Goal: Task Accomplishment & Management: Use online tool/utility

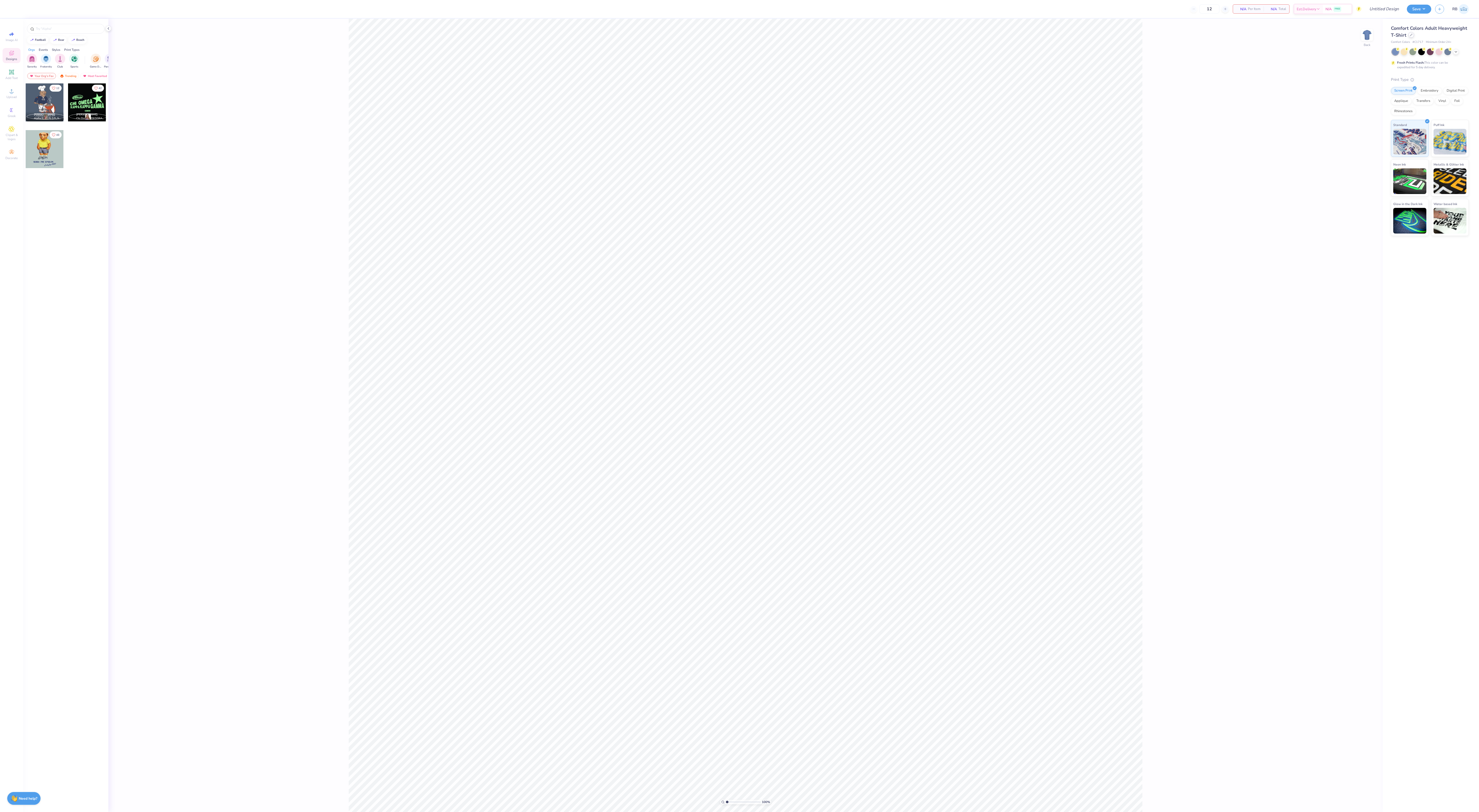
click at [1414, 34] on div at bounding box center [1411, 35] width 6 height 6
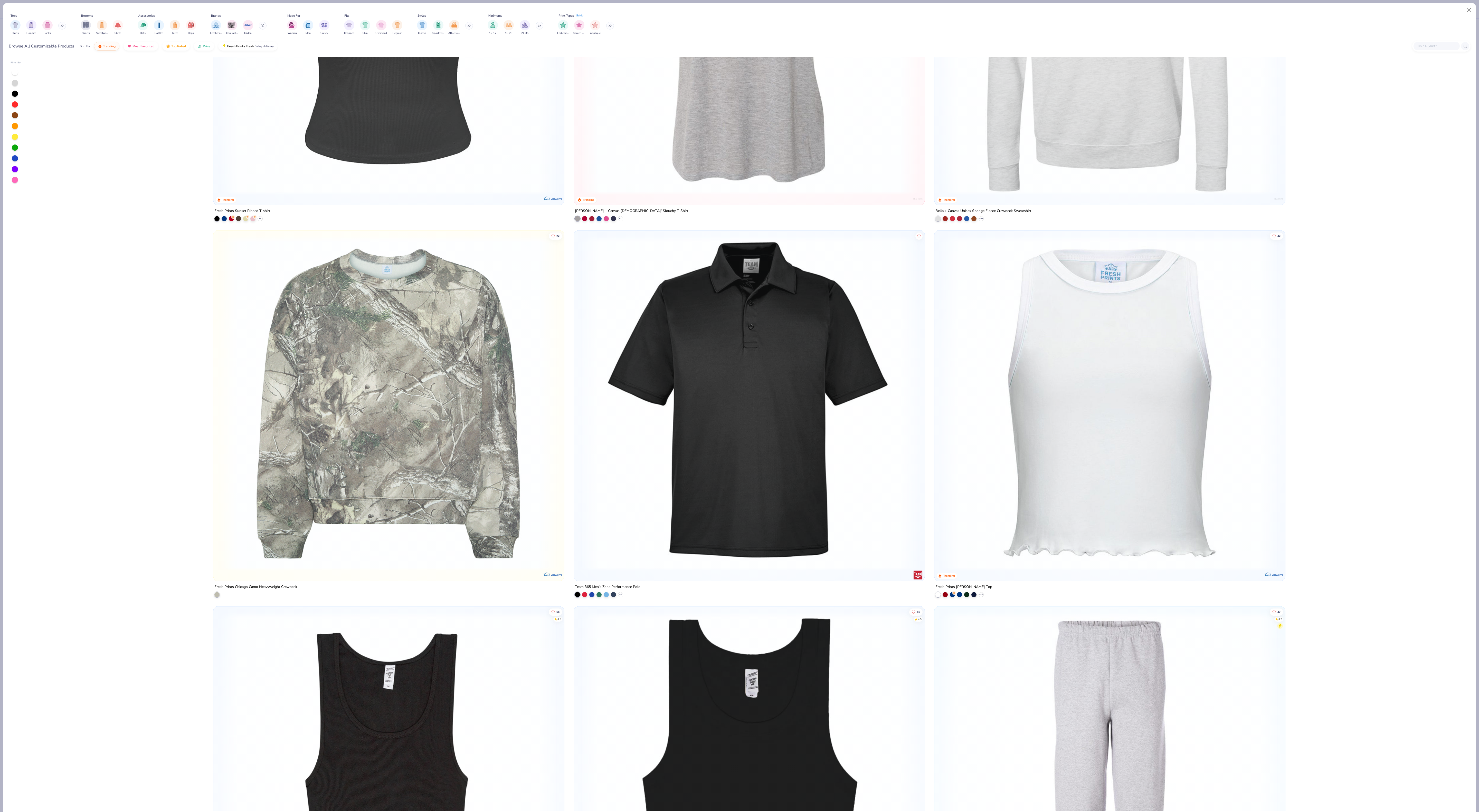
scroll to position [8667, 0]
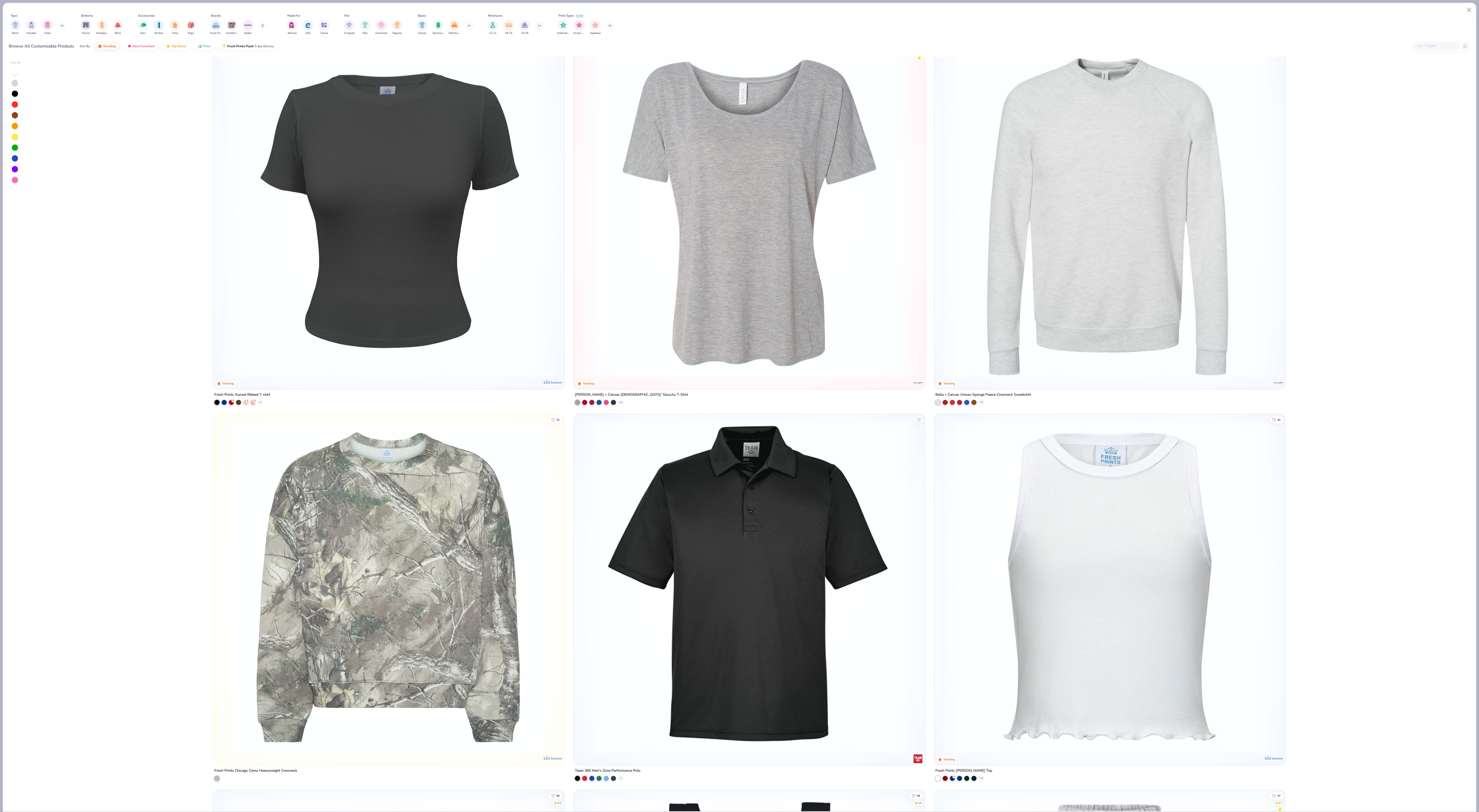
click at [736, 271] on img at bounding box center [749, 211] width 340 height 335
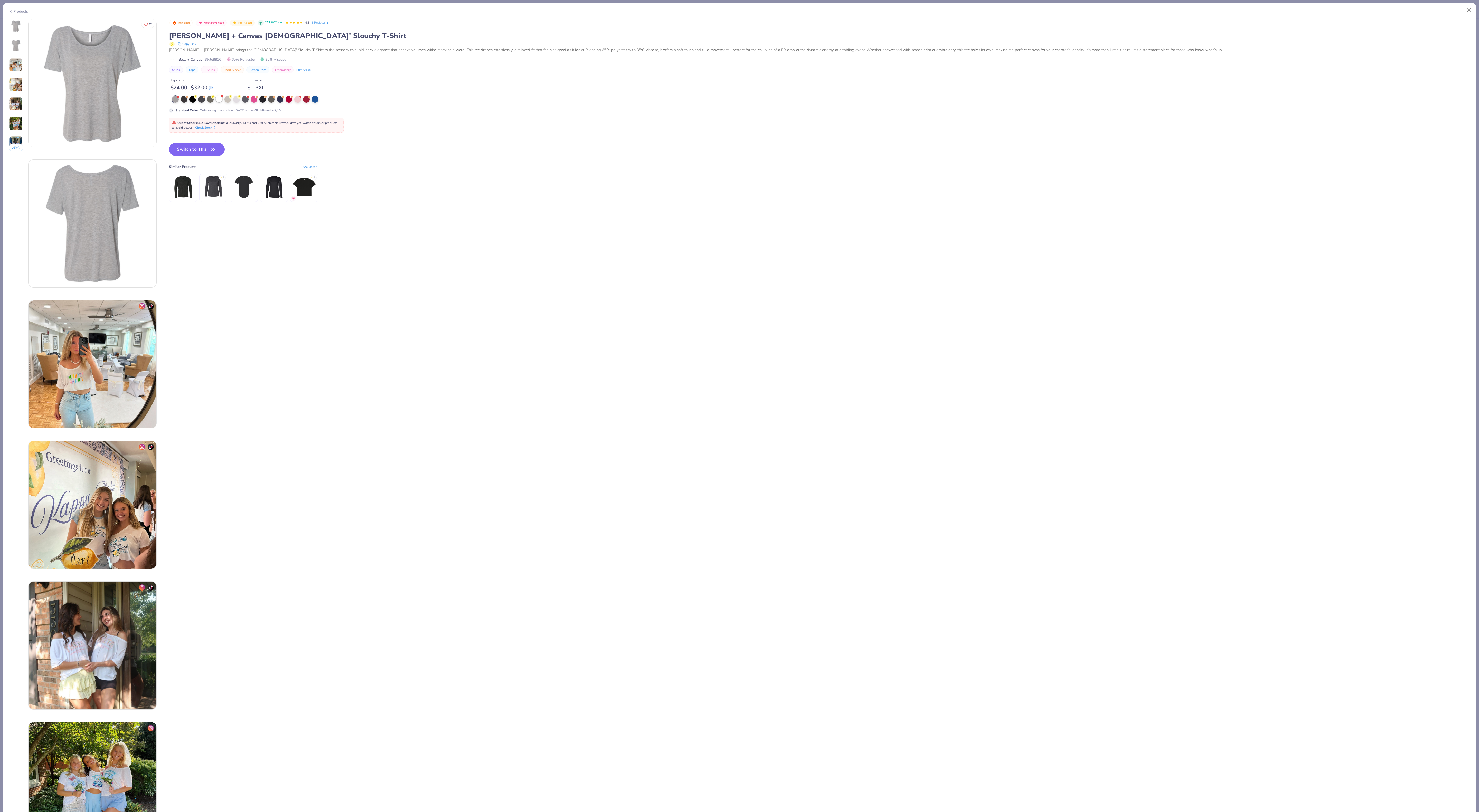
click at [220, 99] on div at bounding box center [219, 99] width 7 height 7
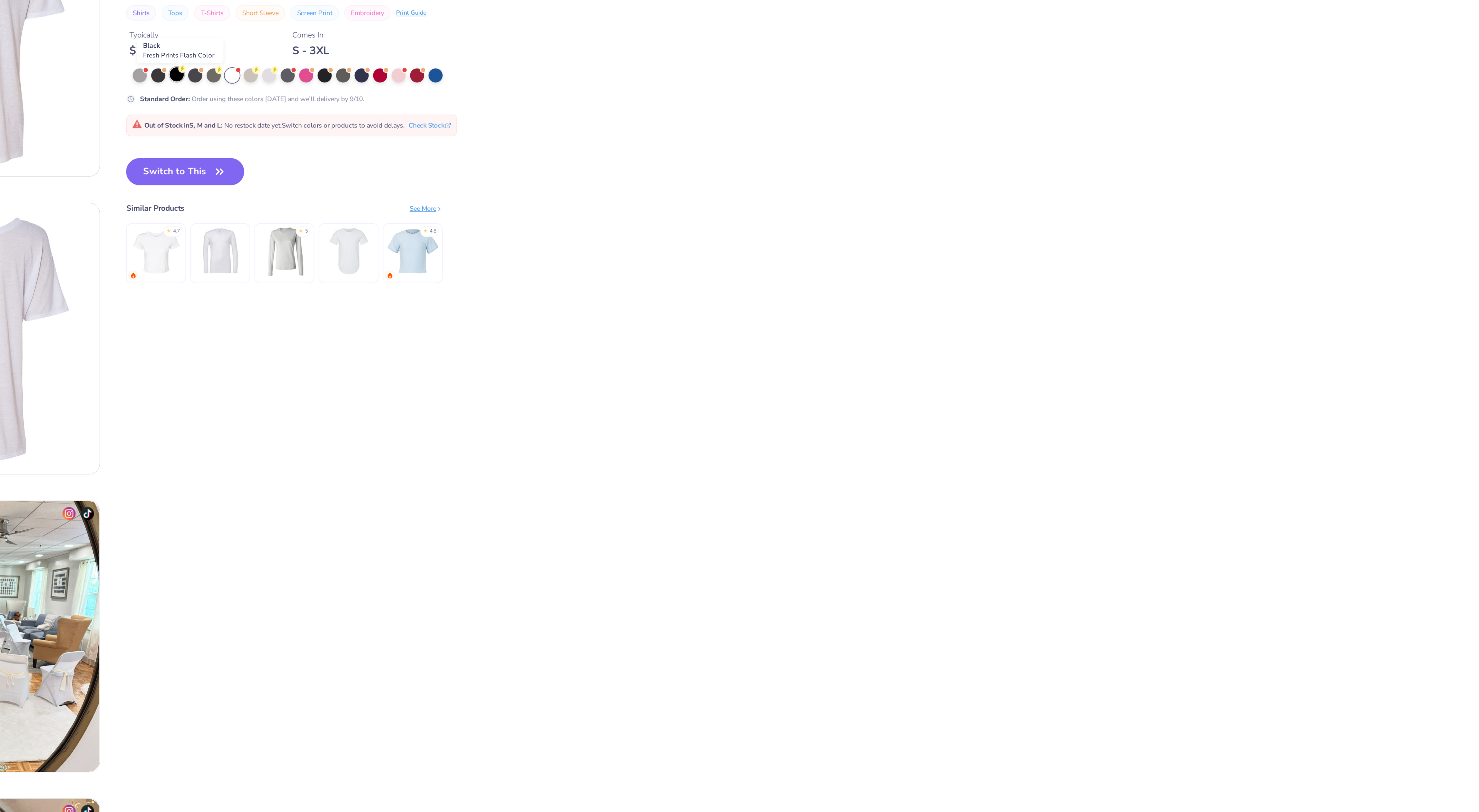
click at [195, 100] on div at bounding box center [193, 99] width 7 height 7
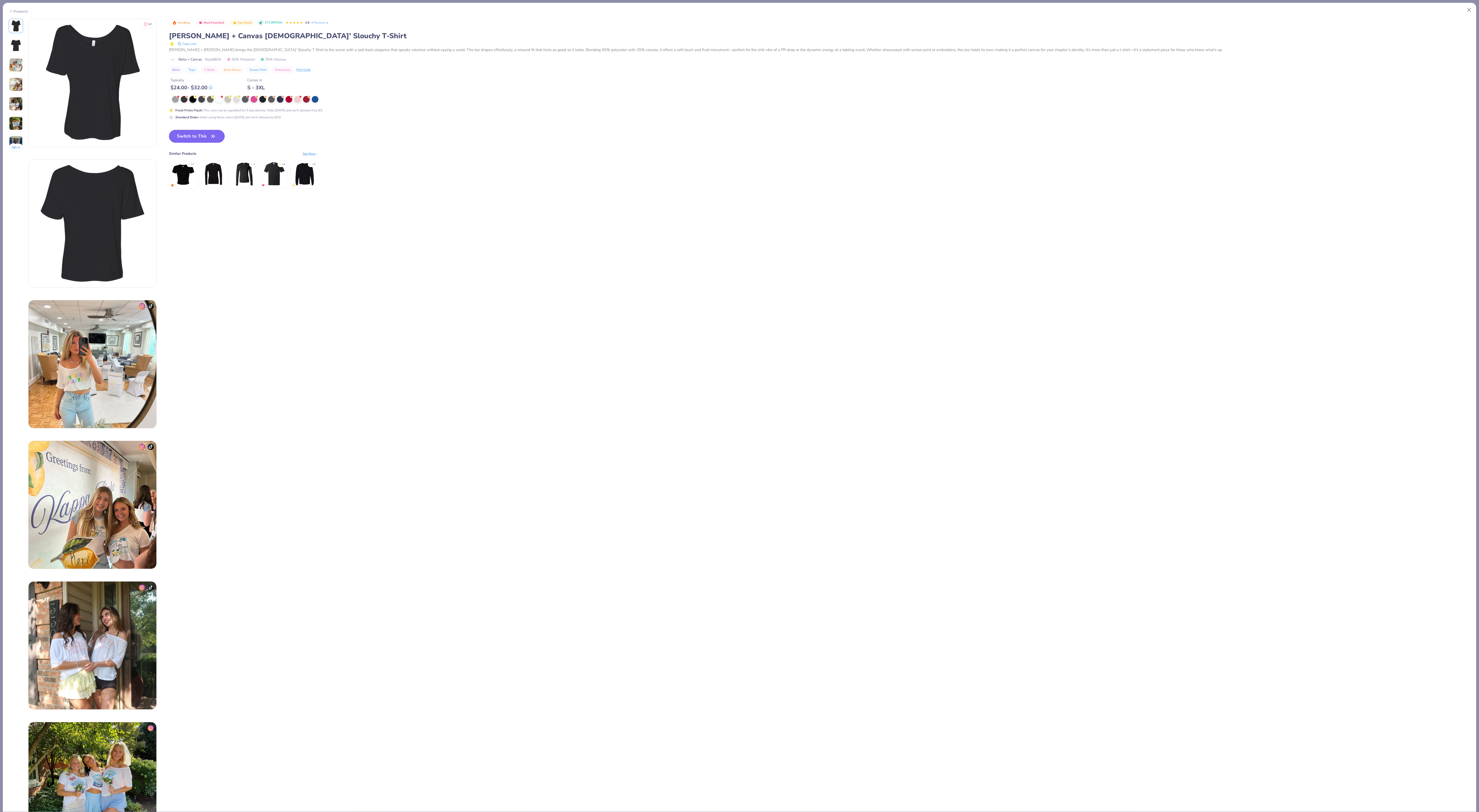
click at [195, 137] on button "Switch to This" at bounding box center [196, 136] width 56 height 13
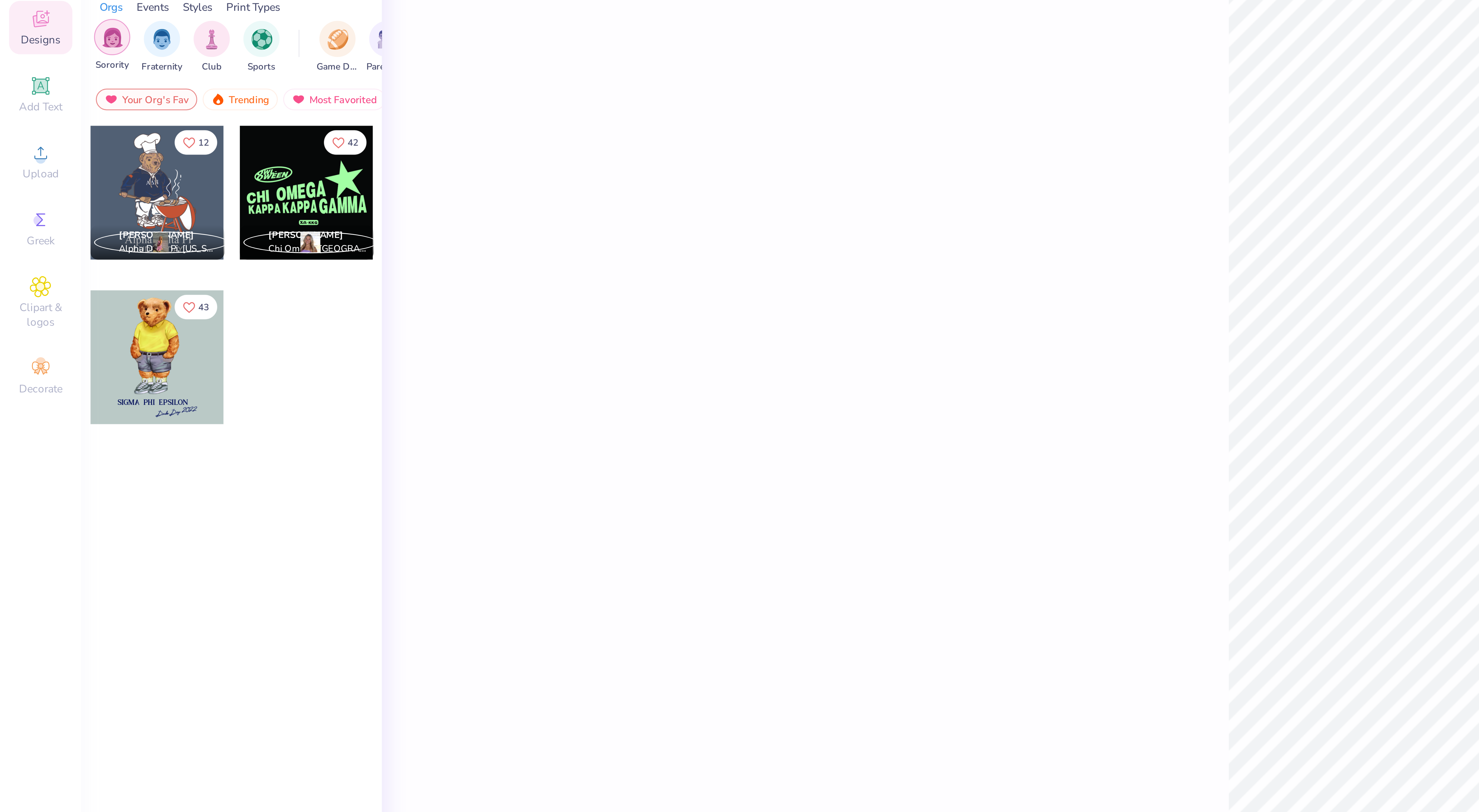
click at [34, 59] on img "filter for Sorority" at bounding box center [32, 59] width 6 height 6
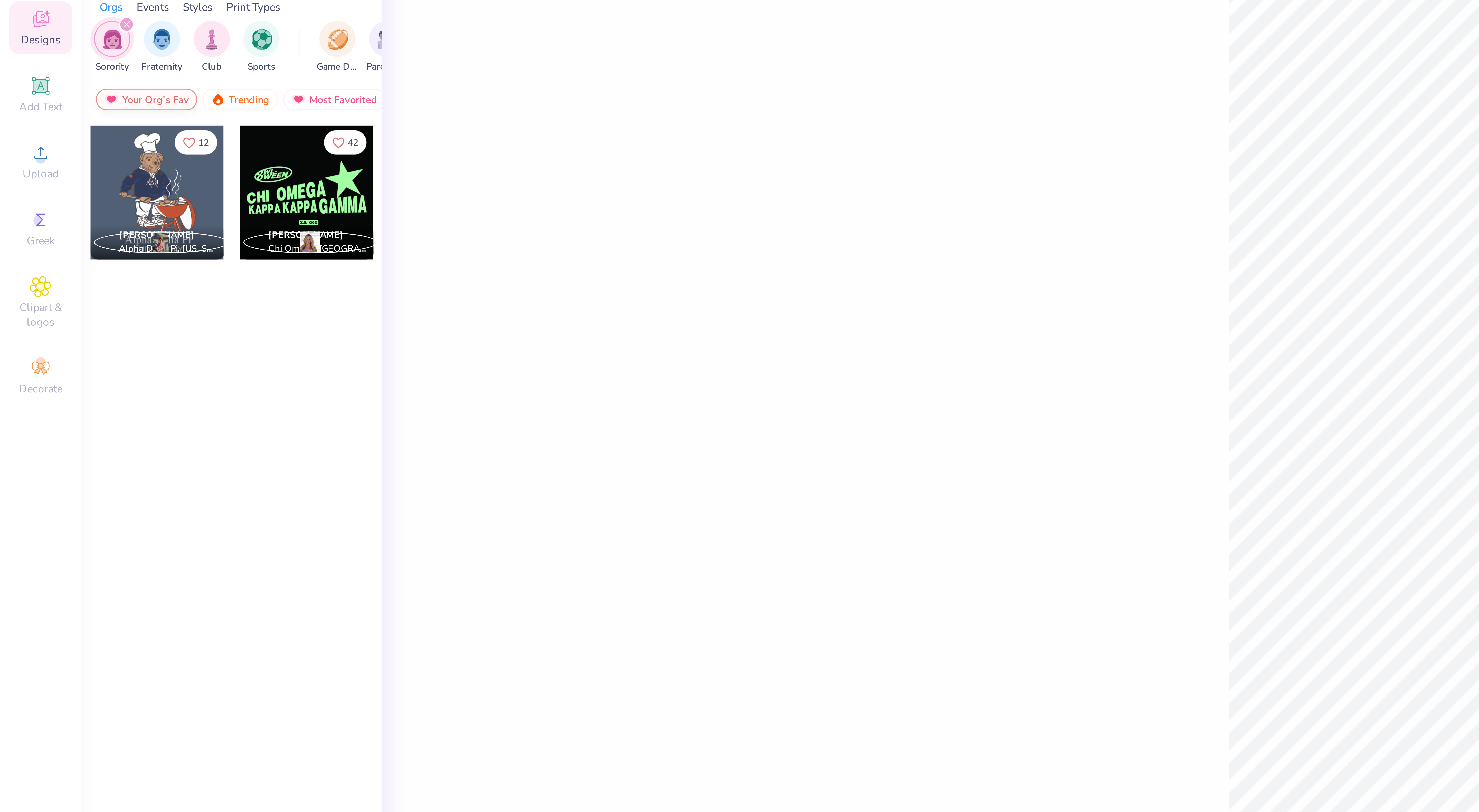
click at [48, 75] on div "Your Org's Fav" at bounding box center [41, 76] width 29 height 6
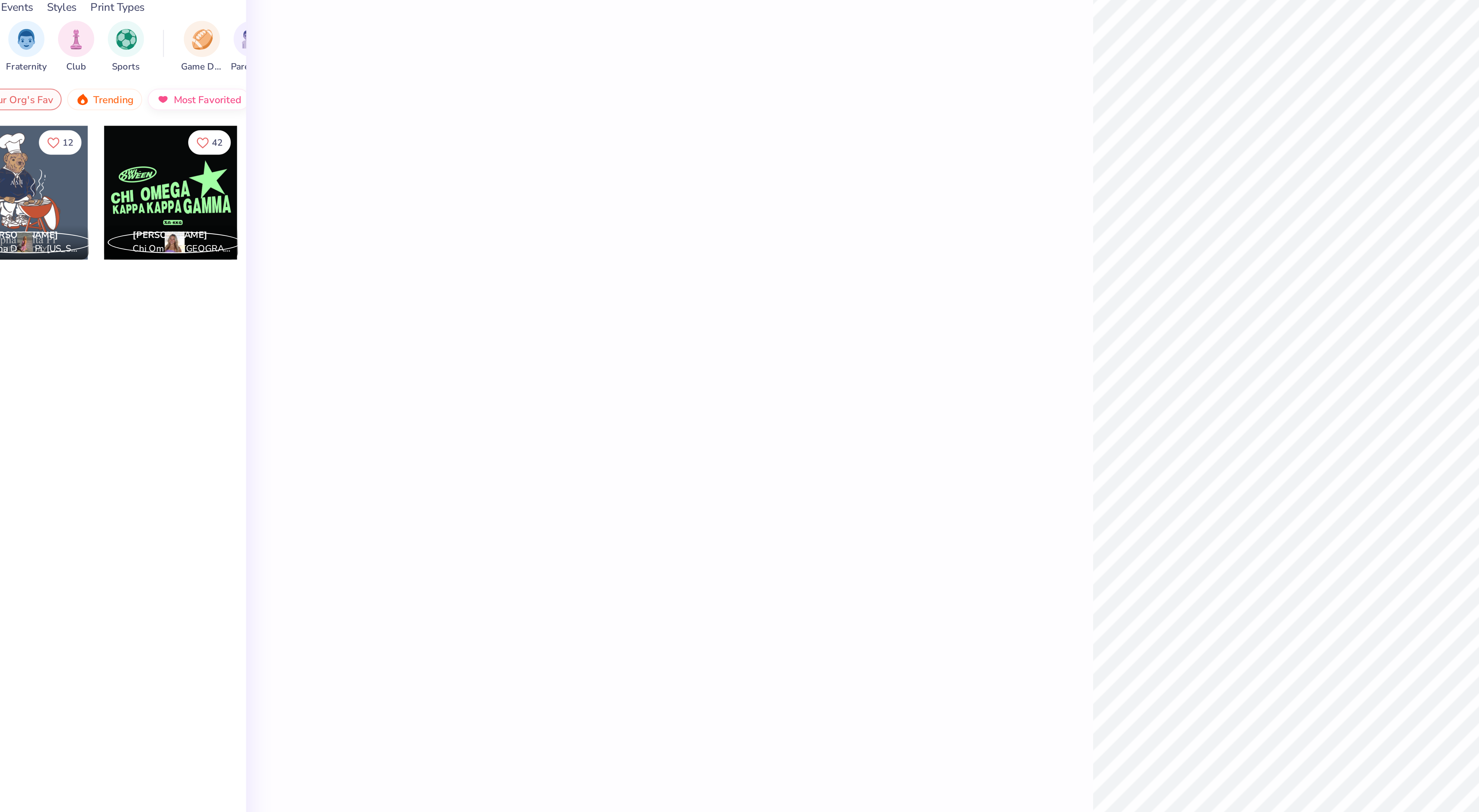
click at [87, 75] on img at bounding box center [84, 76] width 4 height 3
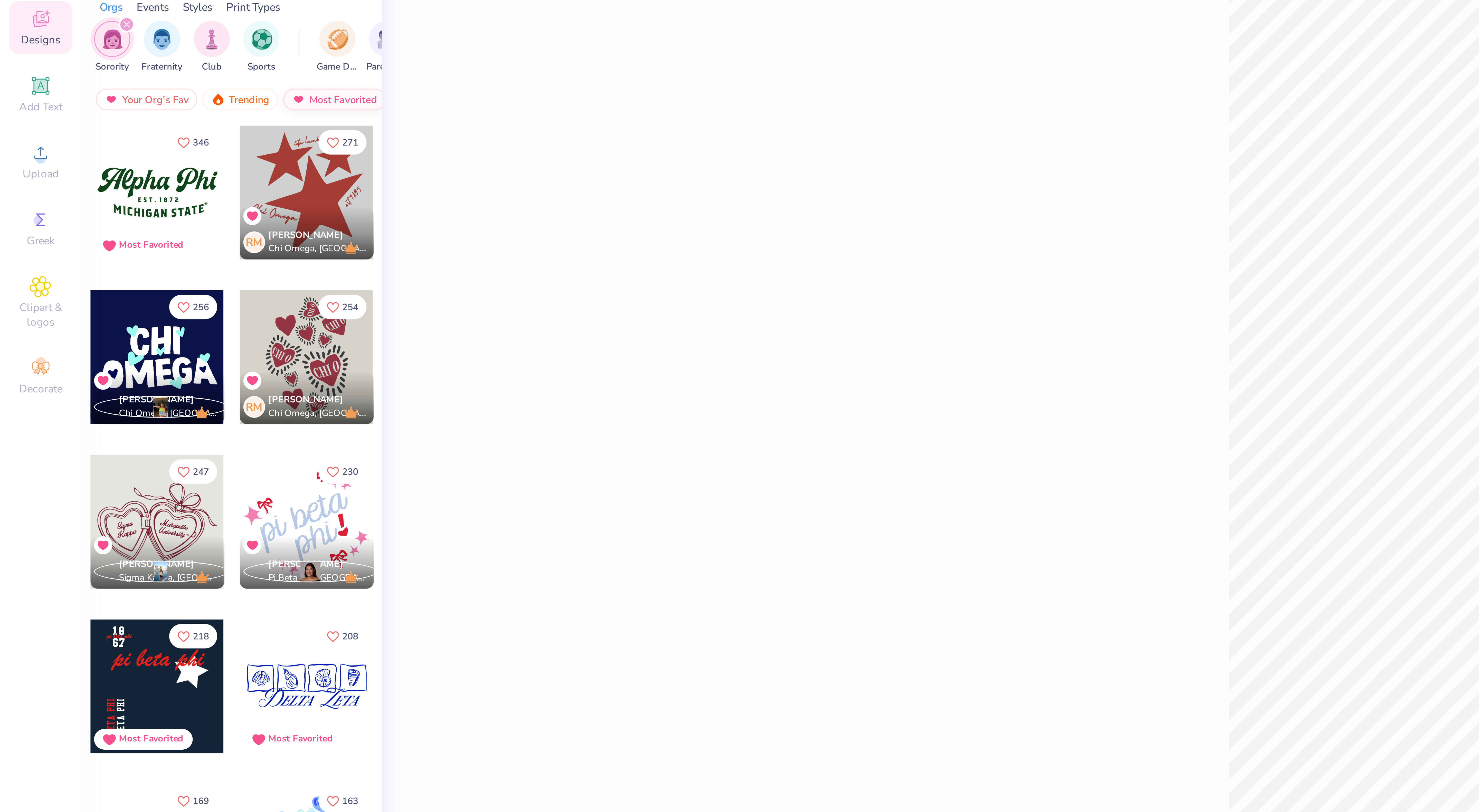
click at [92, 75] on div "Most Favorited" at bounding box center [95, 76] width 29 height 6
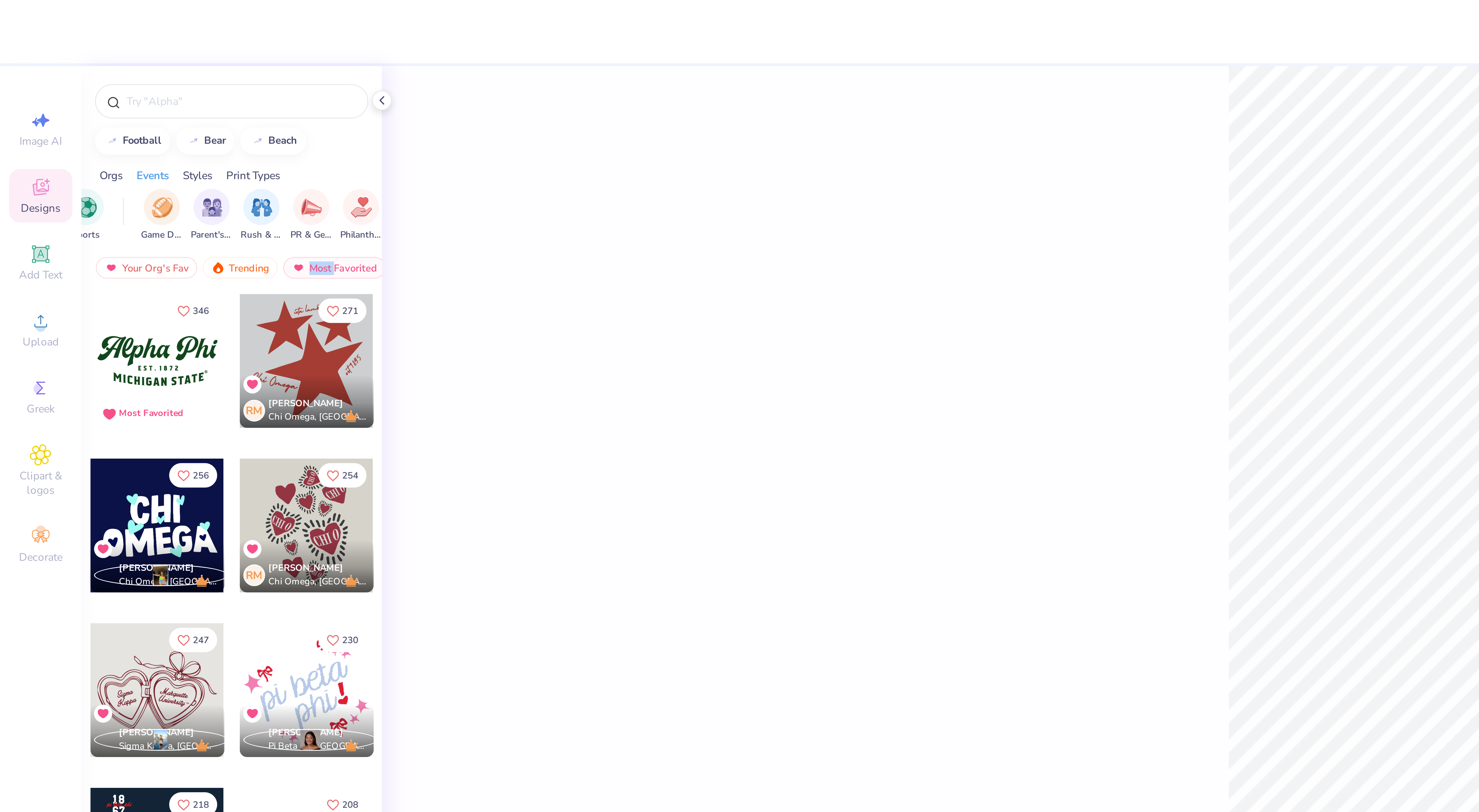
scroll to position [0, 51]
click at [57, 61] on img "filter for Parent's Weekend" at bounding box center [60, 59] width 6 height 6
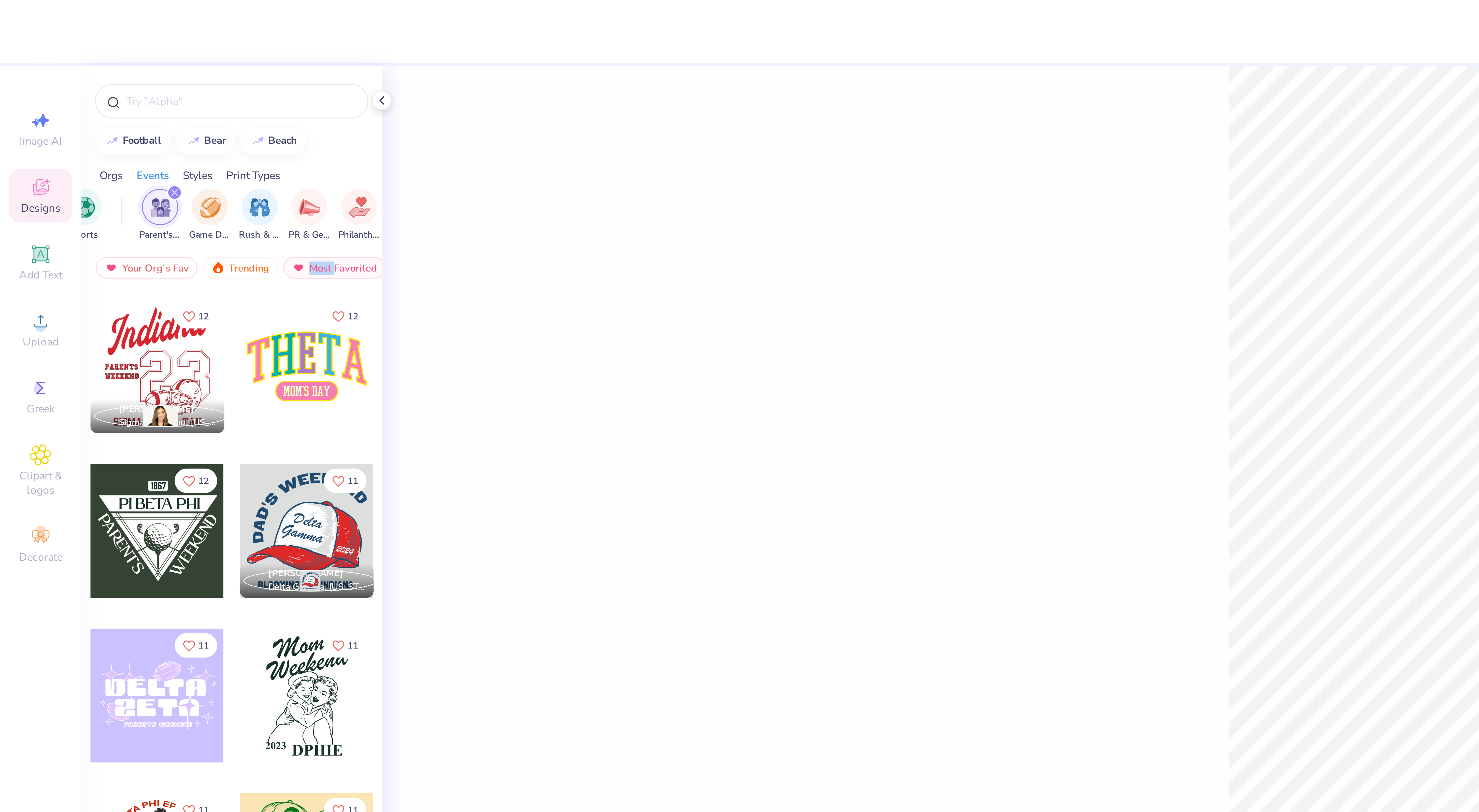
scroll to position [853, 0]
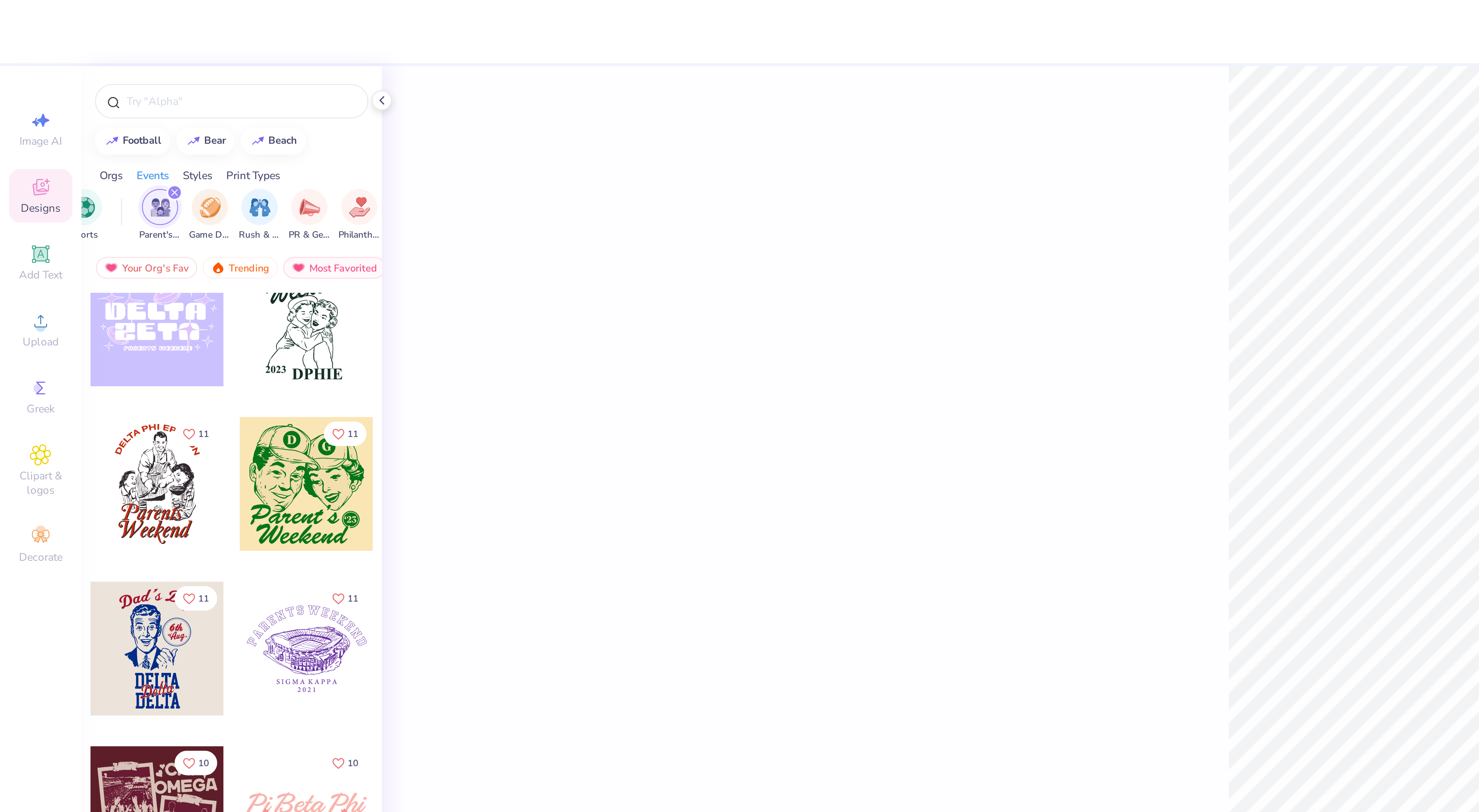
click at [35, 133] on div at bounding box center [45, 137] width 38 height 38
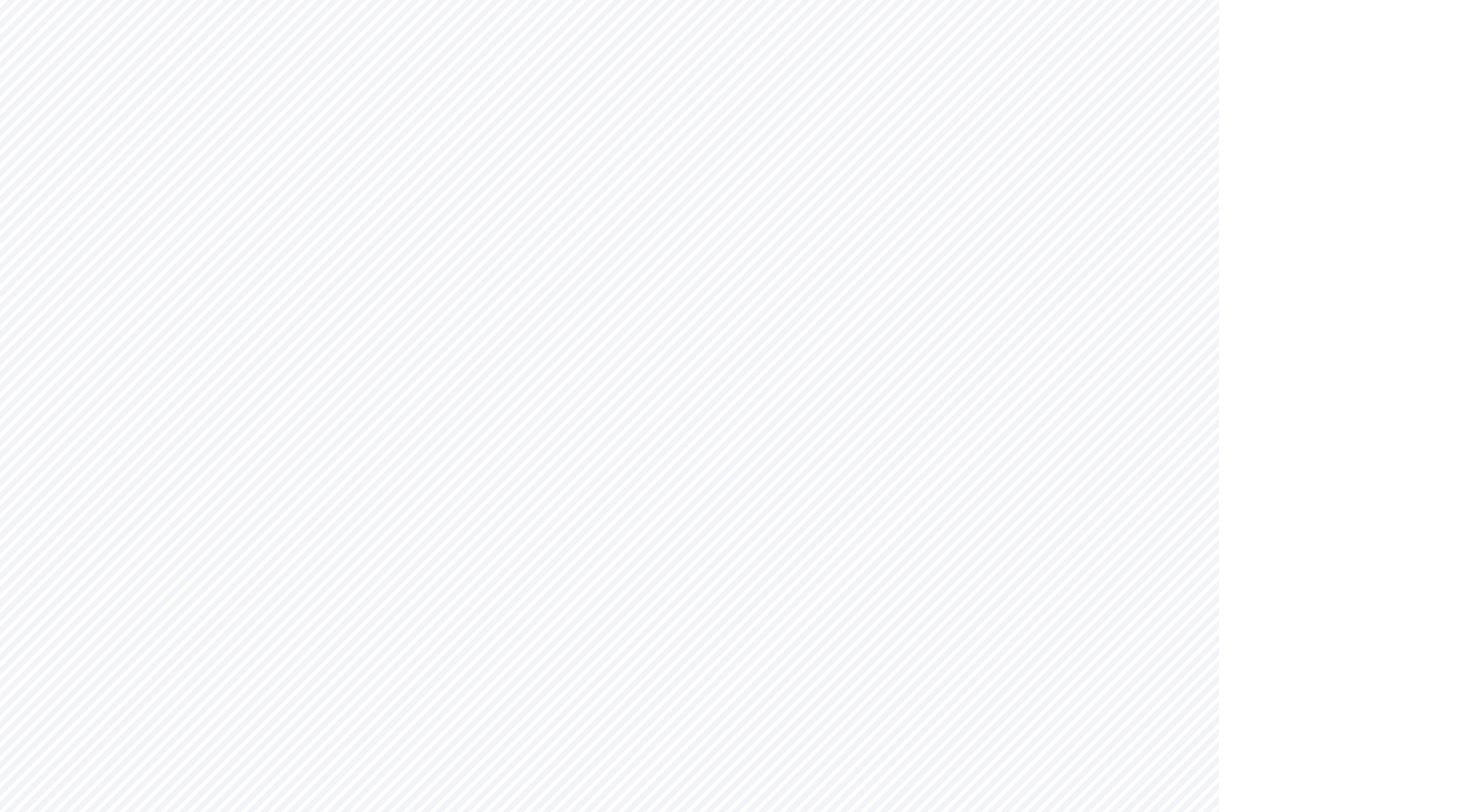
scroll to position [15, 1]
type textarea "DELTA ZETA"
type input "5.84"
type input "8.66"
type input "2.65"
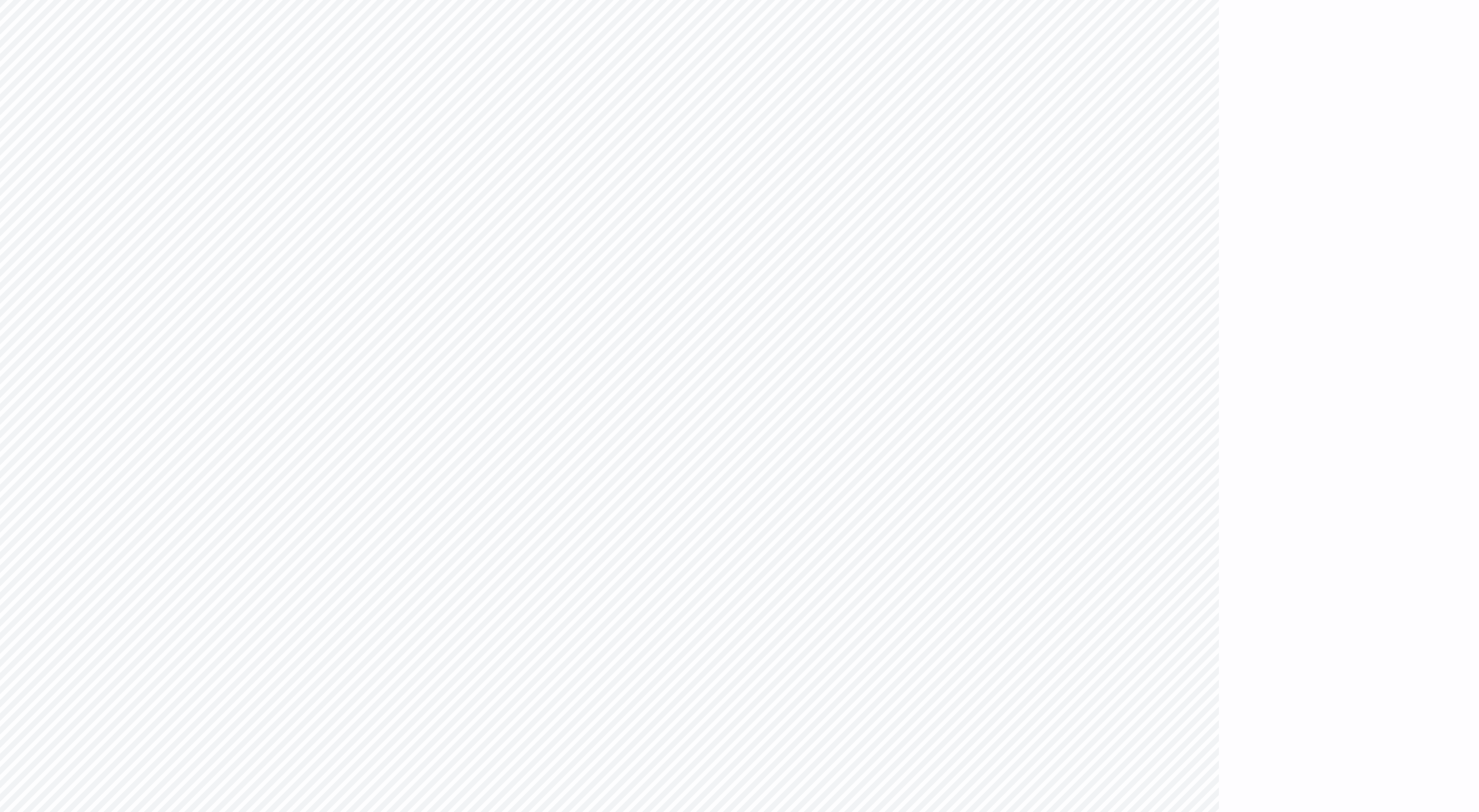
type input "7.55"
type input "11.18"
type input "2.63"
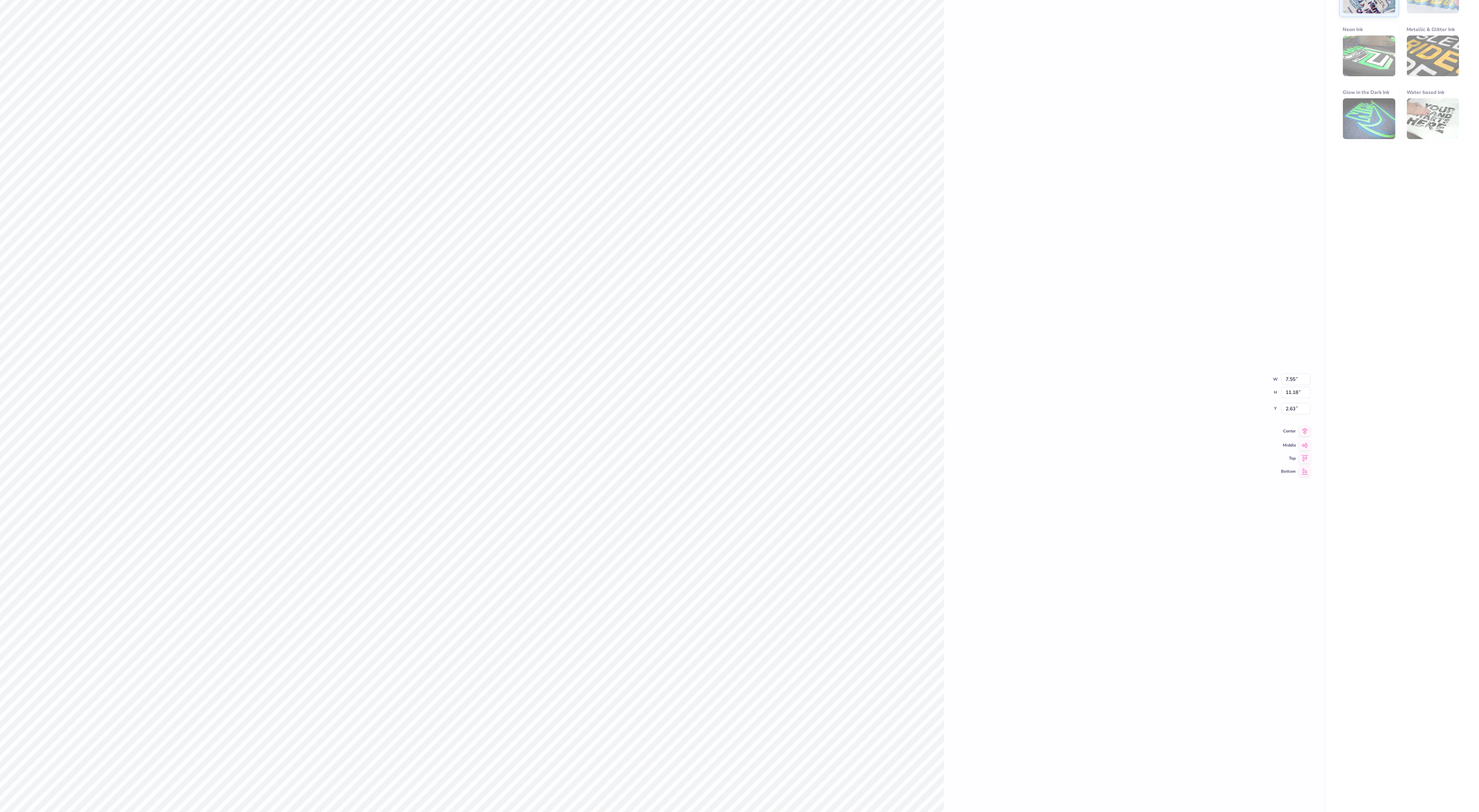
click at [1369, 425] on icon at bounding box center [1369, 425] width 3 height 5
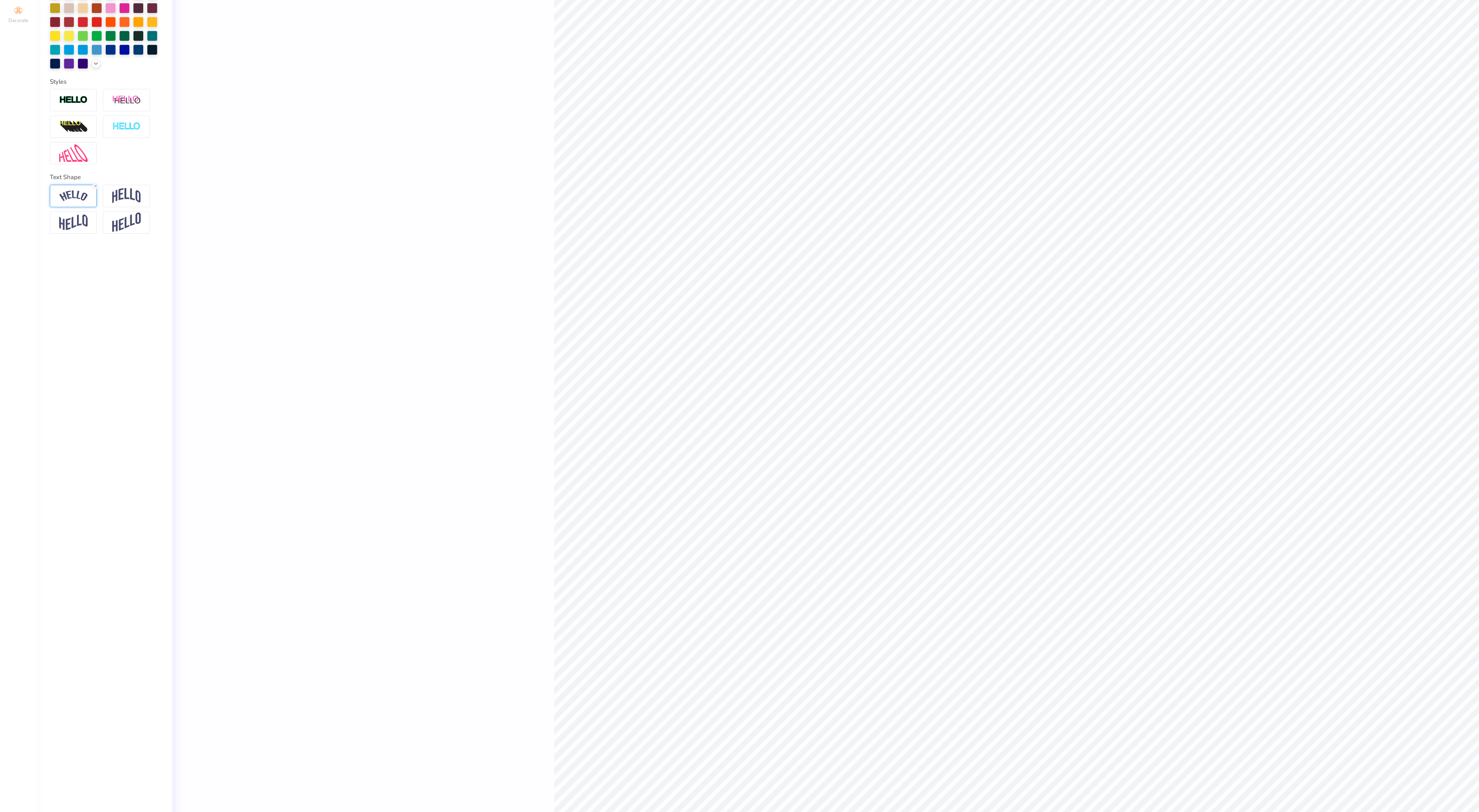
click at [46, 270] on img at bounding box center [46, 269] width 18 height 7
click at [93, 296] on div "Bend 0.80" at bounding box center [66, 297] width 69 height 17
type input "0.72"
type input "0.69"
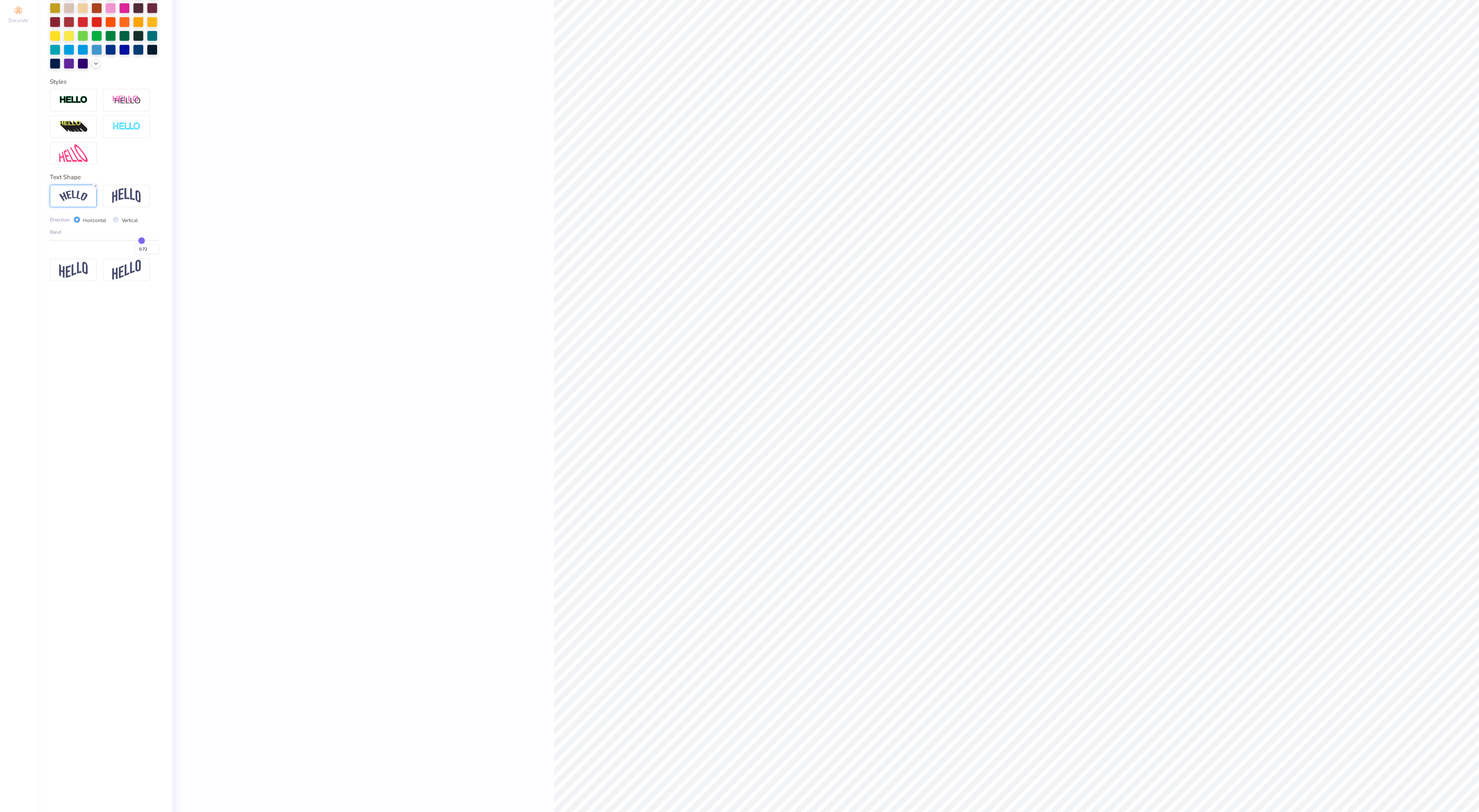
type input "0.69"
type input "0.61"
type input "0.5"
type input "0.50"
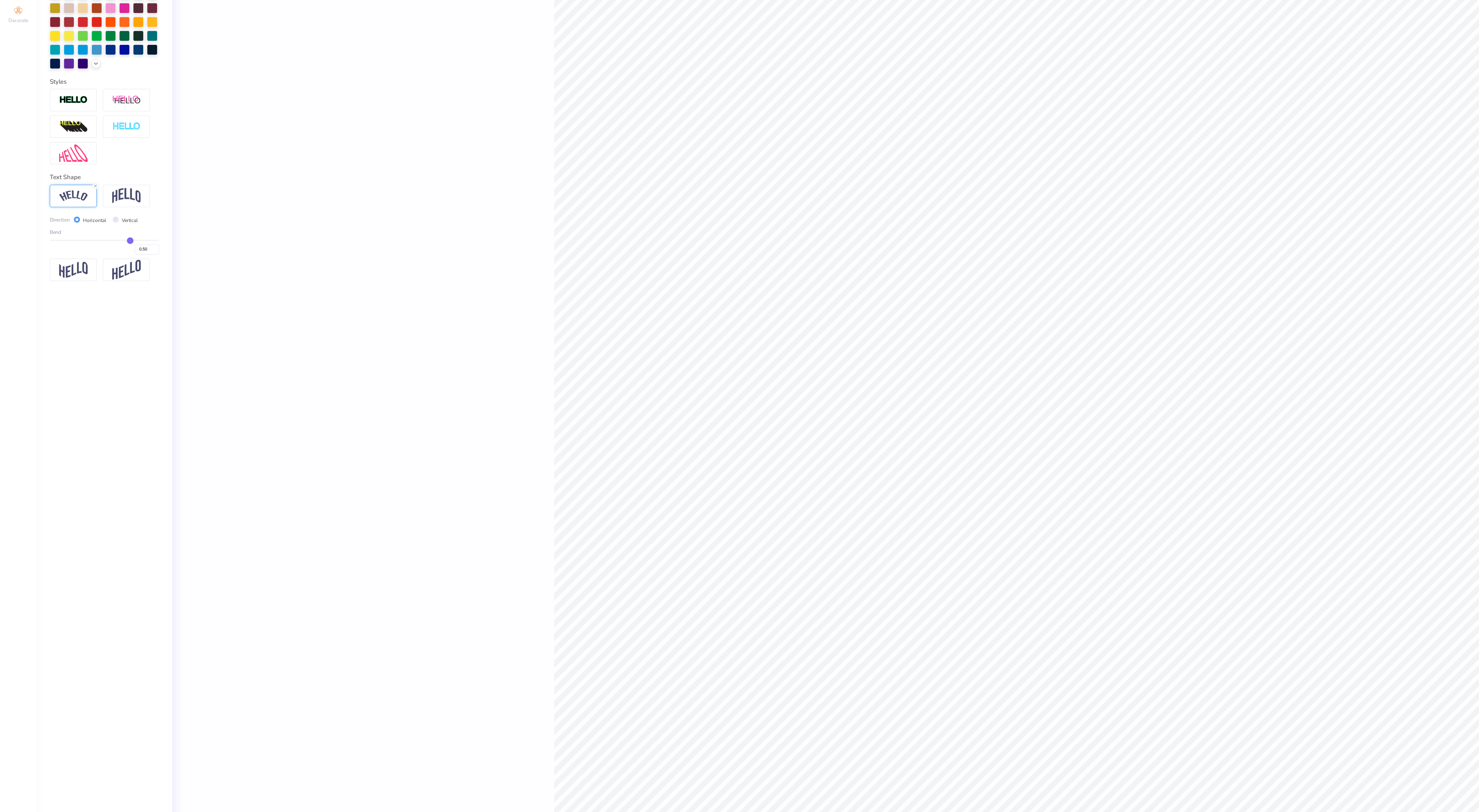
type input "0.47"
type input "0.43"
type input "0.41"
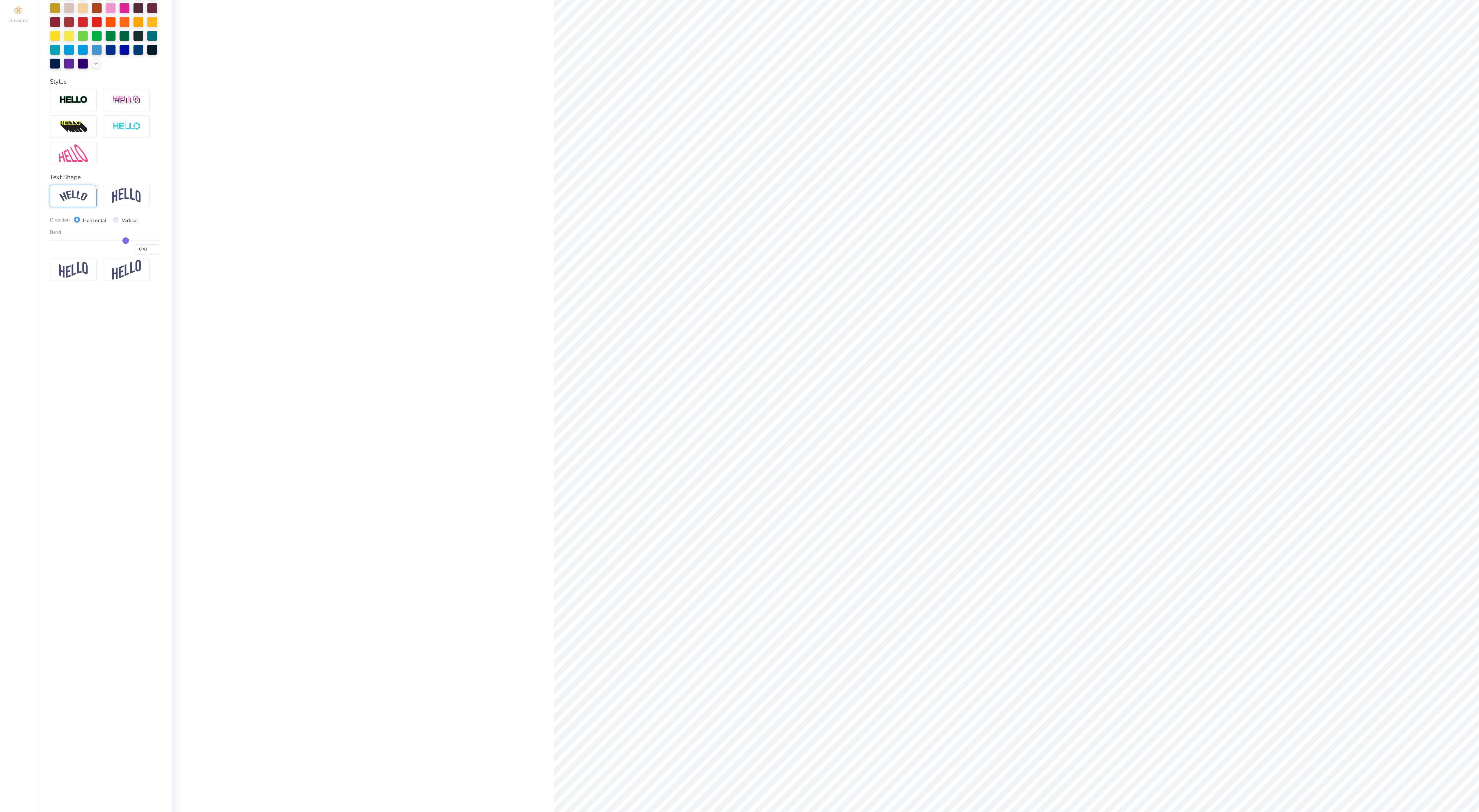
type input "0.41"
type input "0.39"
type input "0.36"
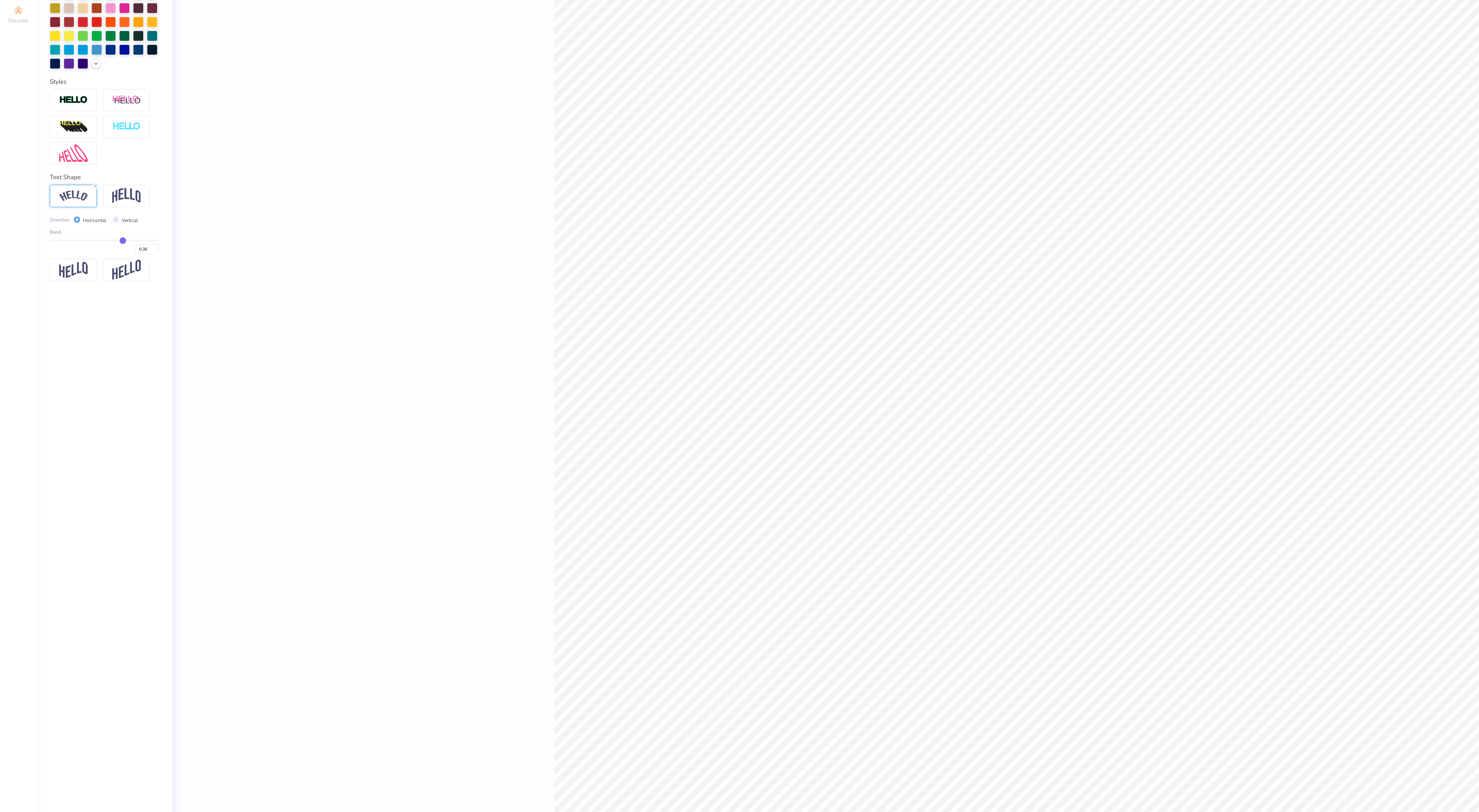
type input "0.34"
type input "0.32"
type input "0.31"
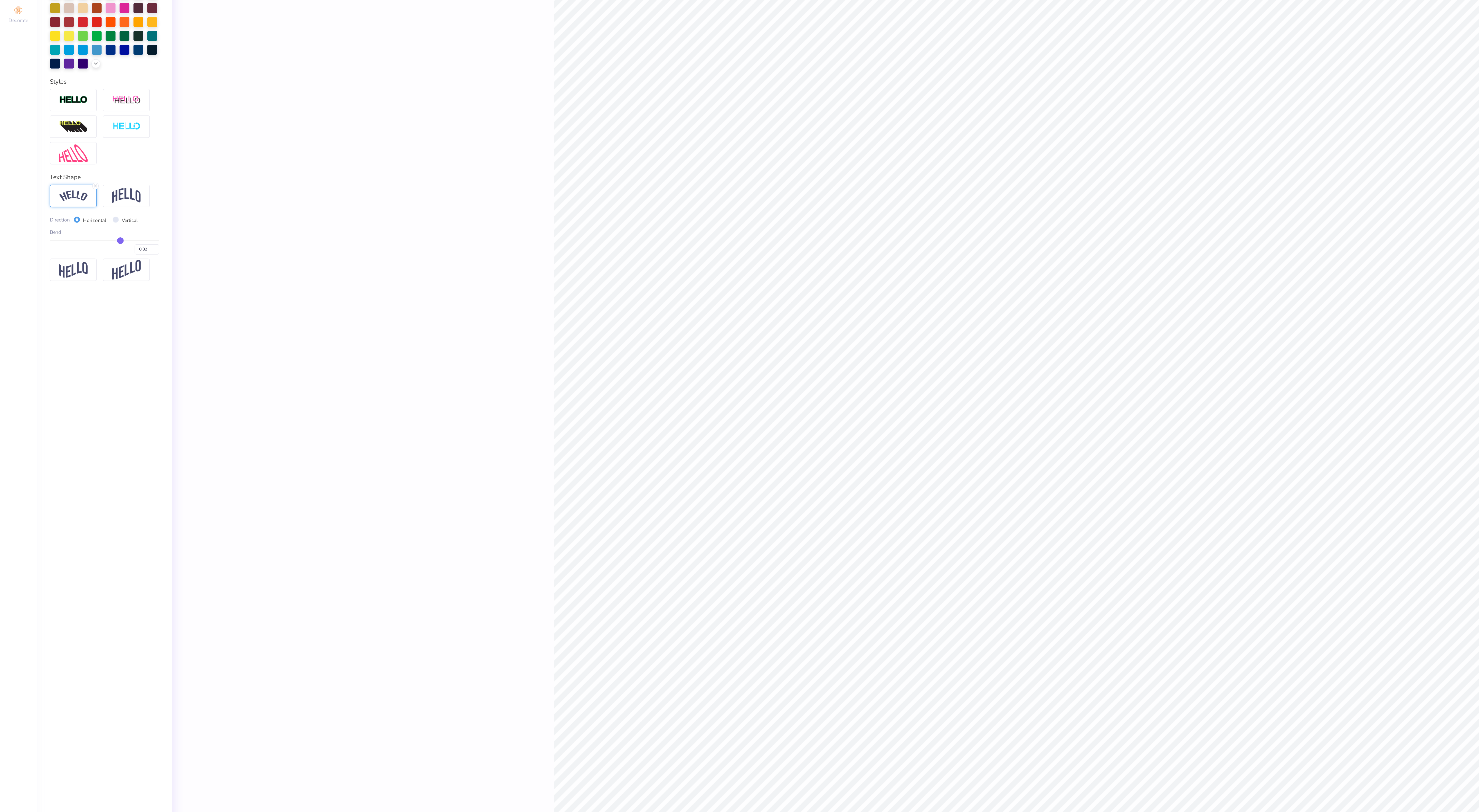
type input "0.31"
type input "0.29"
type input "0.27"
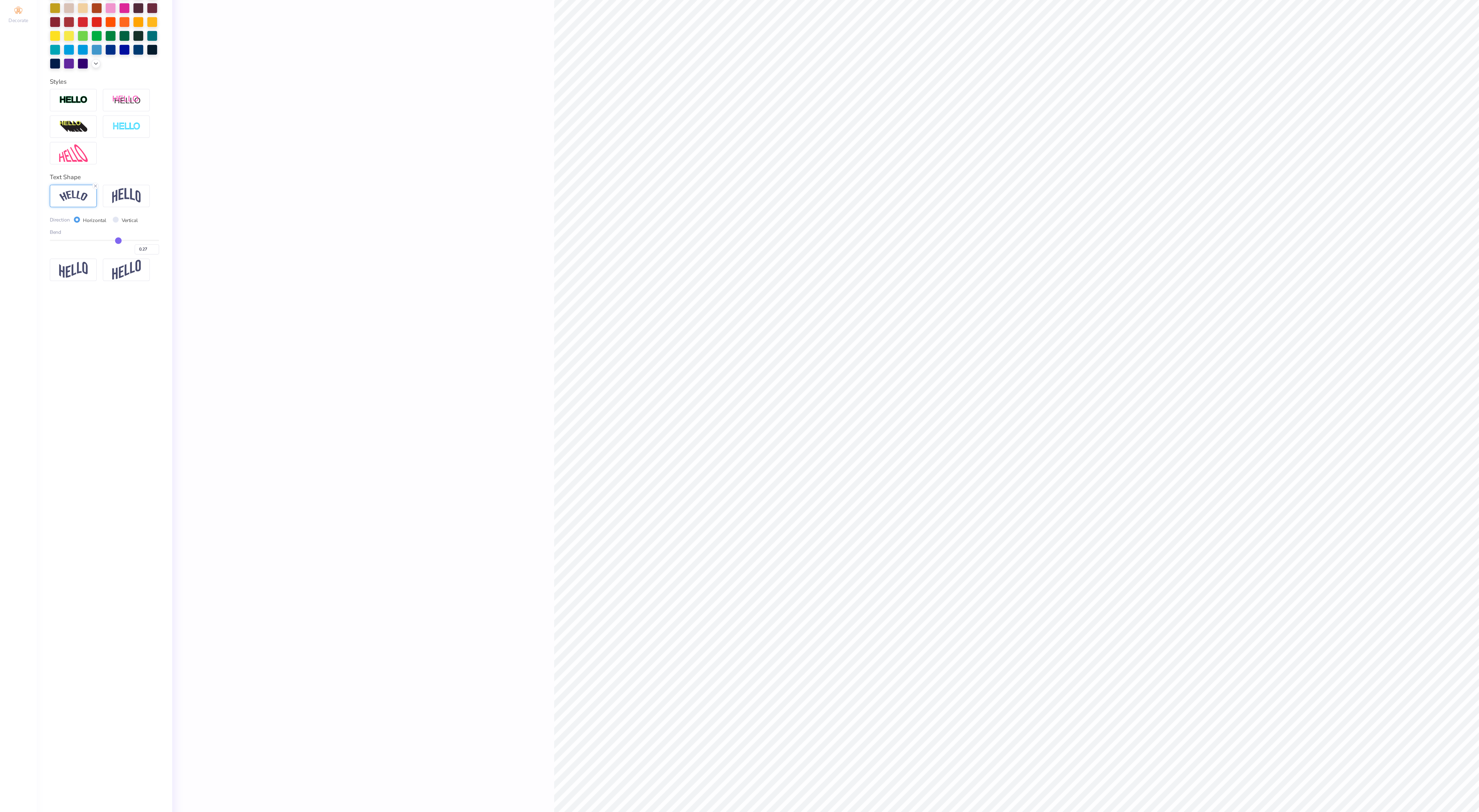
type input "0.26"
type input "0.25"
type input "0.24"
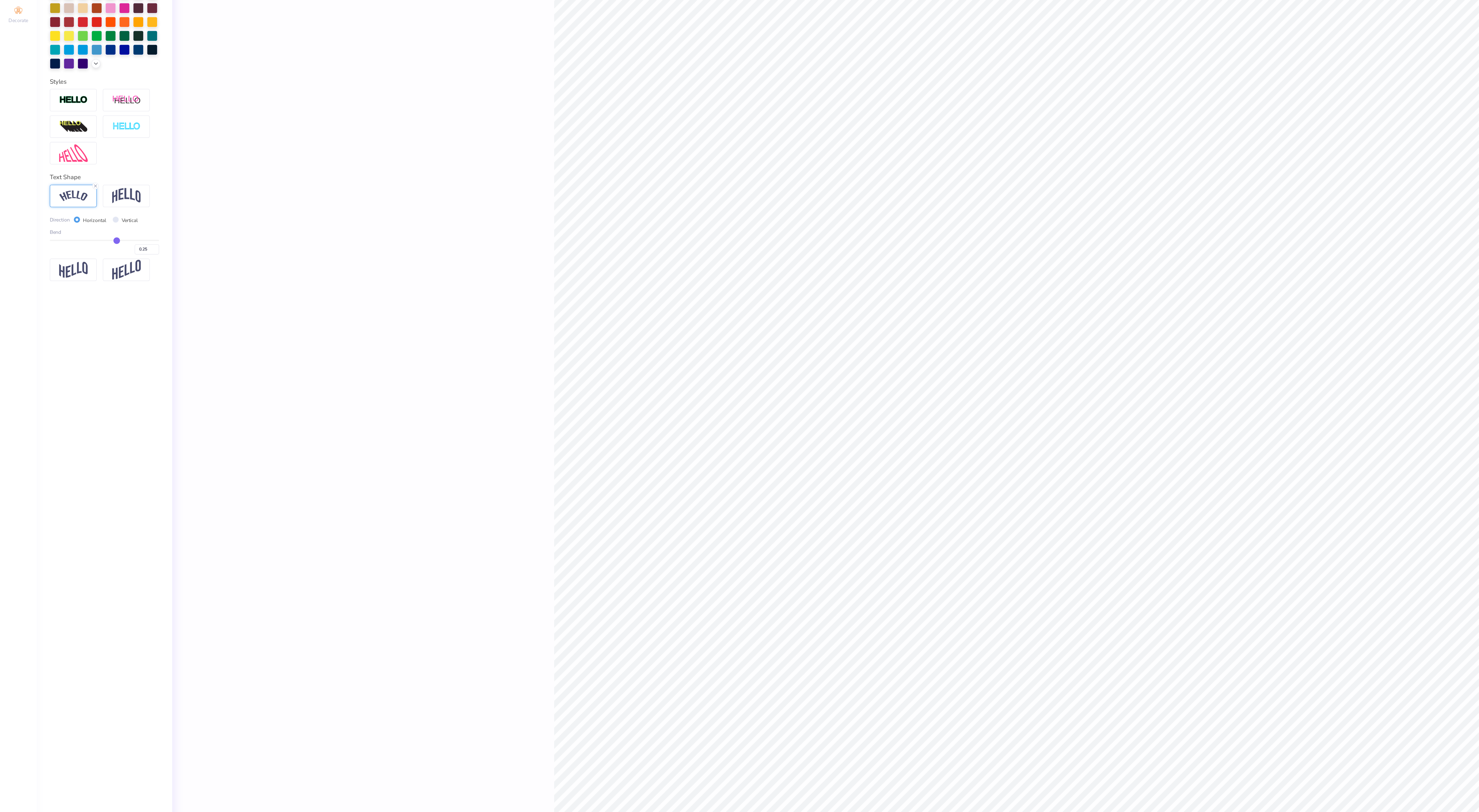
type input "0.24"
type input "0.23"
type input "0.21"
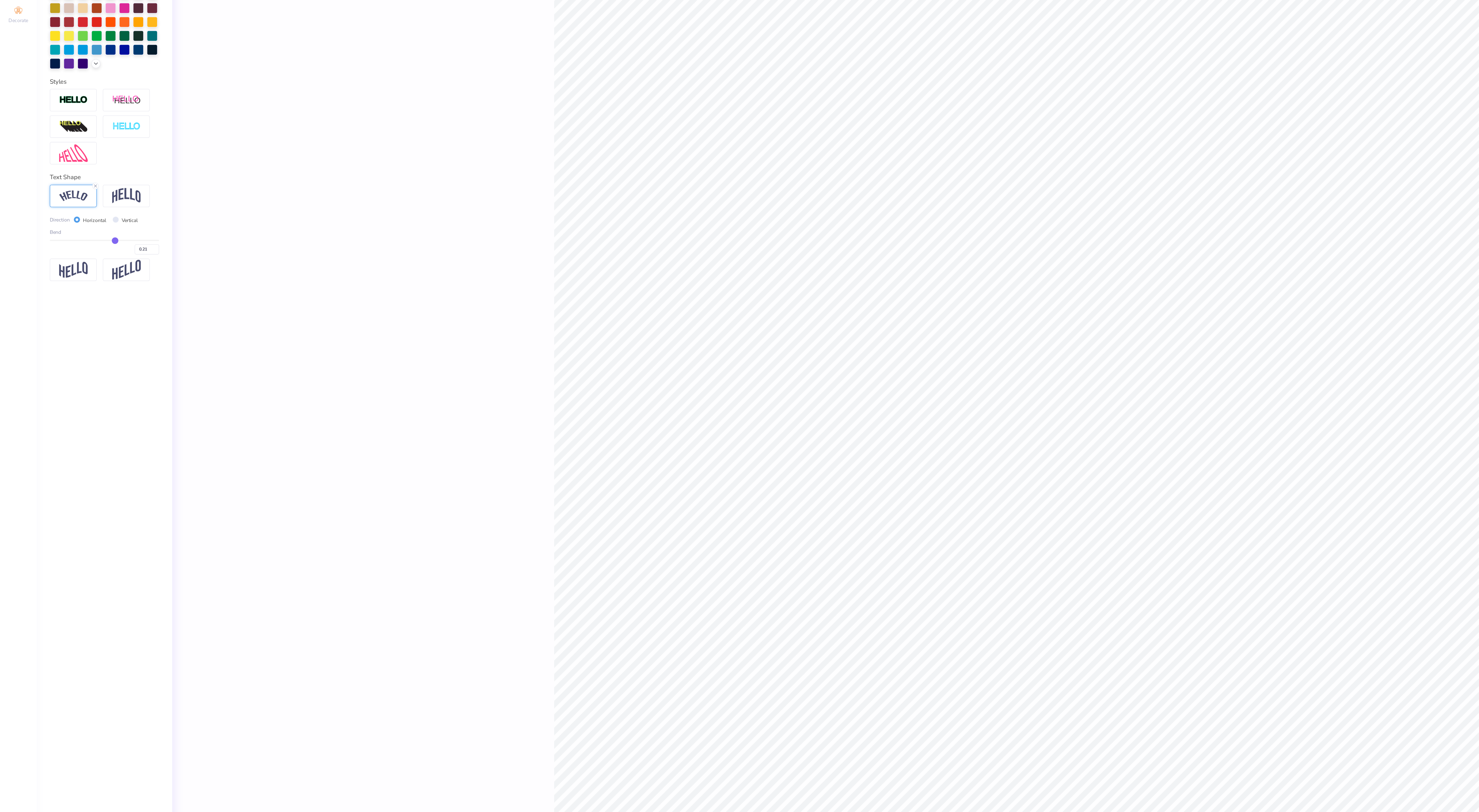
type input "0.19"
type input "0.18"
type input "0.16"
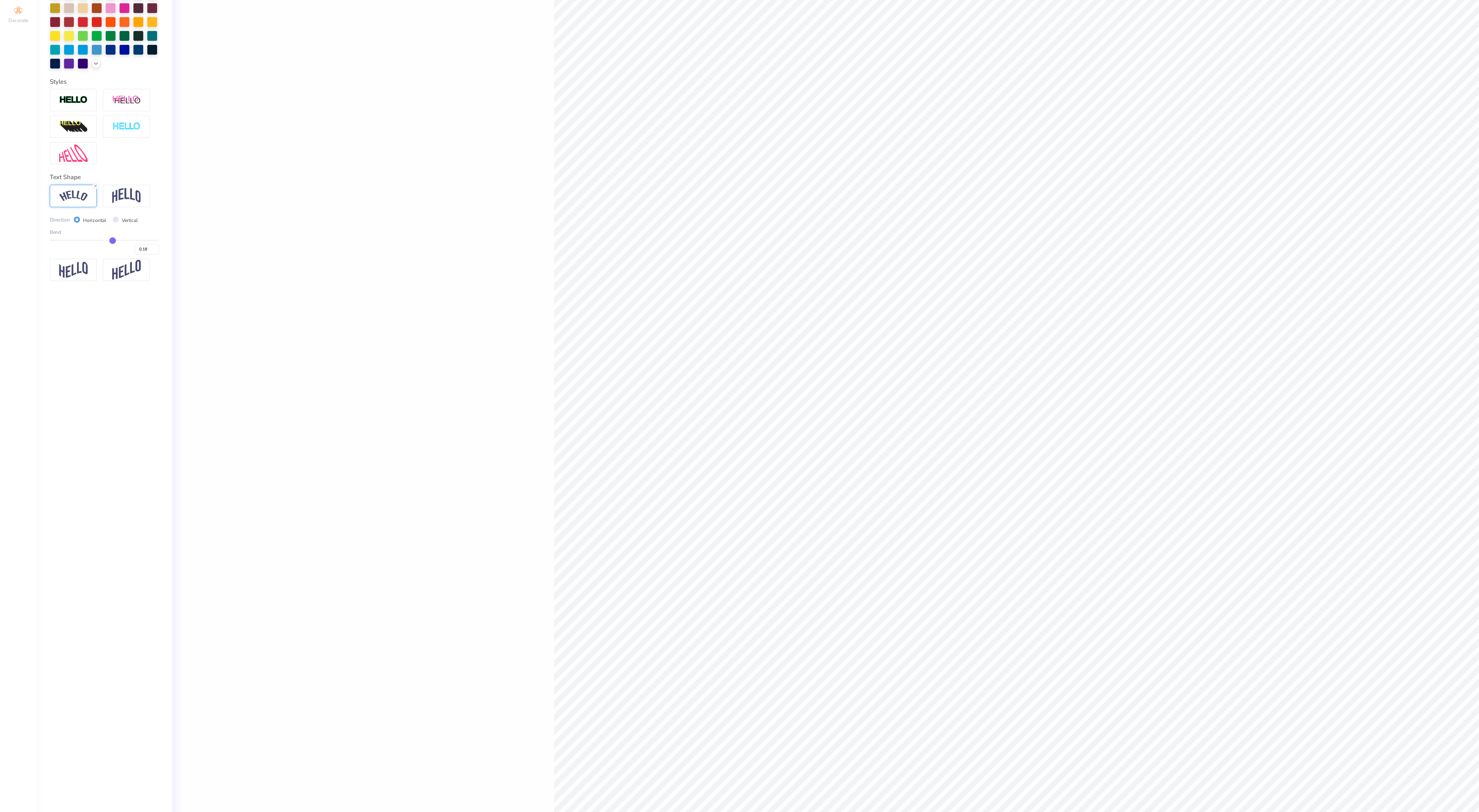
type input "0.16"
type input "0.15"
type input "0.13"
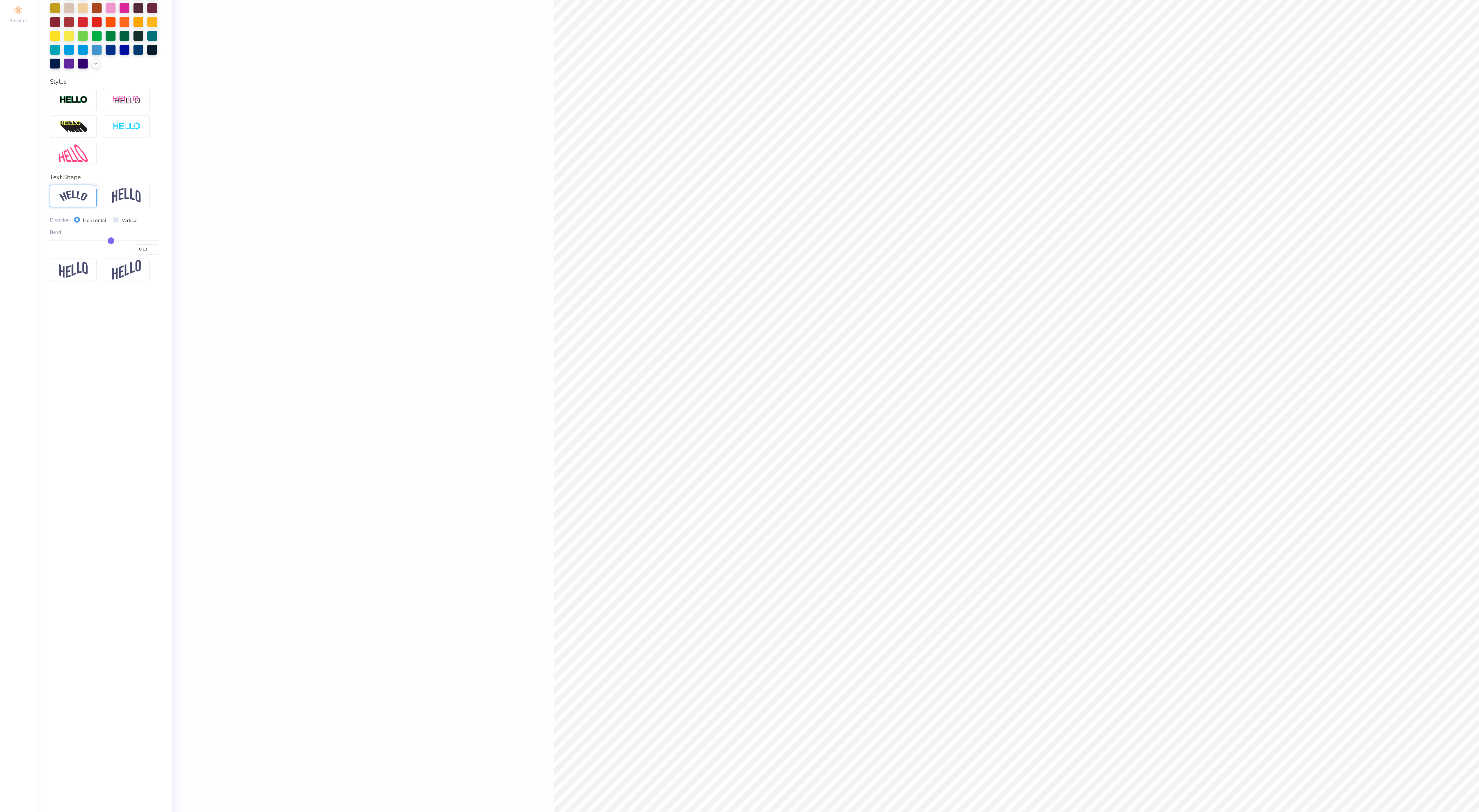
type input "0.12"
type input "0.11"
type input "0.1"
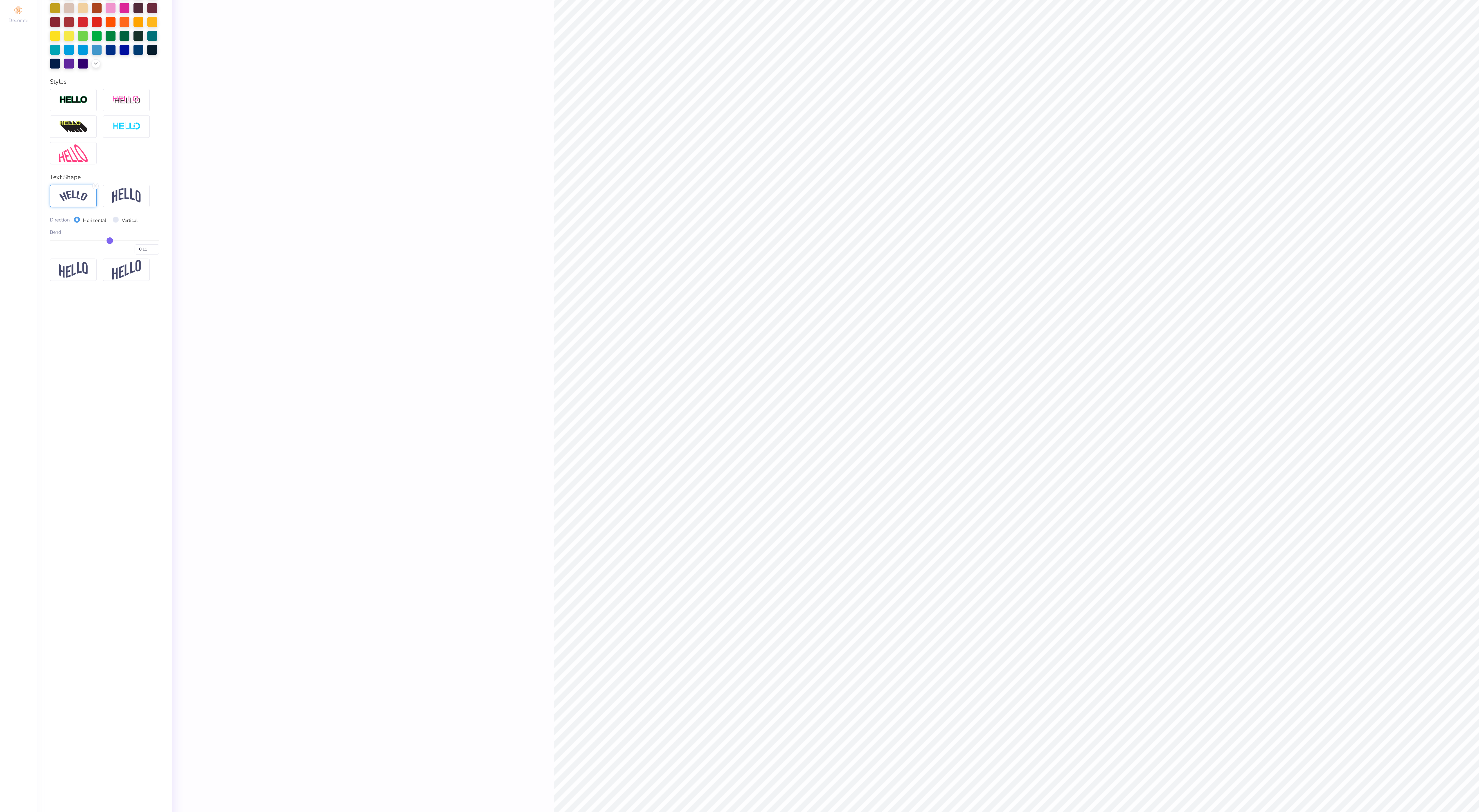
type input "0.10"
type input "0.09"
type input "0.07"
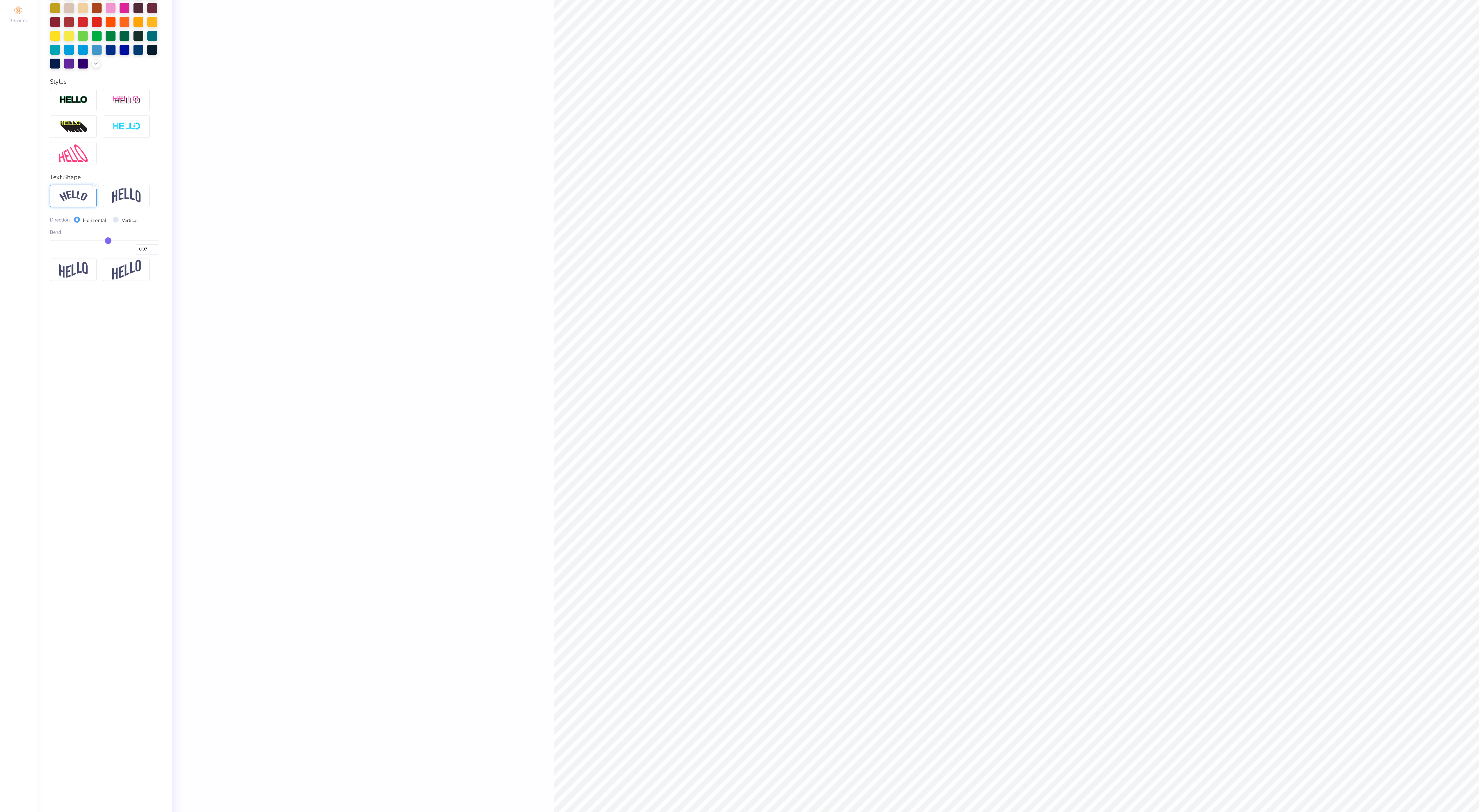
type input "0.04"
type input "0.03"
type input "0.05"
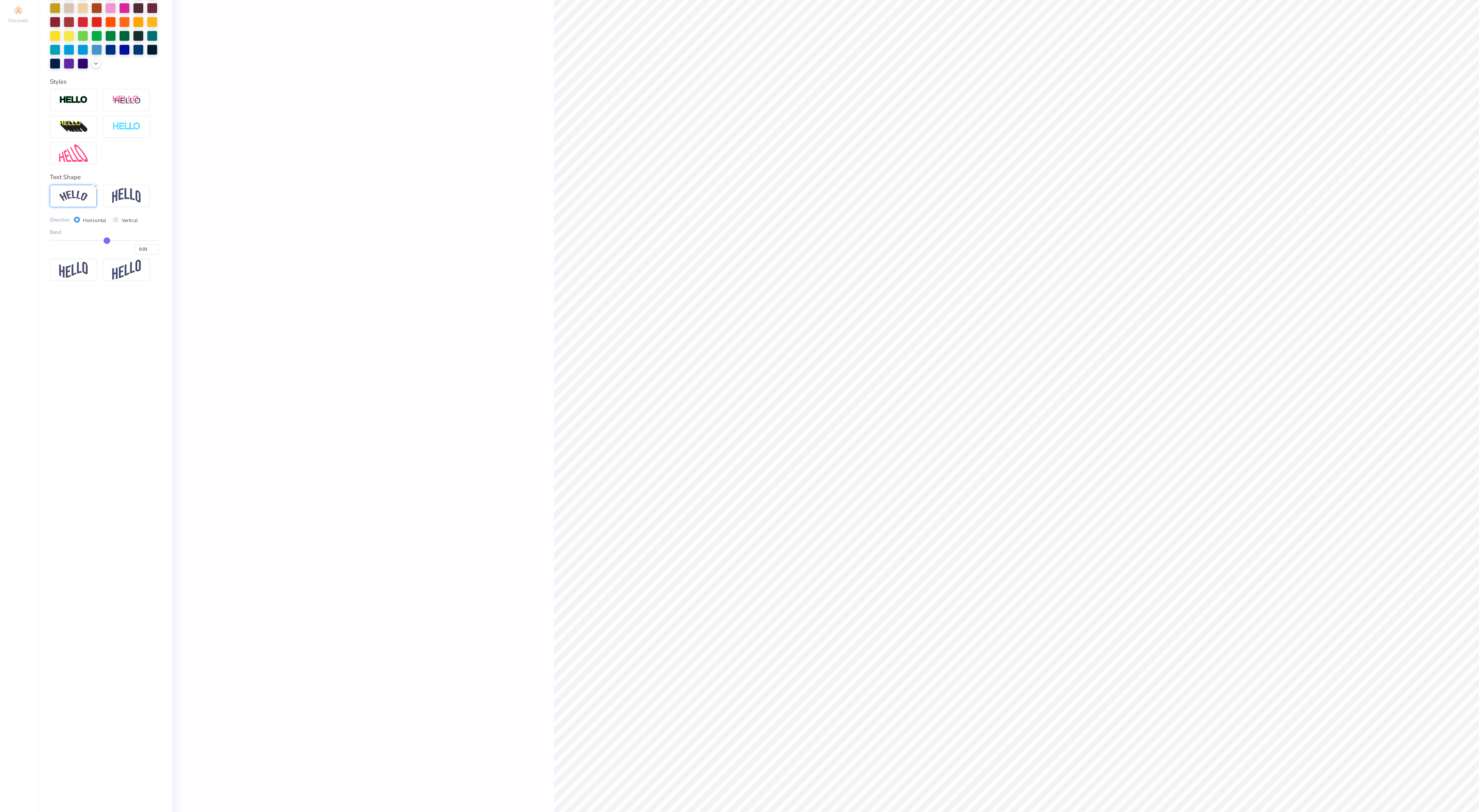
type input "0.05"
drag, startPoint x: 91, startPoint y: 296, endPoint x: 68, endPoint y: 298, distance: 23.1
type input "0.06"
click at [68, 297] on input "range" at bounding box center [66, 296] width 69 height 1
type input "0.06"
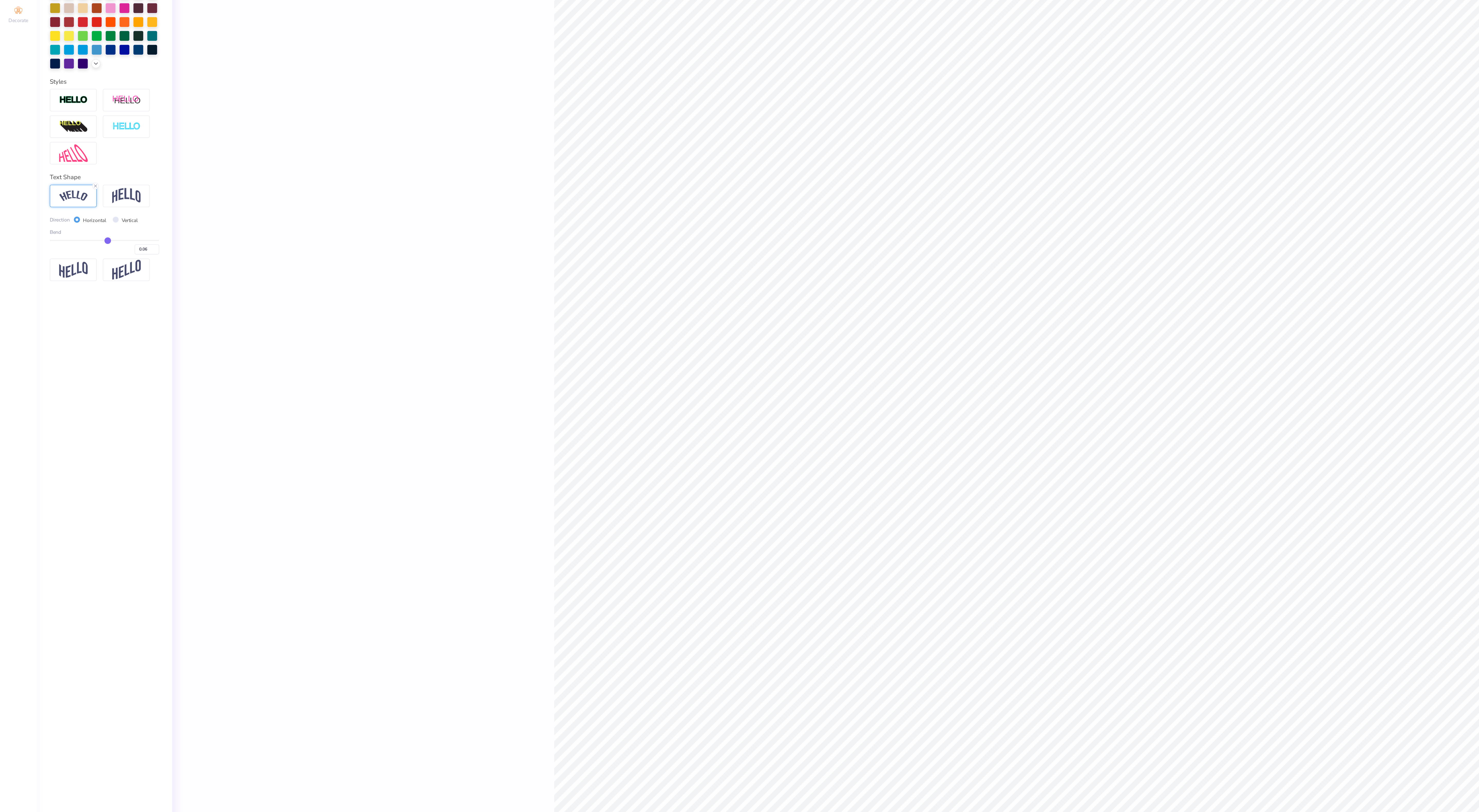
type input "4.38"
type input "0.56"
type input "3.38"
type input "0.15"
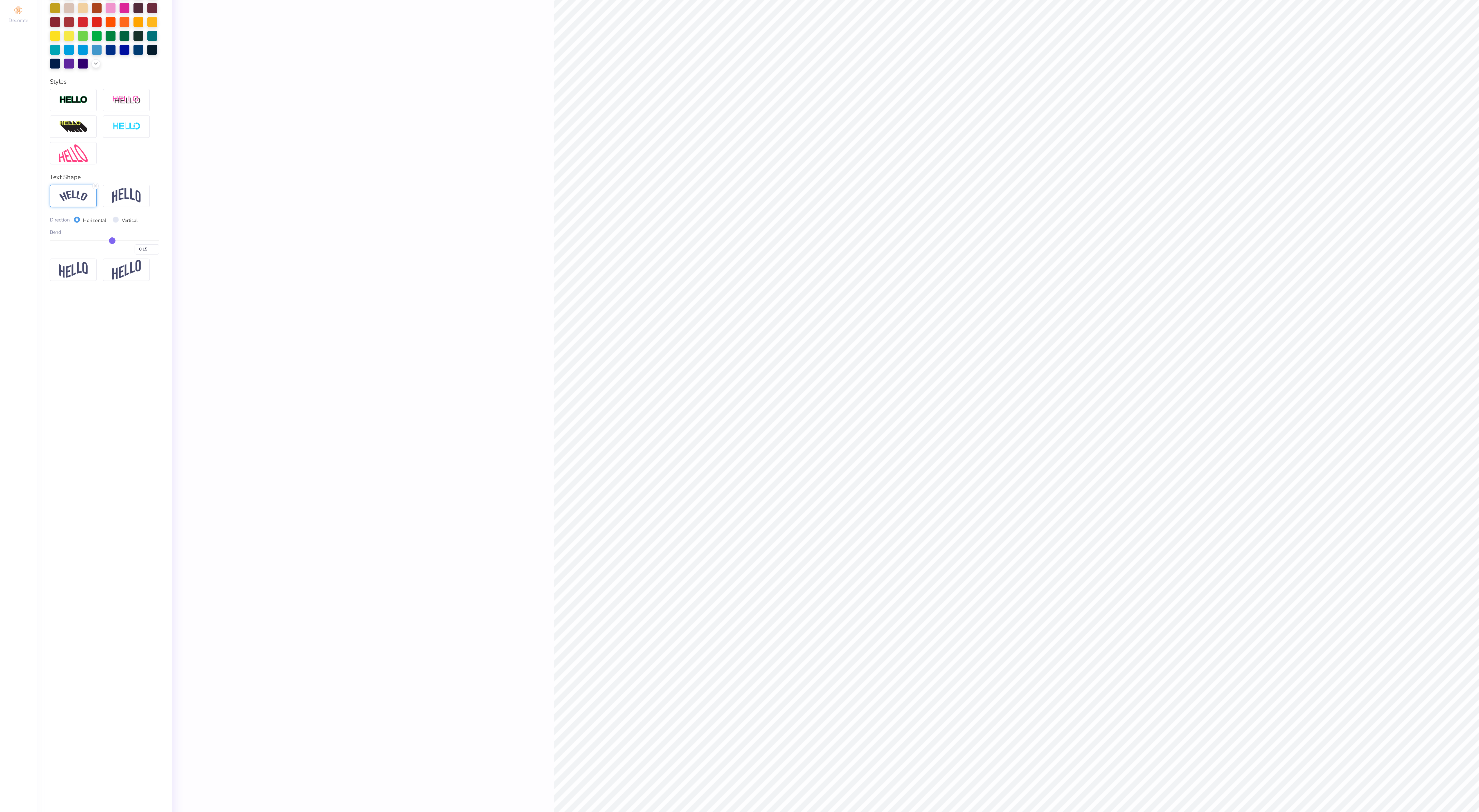
type input "0.24"
type input "0.35"
type input "0.45"
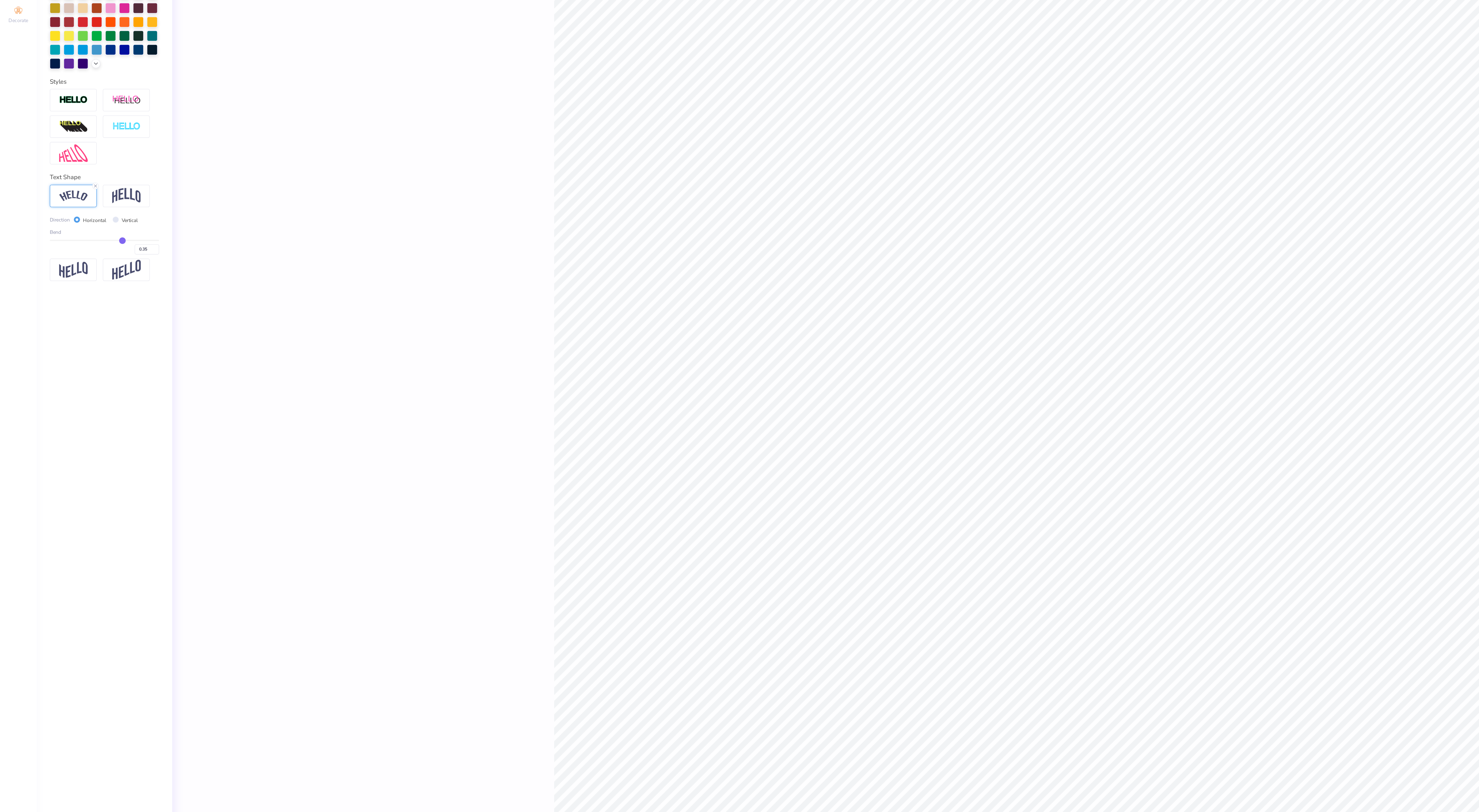
type input "0.45"
type input "0.59"
type input "0.67"
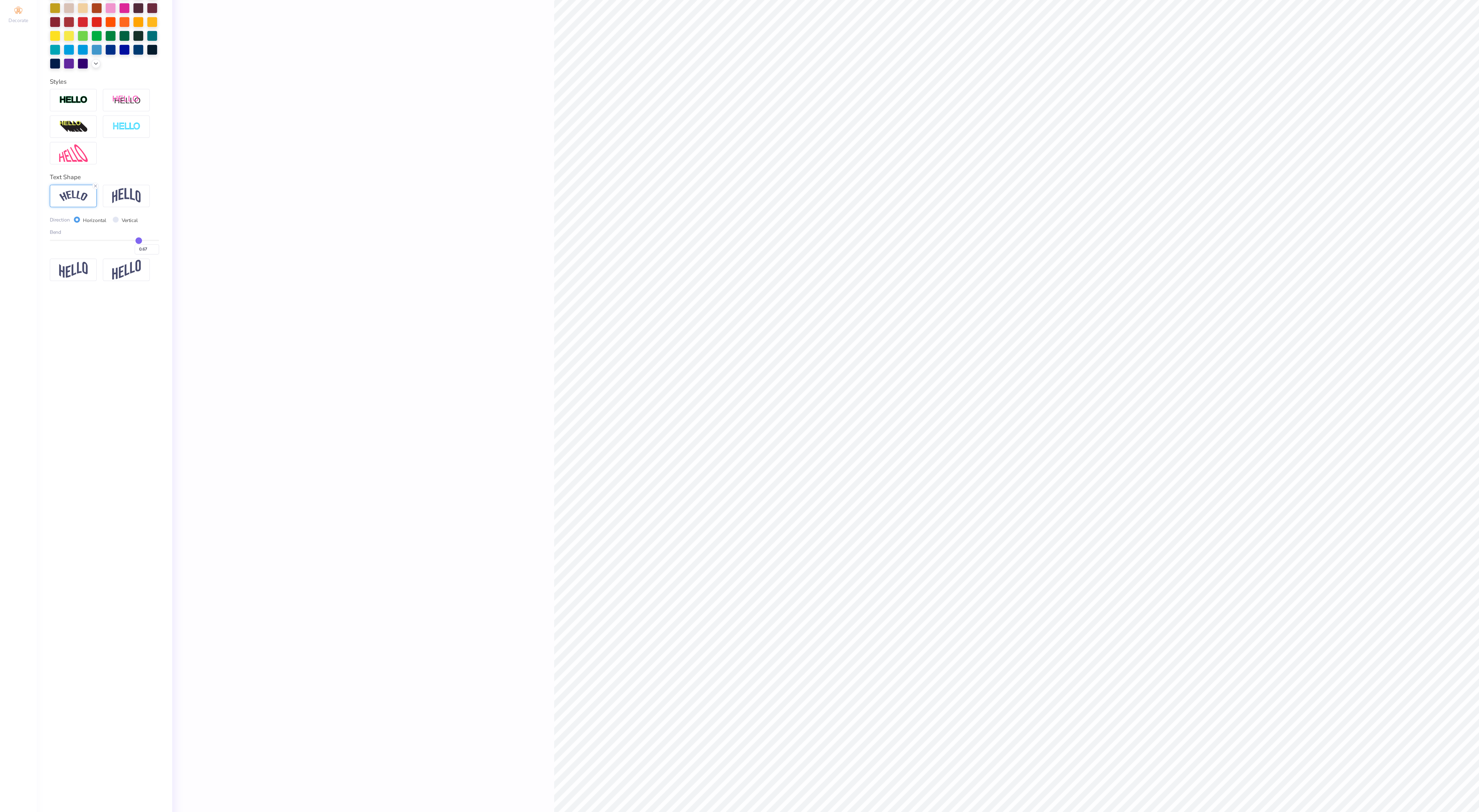
type input "0.78"
type input "0.89"
type input "0.96"
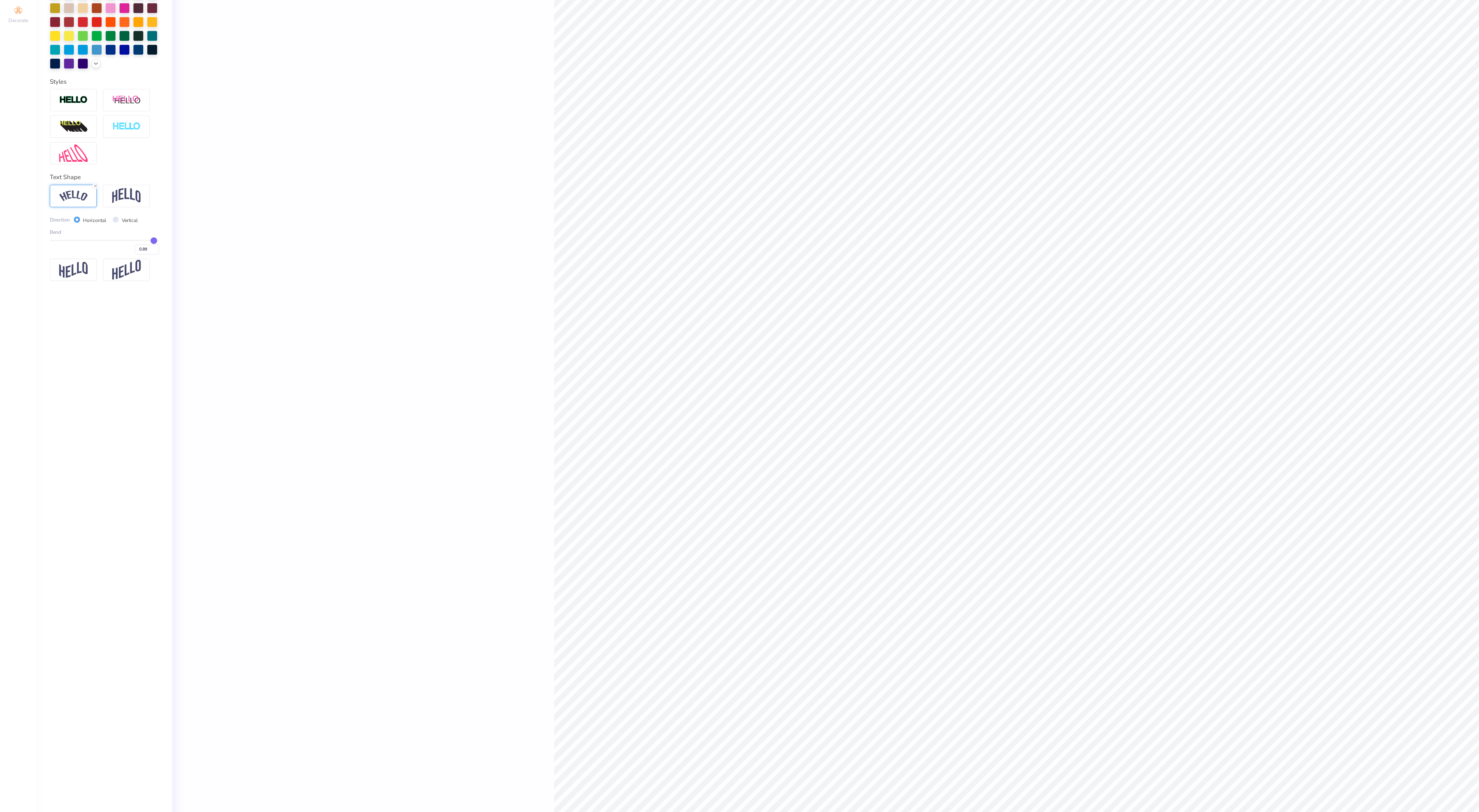
type input "0.96"
type input "1"
type input "1.00"
drag, startPoint x: 68, startPoint y: 298, endPoint x: 108, endPoint y: 297, distance: 40.0
type input "1"
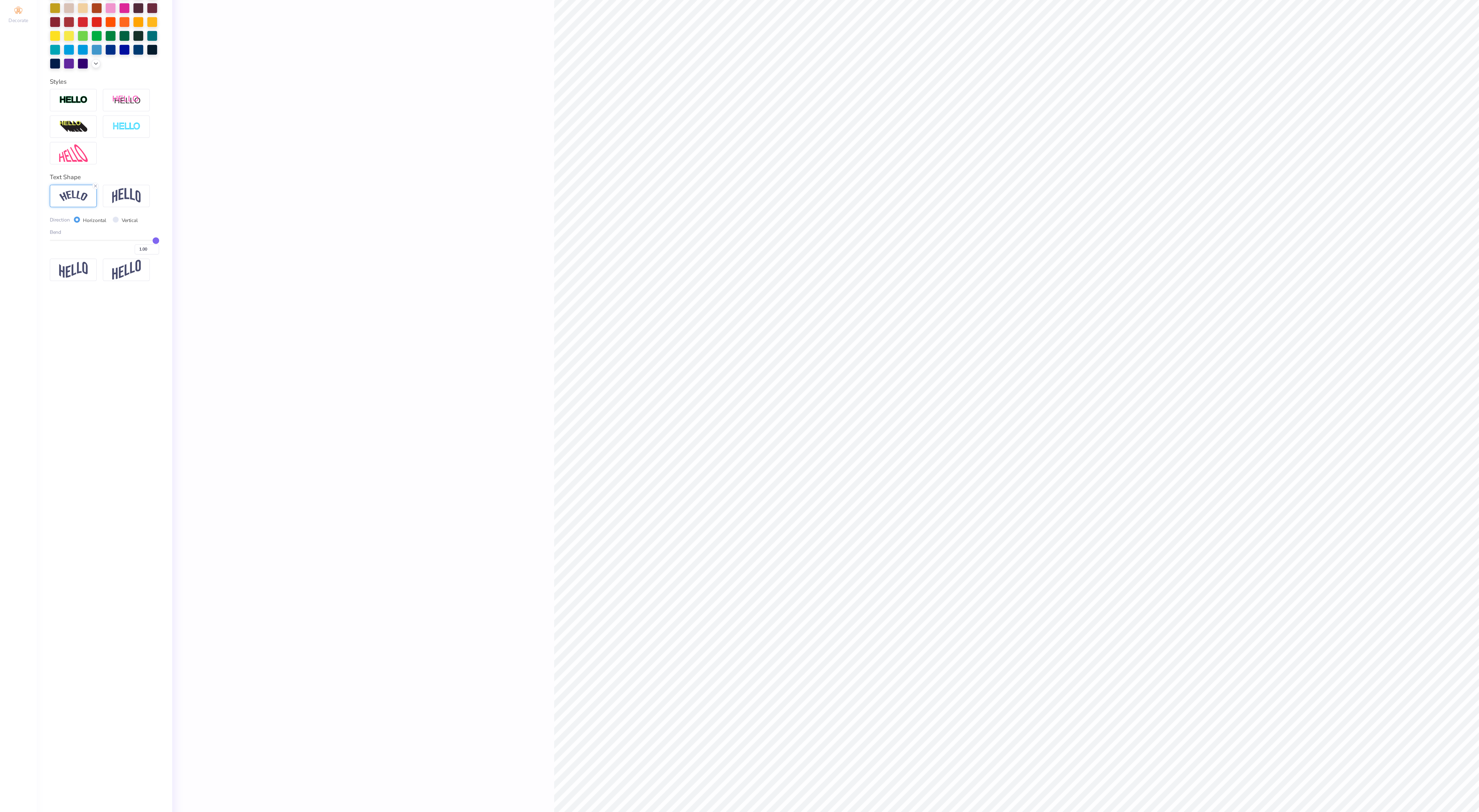
click at [100, 297] on input "range" at bounding box center [66, 296] width 69 height 1
type input "5.46"
type input "2.74"
type input "2.29"
type input "0.47"
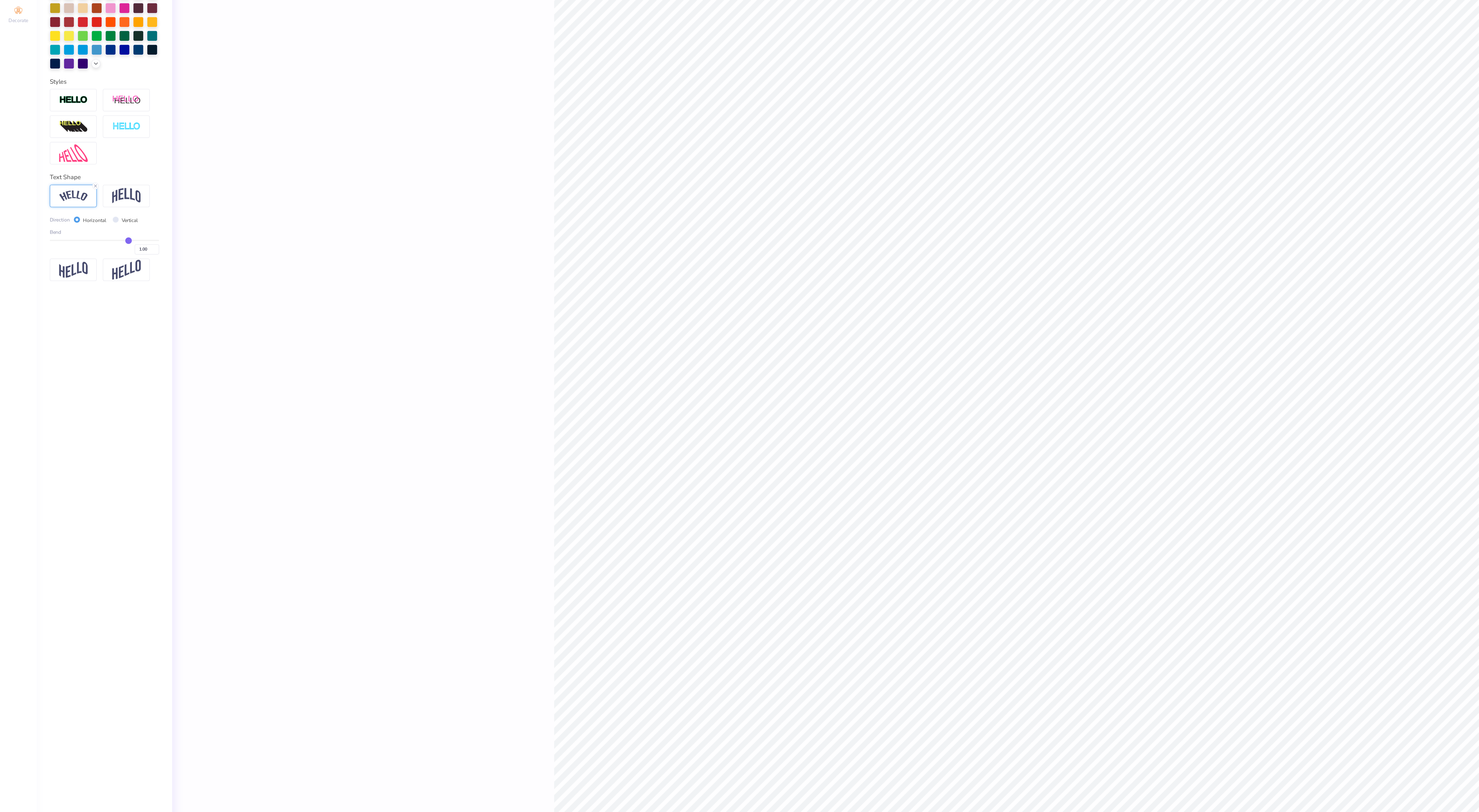
type input "0.47"
click at [81, 297] on input "range" at bounding box center [66, 296] width 69 height 1
type input "4.87"
type input "1.12"
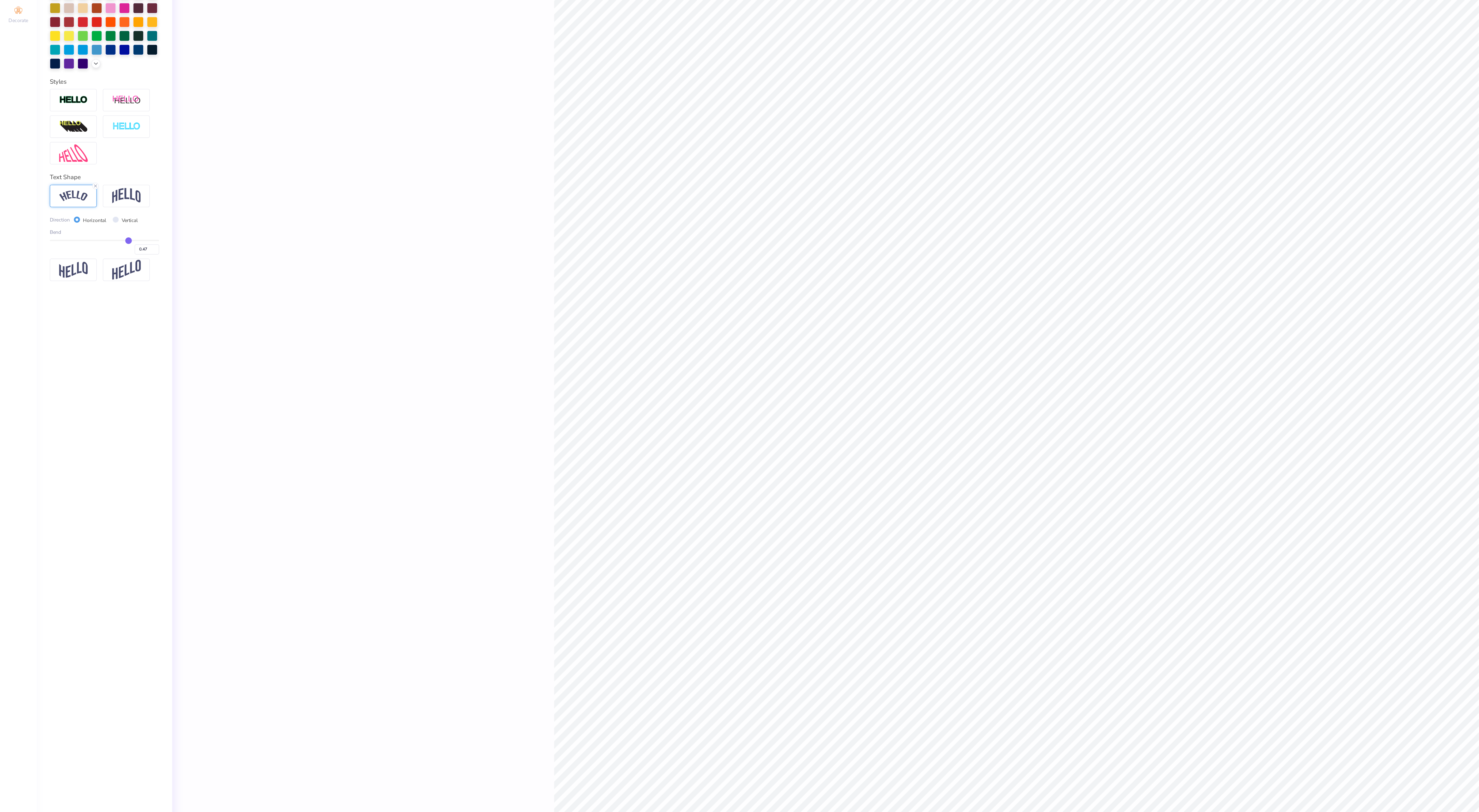
type input "3.10"
click at [94, 296] on div "Bend 0.47" at bounding box center [66, 297] width 69 height 17
type input "0.81"
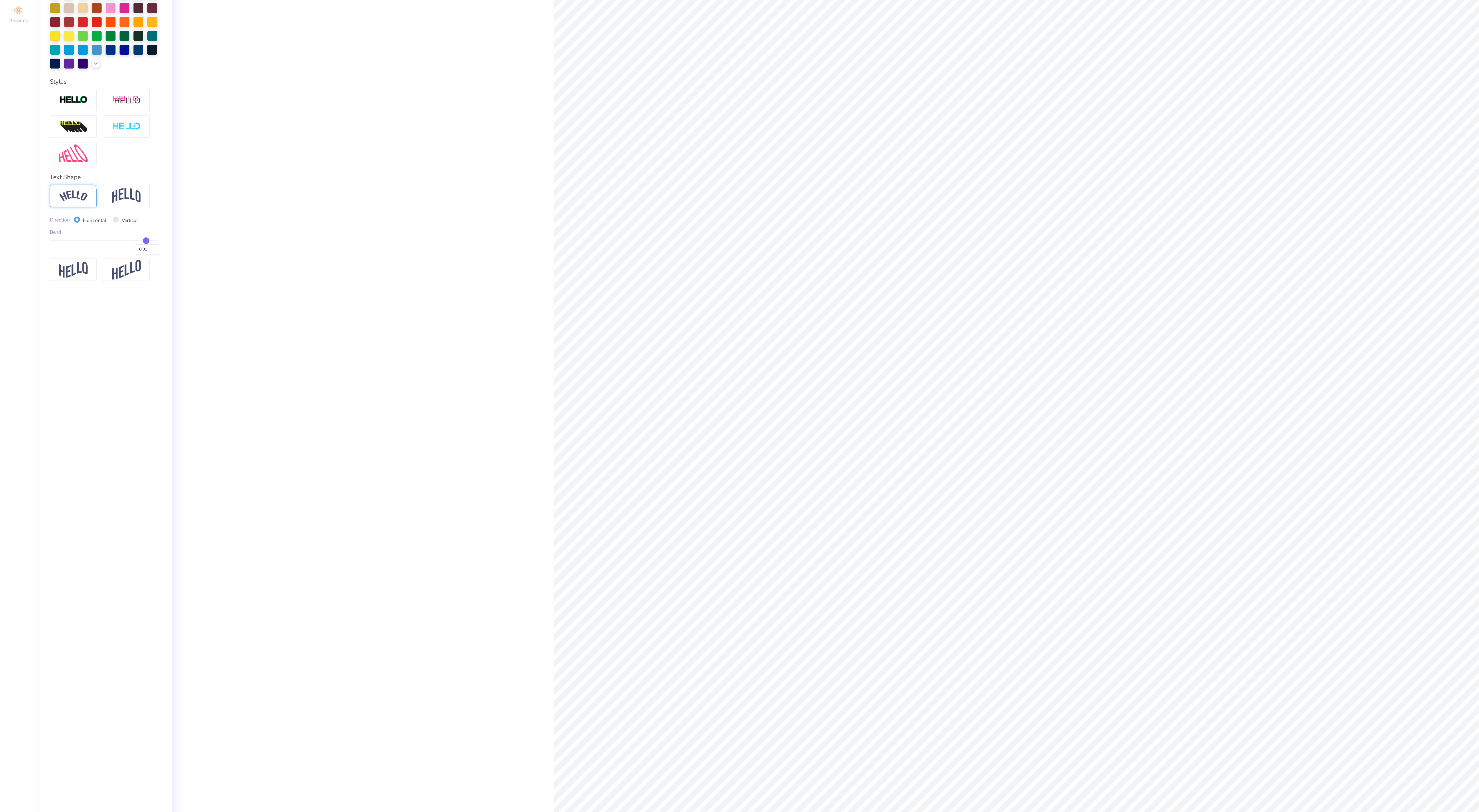
click at [92, 297] on input "range" at bounding box center [66, 296] width 69 height 1
type input "5.29"
type input "2.10"
type input "2.61"
type input "0.72"
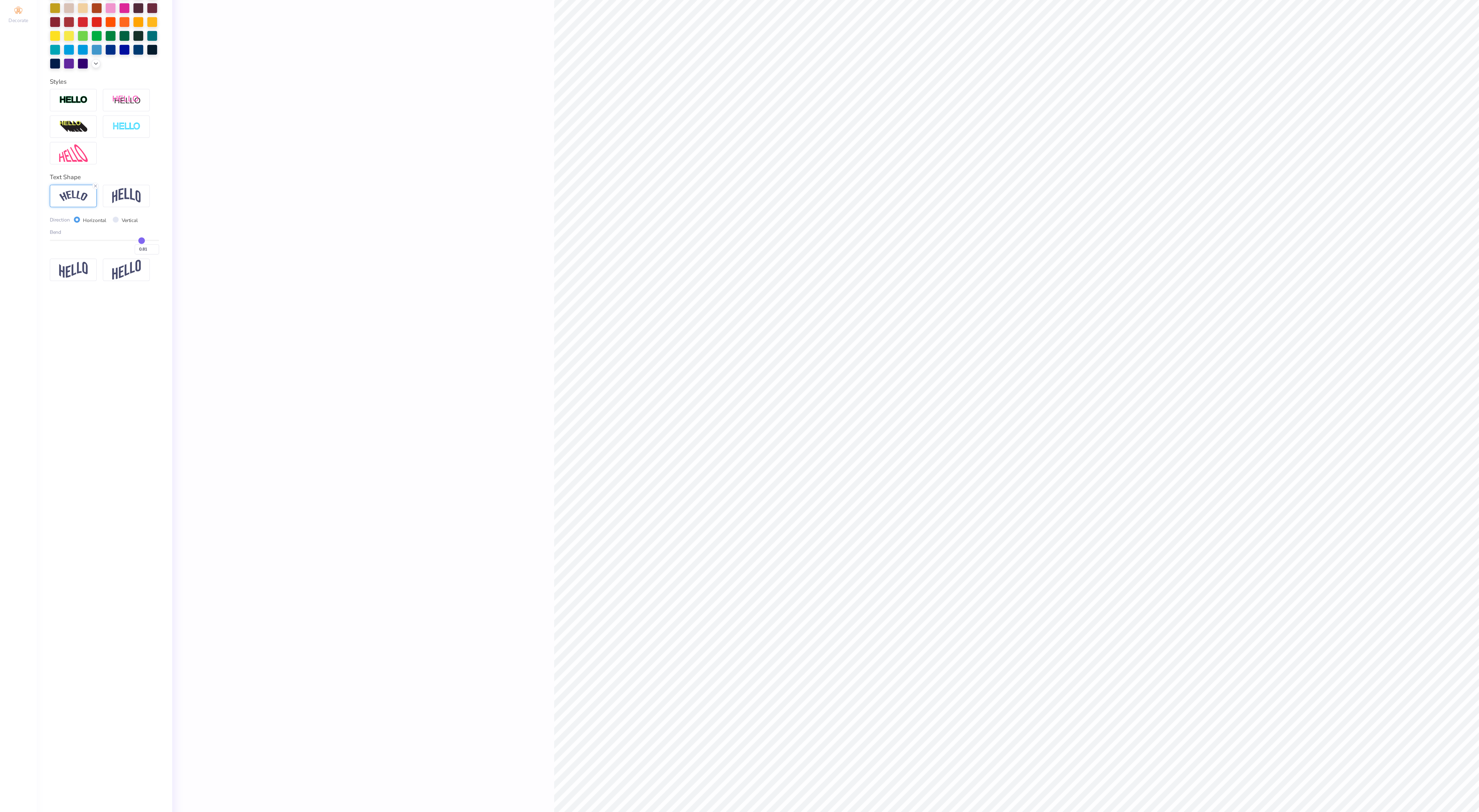
type input "0.72"
click at [89, 297] on input "range" at bounding box center [66, 296] width 69 height 1
type input "5.19"
type input "1.81"
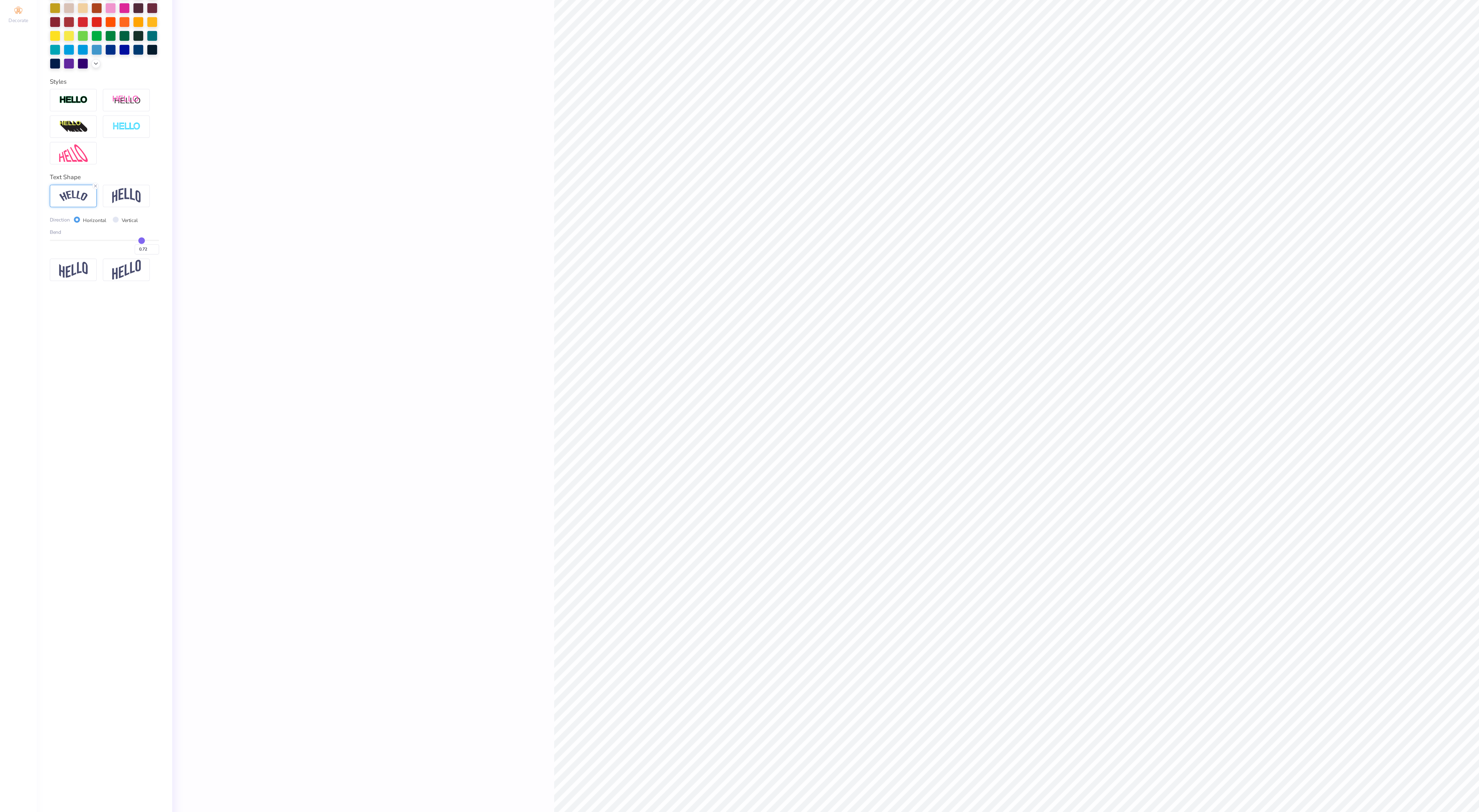
type input "2.76"
type input "2.16"
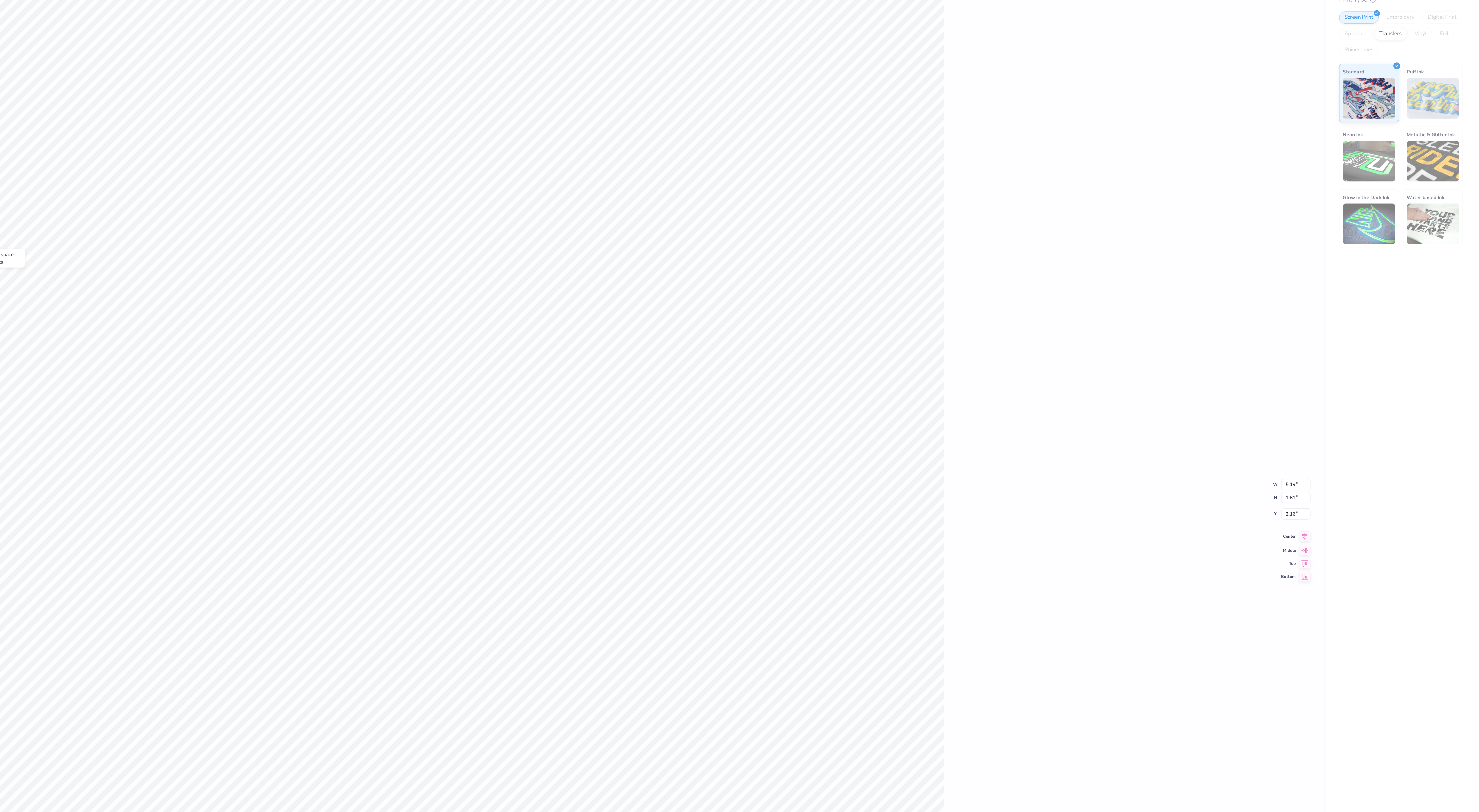
click at [1370, 425] on icon at bounding box center [1369, 425] width 3 height 5
click at [1178, 427] on div "100 % Back W 5.19 5.19 " H 1.81 1.81 " Y 2.16 2.16 " Center Middle Top Bottom" at bounding box center [746, 415] width 1275 height 793
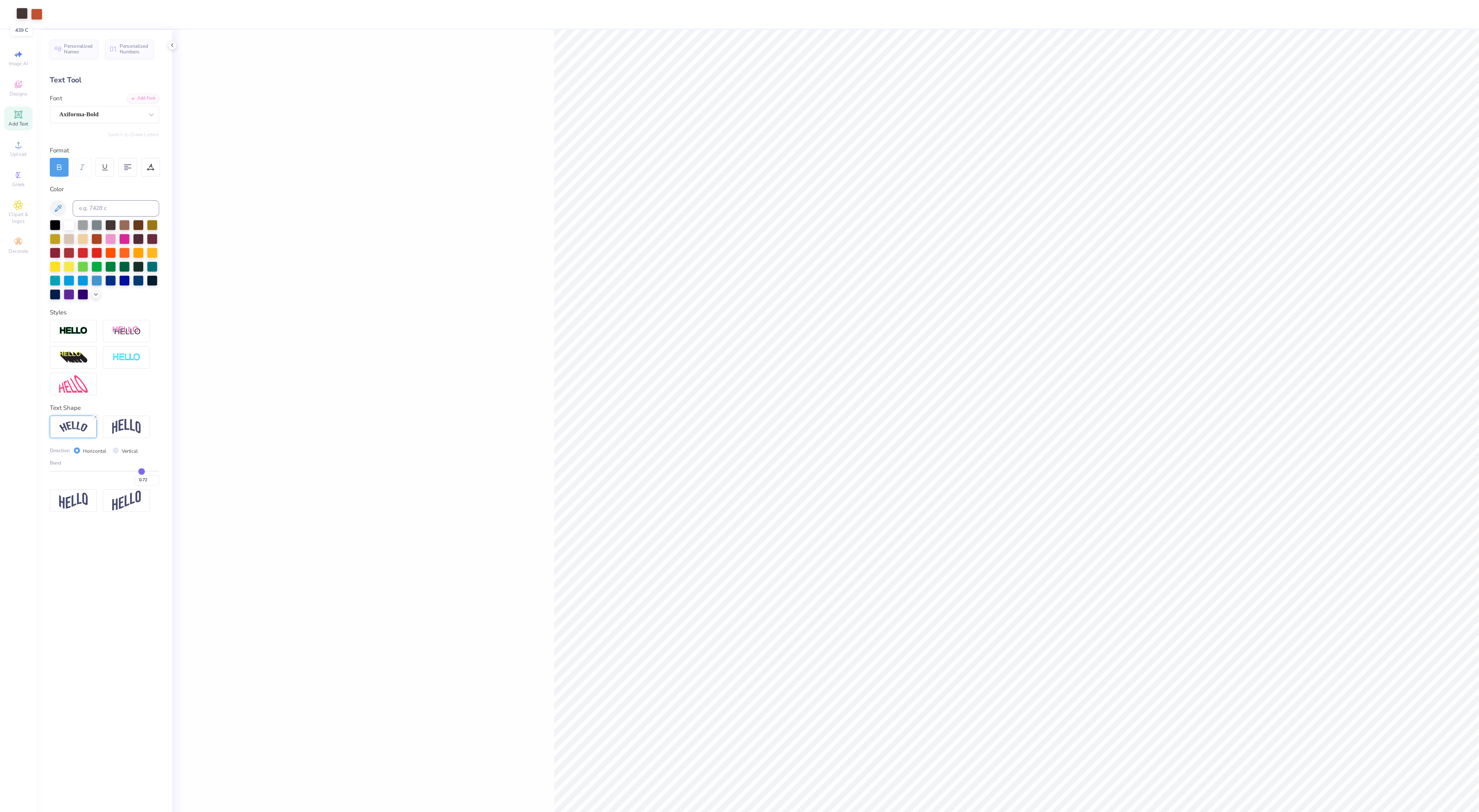
click at [13, 6] on div at bounding box center [14, 8] width 7 height 7
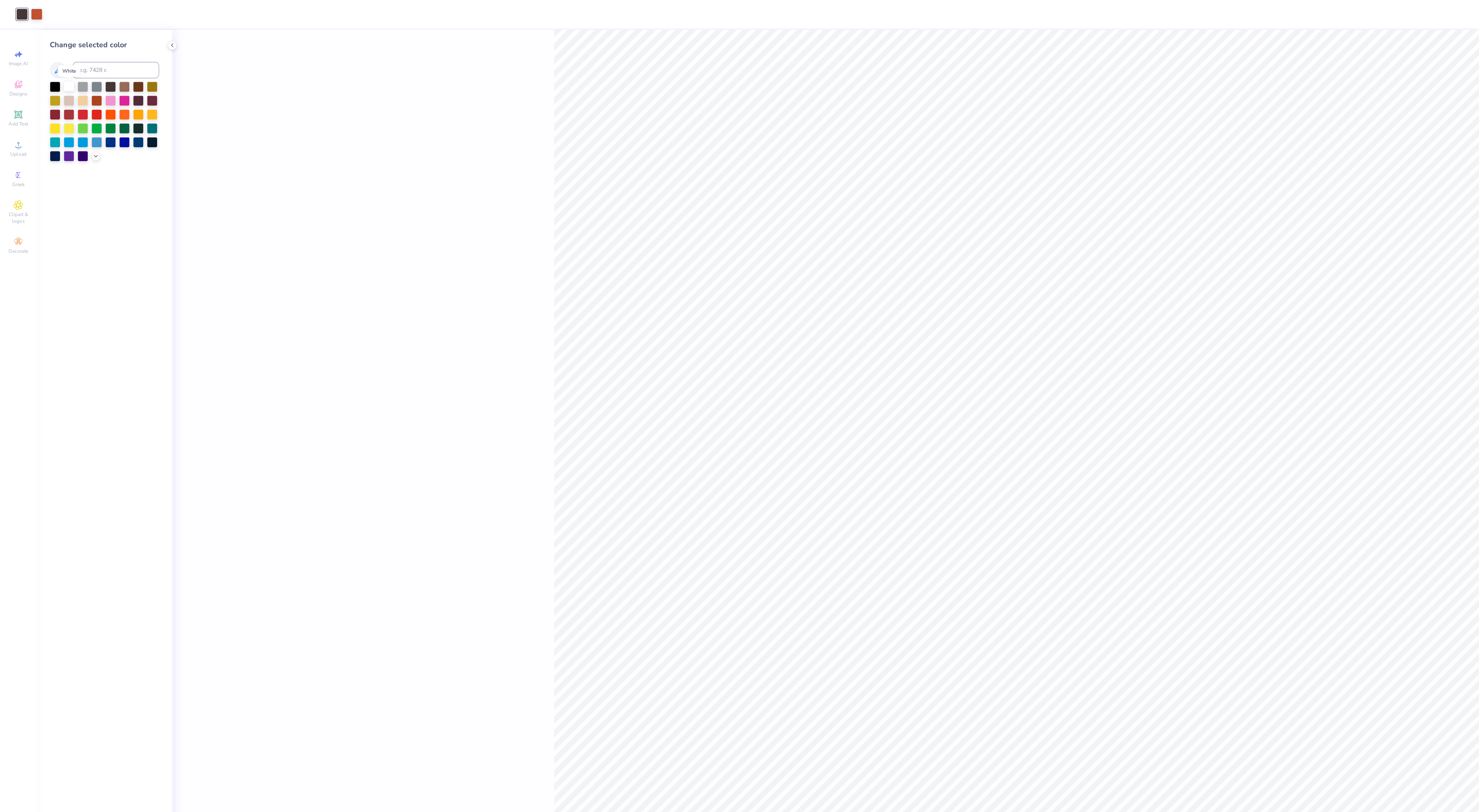
click at [42, 53] on div at bounding box center [44, 55] width 7 height 7
click at [52, 73] on div at bounding box center [52, 72] width 7 height 7
click at [95, 56] on div at bounding box center [96, 55] width 7 height 7
click at [57, 98] on div at bounding box center [60, 98] width 6 height 6
click at [85, 151] on div at bounding box center [87, 150] width 7 height 7
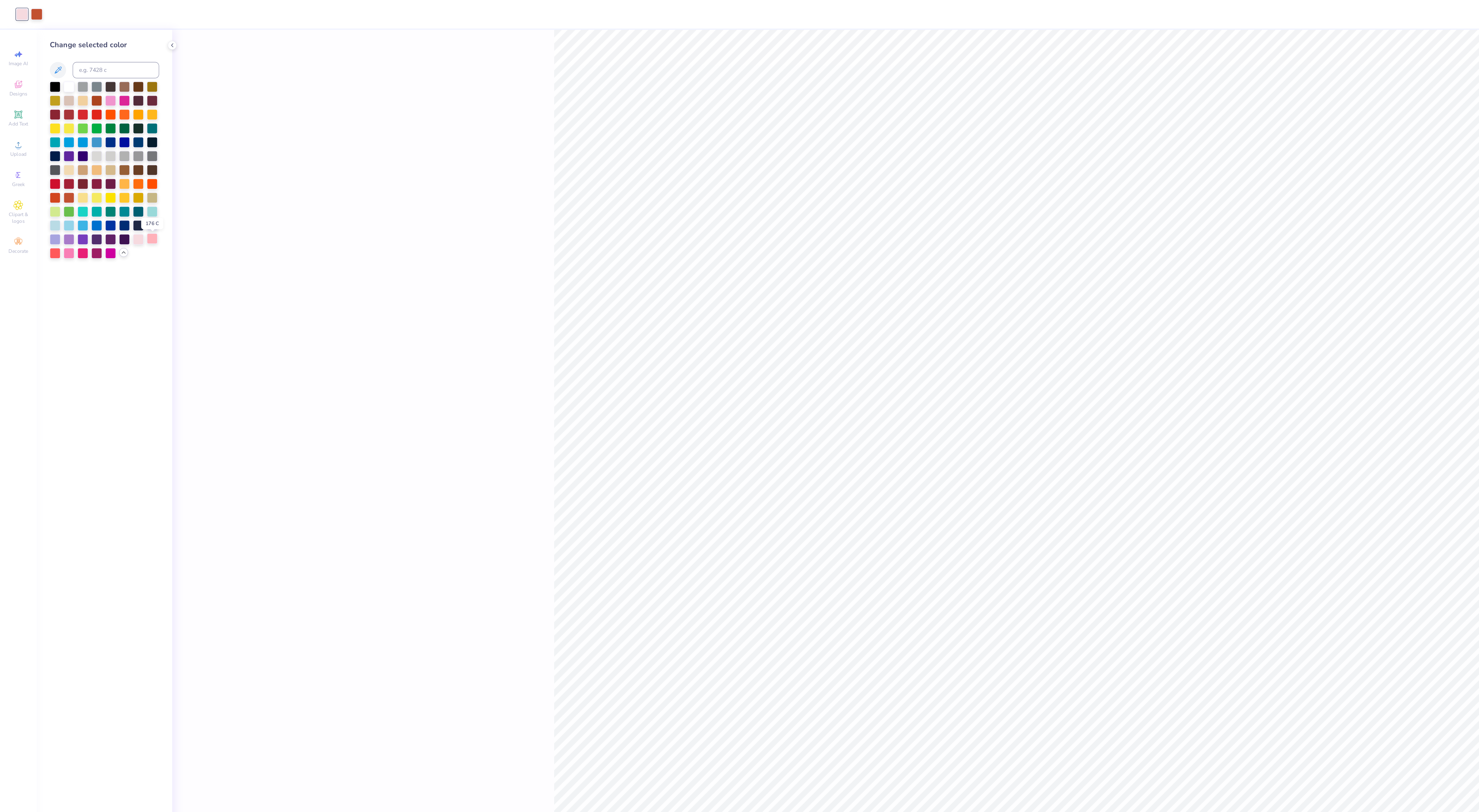
click at [94, 151] on div at bounding box center [96, 150] width 7 height 7
click at [61, 151] on div at bounding box center [61, 150] width 7 height 7
click at [84, 141] on div at bounding box center [87, 142] width 7 height 7
click at [95, 142] on div at bounding box center [96, 142] width 7 height 7
click at [42, 124] on div at bounding box center [44, 124] width 7 height 7
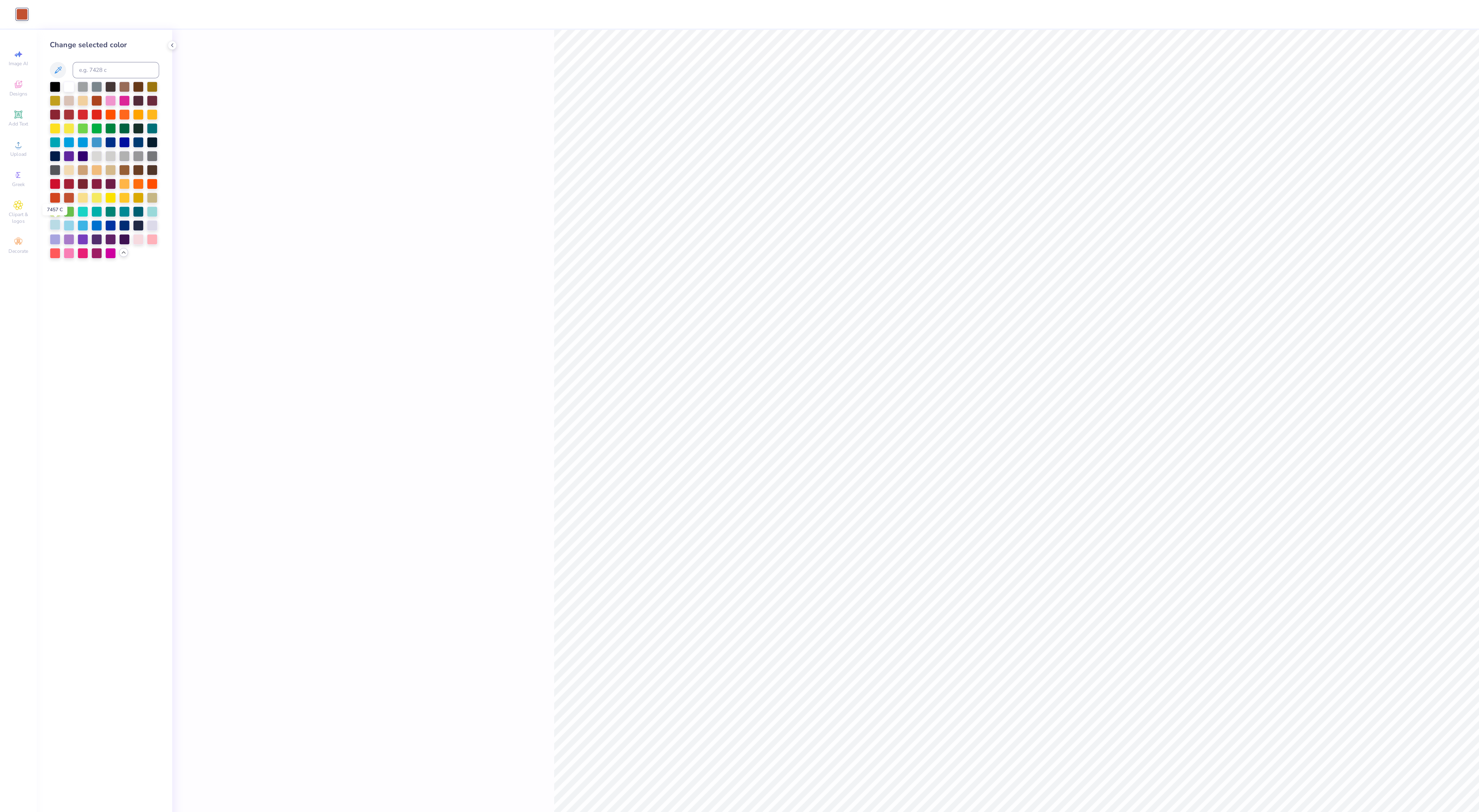
click at [35, 142] on div at bounding box center [35, 142] width 7 height 7
click at [62, 63] on div at bounding box center [61, 63] width 7 height 7
click at [41, 69] on div at bounding box center [44, 72] width 7 height 7
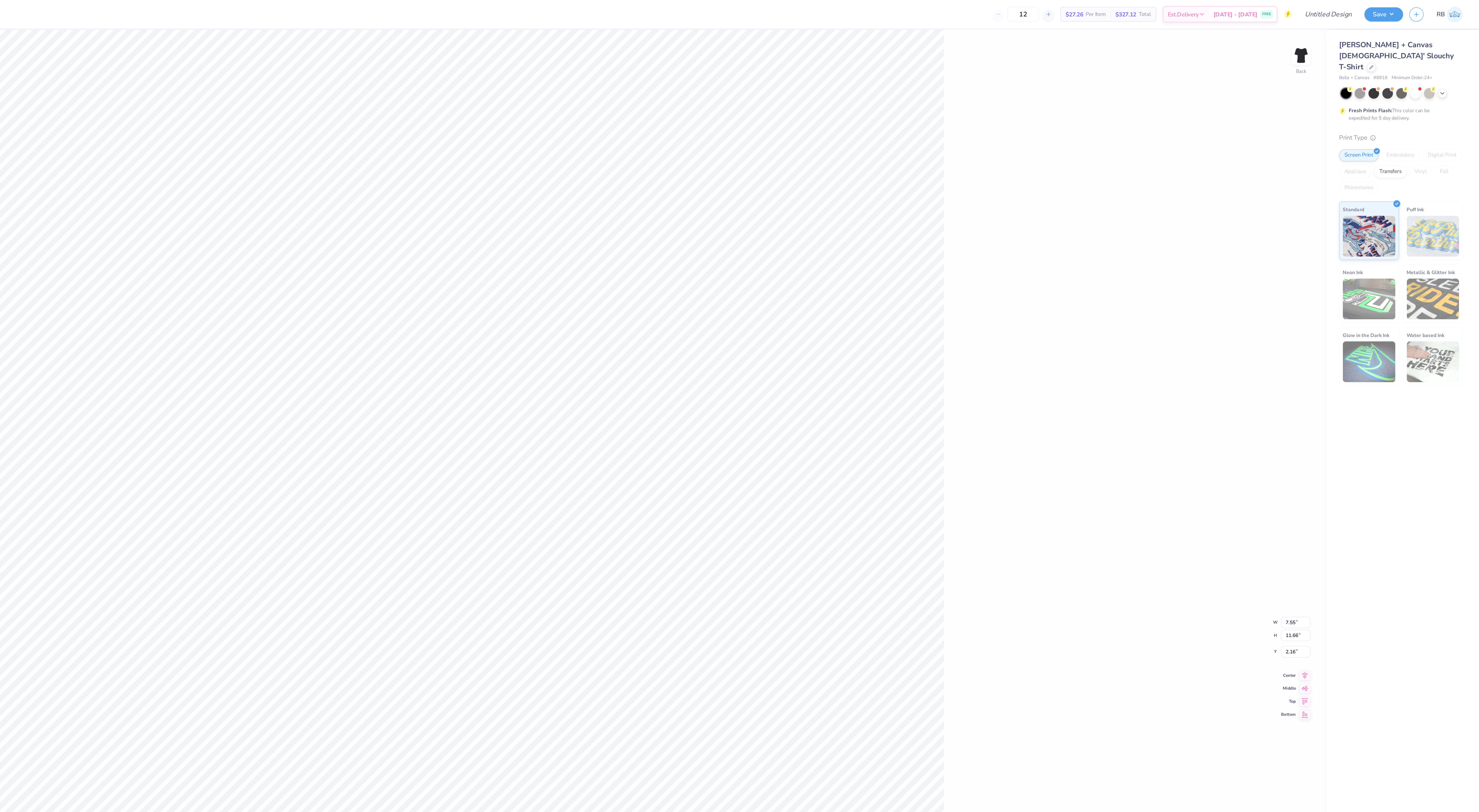
click at [1458, 56] on div at bounding box center [1430, 59] width 77 height 7
click at [1458, 56] on icon at bounding box center [1455, 58] width 4 height 4
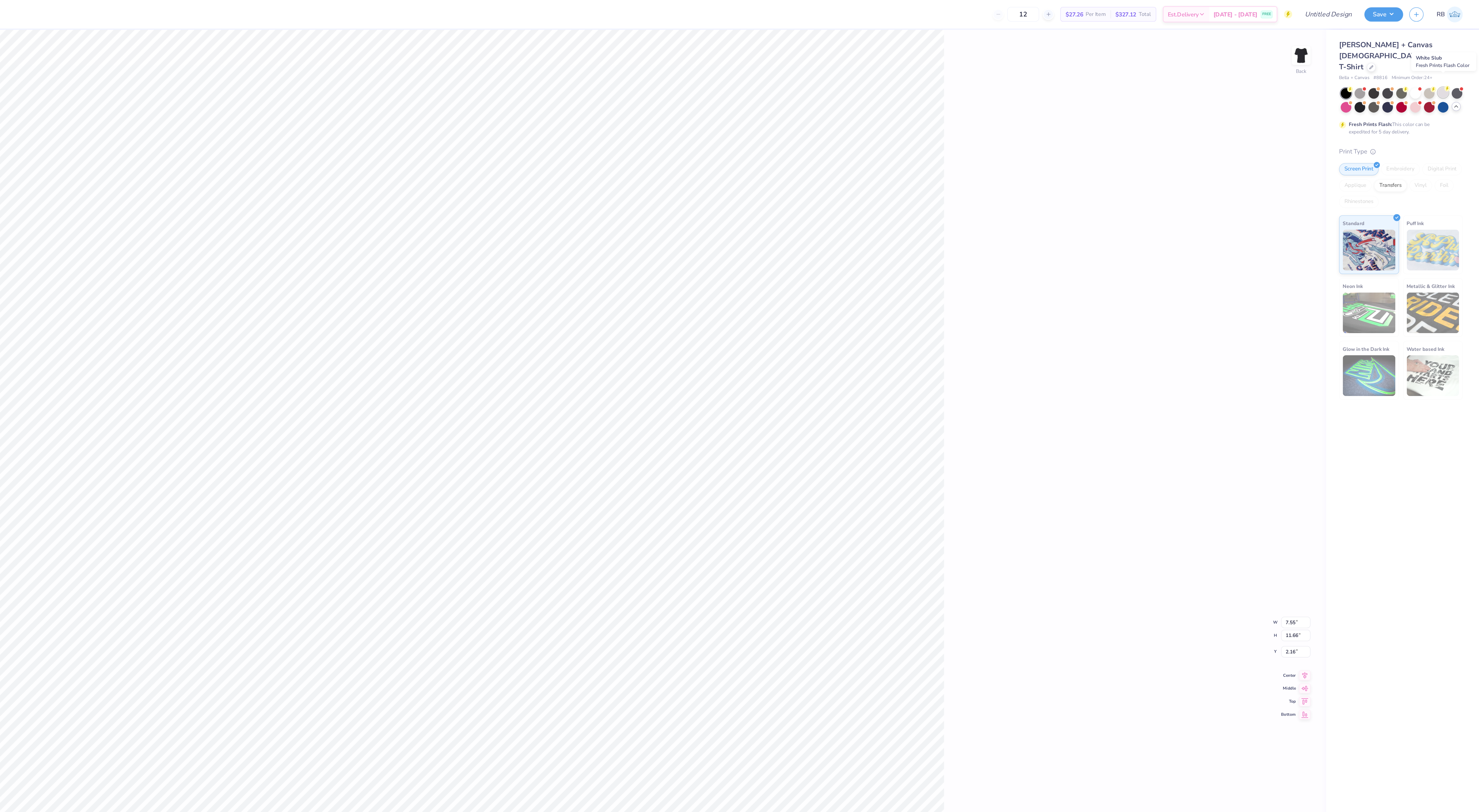
click at [1453, 55] on div at bounding box center [1457, 59] width 7 height 7
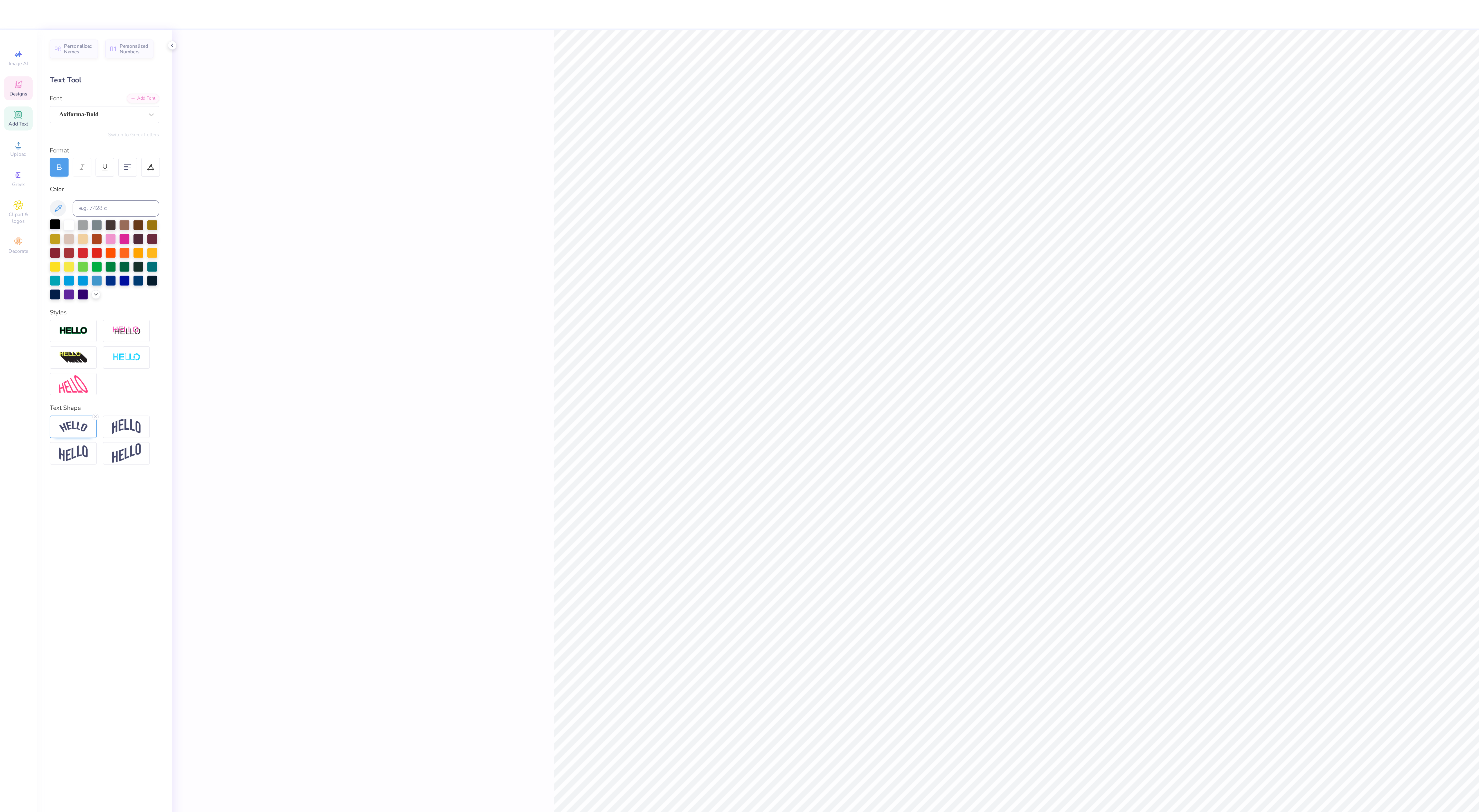
click at [36, 143] on div at bounding box center [35, 141] width 7 height 7
click at [41, 159] on div at bounding box center [44, 159] width 7 height 7
click at [40, 157] on div at bounding box center [44, 159] width 7 height 7
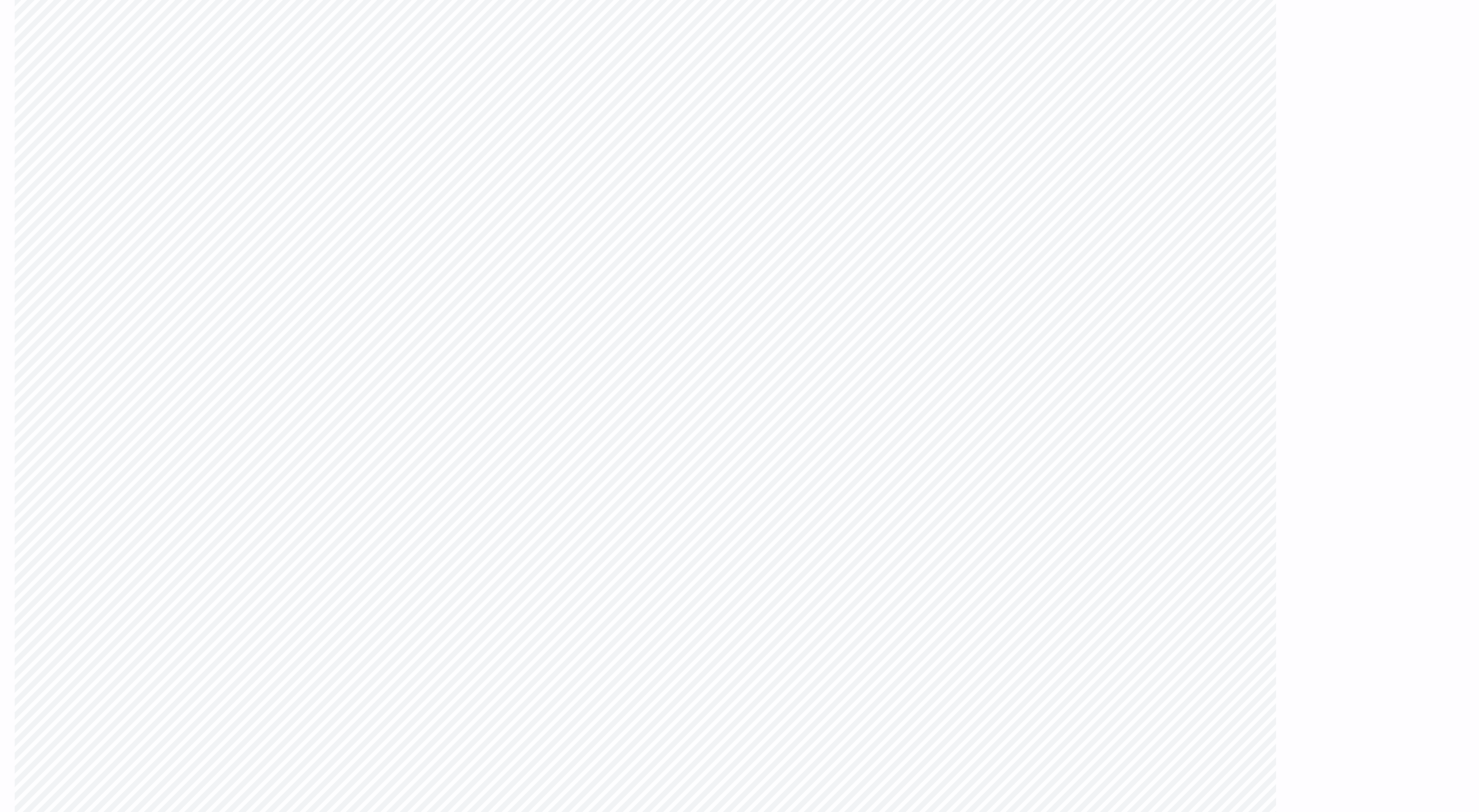
type input "6.59"
type input "10.17"
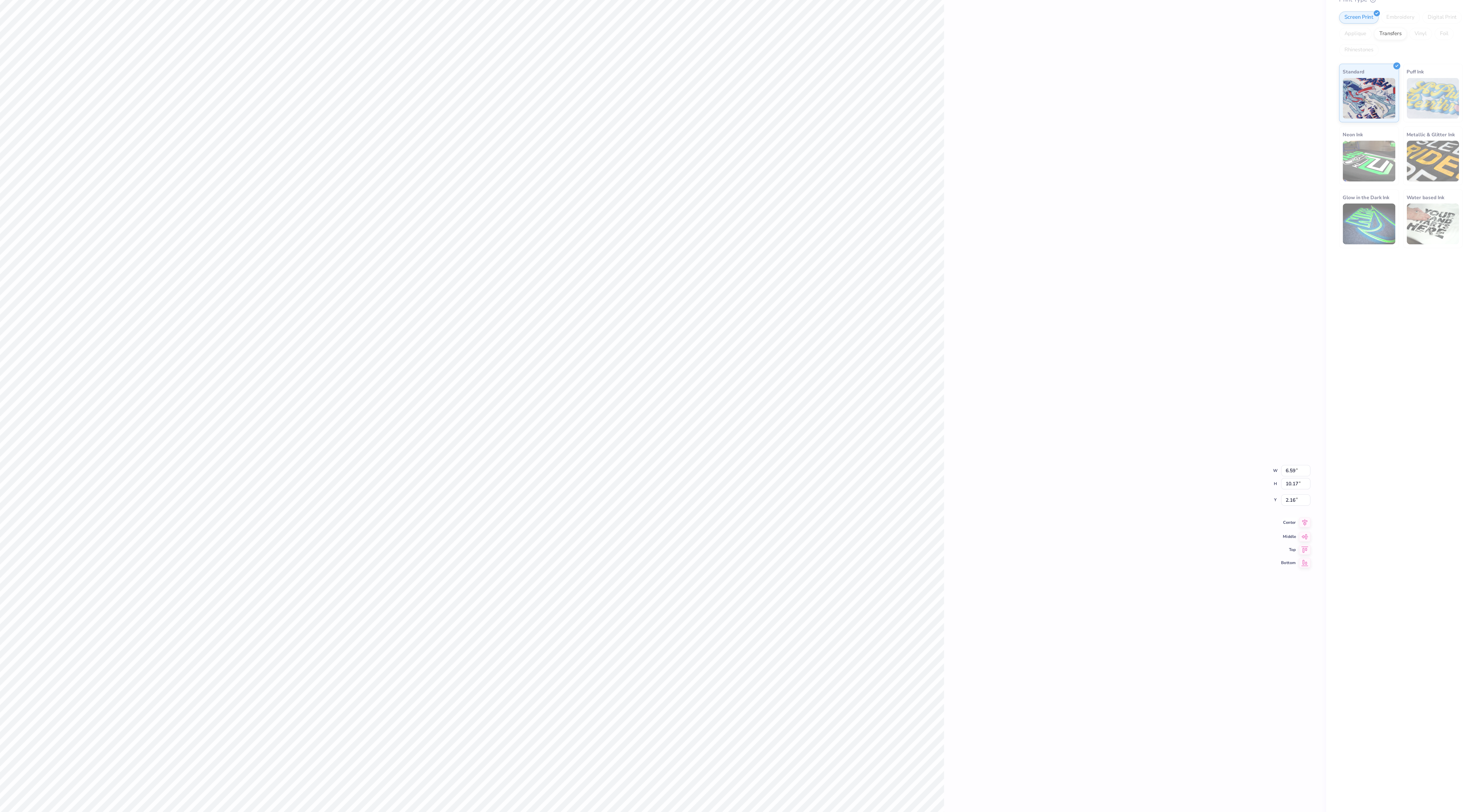
click at [1370, 424] on icon at bounding box center [1369, 425] width 3 height 5
type input "1.98"
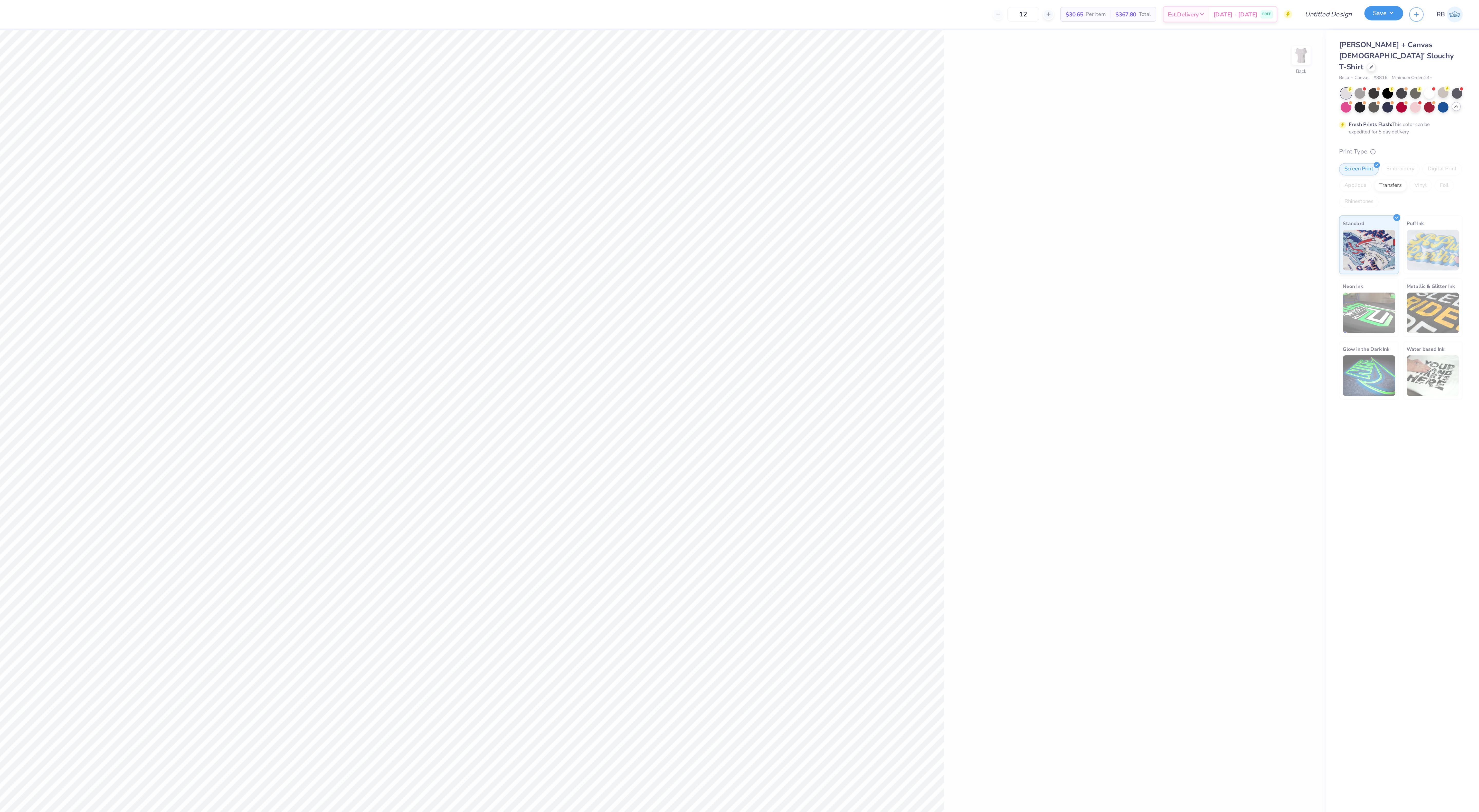
click at [1411, 10] on button "Save" at bounding box center [1419, 9] width 24 height 9
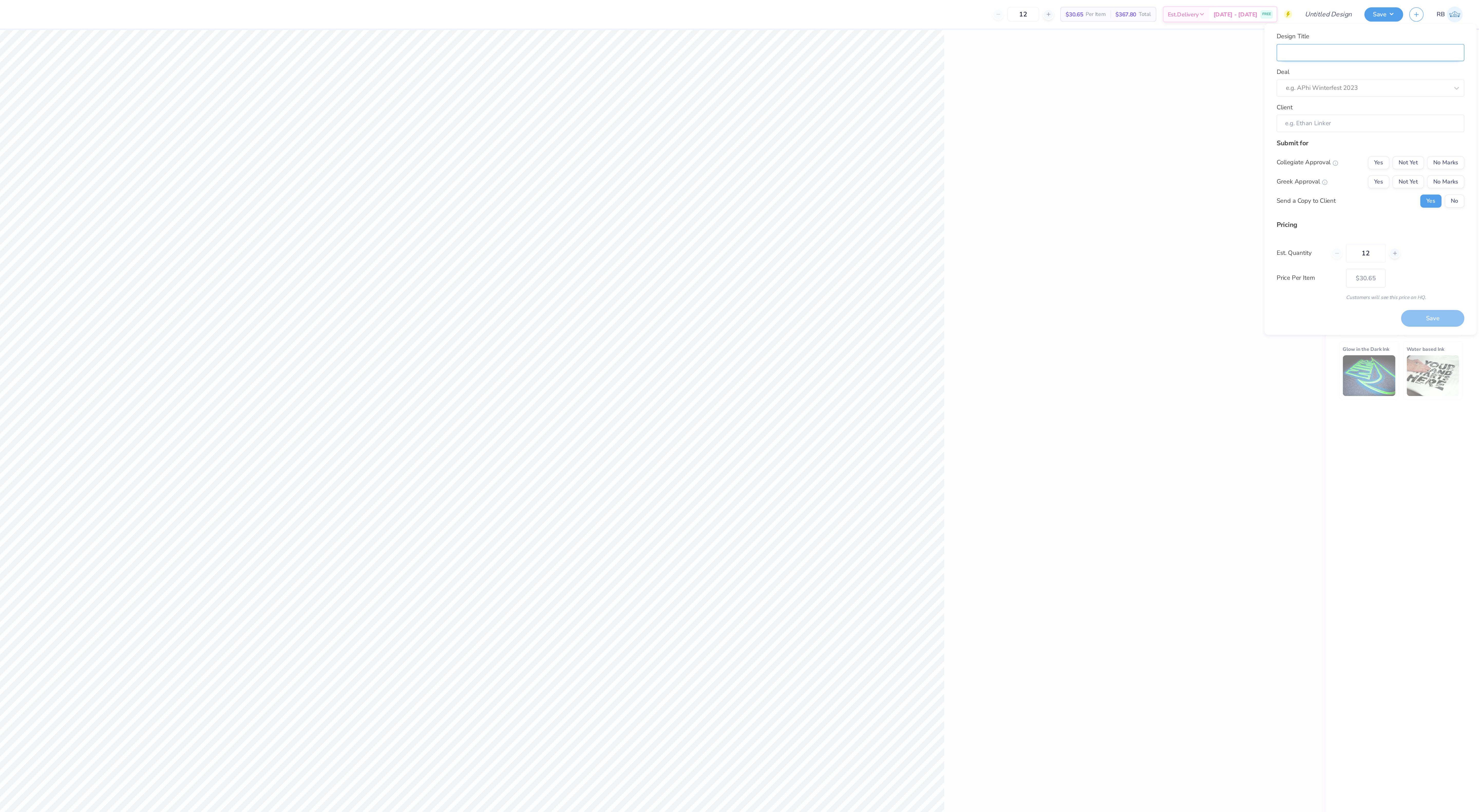
click at [1382, 29] on input "Design Title" at bounding box center [1411, 33] width 118 height 11
type input "p"
type input "pa"
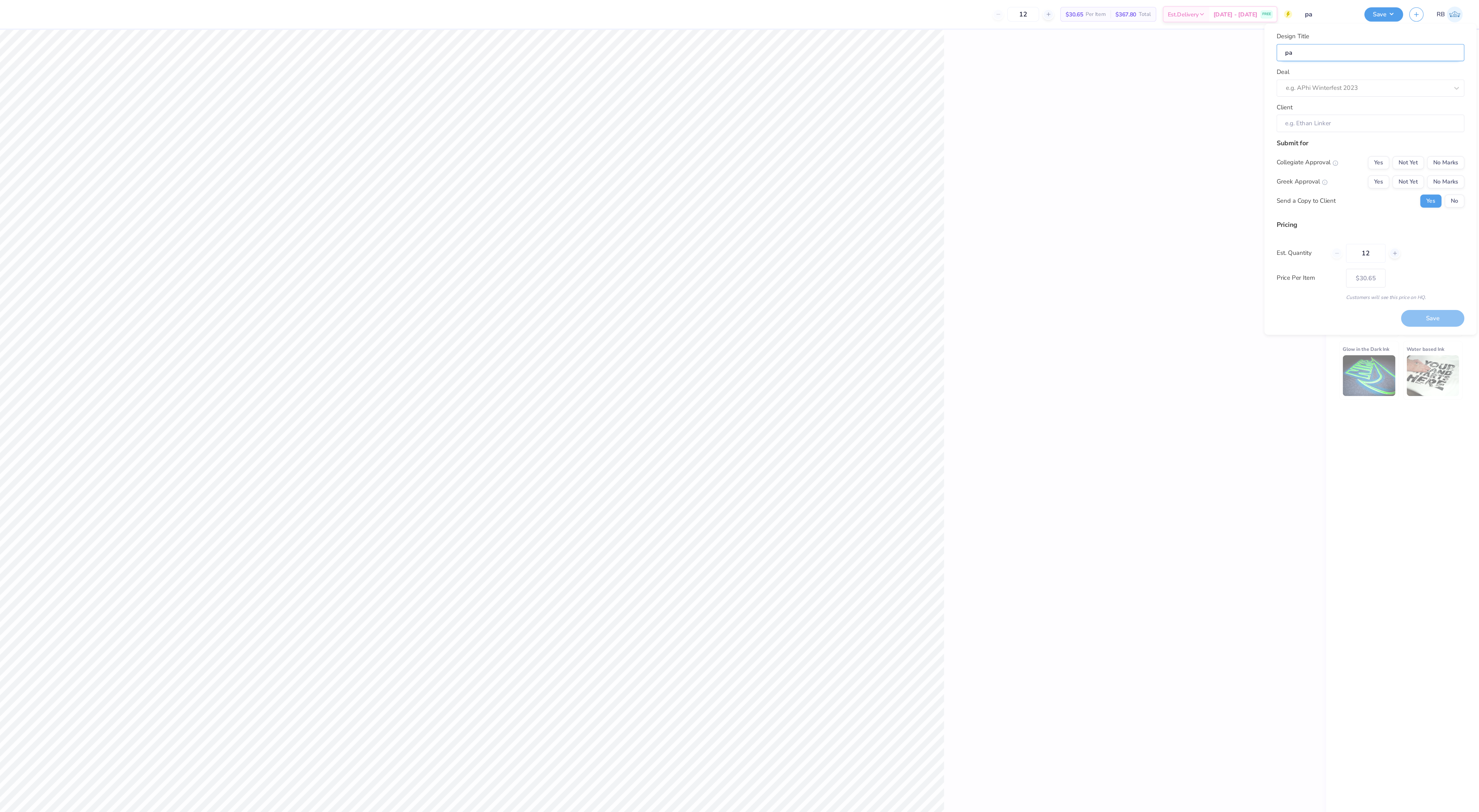
type input "par"
type input "pare"
type input "paren"
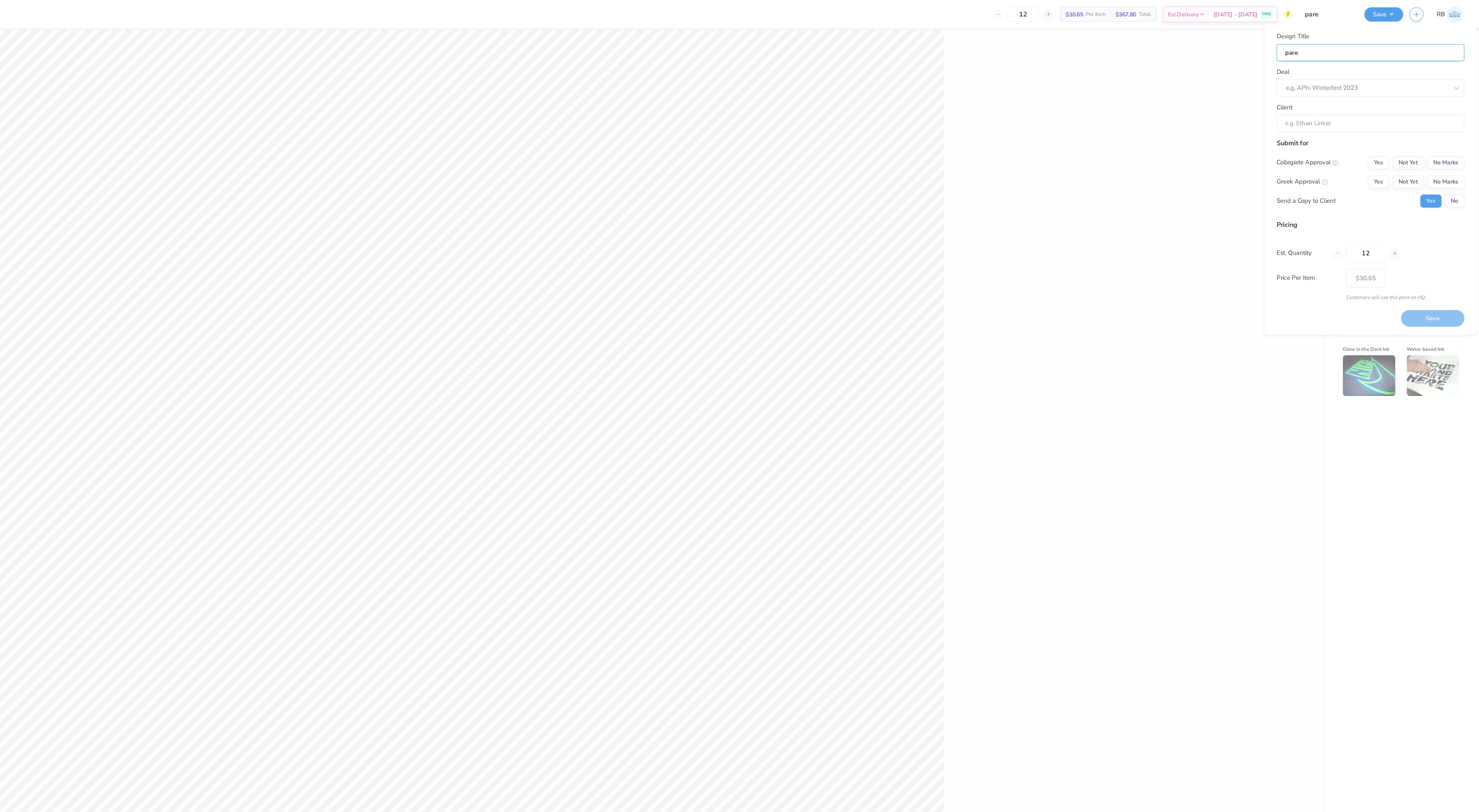
type input "paren"
type input "parent"
type input "parents"
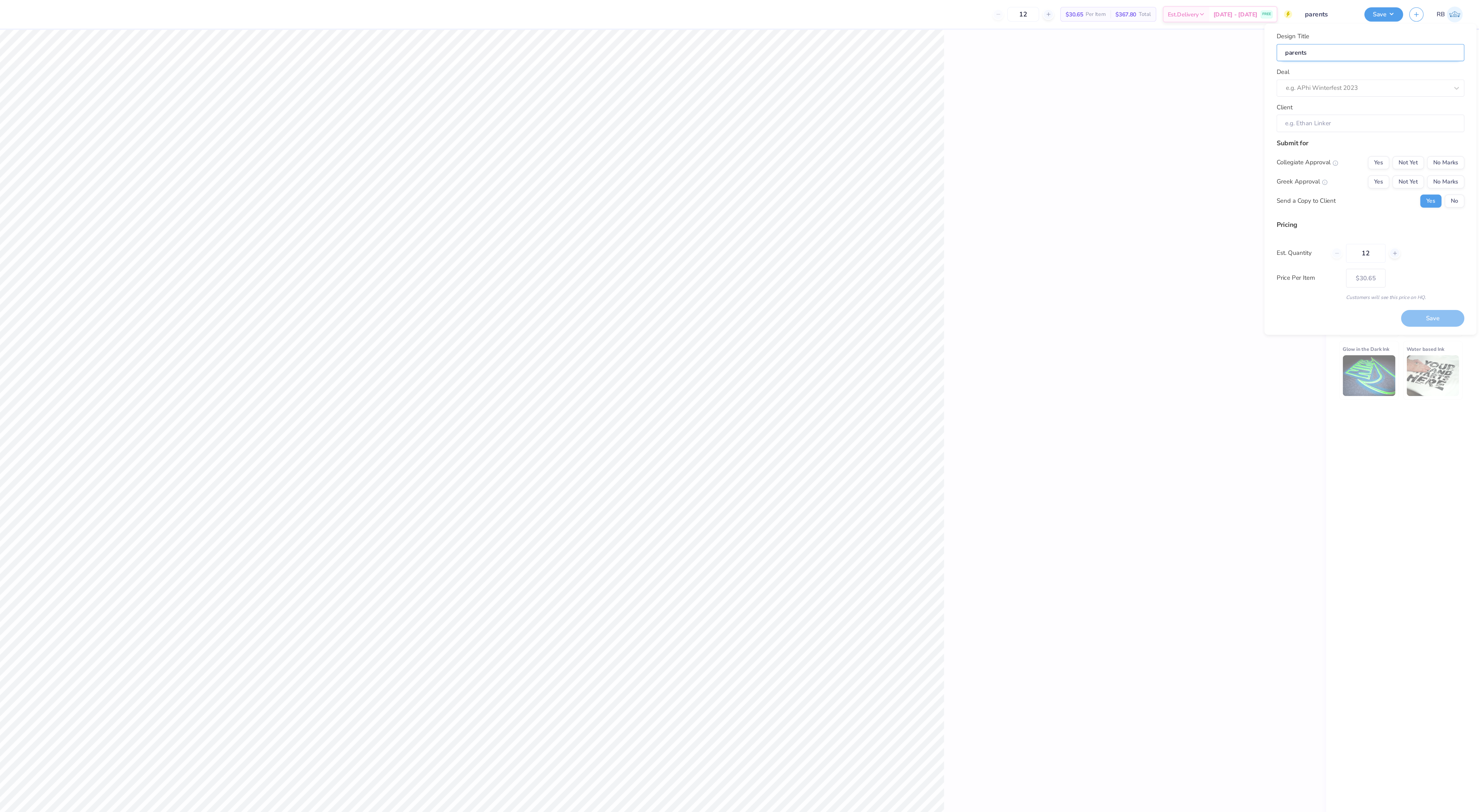
type input "parents"
type input "parents t"
type input "parents te"
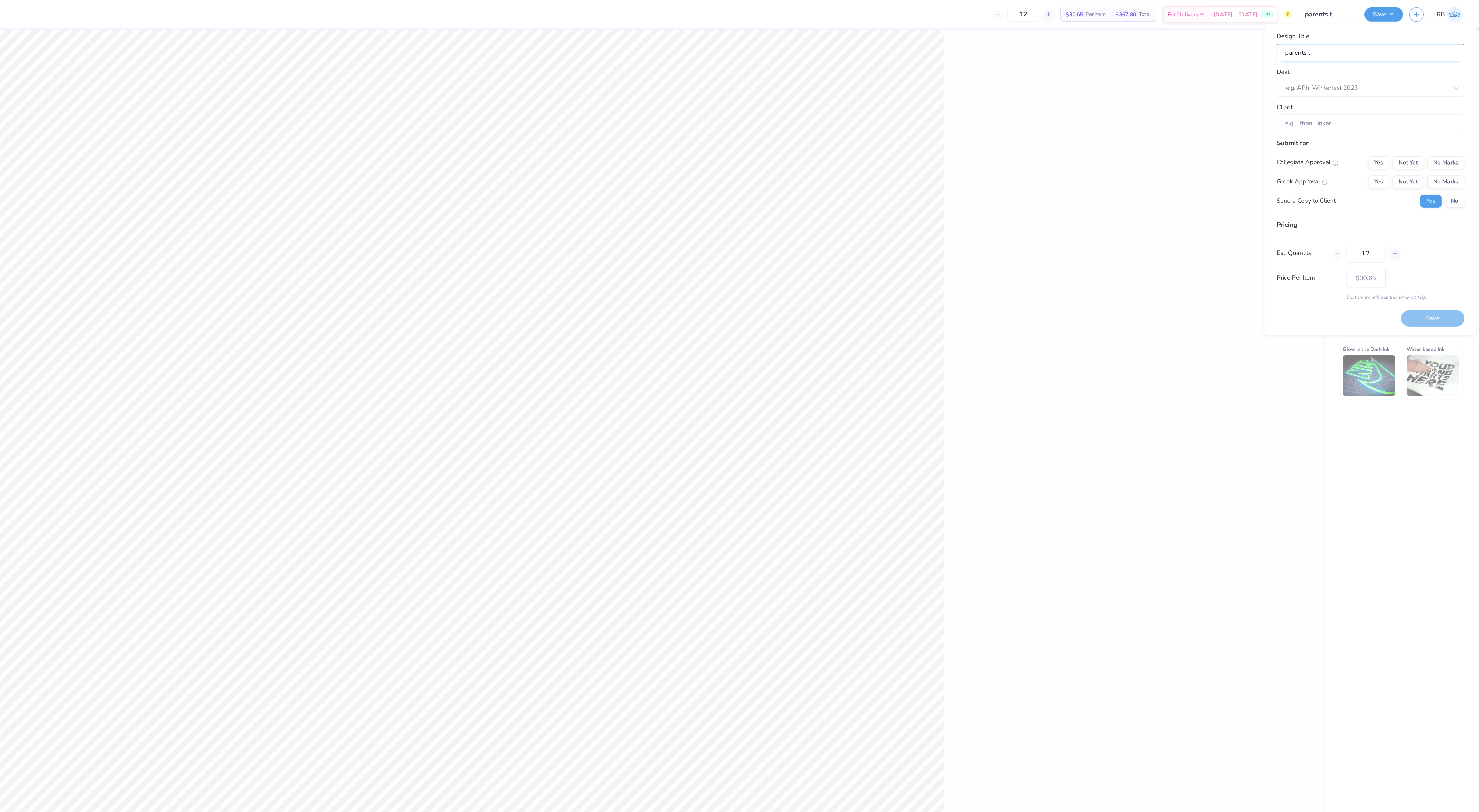
type input "parents te"
type input "parents tee"
click at [1387, 55] on div at bounding box center [1408, 55] width 102 height 7
click at [1395, 85] on div "DZ Parents Weekend" at bounding box center [1411, 87] width 114 height 9
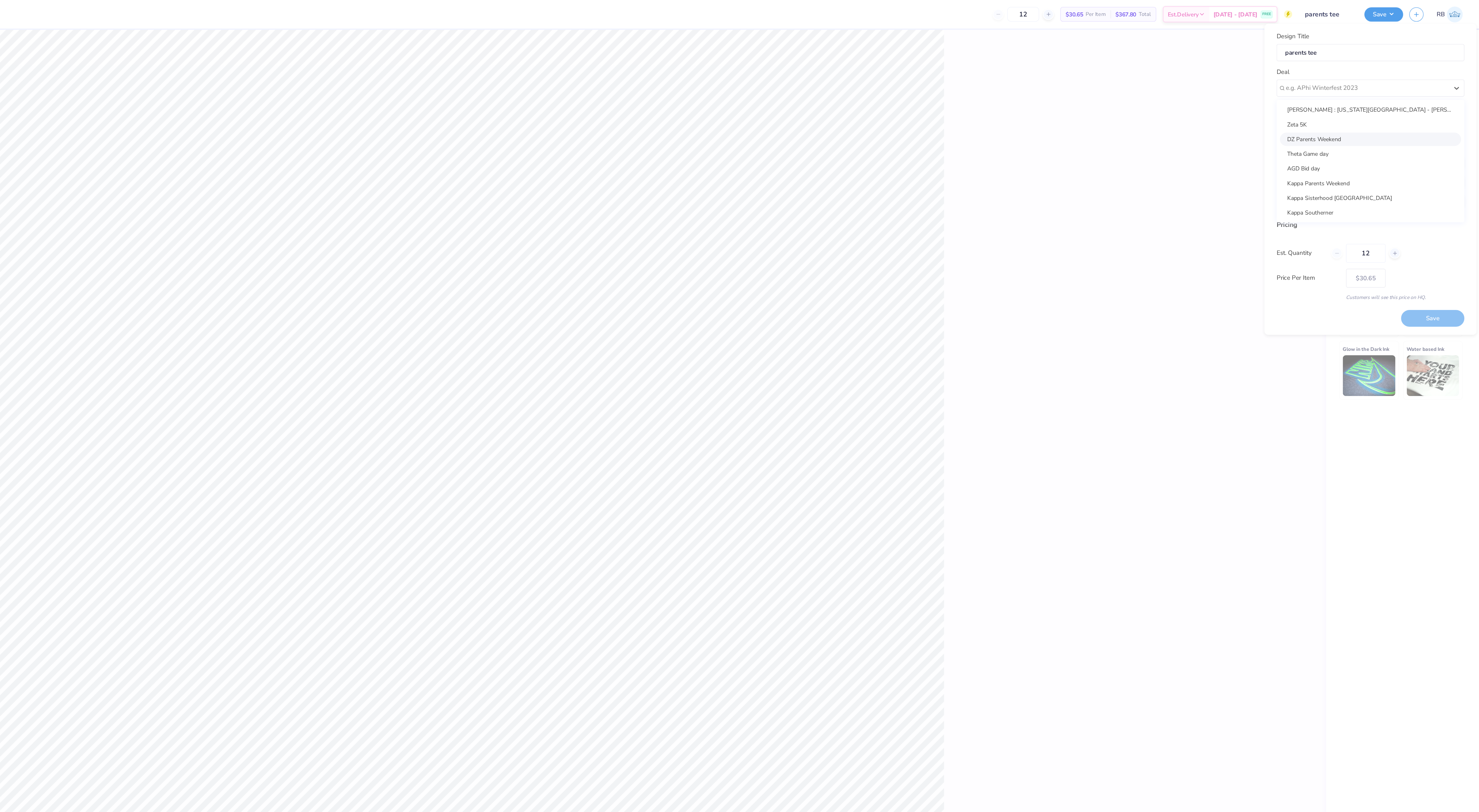
type input "[PERSON_NAME]"
click at [1424, 114] on button "Not Yet" at bounding box center [1434, 114] width 20 height 8
click at [1415, 115] on button "Yes" at bounding box center [1415, 114] width 13 height 8
click at [1459, 104] on button "No Marks" at bounding box center [1458, 102] width 24 height 8
type input "$36.35"
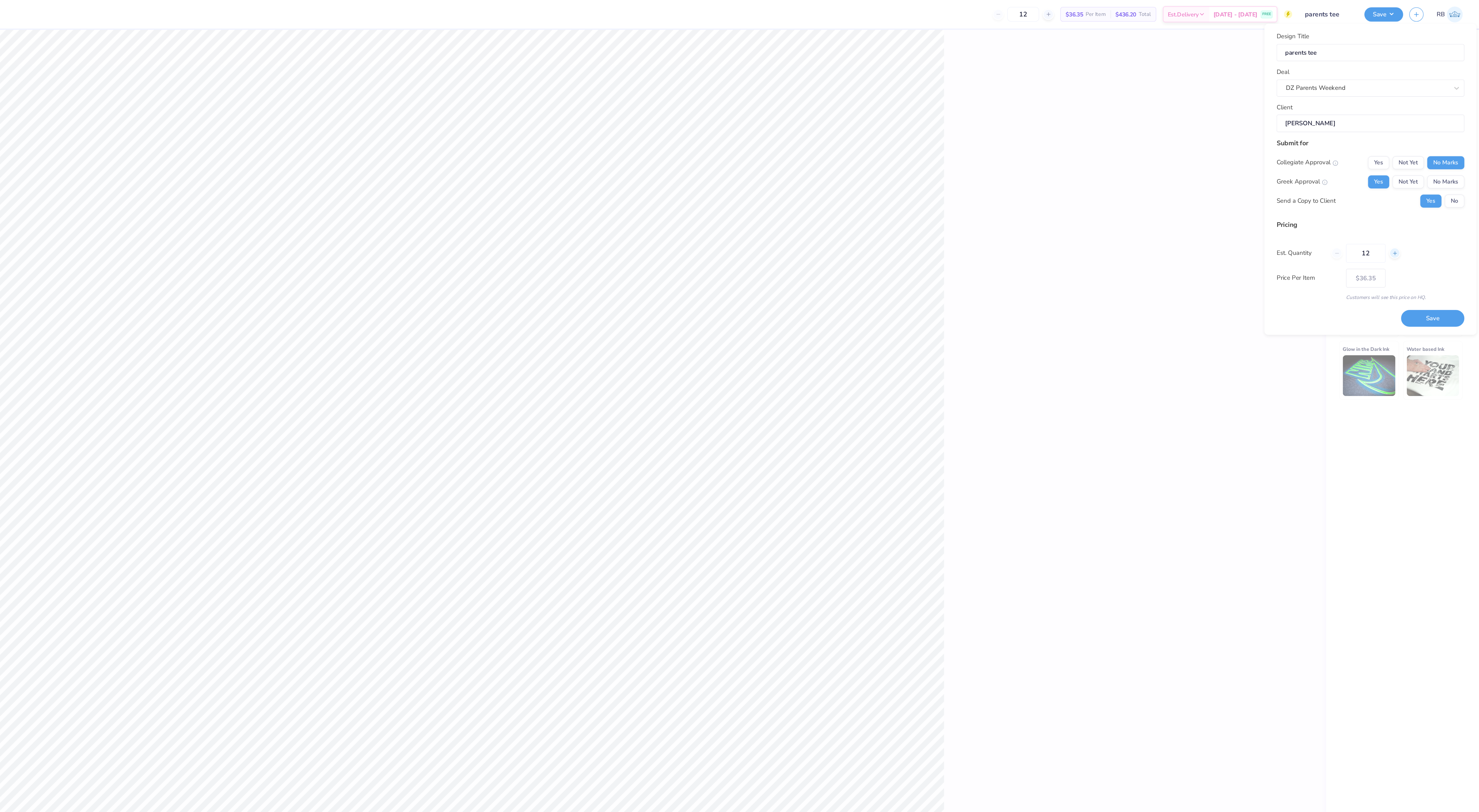
click at [1427, 161] on icon at bounding box center [1426, 160] width 3 height 3
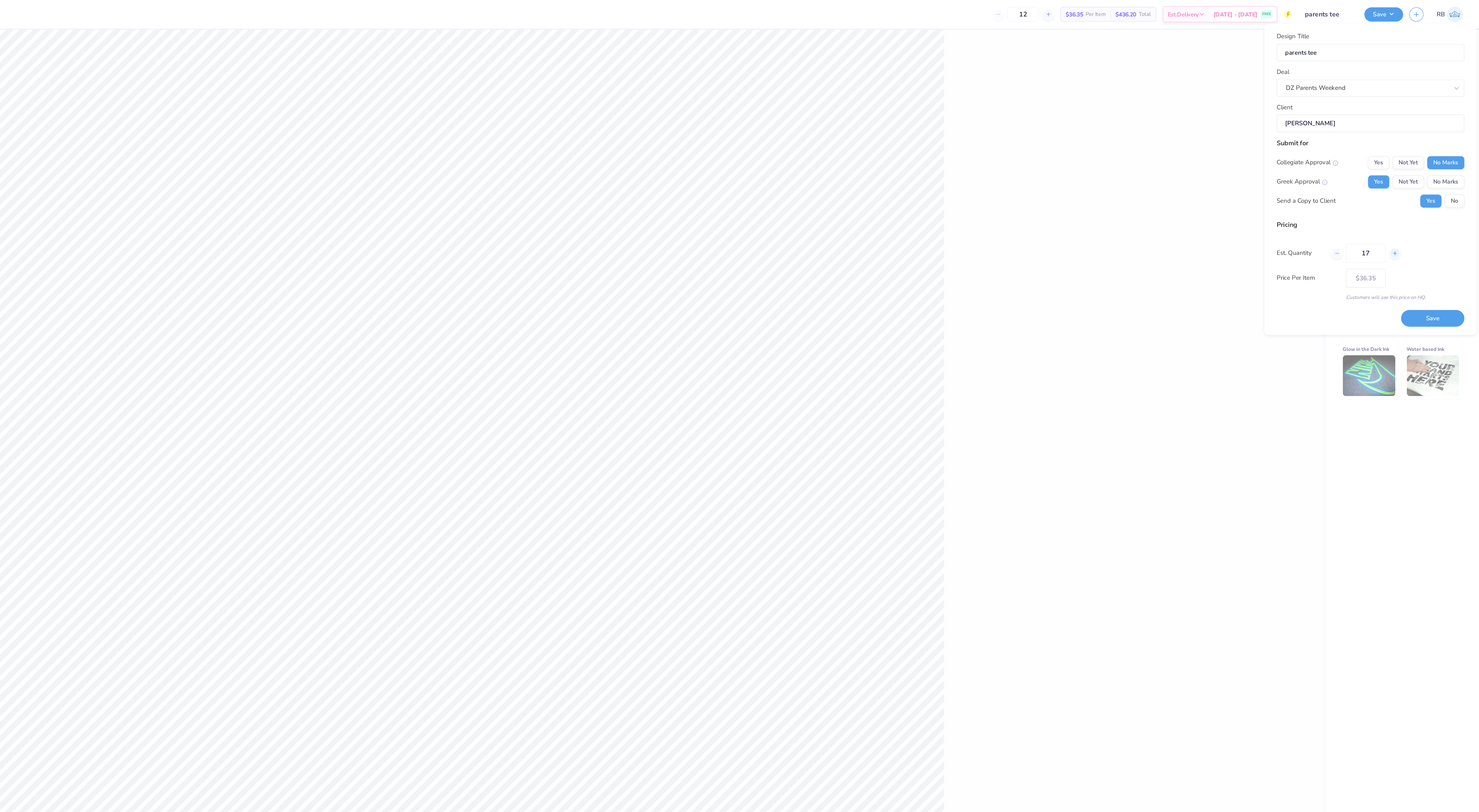
click at [1427, 161] on icon at bounding box center [1426, 160] width 3 height 3
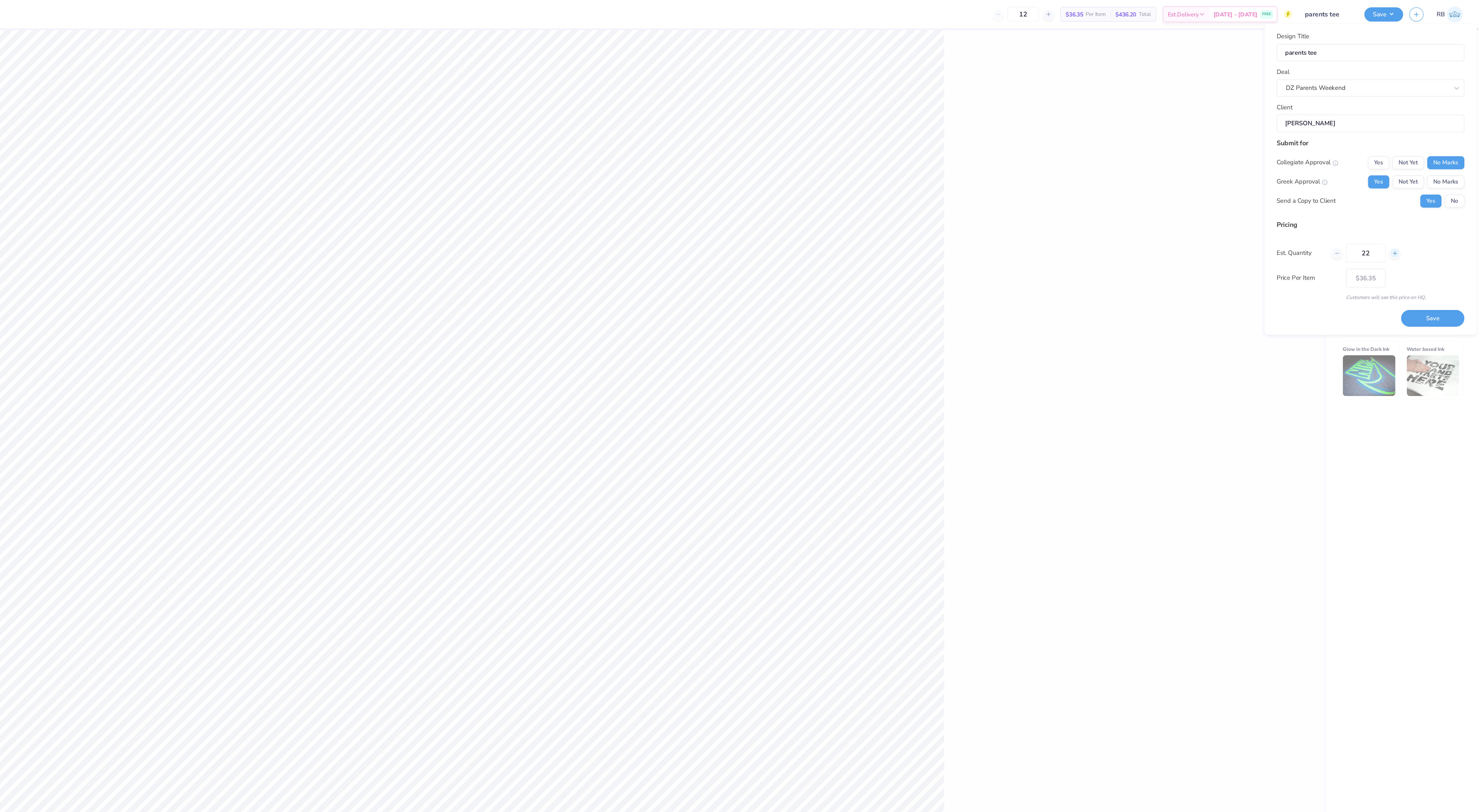
click at [1427, 161] on icon at bounding box center [1426, 160] width 3 height 3
type input "23"
type input "– –"
click at [1427, 161] on icon at bounding box center [1426, 160] width 3 height 3
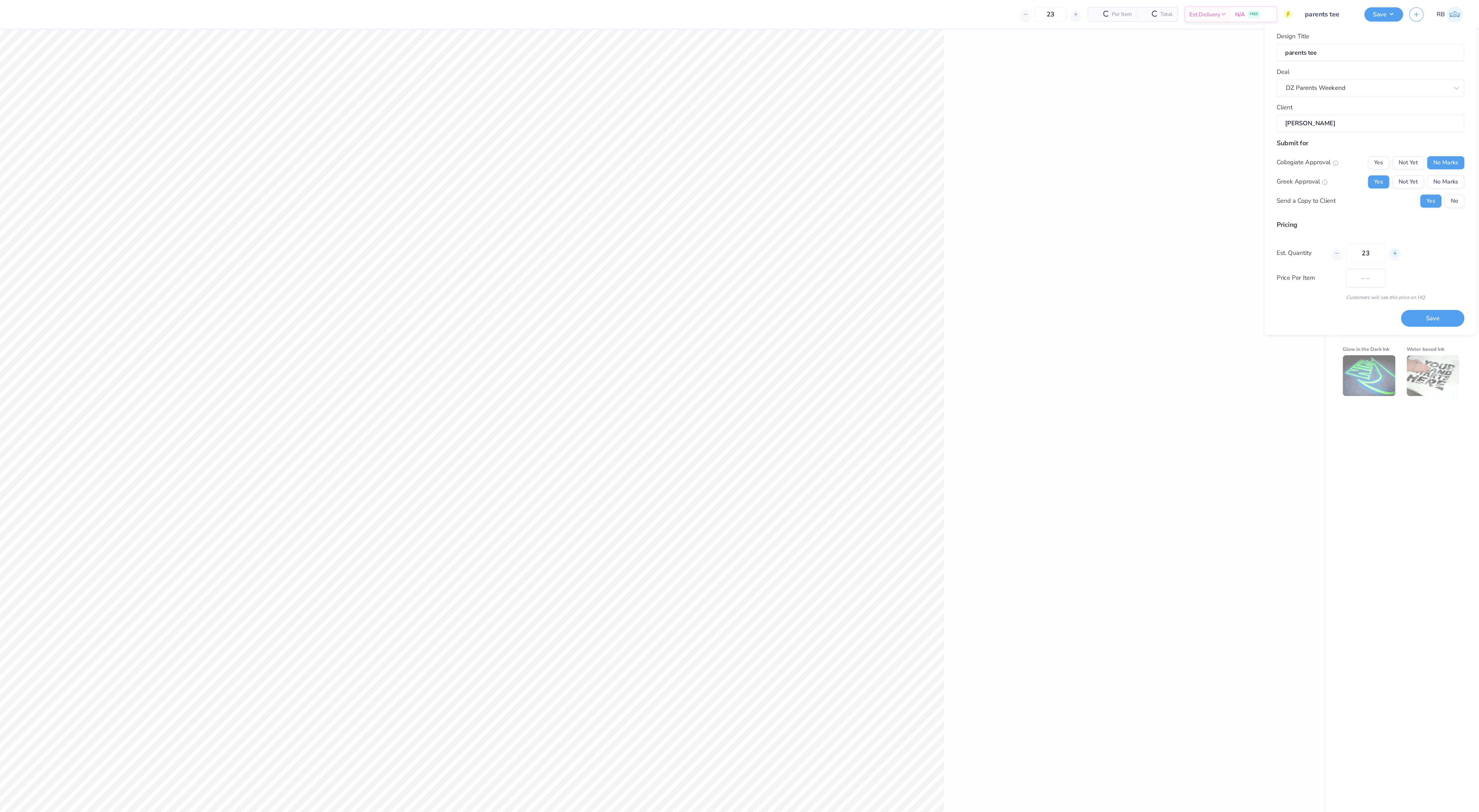
type input "24"
type input "$30.42"
type input "24"
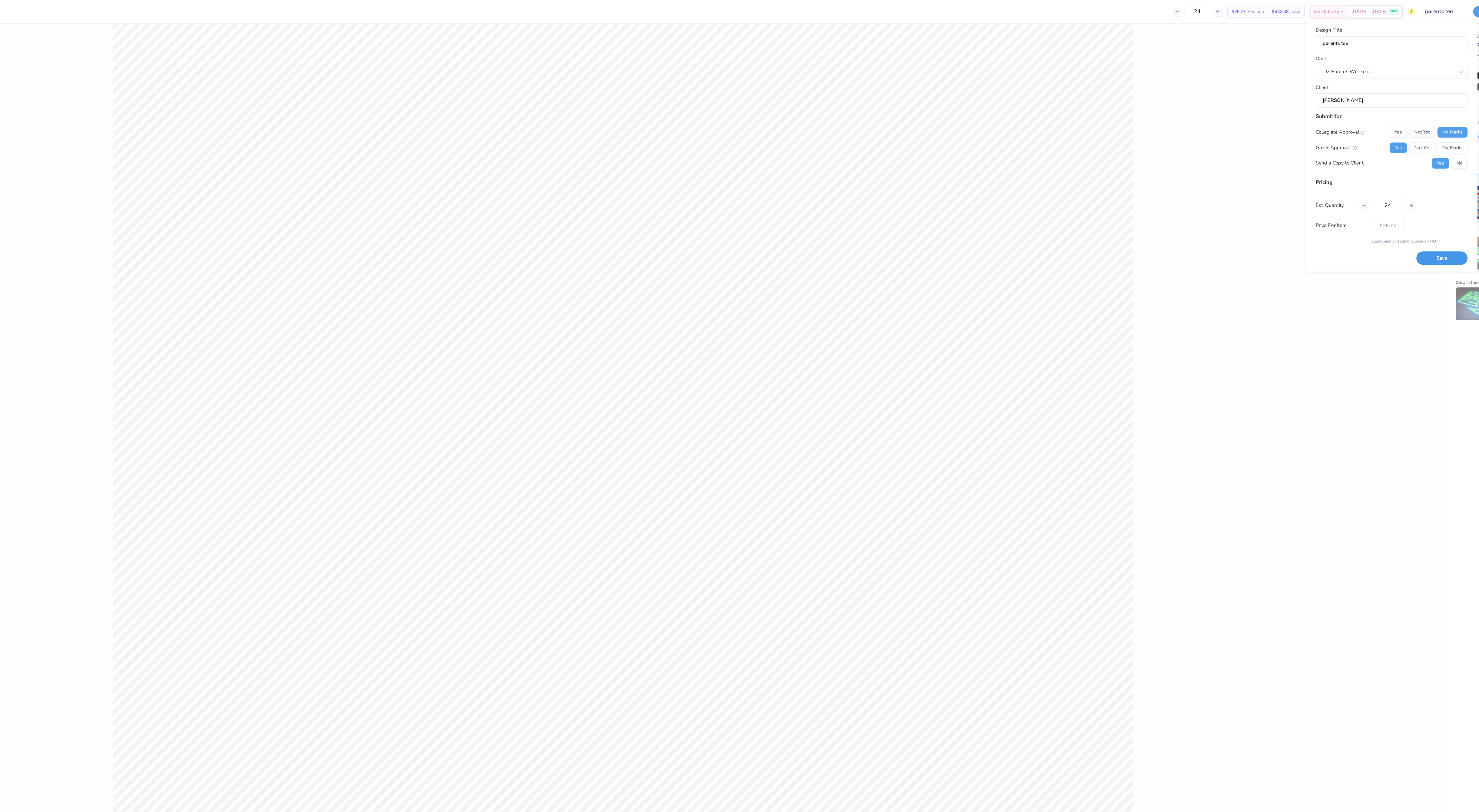
click at [1387, 201] on button "Save" at bounding box center [1382, 201] width 40 height 10
type input "$26.77"
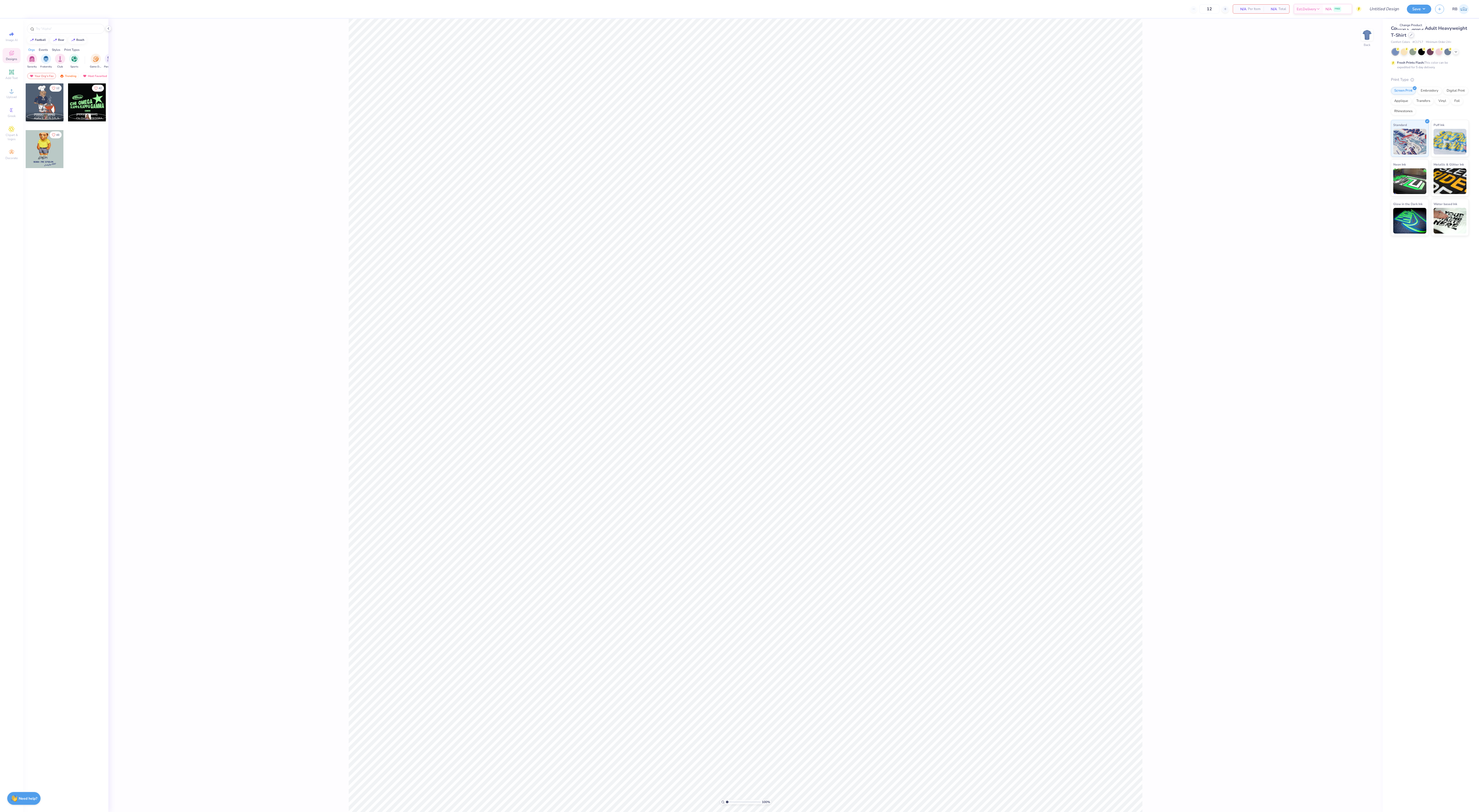
click at [1411, 34] on icon at bounding box center [1411, 35] width 2 height 2
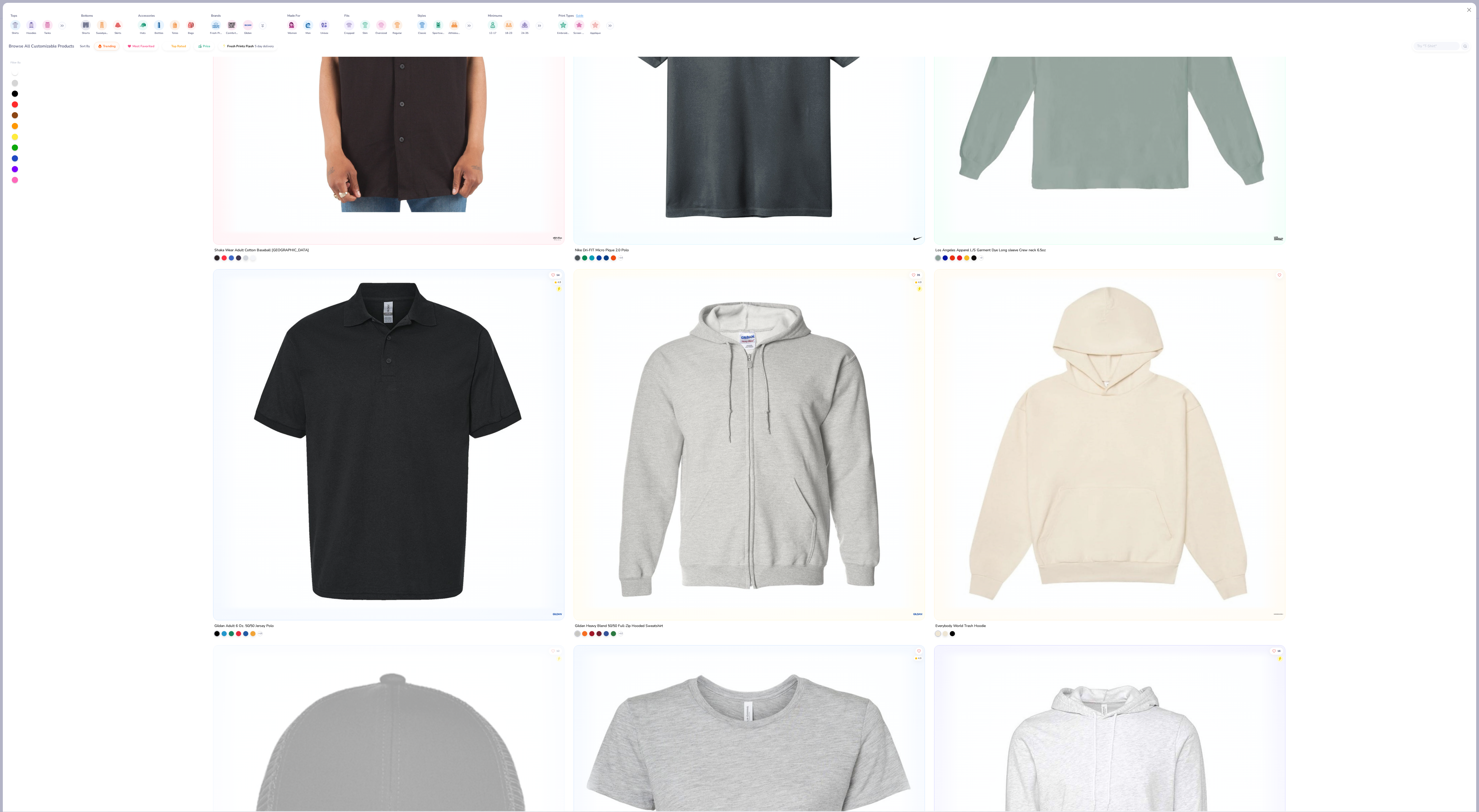
scroll to position [12946, 0]
click at [437, 402] on img at bounding box center [389, 443] width 340 height 335
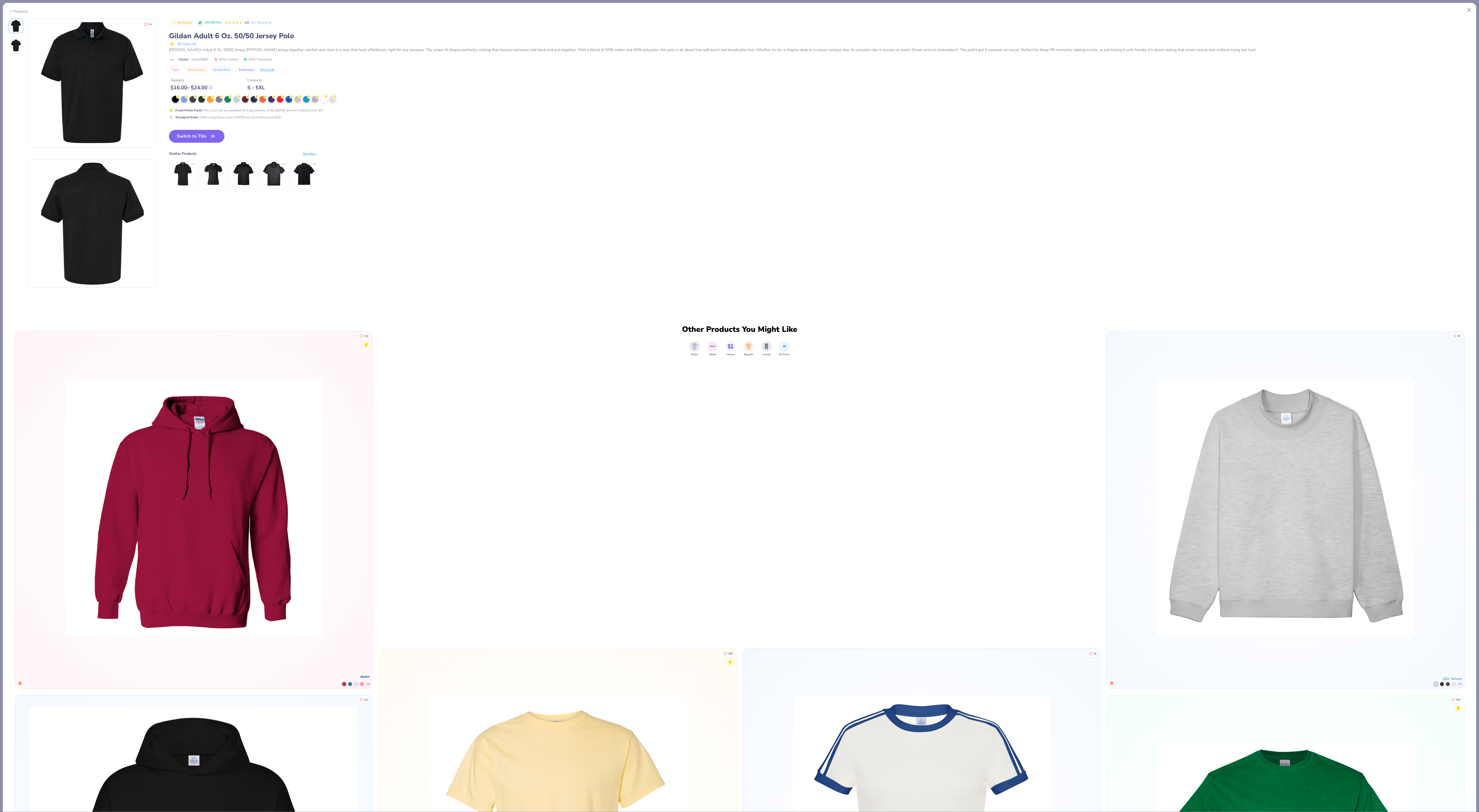
click at [189, 176] on img at bounding box center [183, 174] width 24 height 24
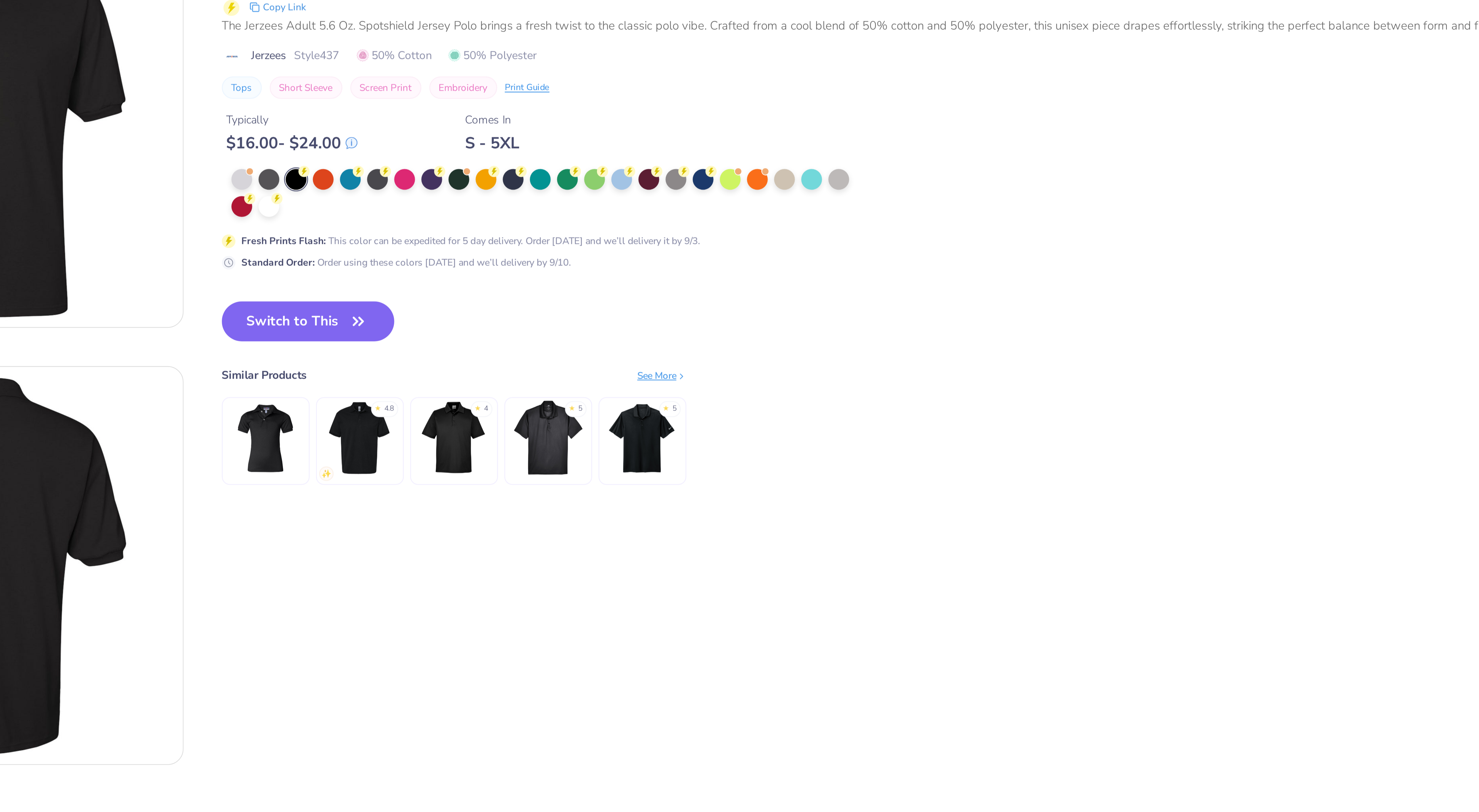
click at [218, 189] on img at bounding box center [213, 182] width 24 height 24
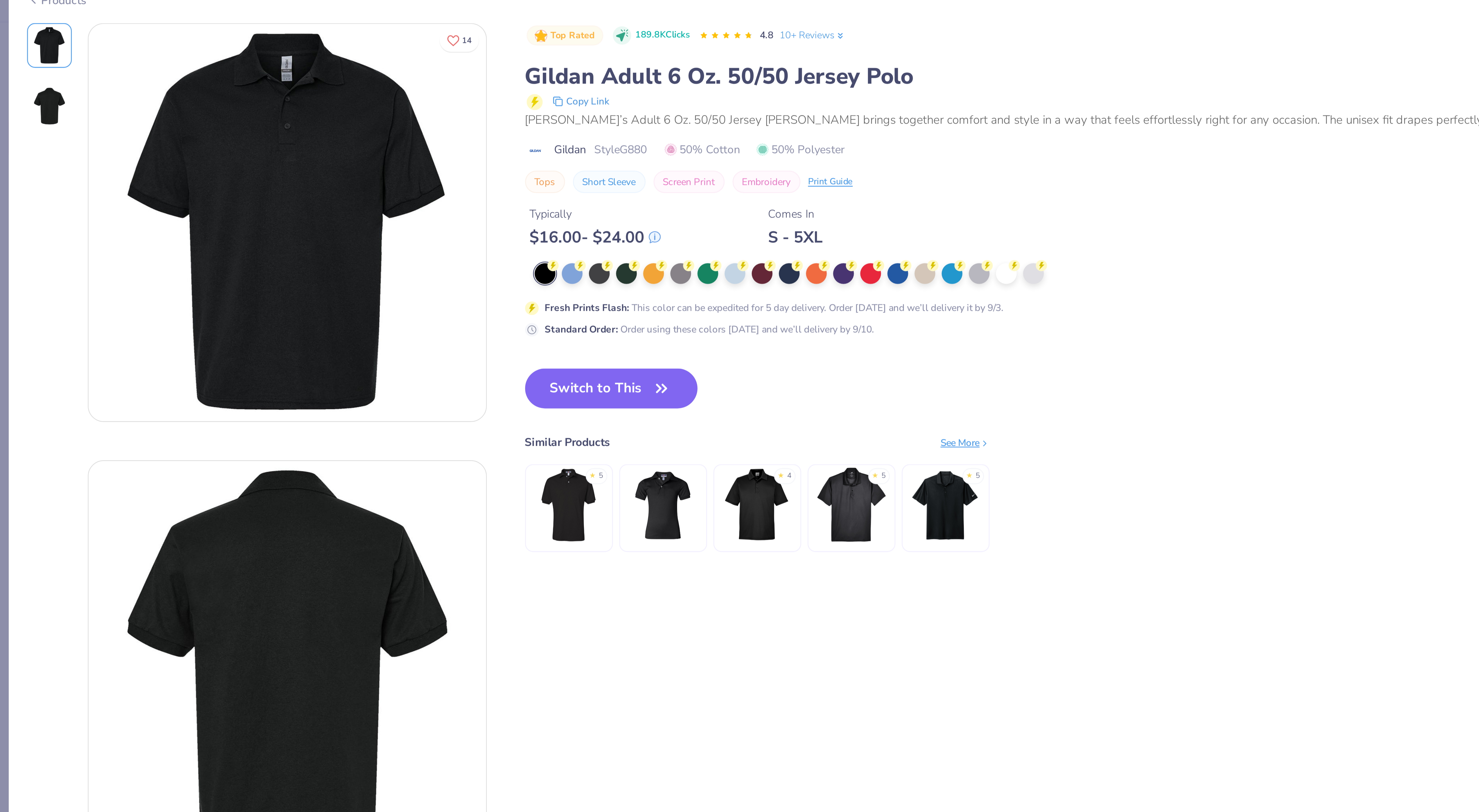
click at [257, 184] on div "★ 4" at bounding box center [243, 174] width 28 height 28
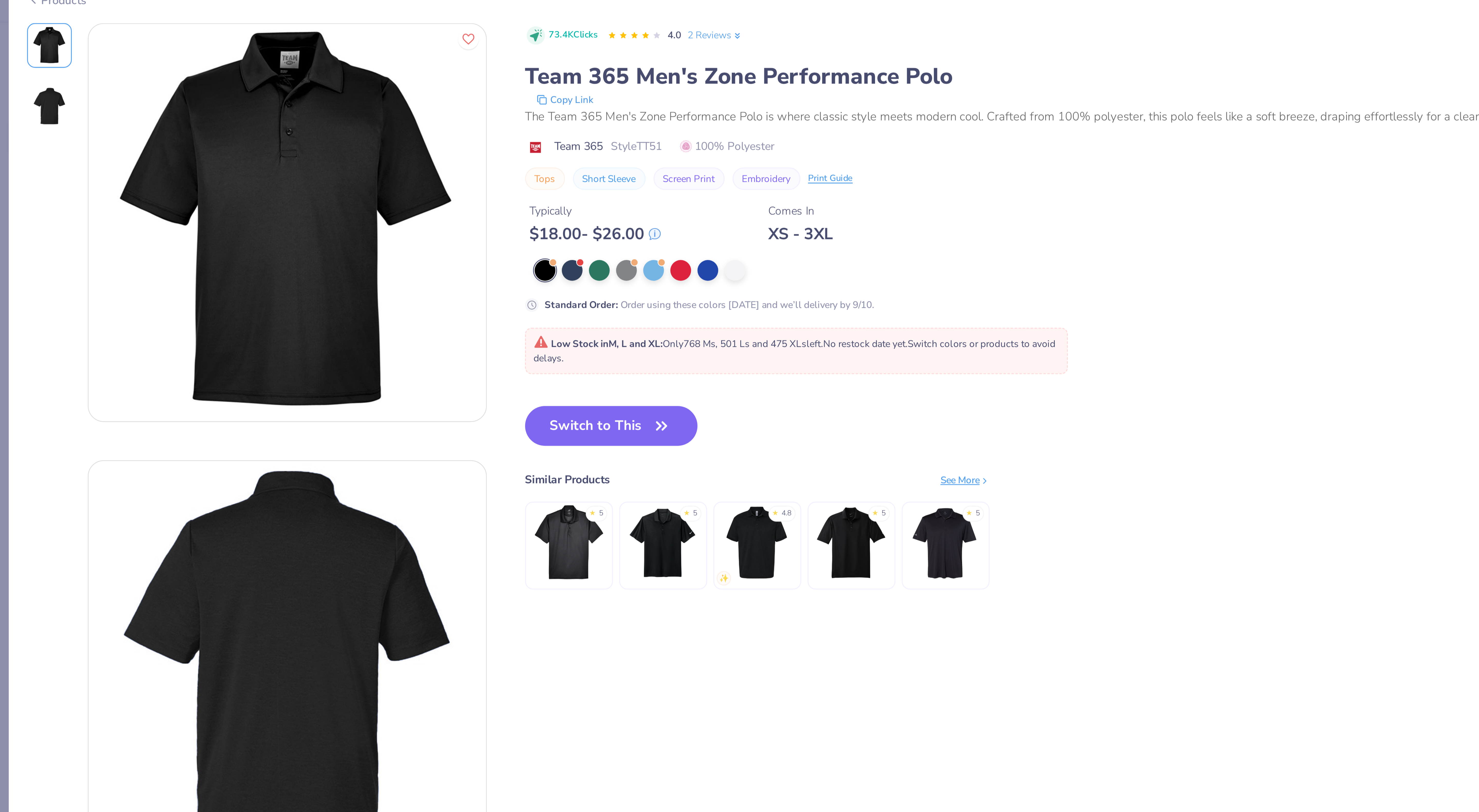
click at [275, 187] on img at bounding box center [274, 186] width 24 height 24
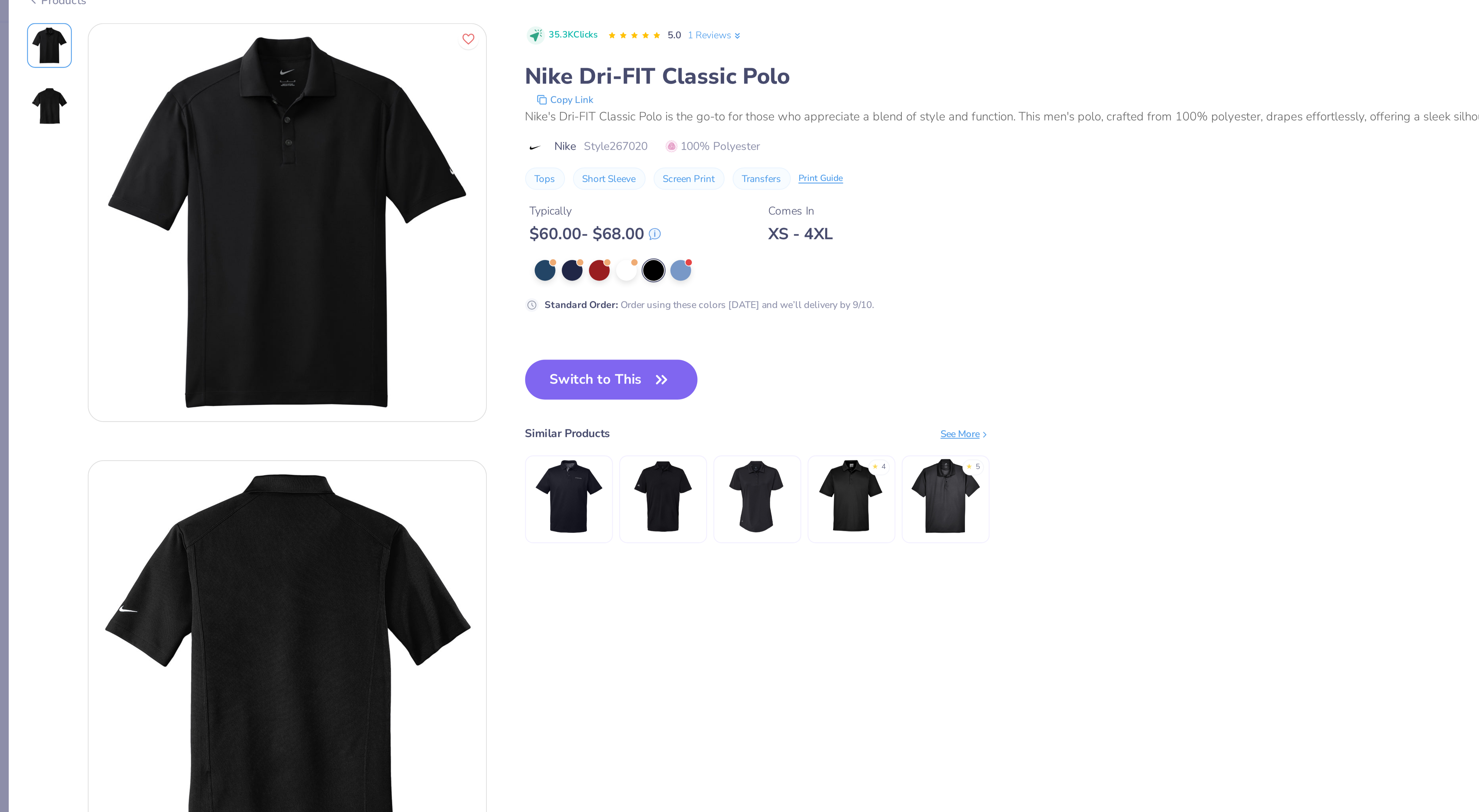
click at [311, 181] on img at bounding box center [304, 171] width 24 height 24
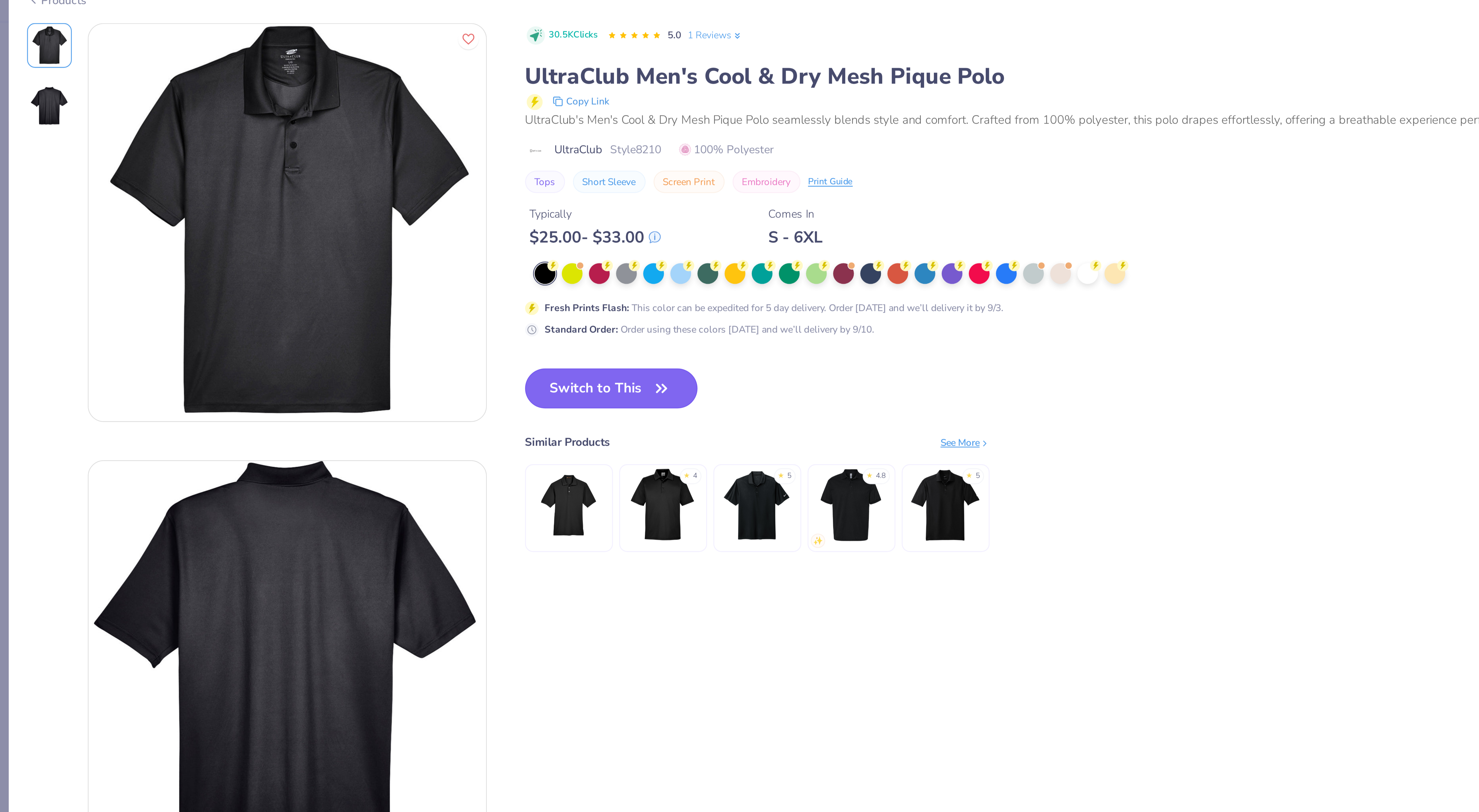
click at [205, 137] on button "Switch to This" at bounding box center [196, 136] width 56 height 13
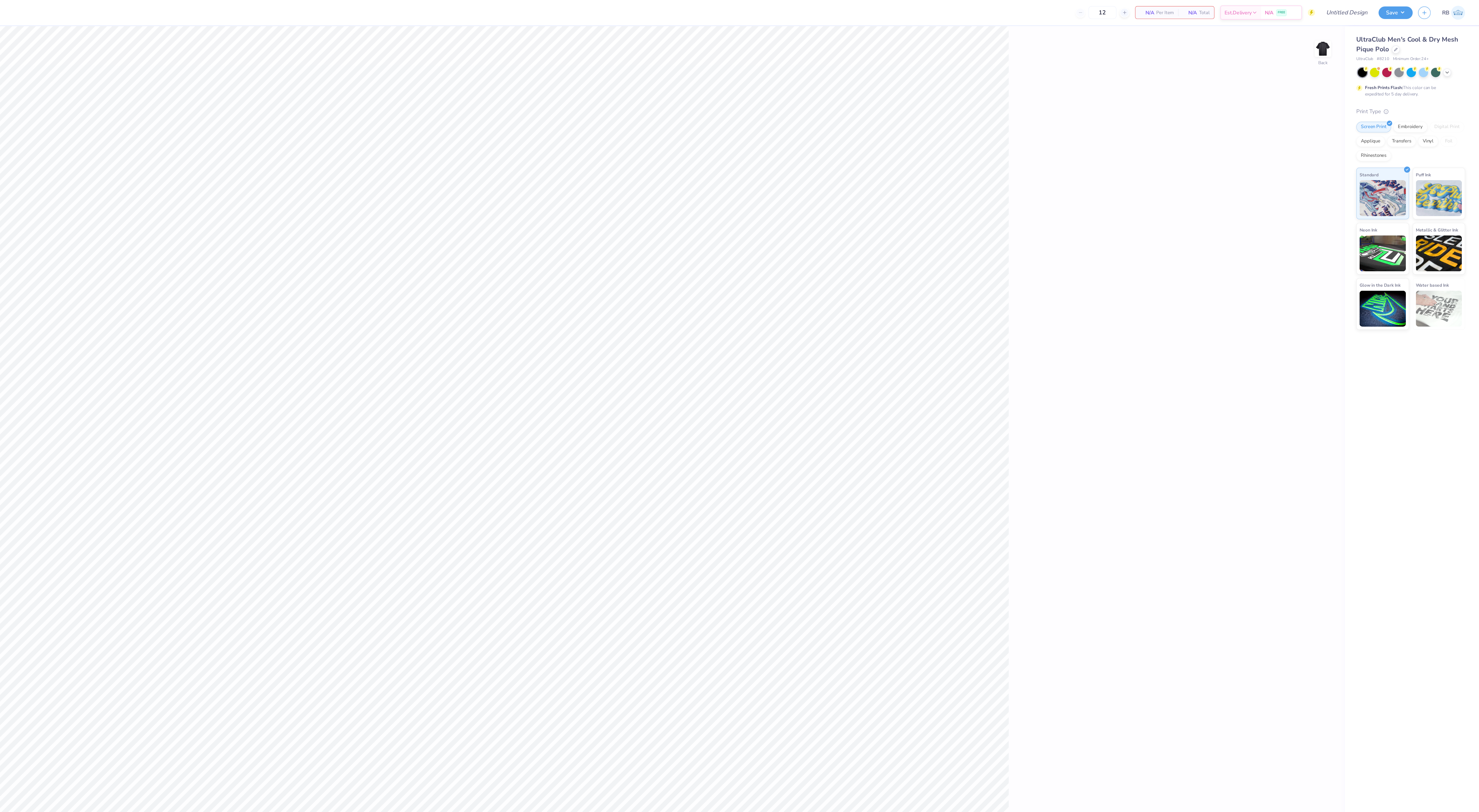
type input "1"
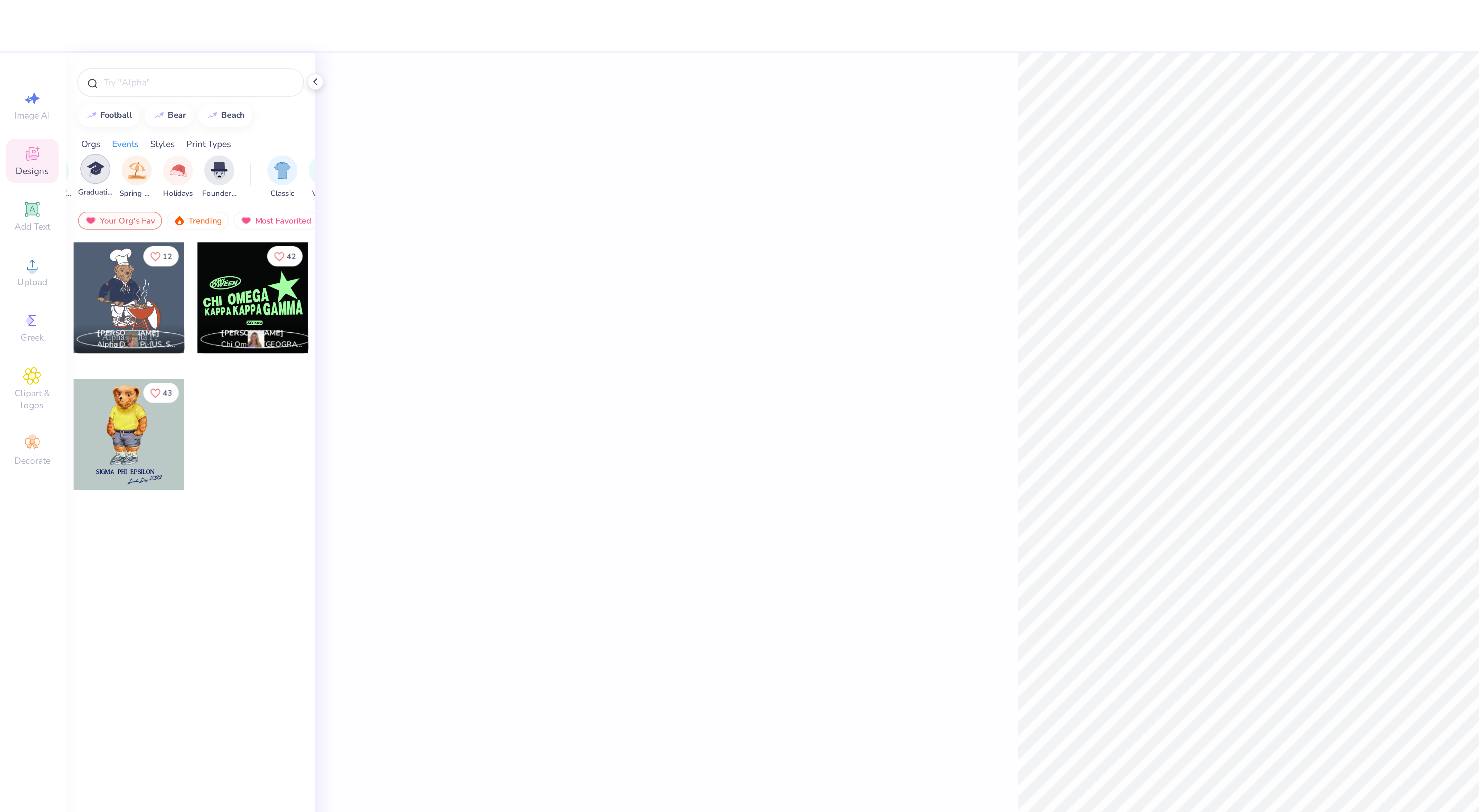
scroll to position [0, 217]
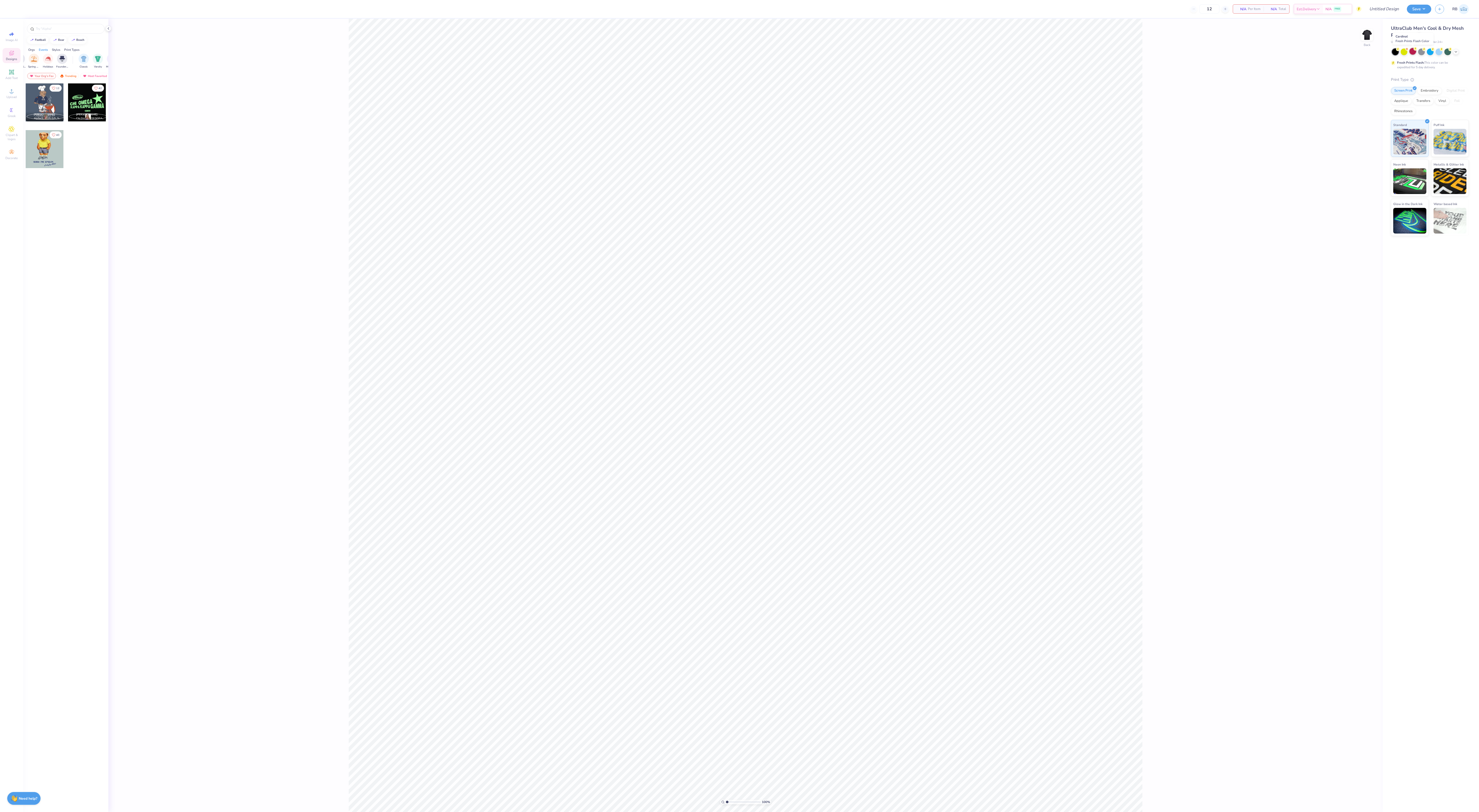
click at [1415, 51] on div at bounding box center [1413, 52] width 7 height 7
click at [1420, 37] on div "UltraClub Men's Cool & Dry Mesh Pique Polo" at bounding box center [1430, 32] width 78 height 14
click at [1415, 34] on div "UltraClub Men's Cool & Dry Mesh Pique Polo" at bounding box center [1430, 32] width 78 height 14
click at [1418, 34] on icon at bounding box center [1419, 35] width 2 height 2
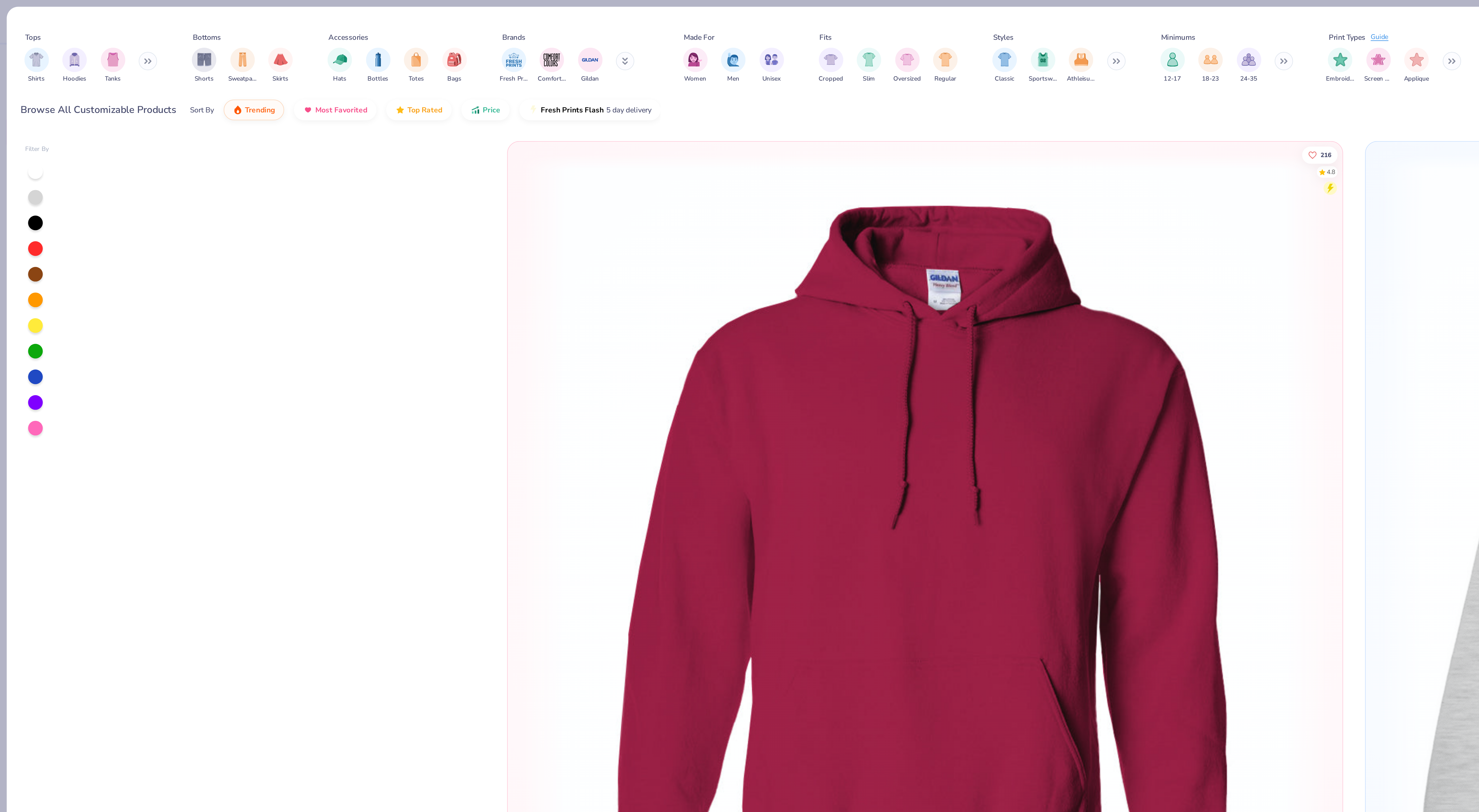
click at [59, 26] on div "Shirts Hoodies Tanks" at bounding box center [38, 27] width 59 height 19
click at [64, 25] on icon at bounding box center [62, 25] width 3 height 2
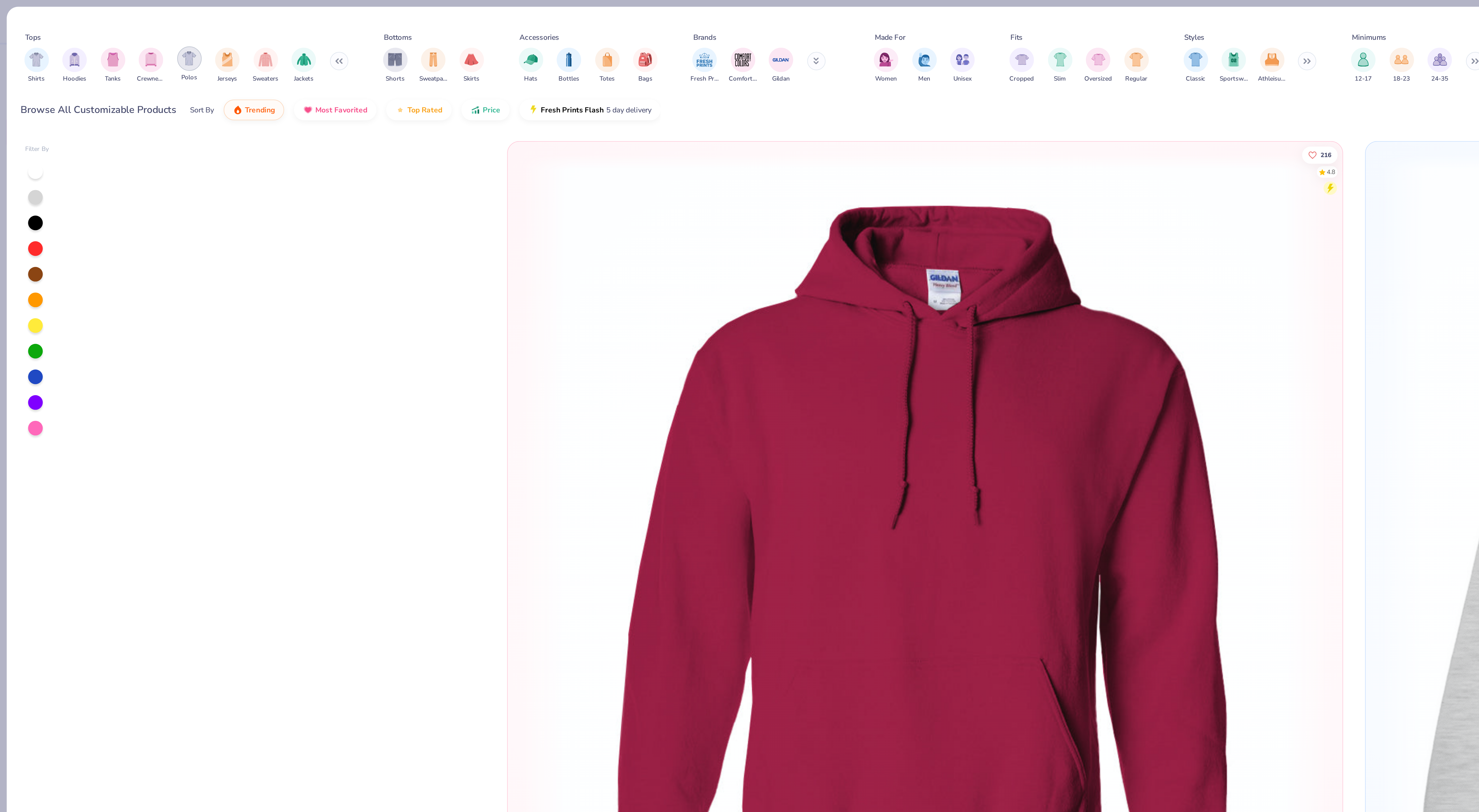
click at [80, 25] on img "filter for Polos" at bounding box center [79, 25] width 6 height 6
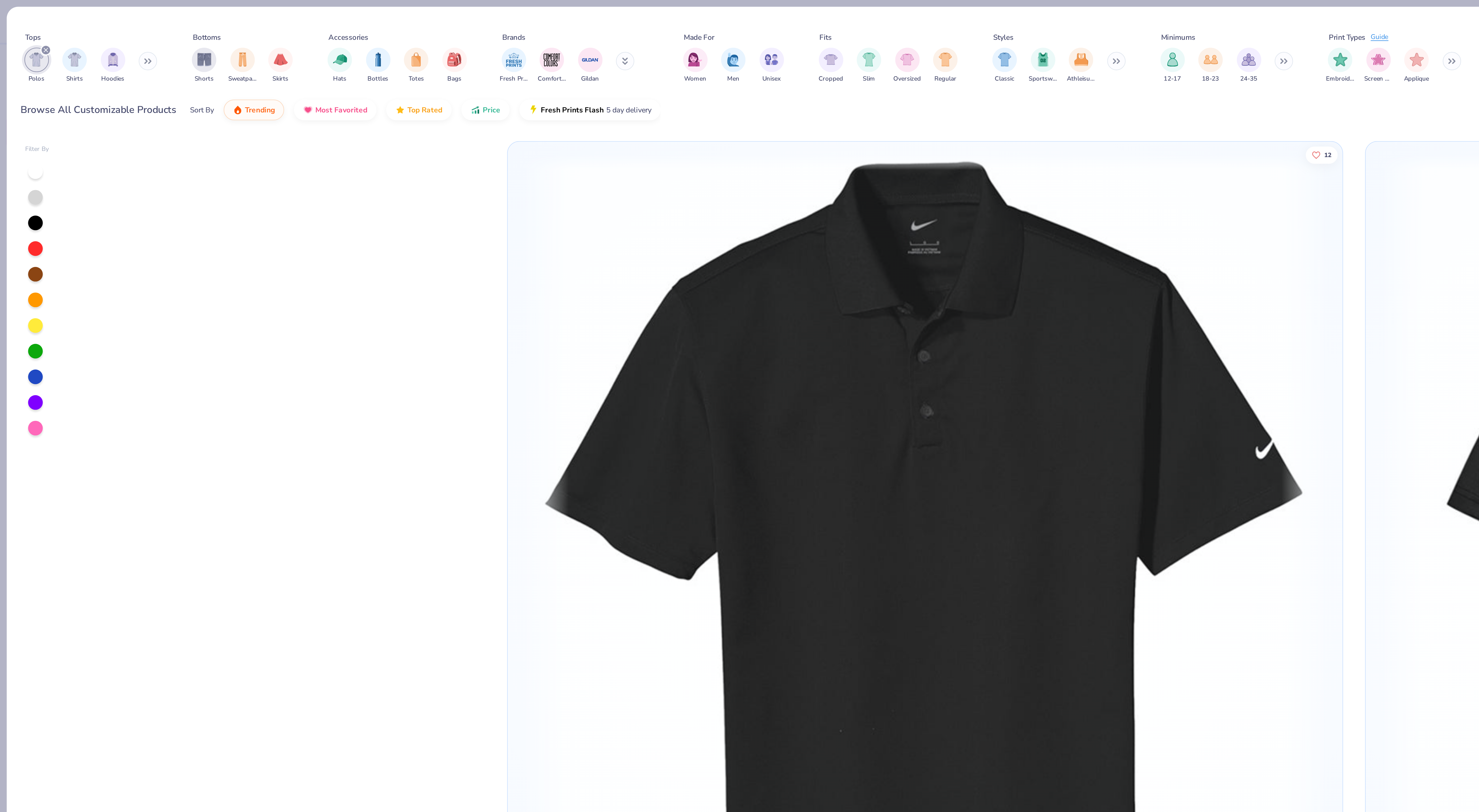
click at [14, 107] on div at bounding box center [15, 104] width 6 height 6
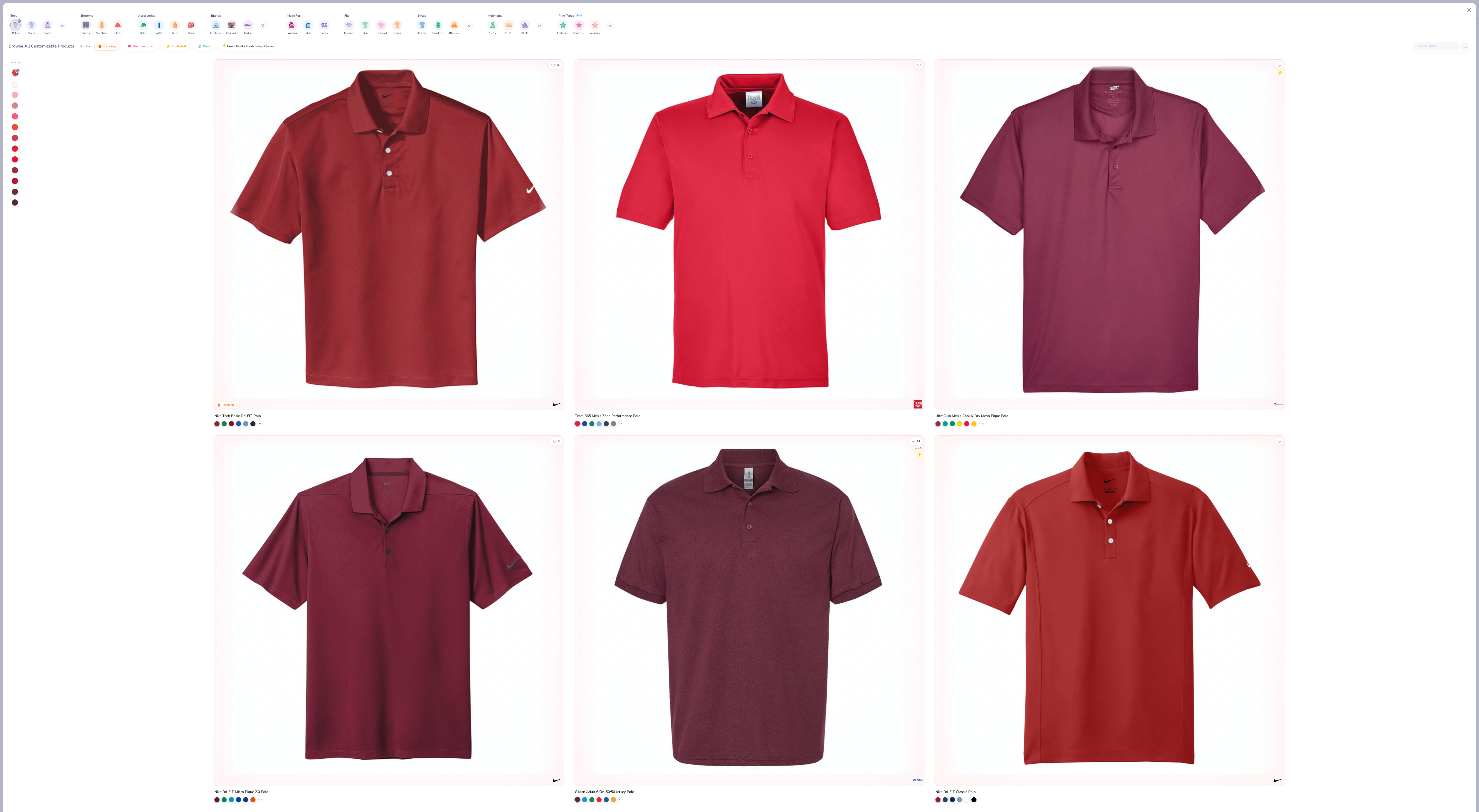
click at [353, 528] on img at bounding box center [389, 608] width 340 height 335
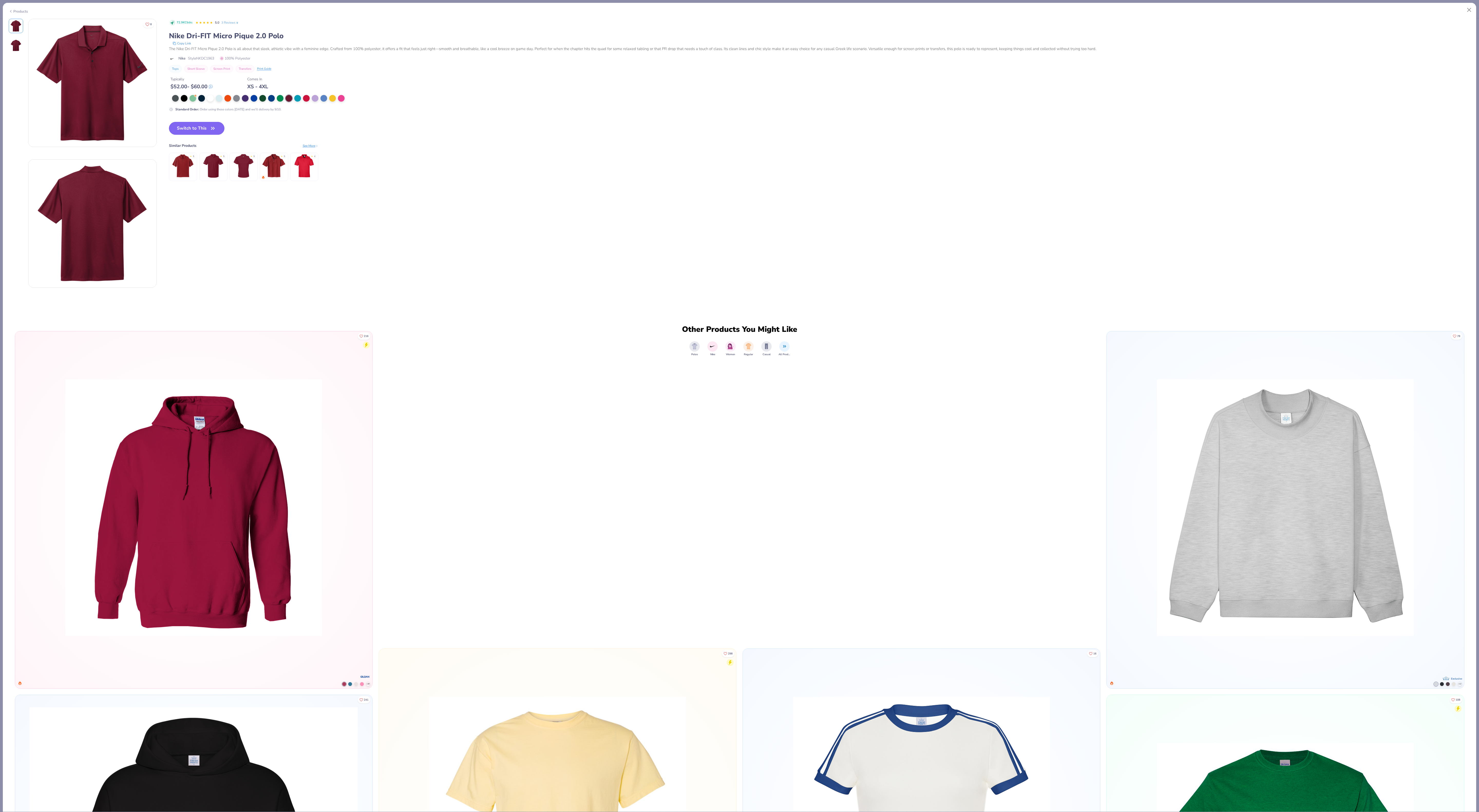
click at [195, 127] on button "Switch to This" at bounding box center [196, 128] width 56 height 13
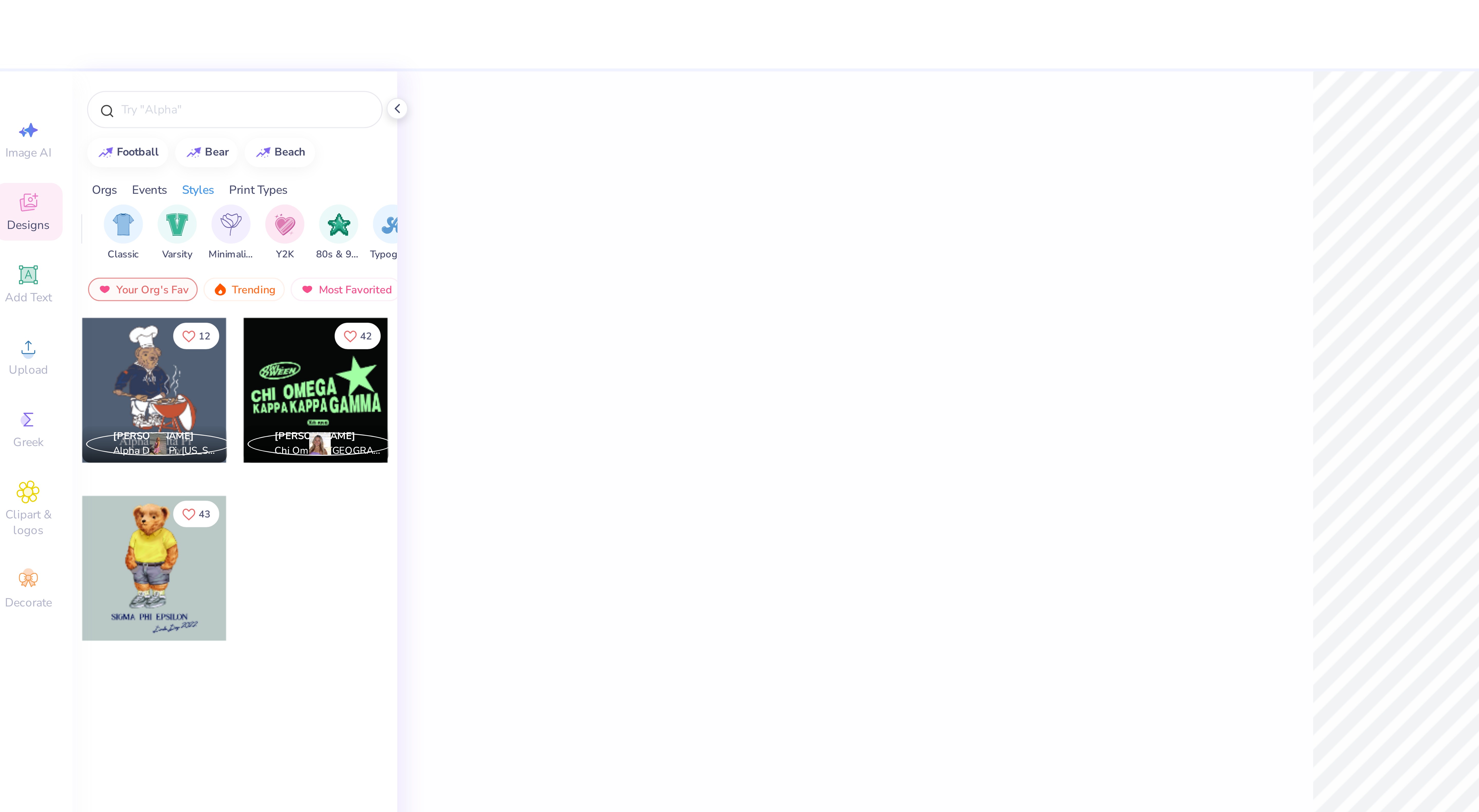
scroll to position [0, 280]
click at [49, 60] on img "filter for Minimalist" at bounding box center [49, 59] width 6 height 6
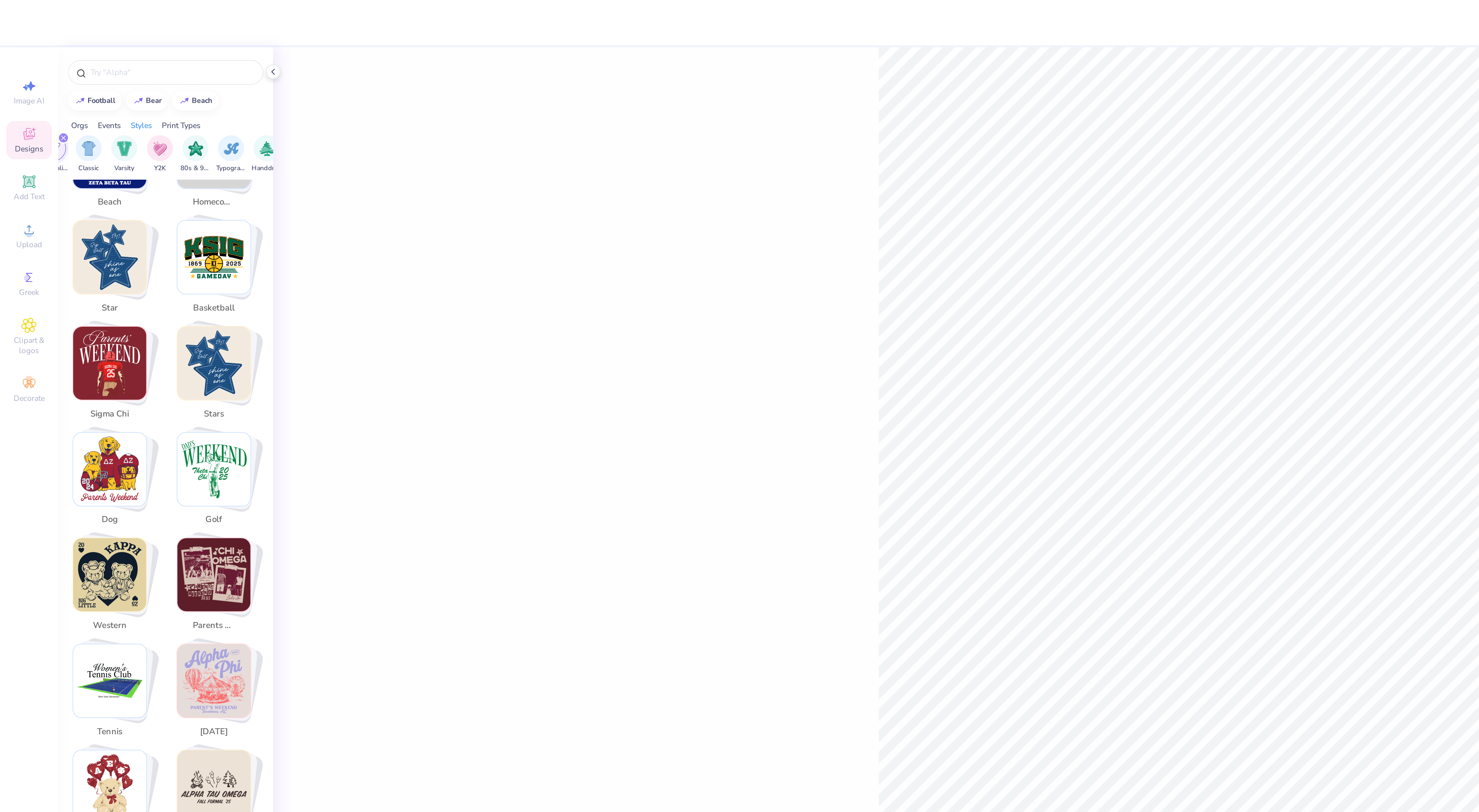
scroll to position [287, 0]
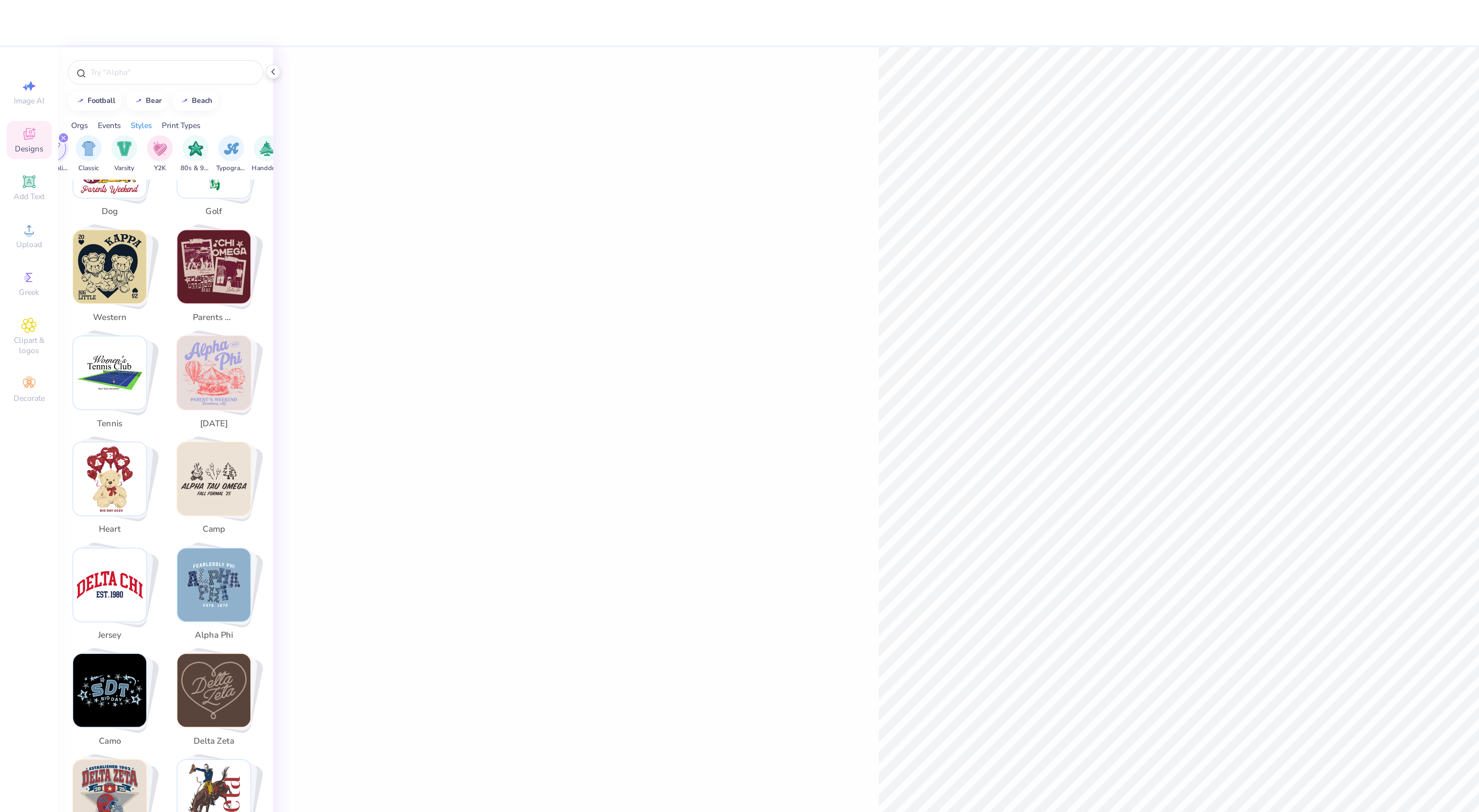
click at [47, 228] on img "Stack Card Button jersey" at bounding box center [44, 232] width 29 height 29
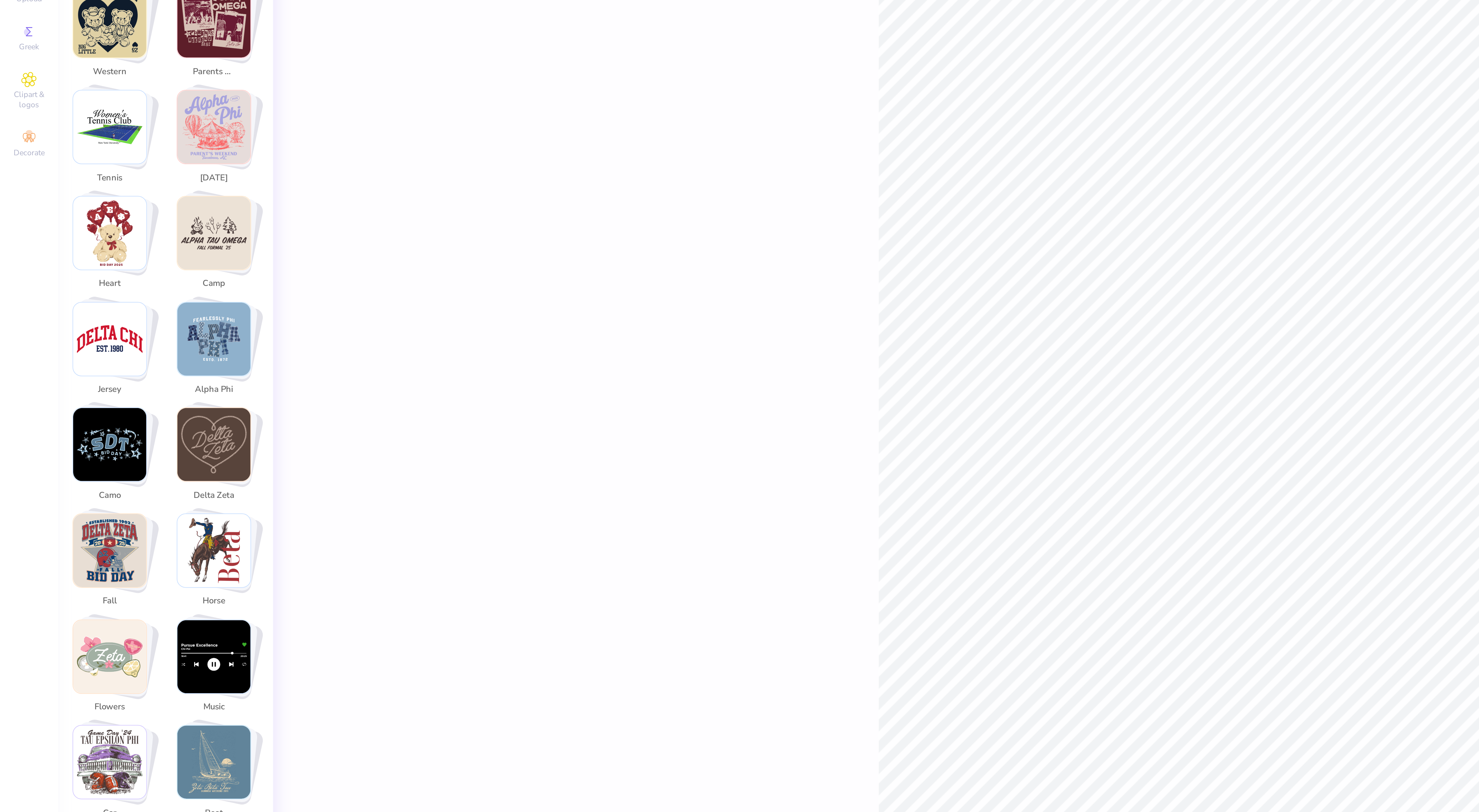
click at [38, 223] on img "Stack Card Button jersey" at bounding box center [44, 232] width 29 height 29
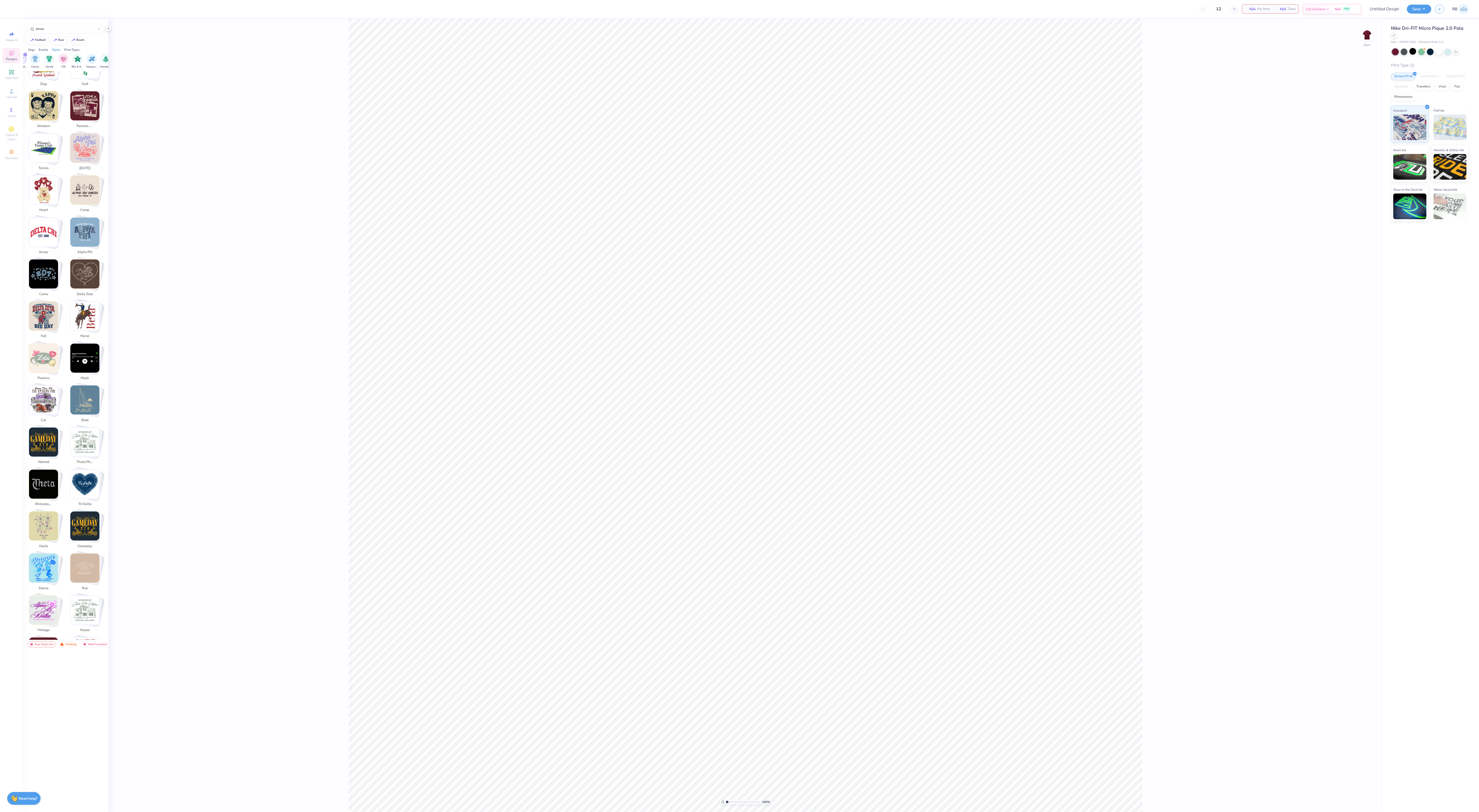
click at [52, 228] on img "Stack Card Button jersey" at bounding box center [44, 232] width 29 height 29
click at [38, 224] on img "Stack Card Button jersey" at bounding box center [44, 232] width 29 height 29
drag, startPoint x: 38, startPoint y: 224, endPoint x: 63, endPoint y: 226, distance: 25.1
click at [63, 226] on div "jersey" at bounding box center [45, 237] width 39 height 40
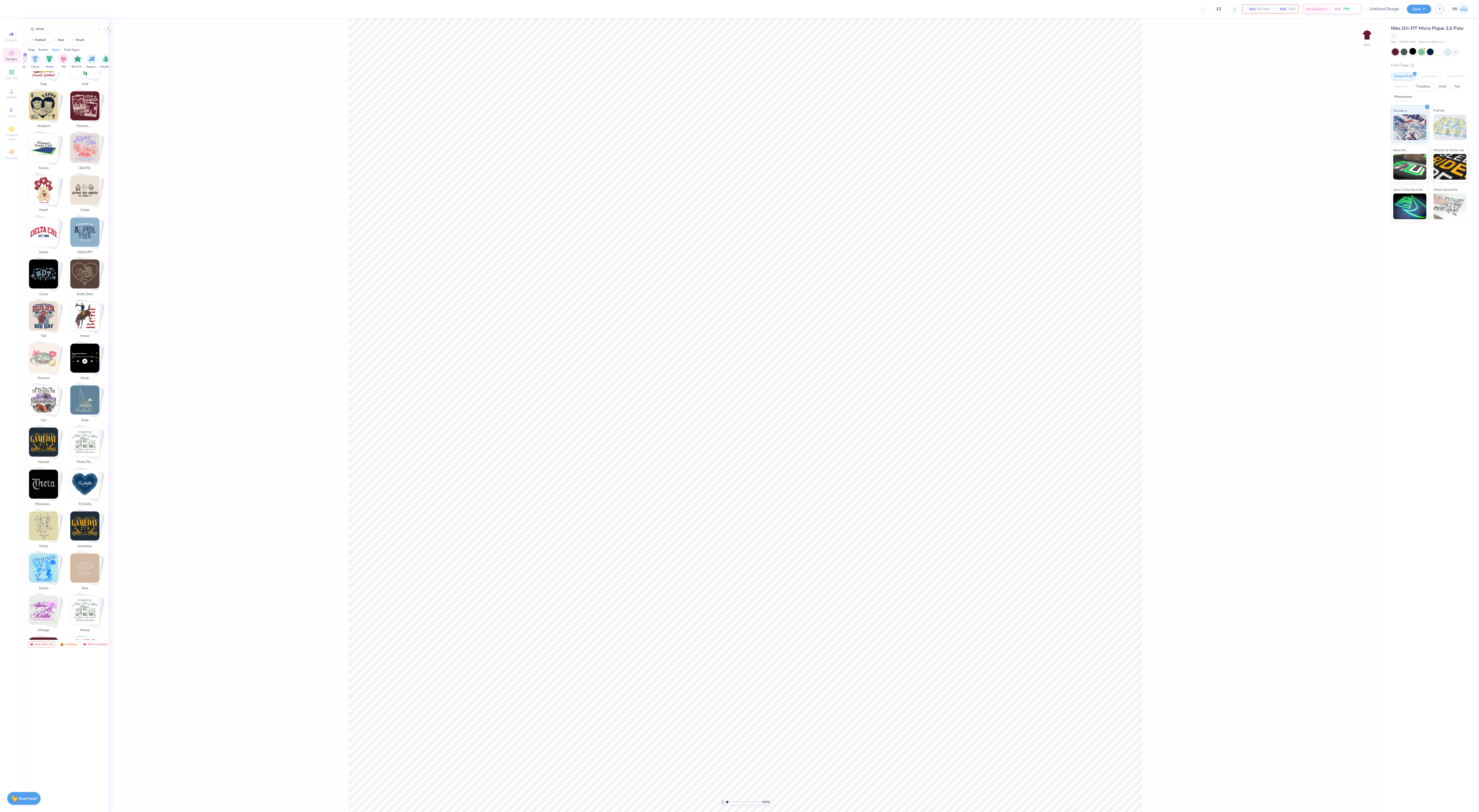
click at [87, 227] on img "Stack Card Button alpha phi" at bounding box center [85, 232] width 29 height 29
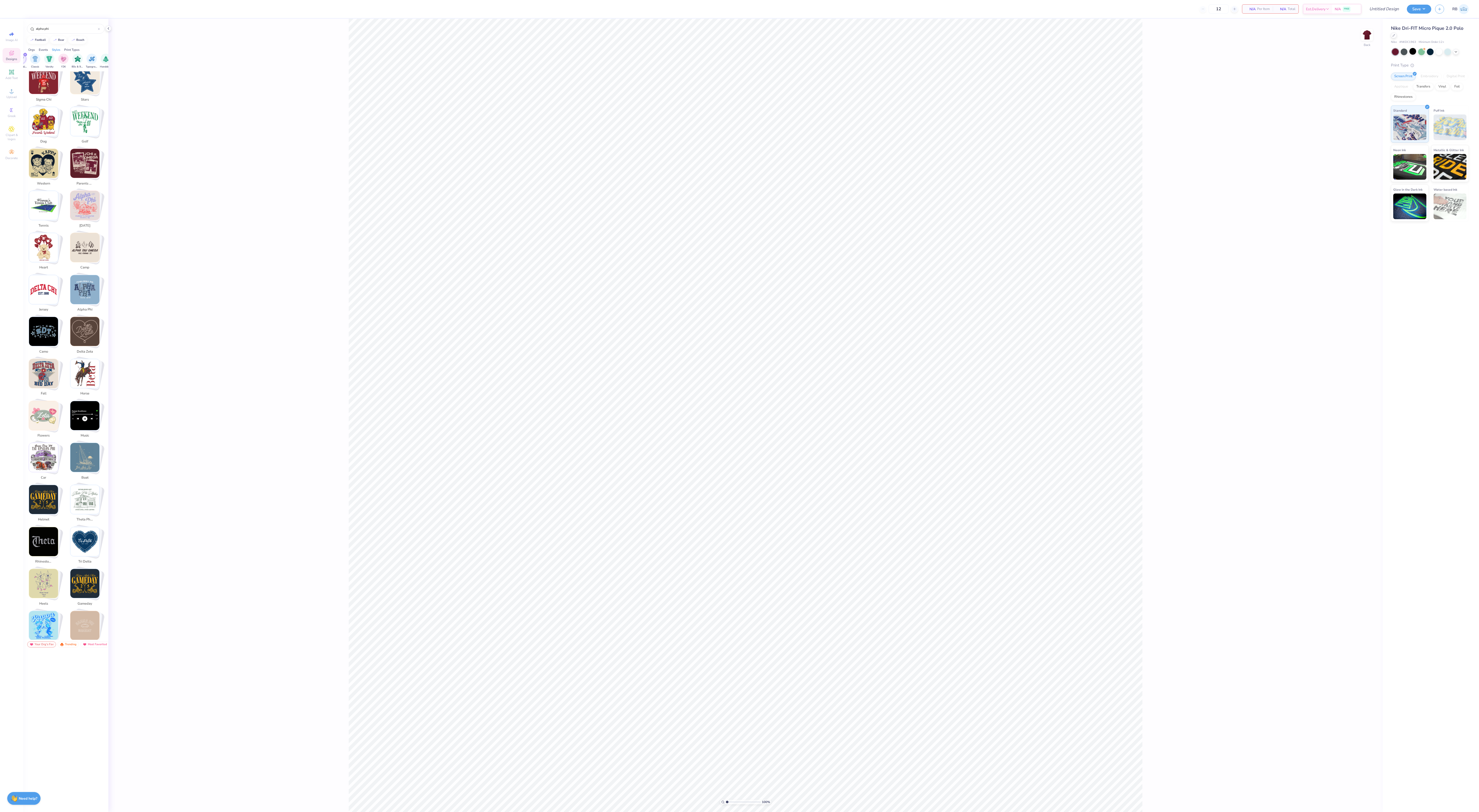
scroll to position [228, 0]
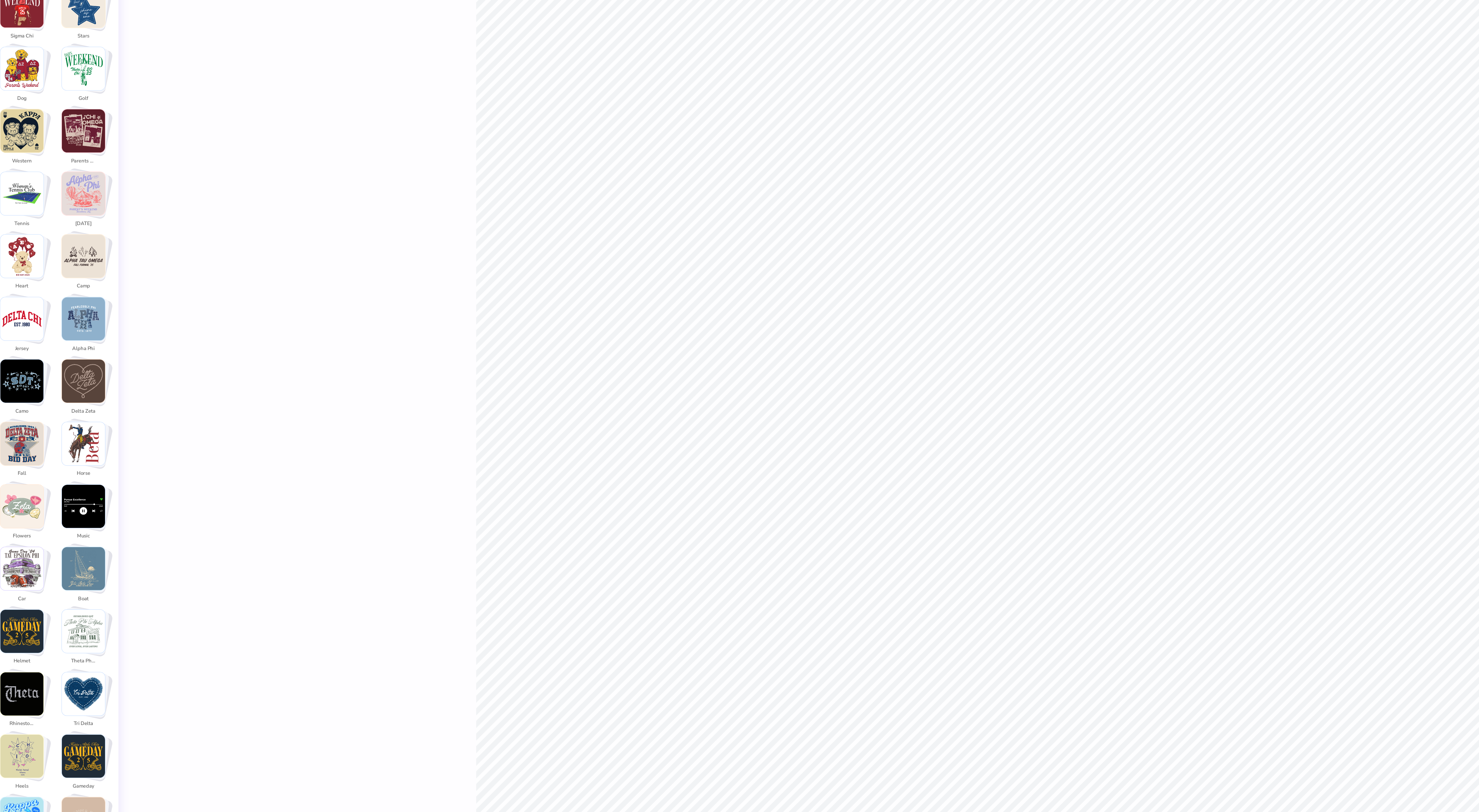
click at [45, 281] on img "Stack Card Button jersey" at bounding box center [44, 290] width 29 height 29
click at [45, 281] on img "Stack Card Button jersey" at bounding box center [44, 290] width 29 height 29
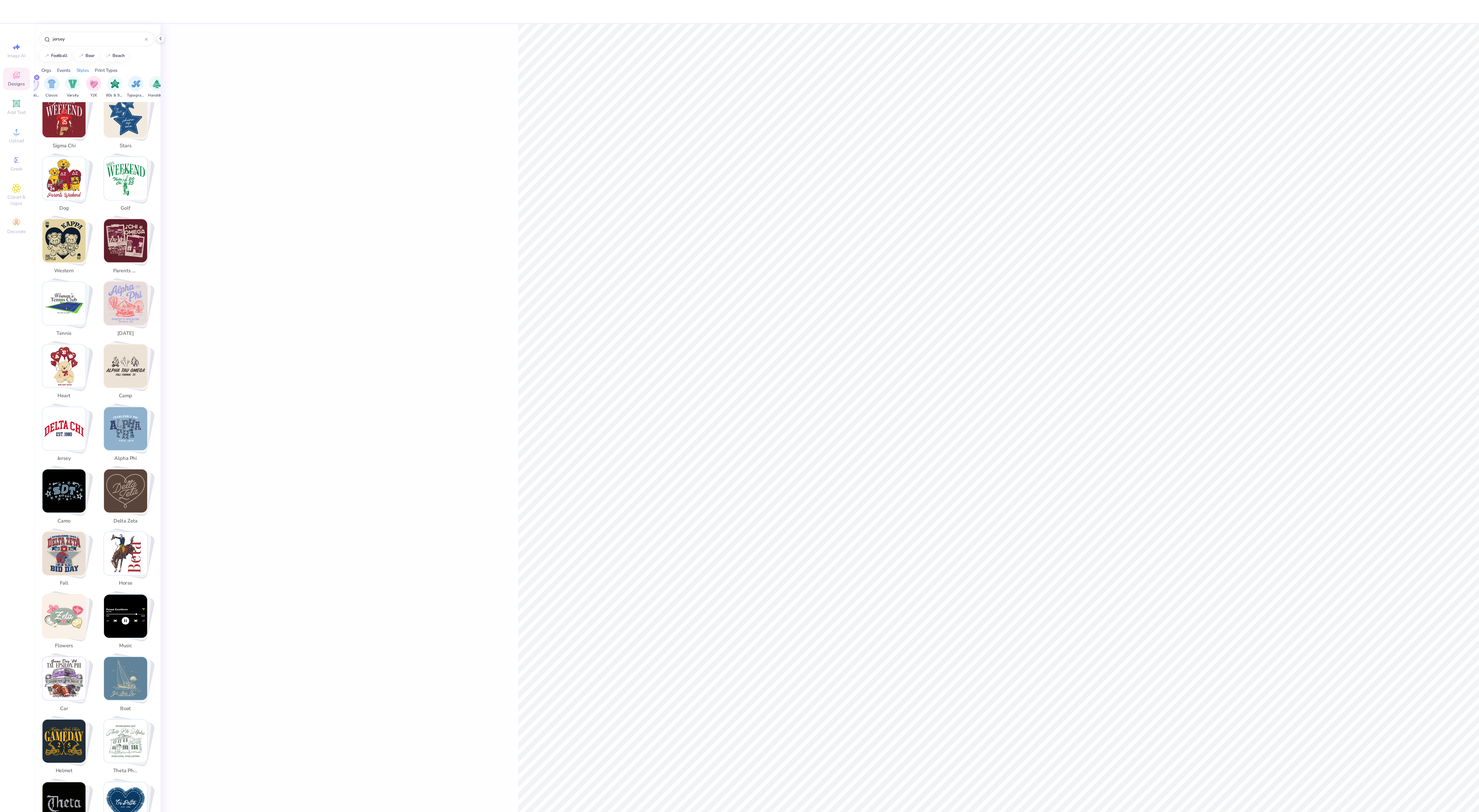
click at [48, 288] on img "Stack Card Button jersey" at bounding box center [44, 290] width 29 height 29
click at [46, 287] on img "Stack Card Button jersey" at bounding box center [44, 290] width 29 height 29
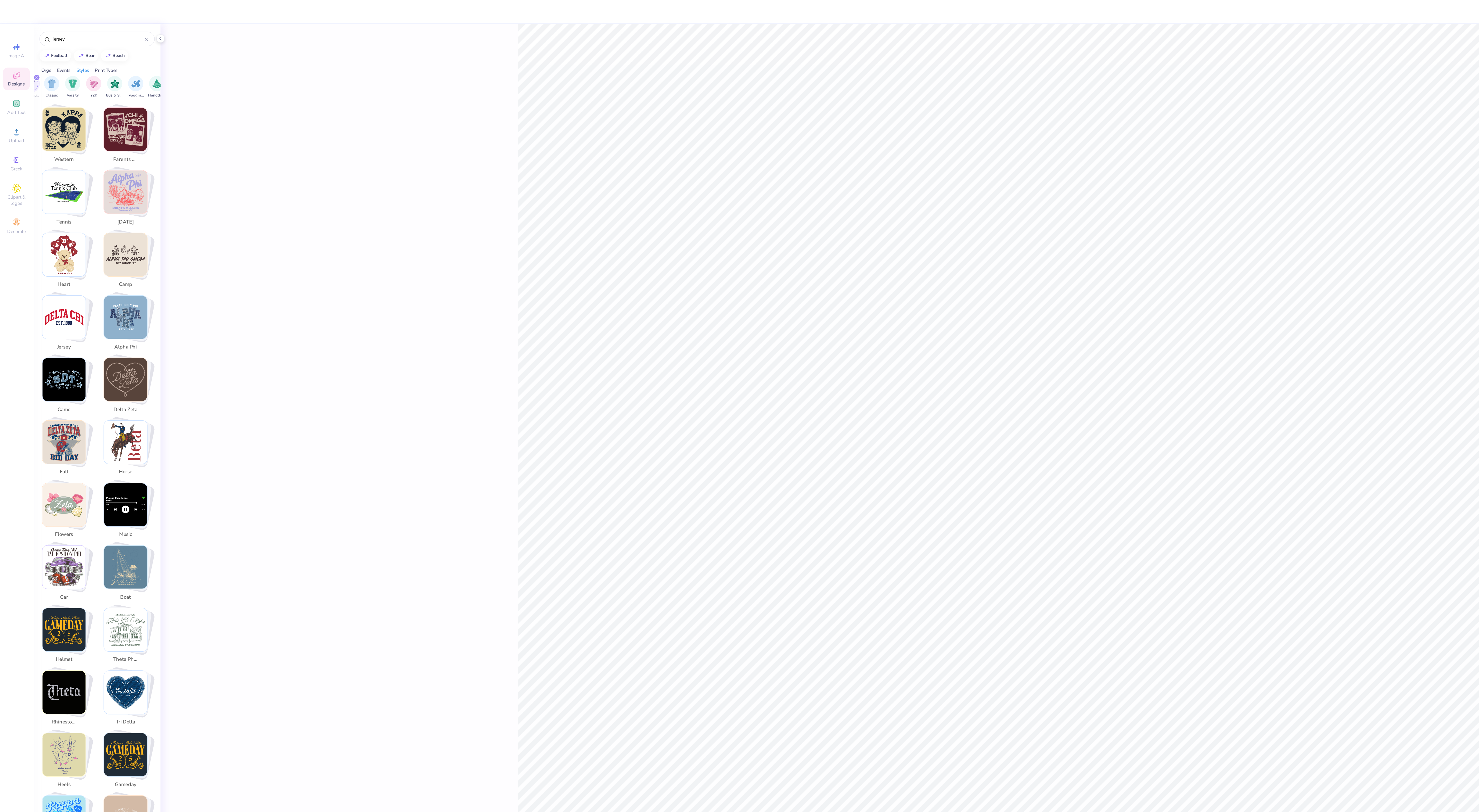
scroll to position [302, 0]
click at [82, 454] on img "Stack Card Button tri delta" at bounding box center [85, 469] width 29 height 29
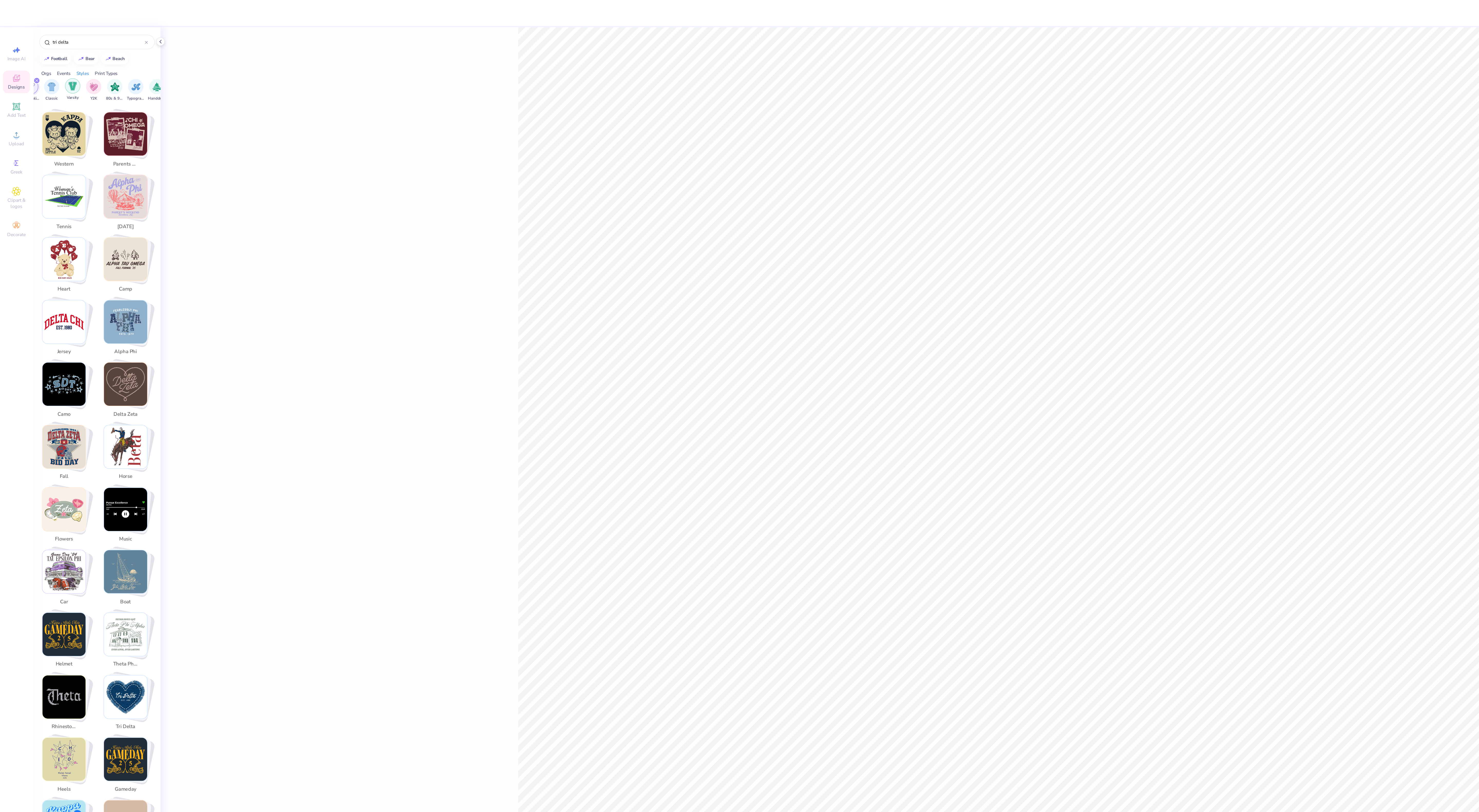
click at [45, 62] on div "filter for Varsity" at bounding box center [49, 59] width 10 height 10
click at [50, 76] on img "Stack Card Button western" at bounding box center [44, 90] width 29 height 29
click at [37, 57] on div "filter for Minimalist" at bounding box center [39, 55] width 5 height 5
click at [51, 59] on img "filter for Minimalist" at bounding box center [49, 59] width 6 height 6
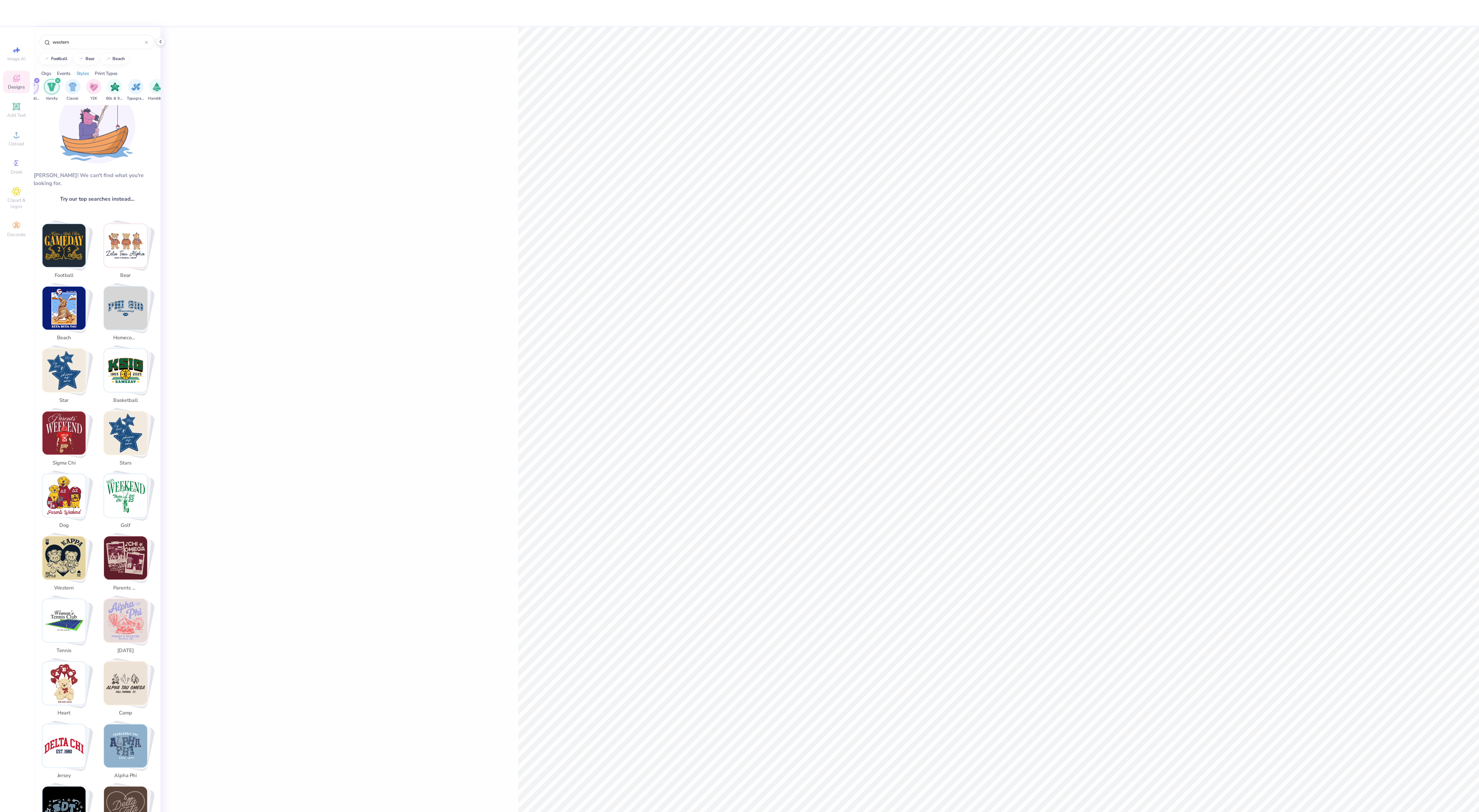
scroll to position [0, 0]
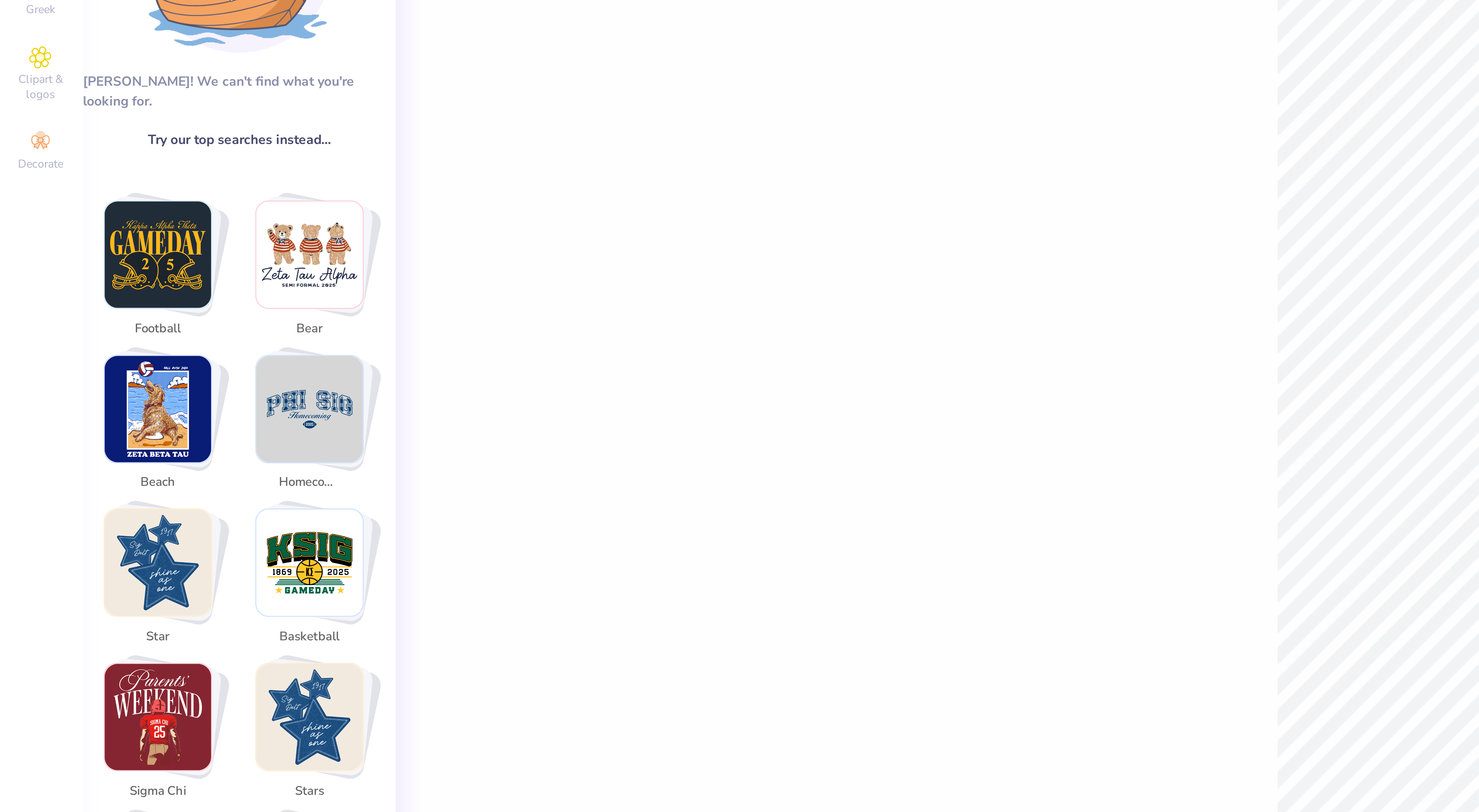
click at [44, 180] on img "Stack Card Button football" at bounding box center [44, 182] width 29 height 29
type input "football"
click at [44, 180] on img "Stack Card Button football" at bounding box center [44, 182] width 29 height 29
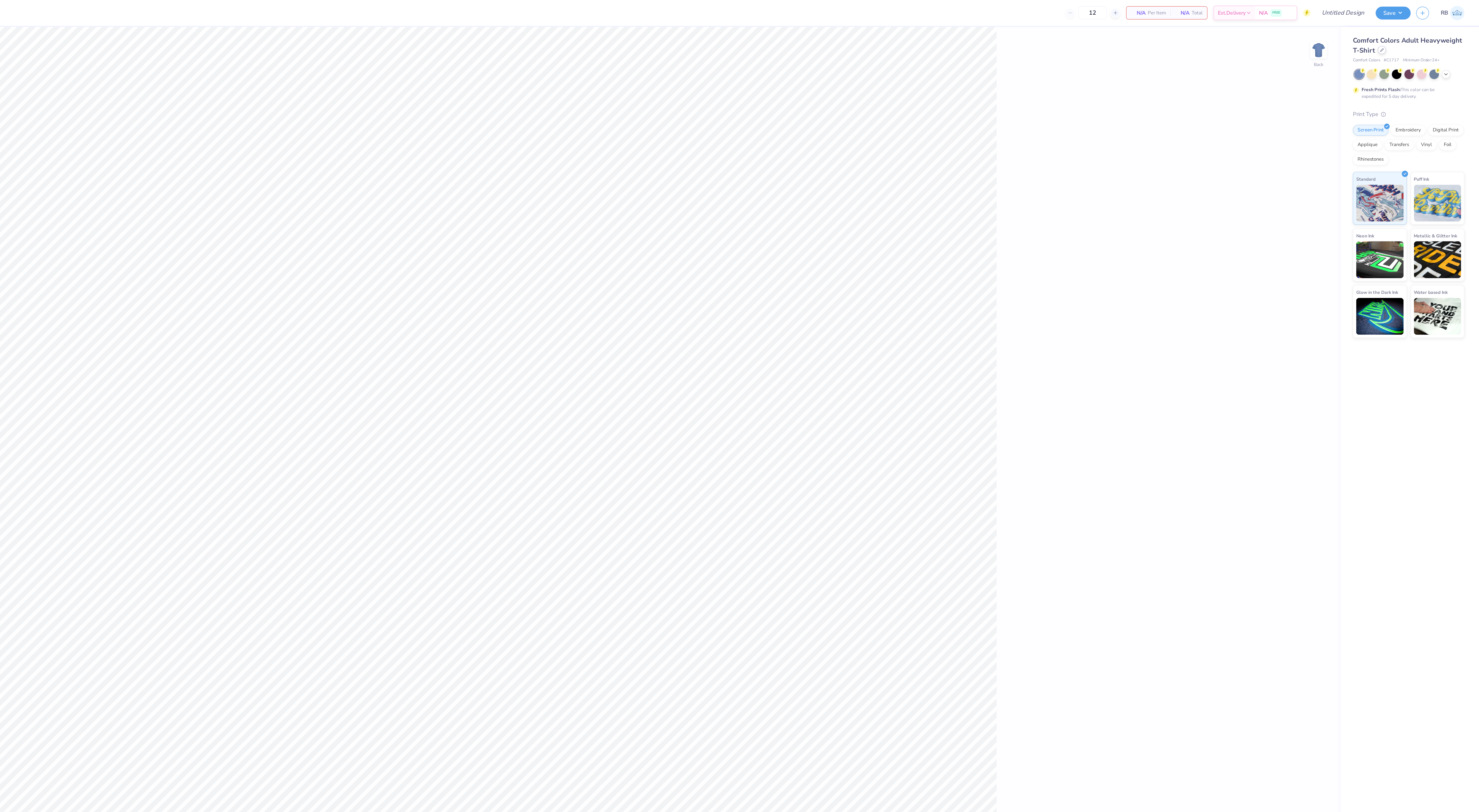
click at [1411, 32] on div at bounding box center [1411, 35] width 6 height 6
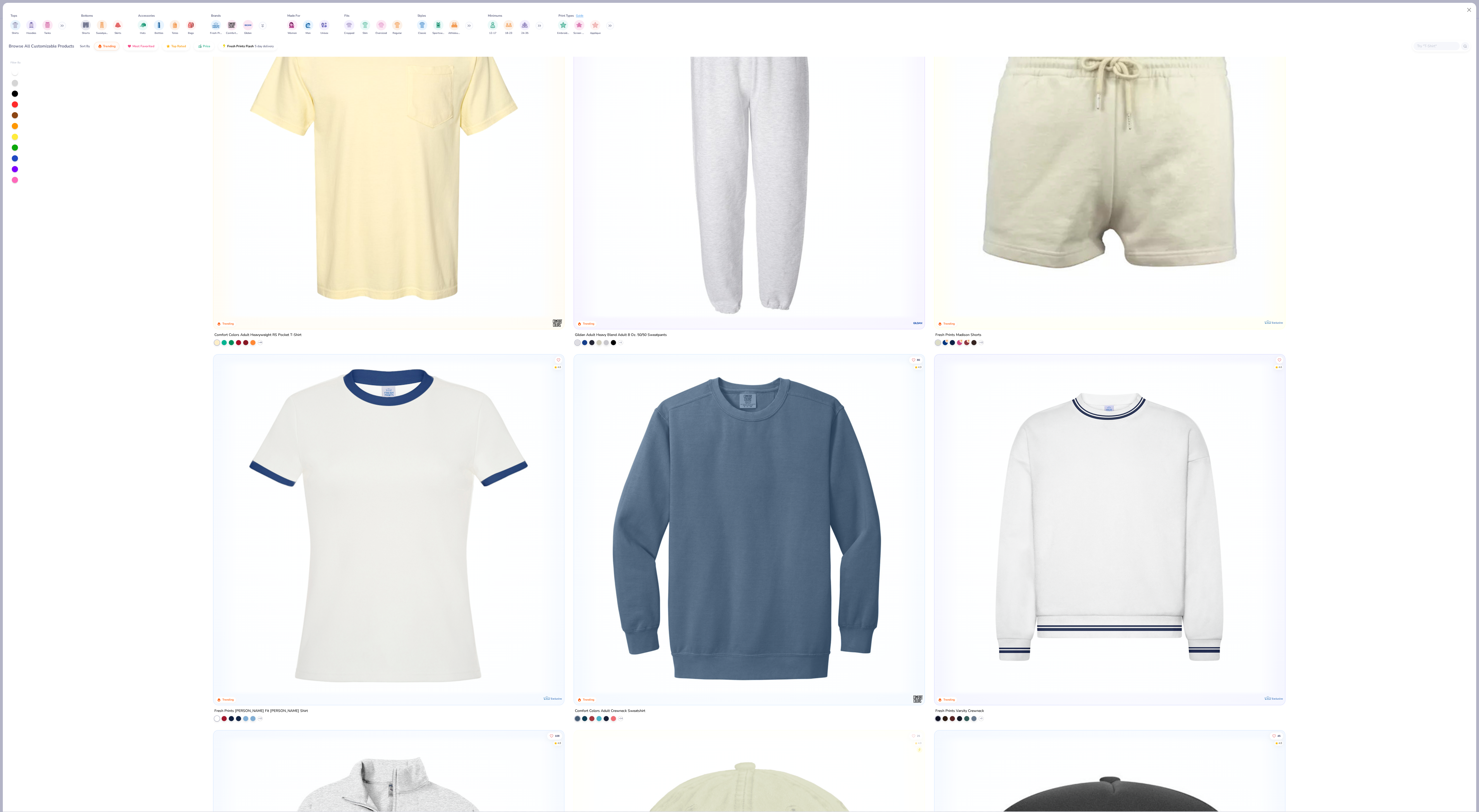
scroll to position [3484, 0]
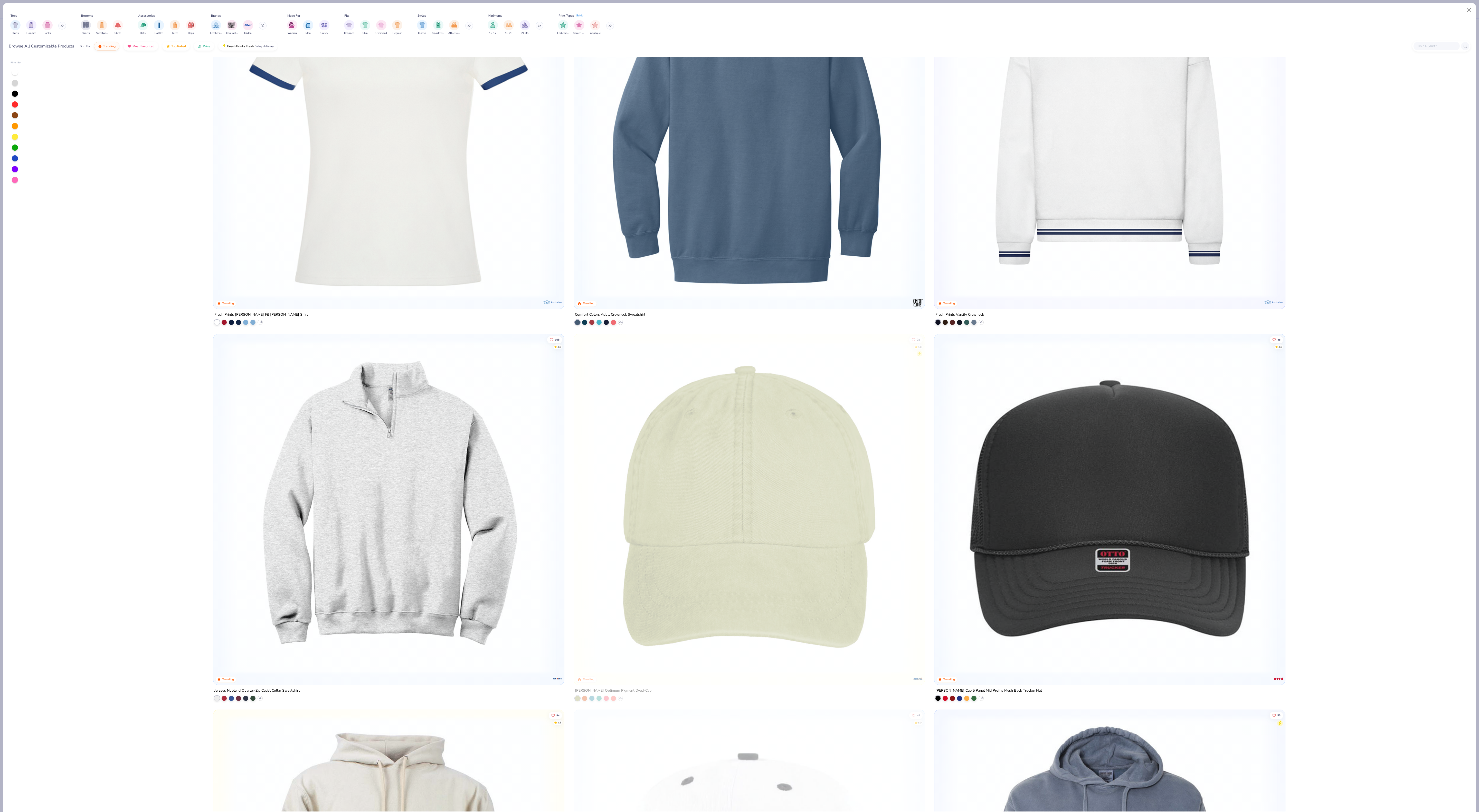
click at [61, 26] on icon at bounding box center [62, 25] width 3 height 2
click at [83, 24] on div "filter for Polos" at bounding box center [80, 25] width 10 height 10
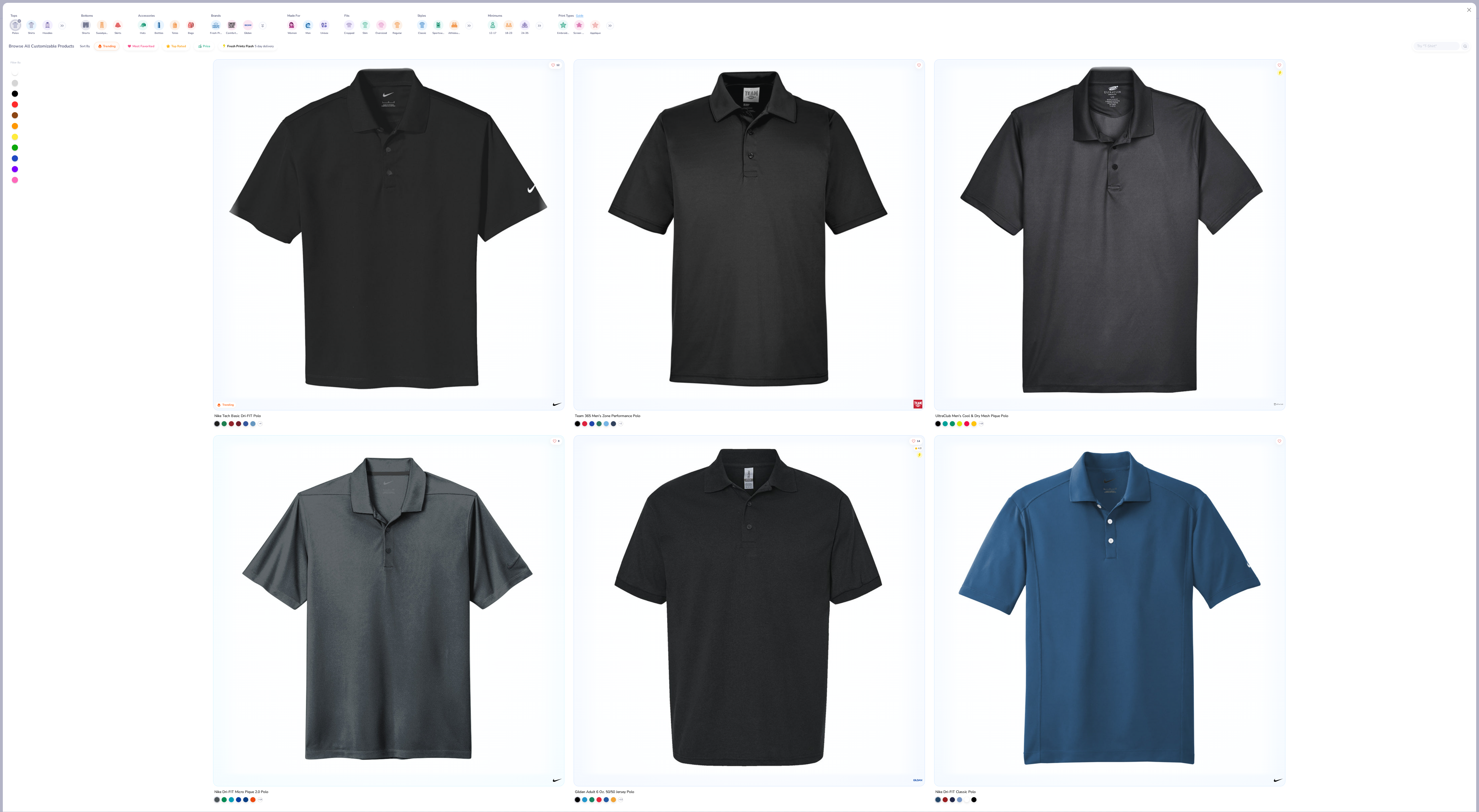
click at [14, 104] on div at bounding box center [15, 104] width 6 height 6
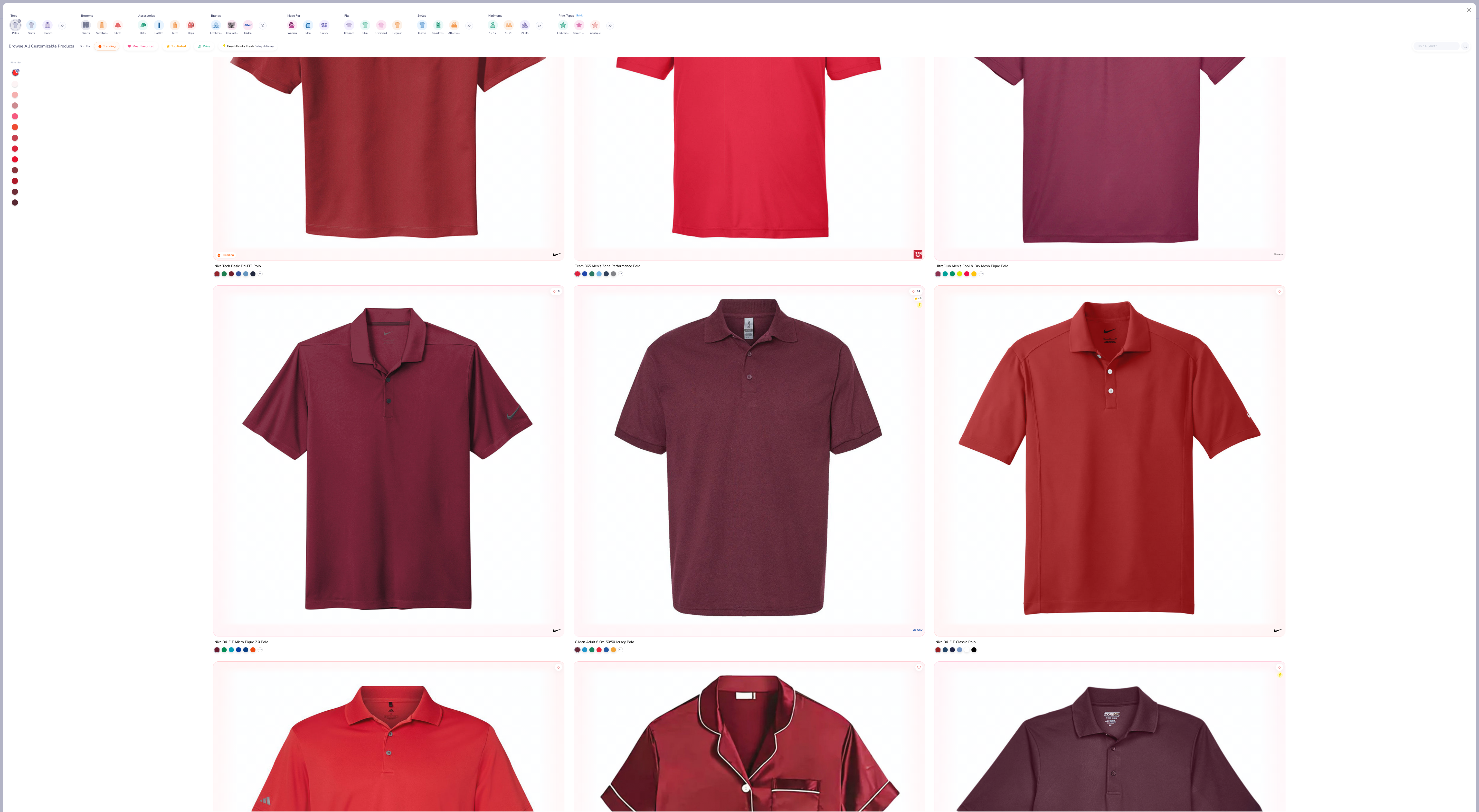
scroll to position [151, 0]
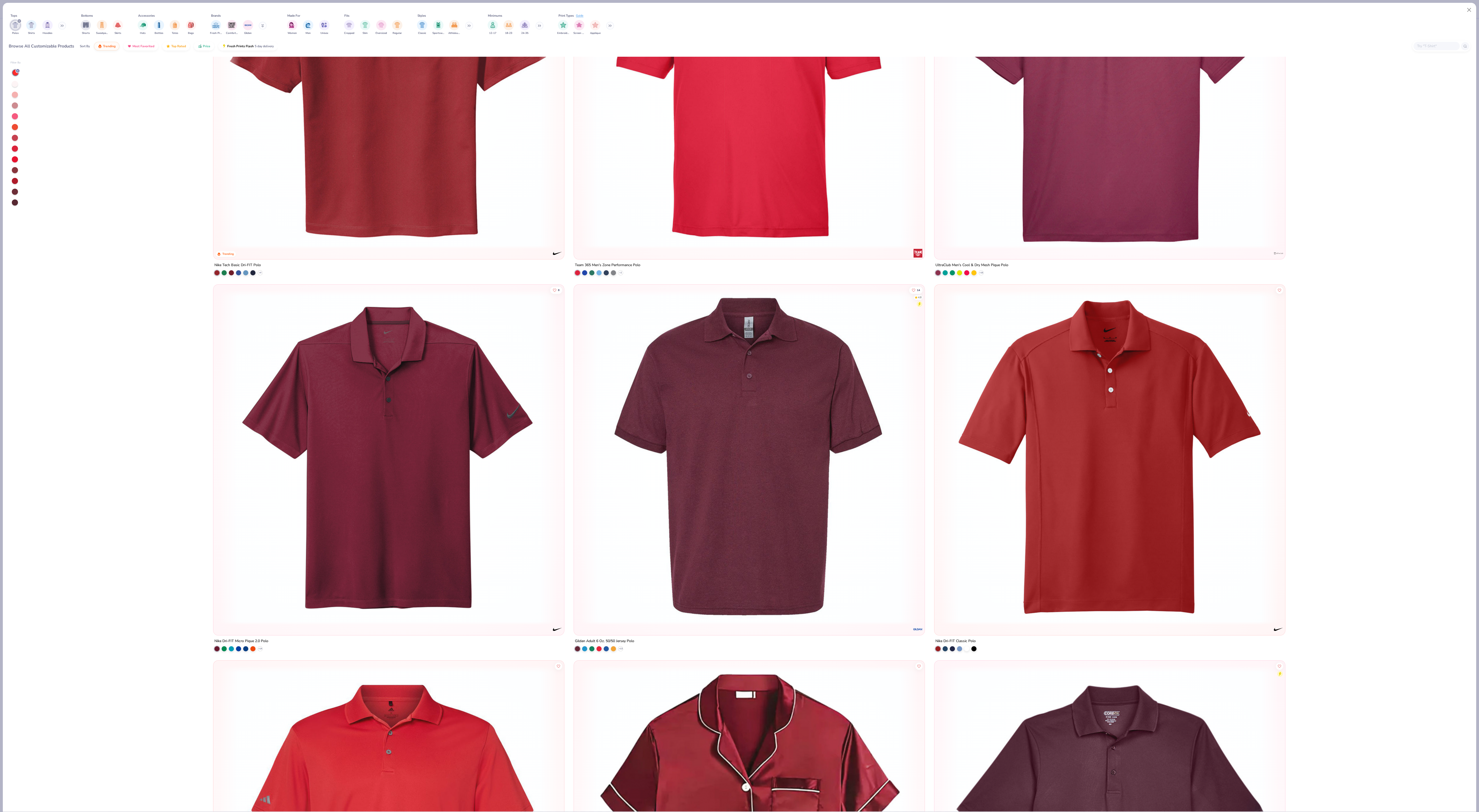
click at [424, 507] on img at bounding box center [389, 457] width 340 height 335
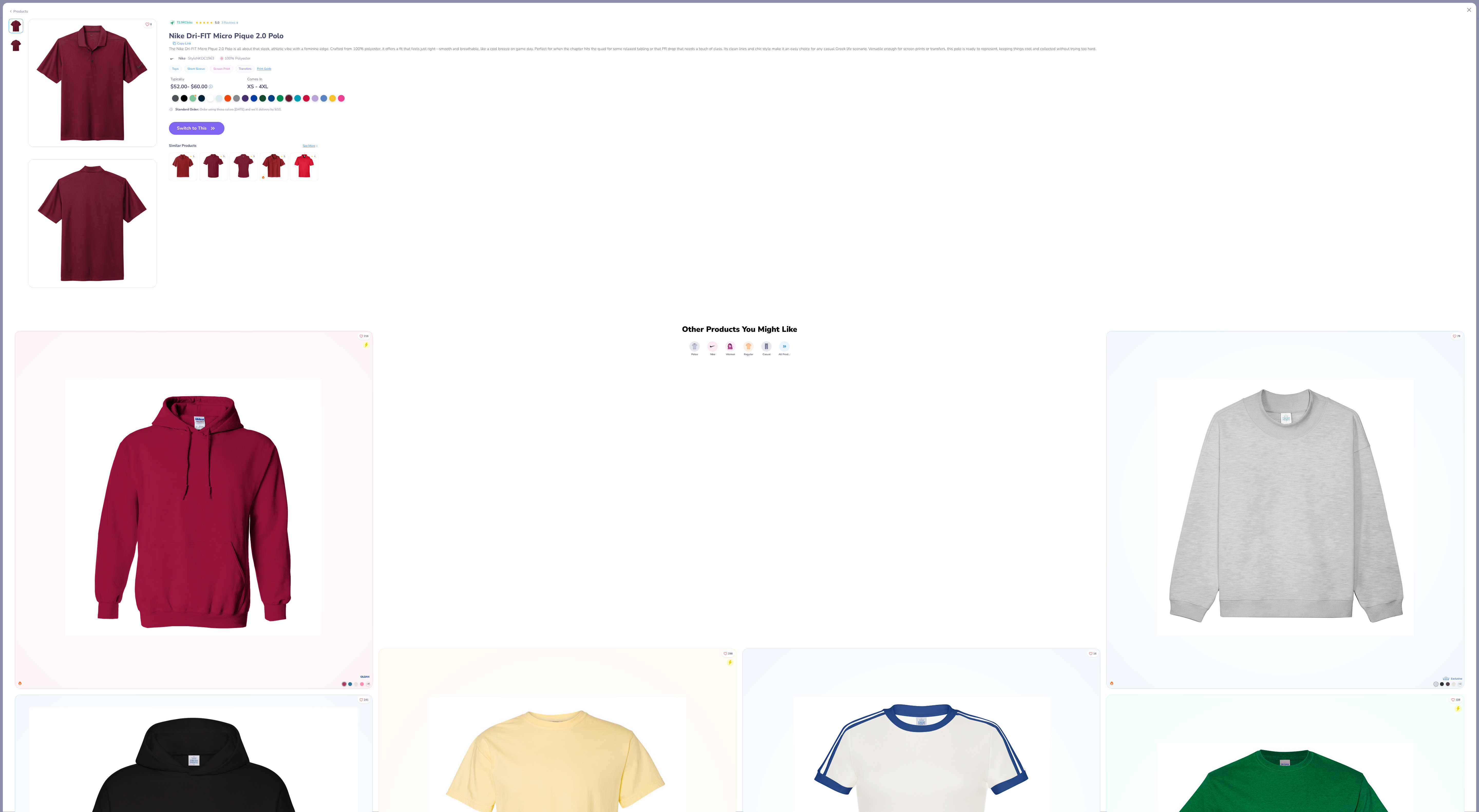
click at [198, 127] on button "Switch to This" at bounding box center [196, 128] width 56 height 13
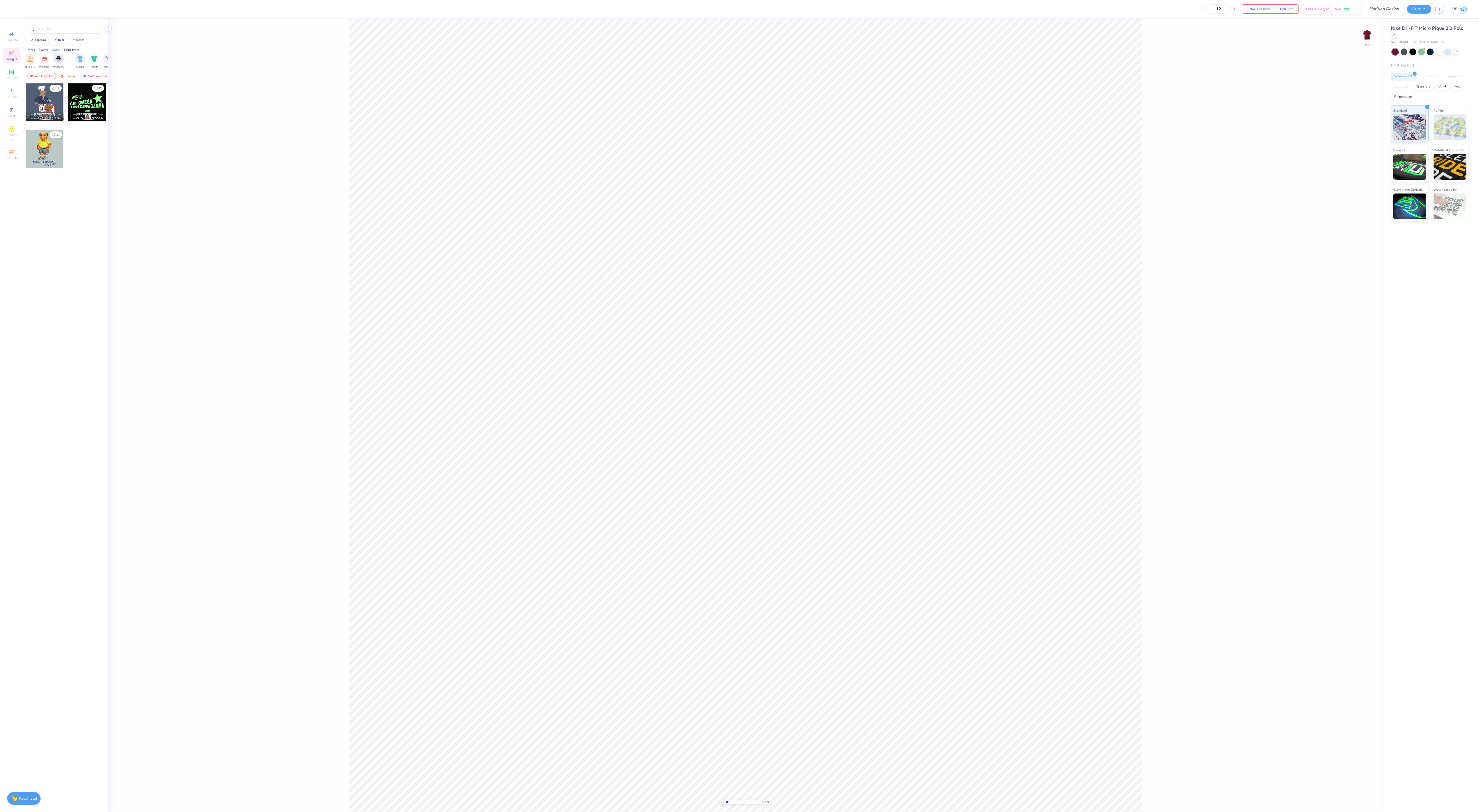
scroll to position [0, 234]
click at [94, 57] on img "filter for Minimalist" at bounding box center [95, 59] width 6 height 6
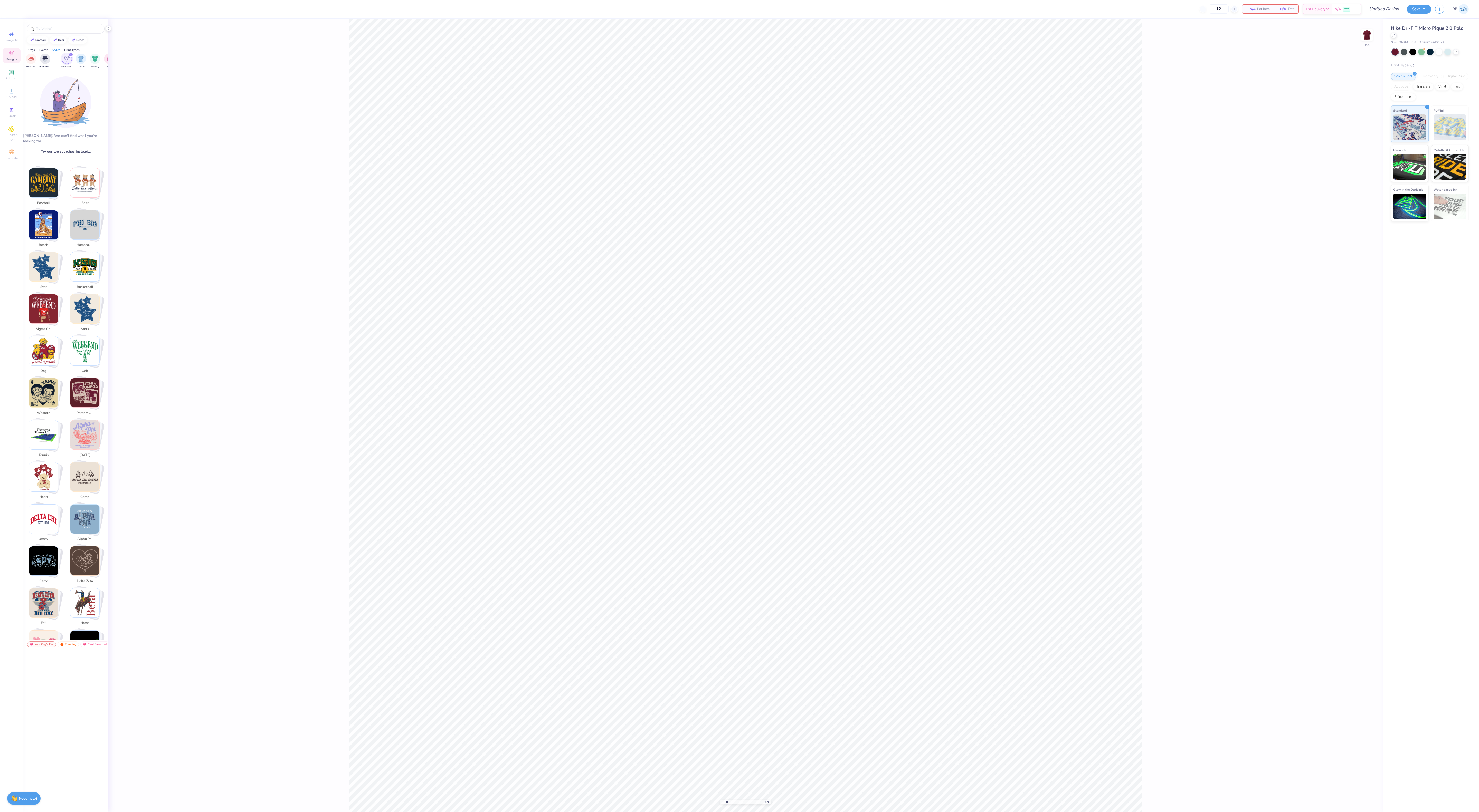
click at [32, 527] on img "Stack Card Button jersey" at bounding box center [44, 519] width 29 height 29
type input "jersey"
click at [46, 512] on img "Stack Card Button jersey" at bounding box center [44, 519] width 29 height 29
click at [44, 511] on img "Stack Card Button jersey" at bounding box center [44, 519] width 29 height 29
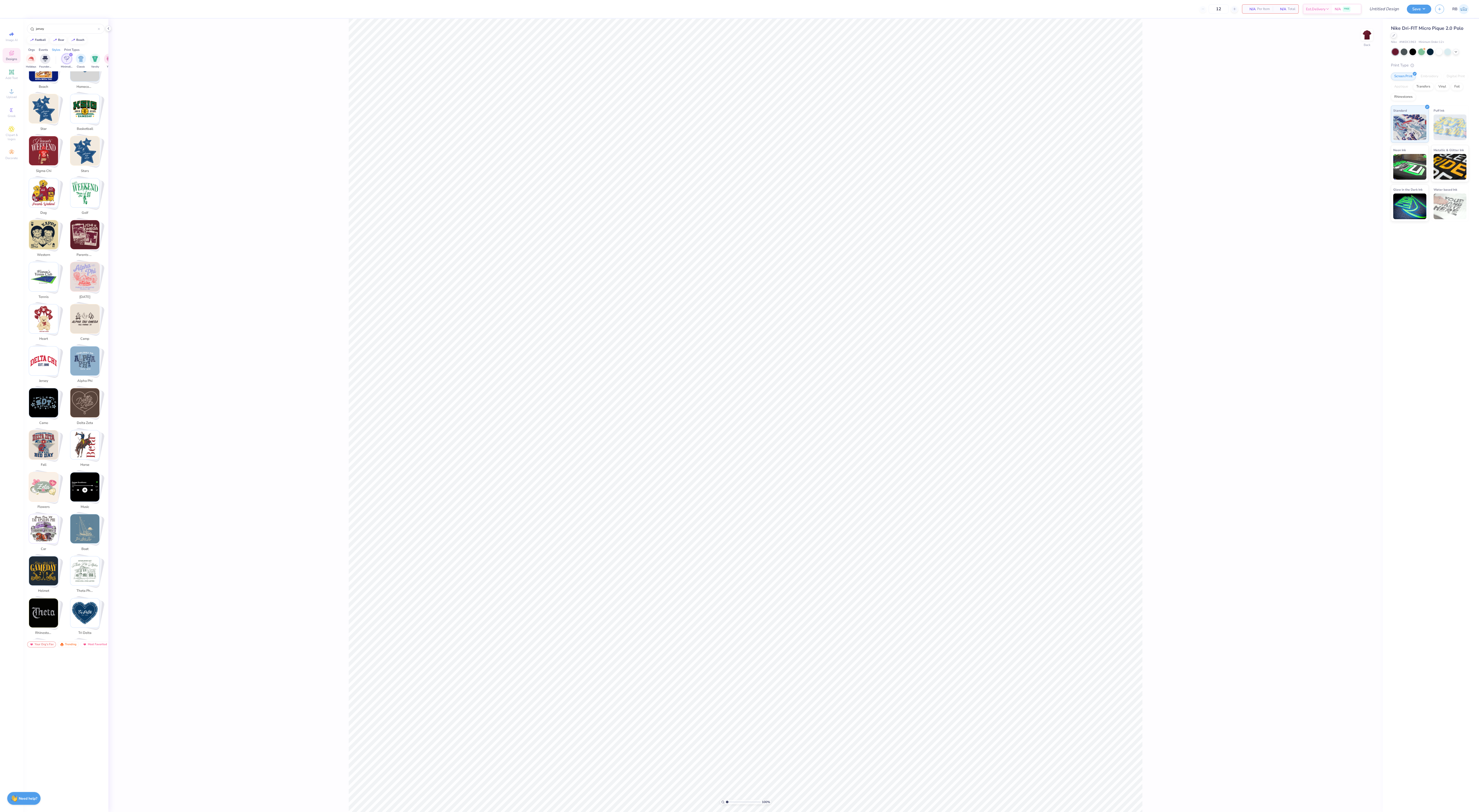
scroll to position [0, 0]
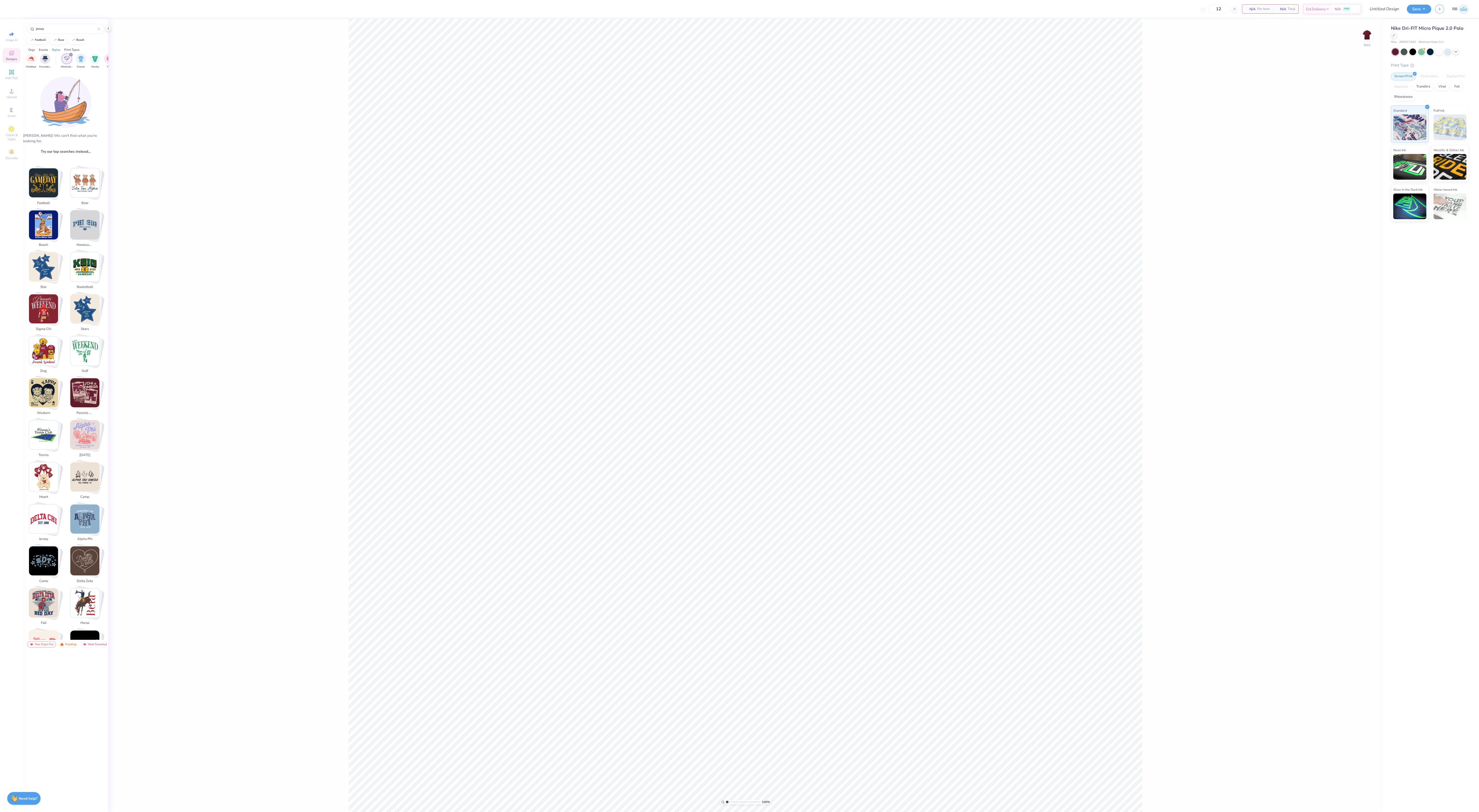
click at [68, 55] on div "filter for Minimalist" at bounding box center [71, 55] width 5 height 5
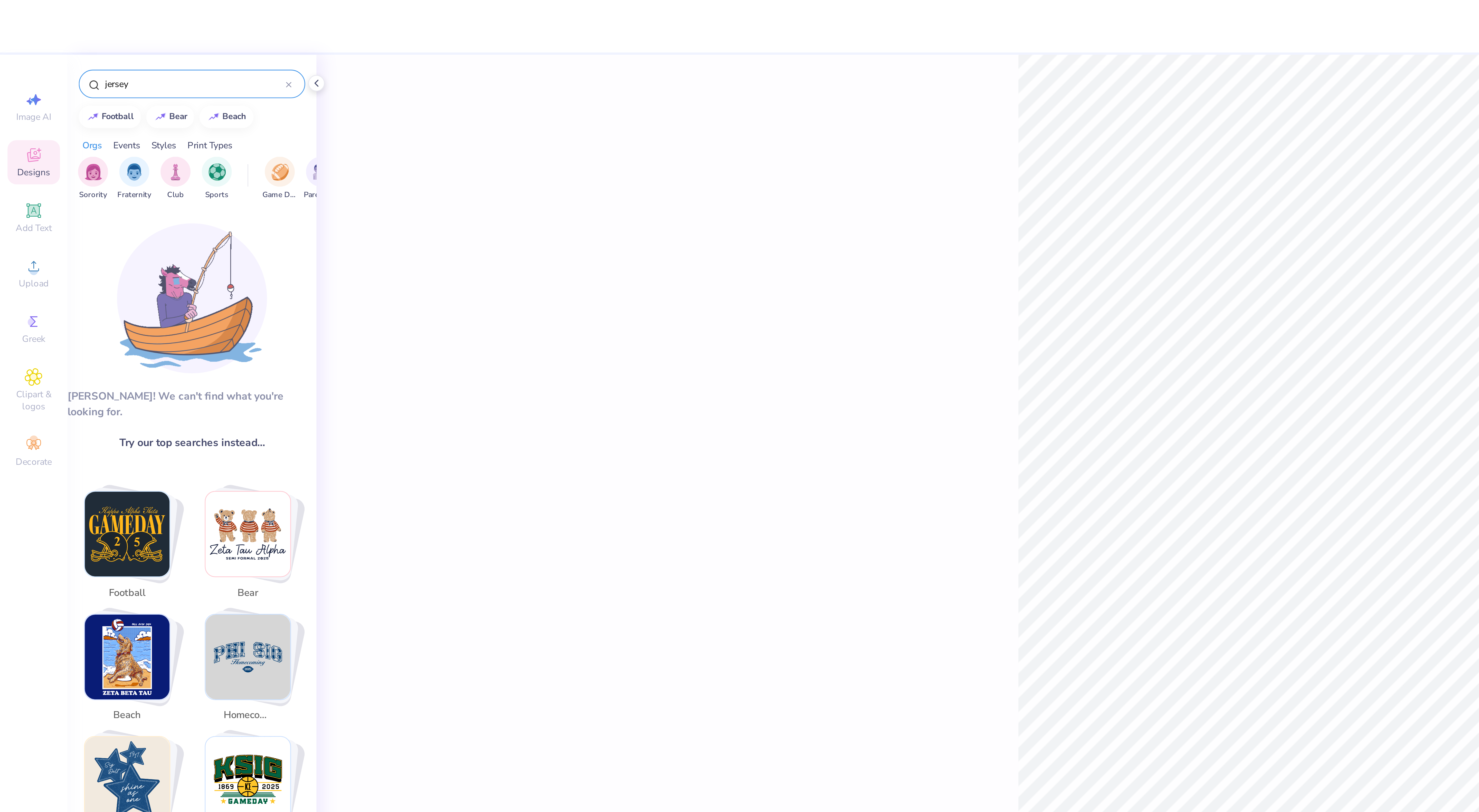
click at [98, 29] on icon at bounding box center [99, 29] width 2 height 2
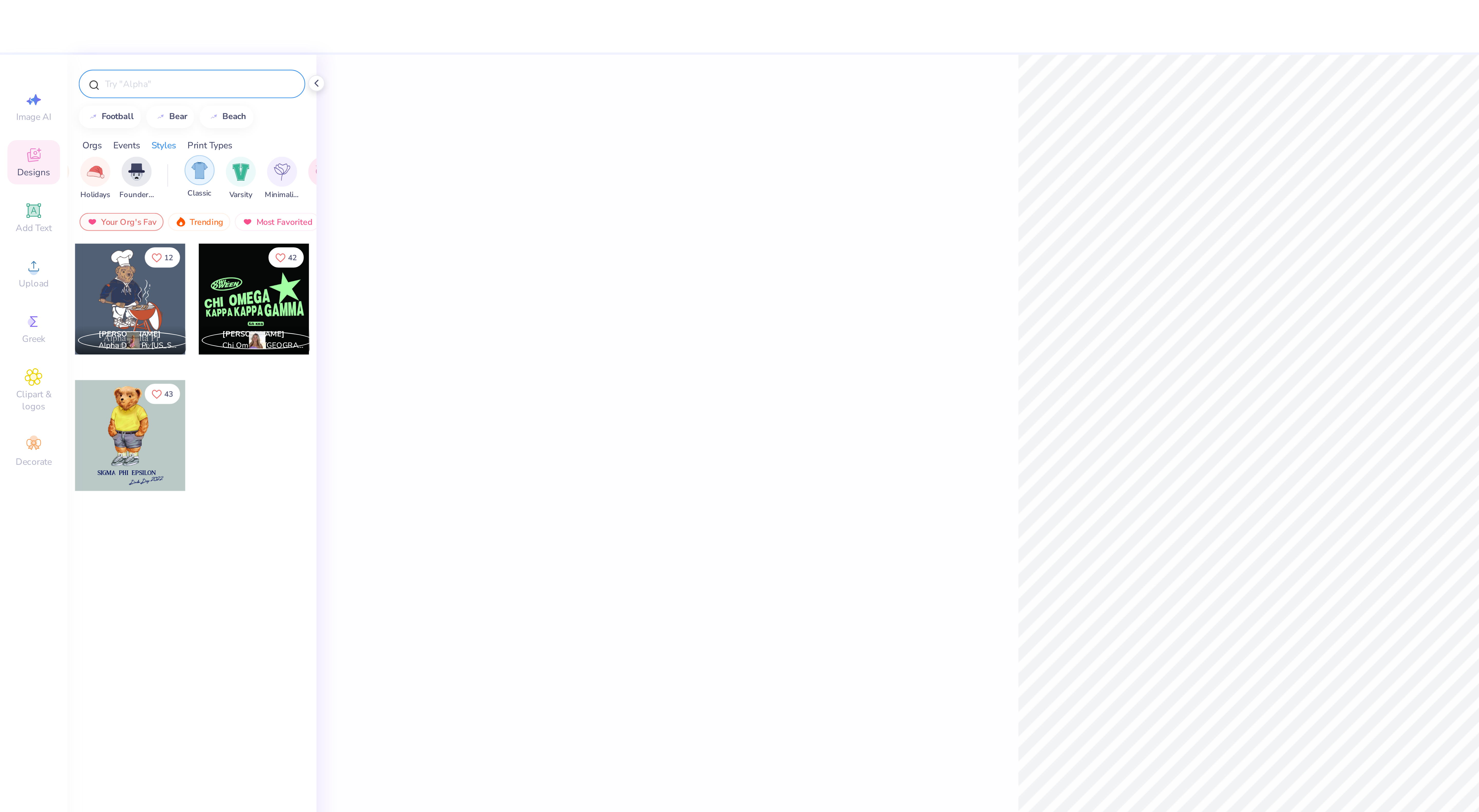
scroll to position [0, 233]
click at [95, 59] on img "filter for Minimalist" at bounding box center [96, 59] width 6 height 6
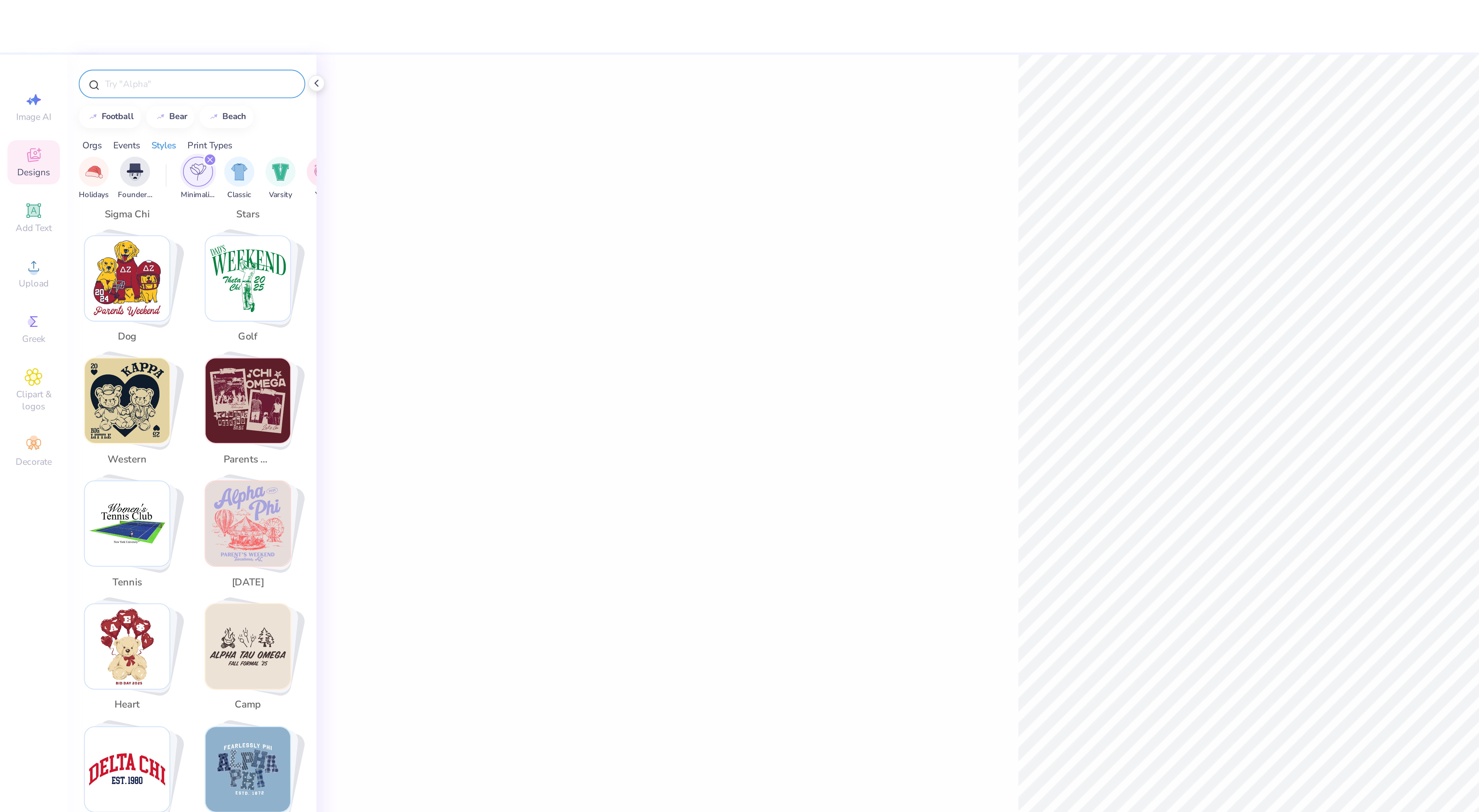
scroll to position [358, 0]
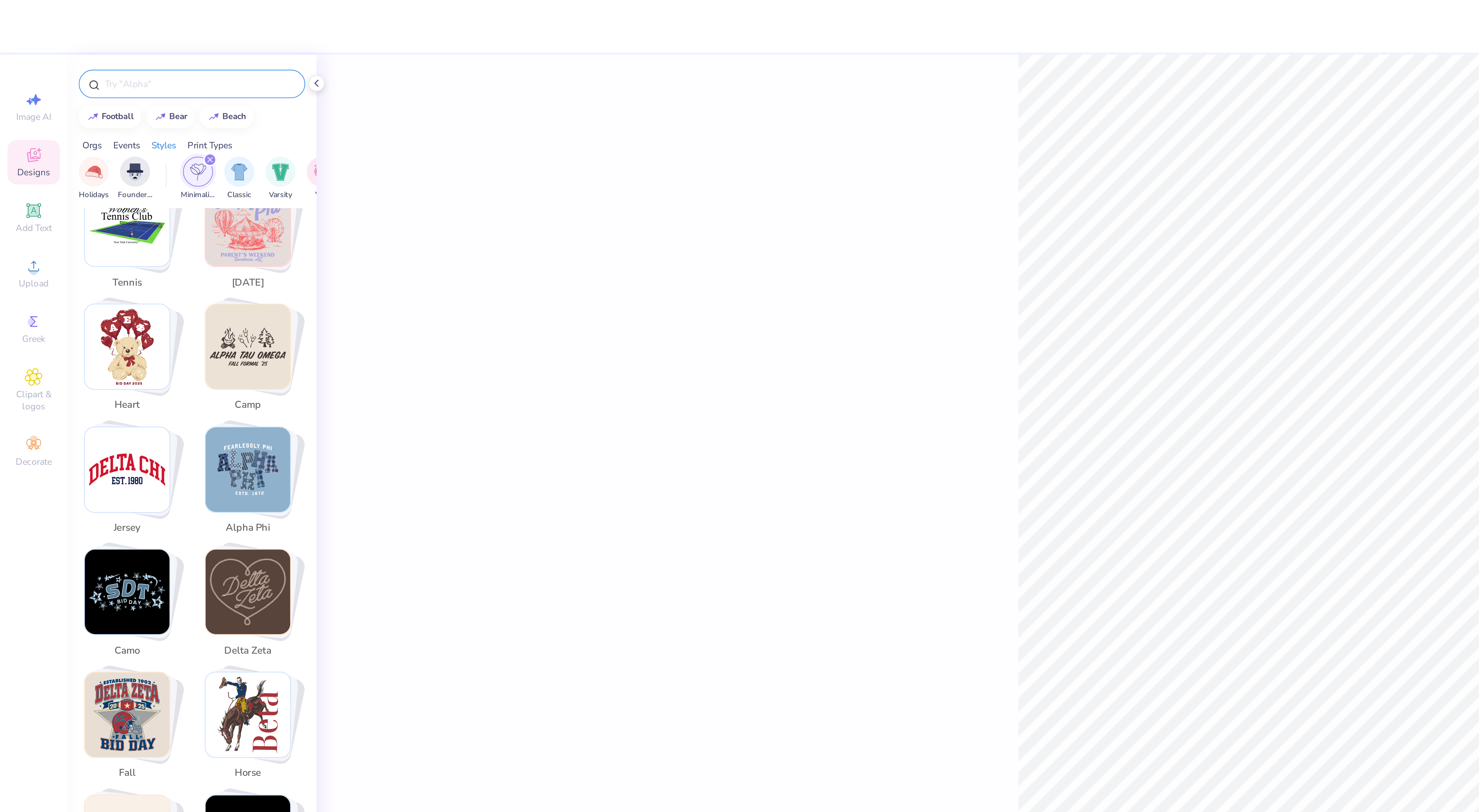
click at [45, 156] on img "Stack Card Button jersey" at bounding box center [44, 161] width 29 height 29
click at [42, 177] on div "jersey" at bounding box center [44, 181] width 21 height 9
click at [45, 150] on img "Stack Card Button jersey" at bounding box center [44, 161] width 29 height 29
click at [91, 154] on img "Stack Card Button alpha phi" at bounding box center [85, 161] width 29 height 29
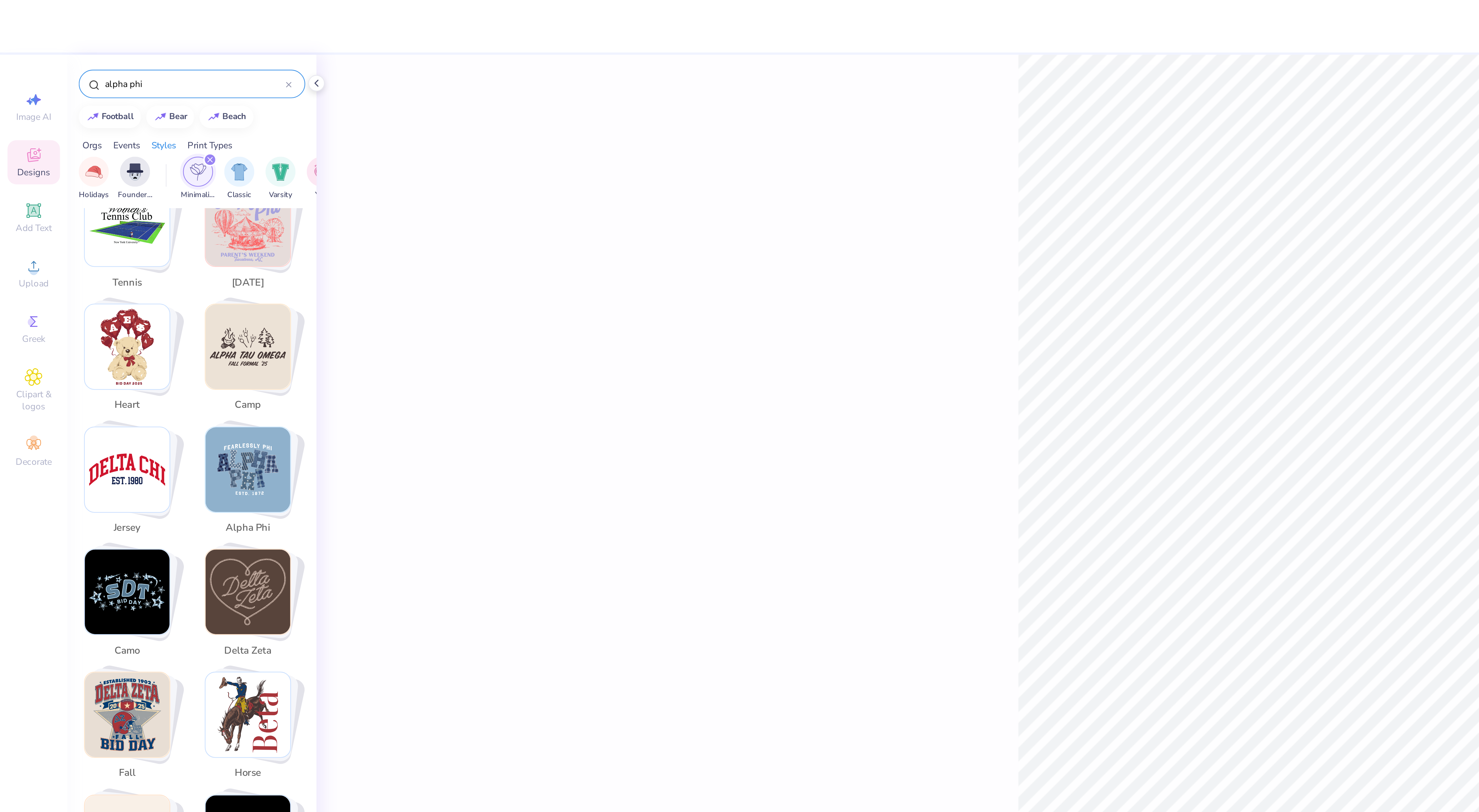
click at [88, 211] on img "Stack Card Button delta zeta" at bounding box center [85, 203] width 29 height 29
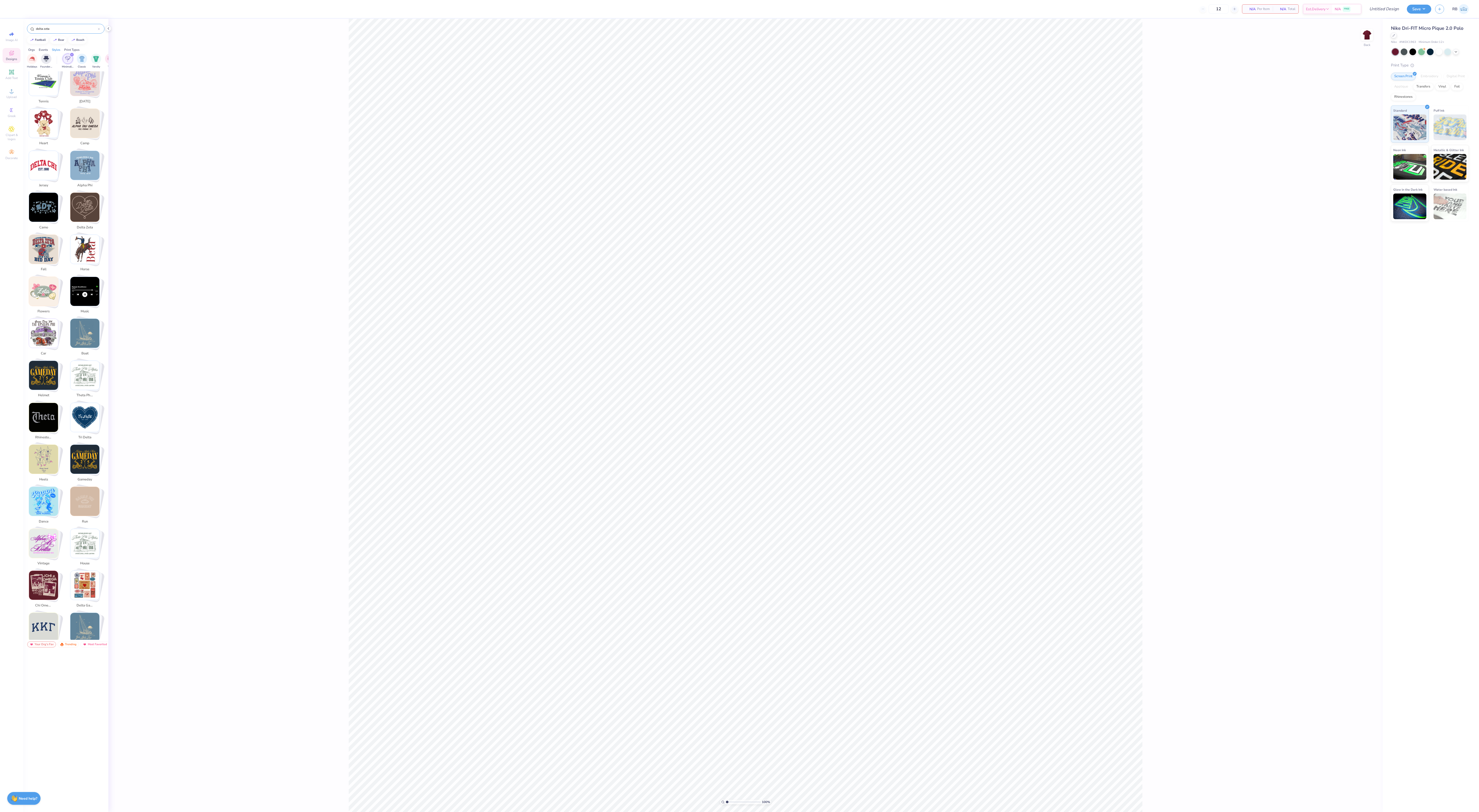
click at [49, 130] on img "Stack Card Button heart" at bounding box center [44, 123] width 29 height 29
type input "heart"
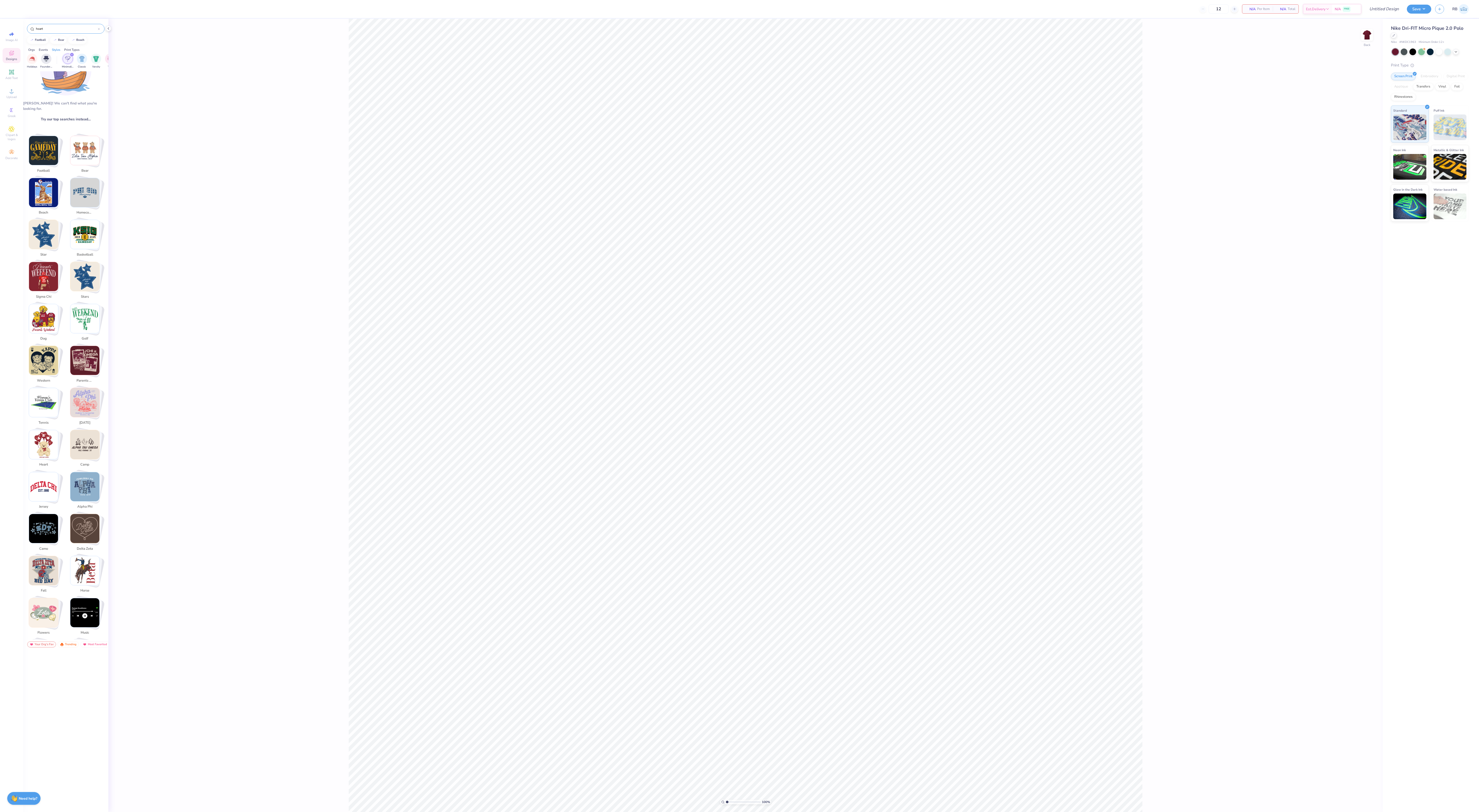
scroll to position [0, 0]
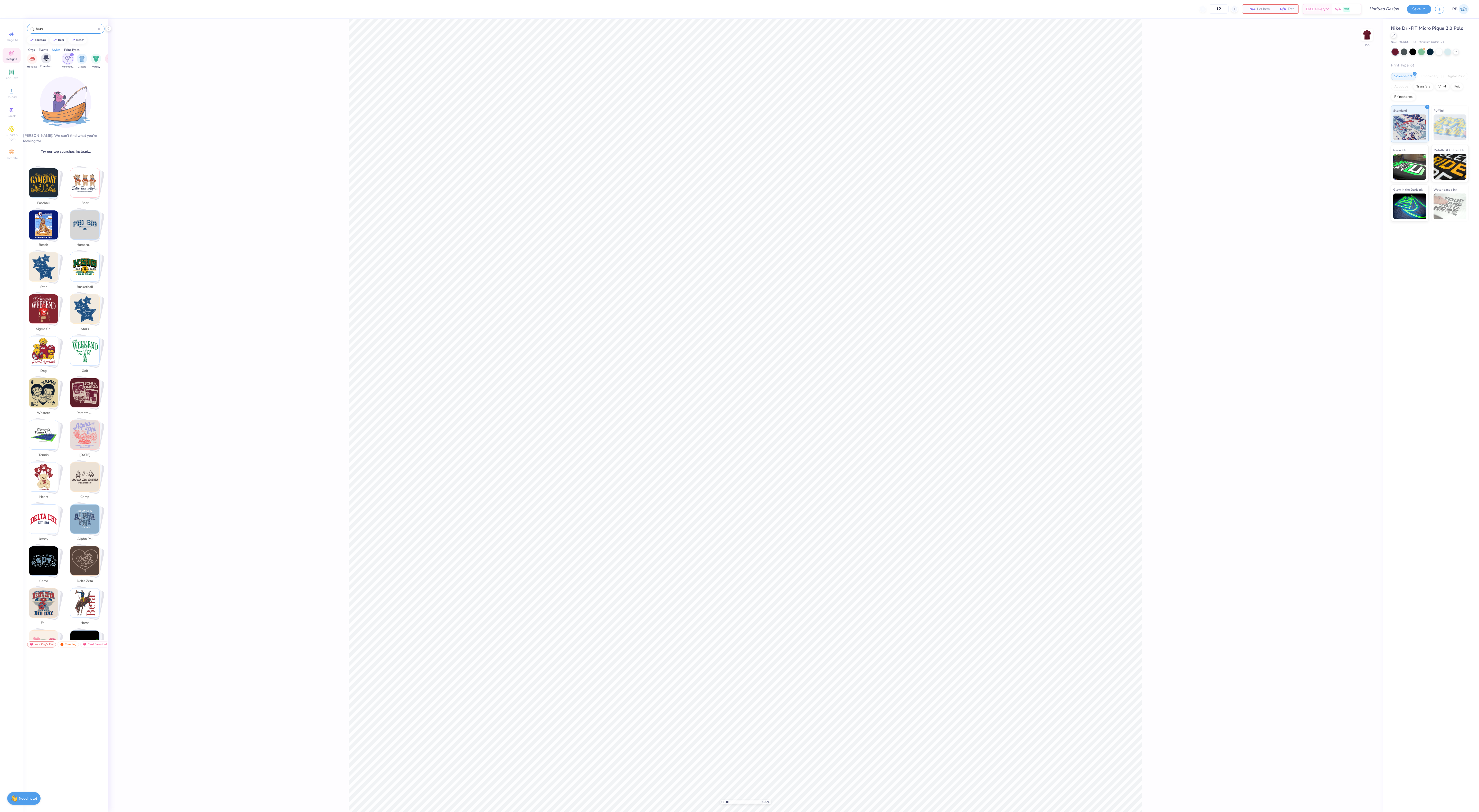
click at [52, 65] on div "Founder’s Day" at bounding box center [46, 61] width 12 height 15
drag, startPoint x: 45, startPoint y: 54, endPoint x: 45, endPoint y: 59, distance: 5.0
click at [45, 59] on div "Sorority Fraternity Club Sports Founder’s Day Game Day Parent's Weekend Rush & …" at bounding box center [65, 62] width 85 height 20
click at [45, 59] on img "filter for Holidays" at bounding box center [47, 59] width 6 height 6
click at [5, 57] on div "Designs" at bounding box center [11, 56] width 18 height 15
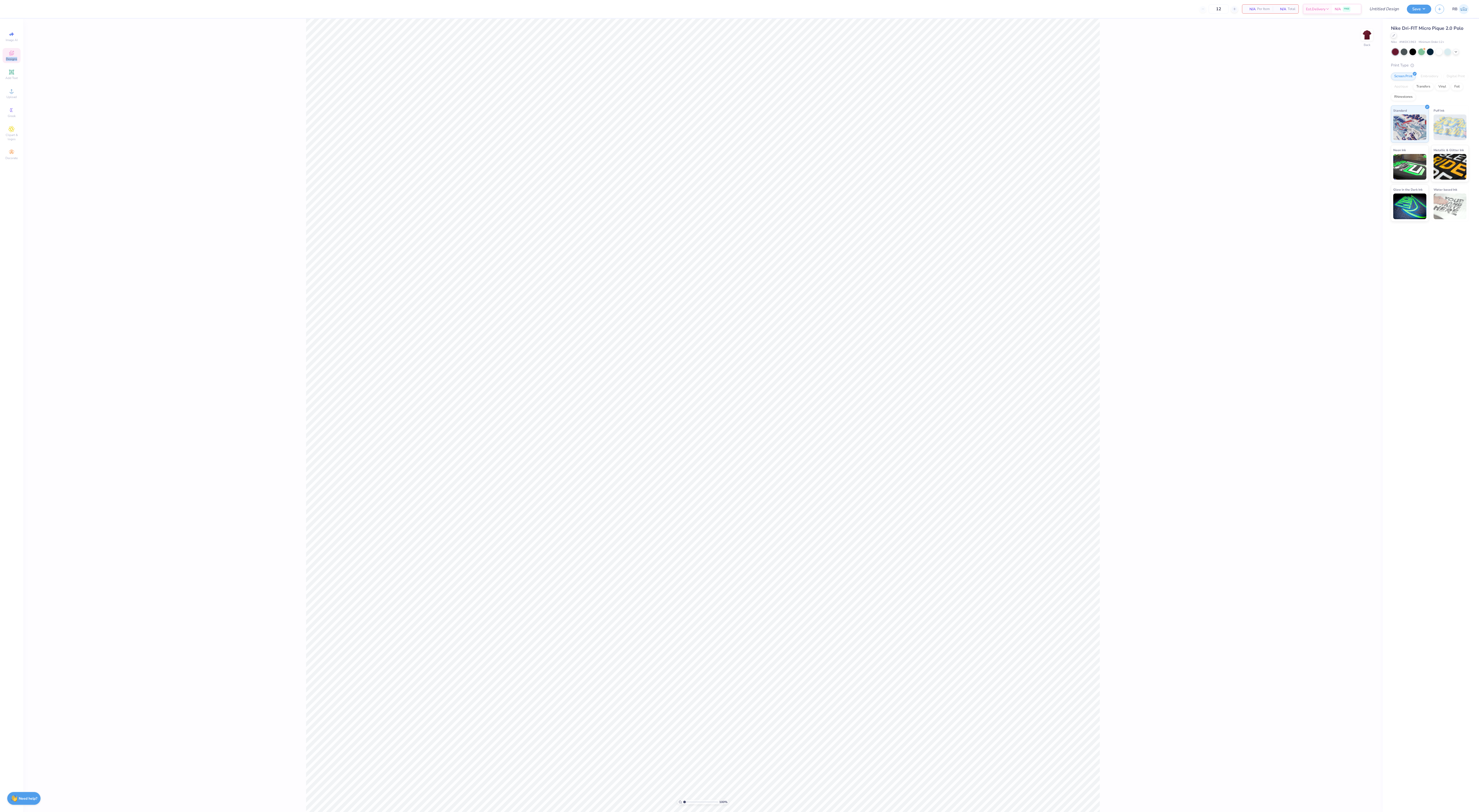
click at [5, 57] on div "Designs" at bounding box center [11, 56] width 18 height 15
click at [11, 63] on div "Image AI Designs Add Text Upload Greek Clipart & logos Decorate" at bounding box center [11, 96] width 18 height 133
click at [14, 55] on icon at bounding box center [11, 53] width 6 height 6
click at [41, 76] on div "Your Org's Fav" at bounding box center [41, 76] width 29 height 6
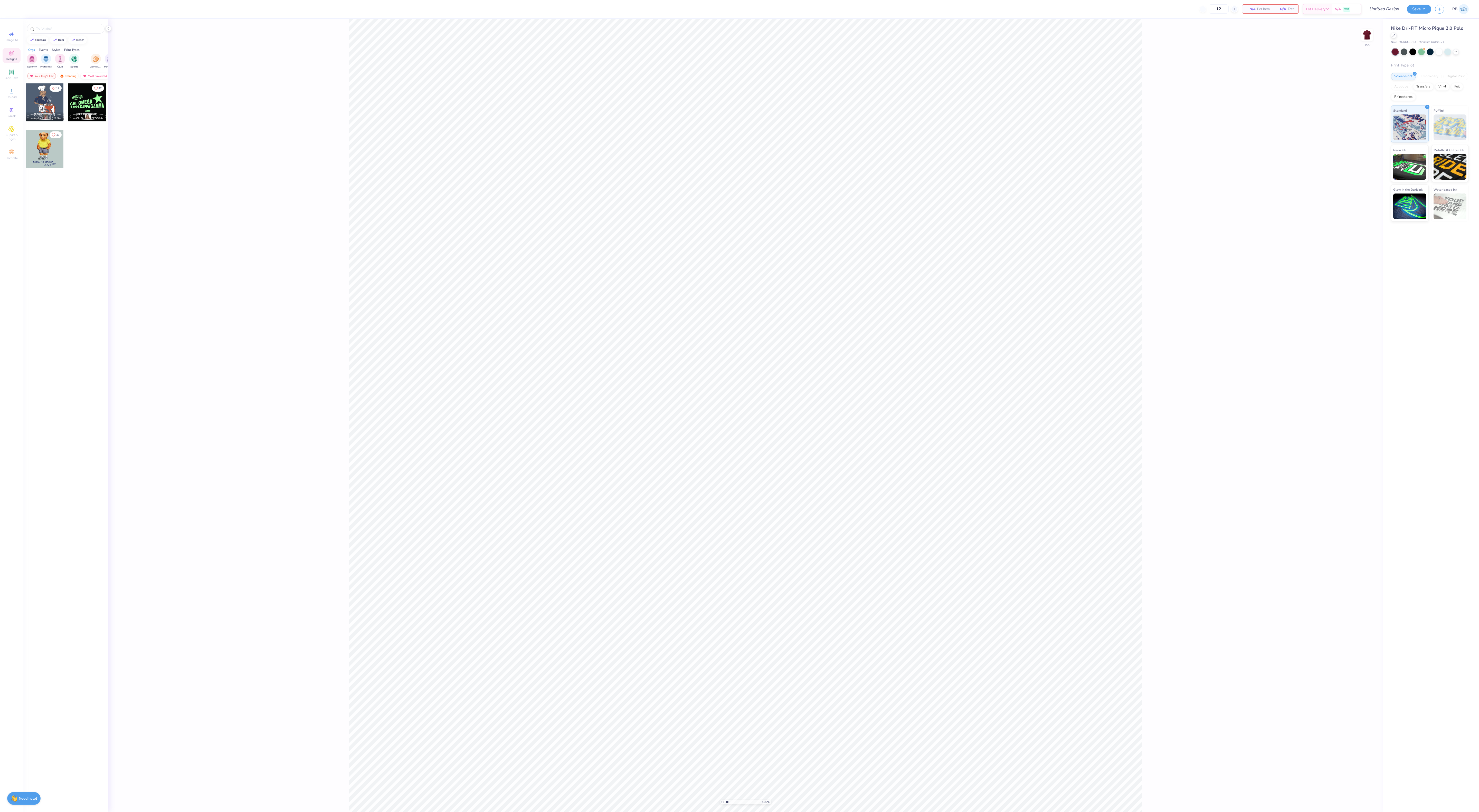
click at [90, 79] on div "Most Favorited" at bounding box center [95, 76] width 29 height 6
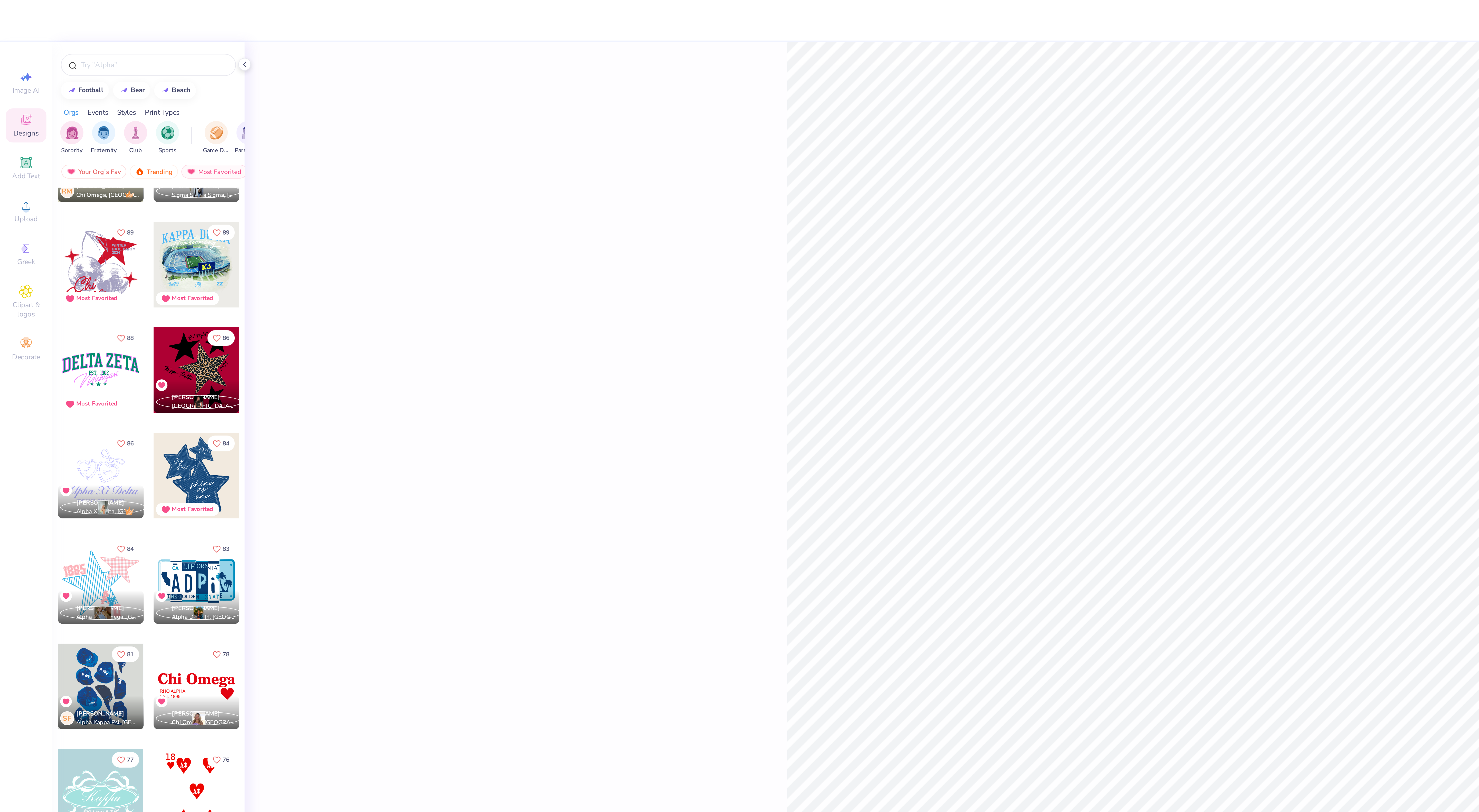
scroll to position [807, 0]
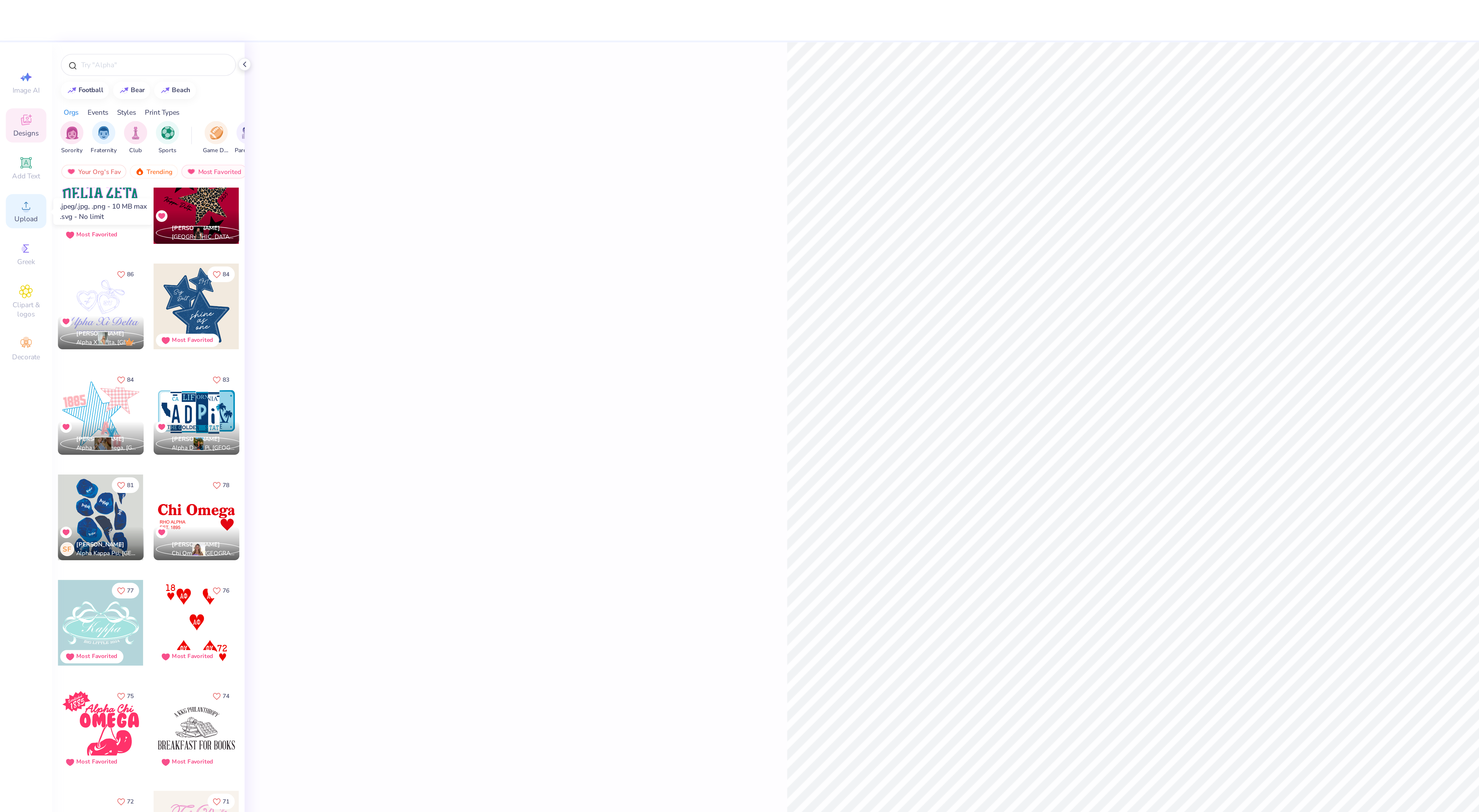
click at [13, 93] on circle at bounding box center [11, 92] width 3 height 3
click at [14, 94] on div "Upload" at bounding box center [11, 94] width 18 height 15
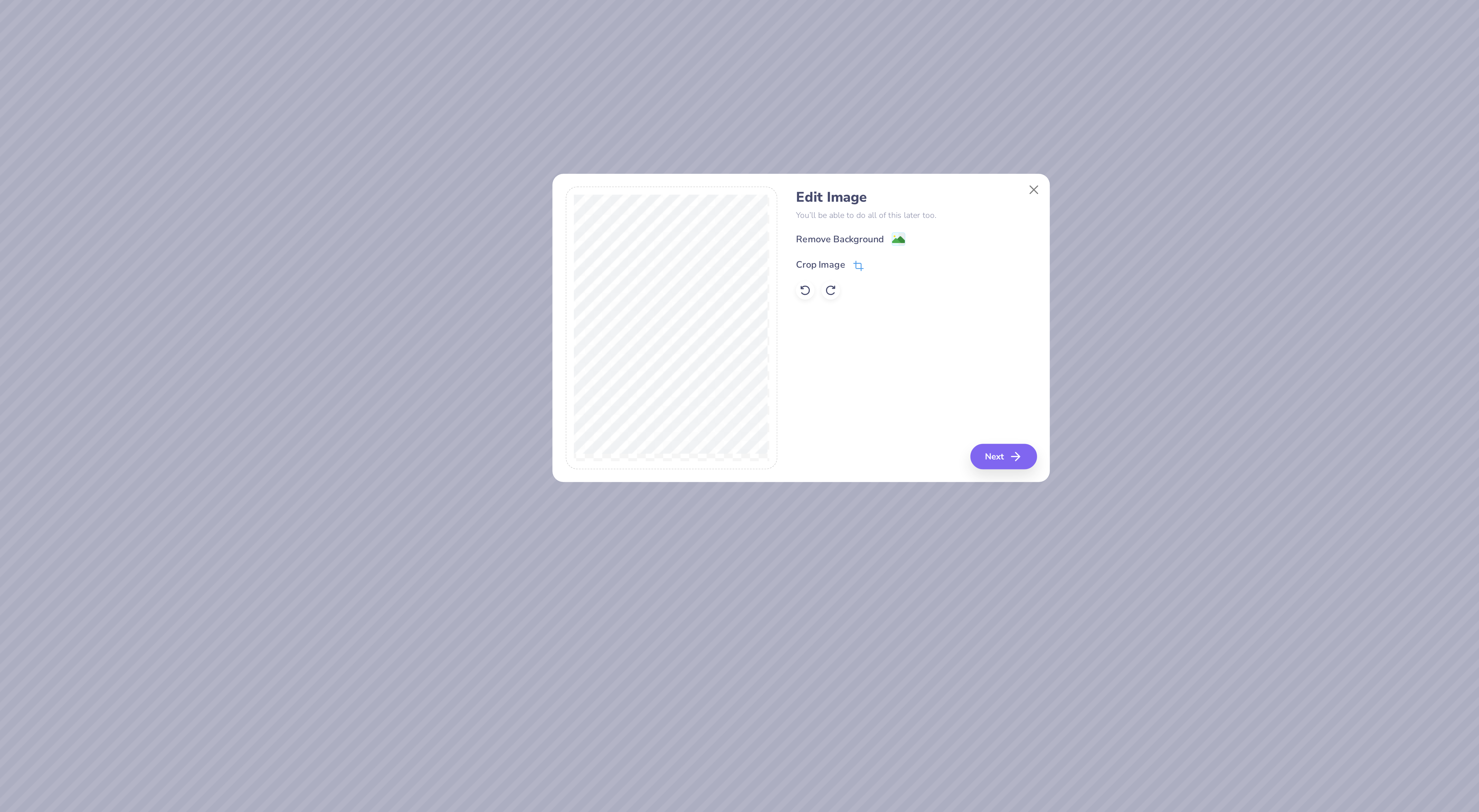
click at [766, 376] on icon at bounding box center [765, 379] width 5 height 5
click at [772, 378] on icon at bounding box center [773, 377] width 3 height 3
click at [781, 366] on image at bounding box center [783, 368] width 6 height 6
click at [837, 461] on icon "button" at bounding box center [836, 463] width 6 height 6
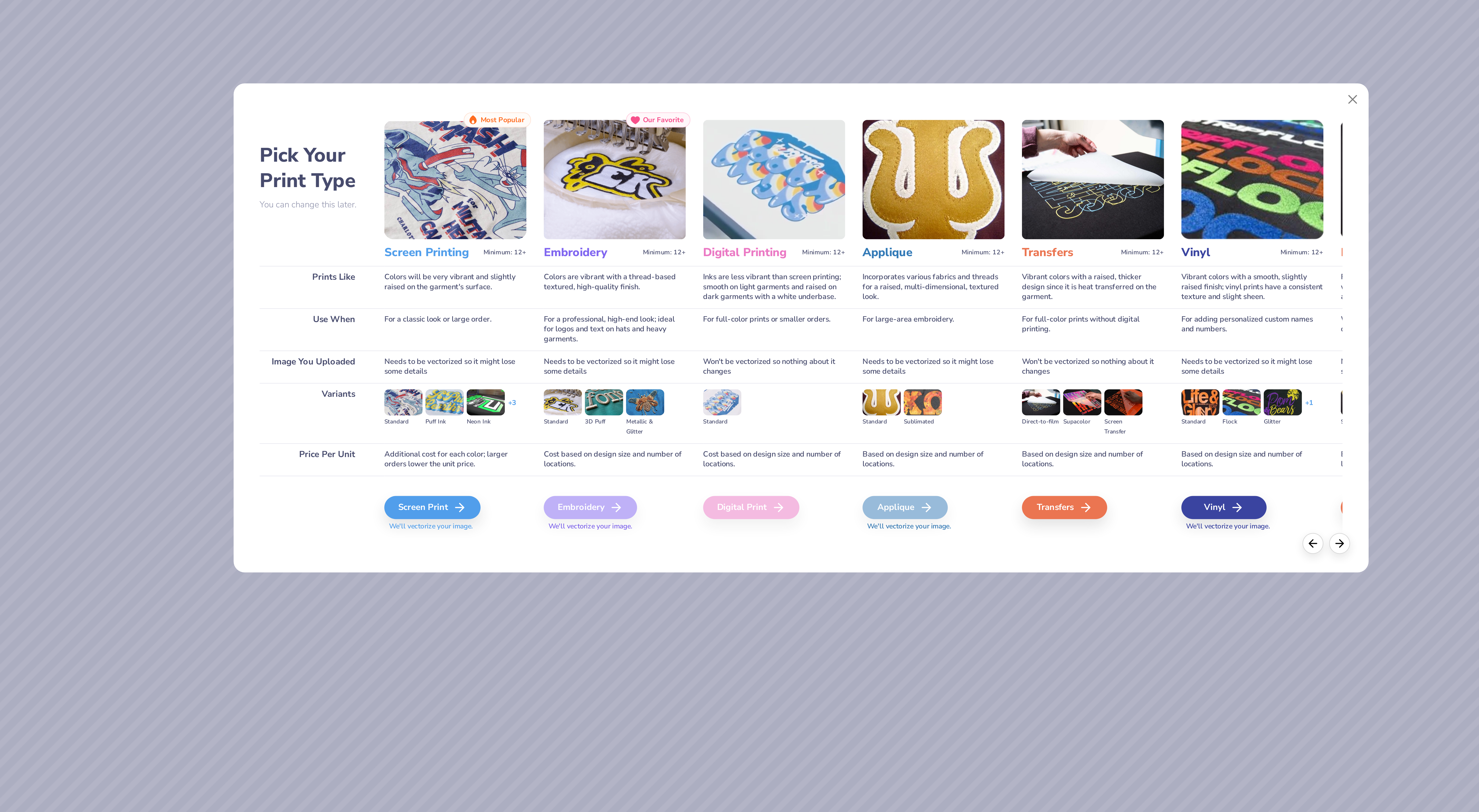
click at [654, 481] on div "Embroidery" at bounding box center [646, 485] width 41 height 10
click at [655, 483] on icon at bounding box center [657, 485] width 6 height 6
click at [579, 487] on div "Screen Print" at bounding box center [577, 485] width 42 height 10
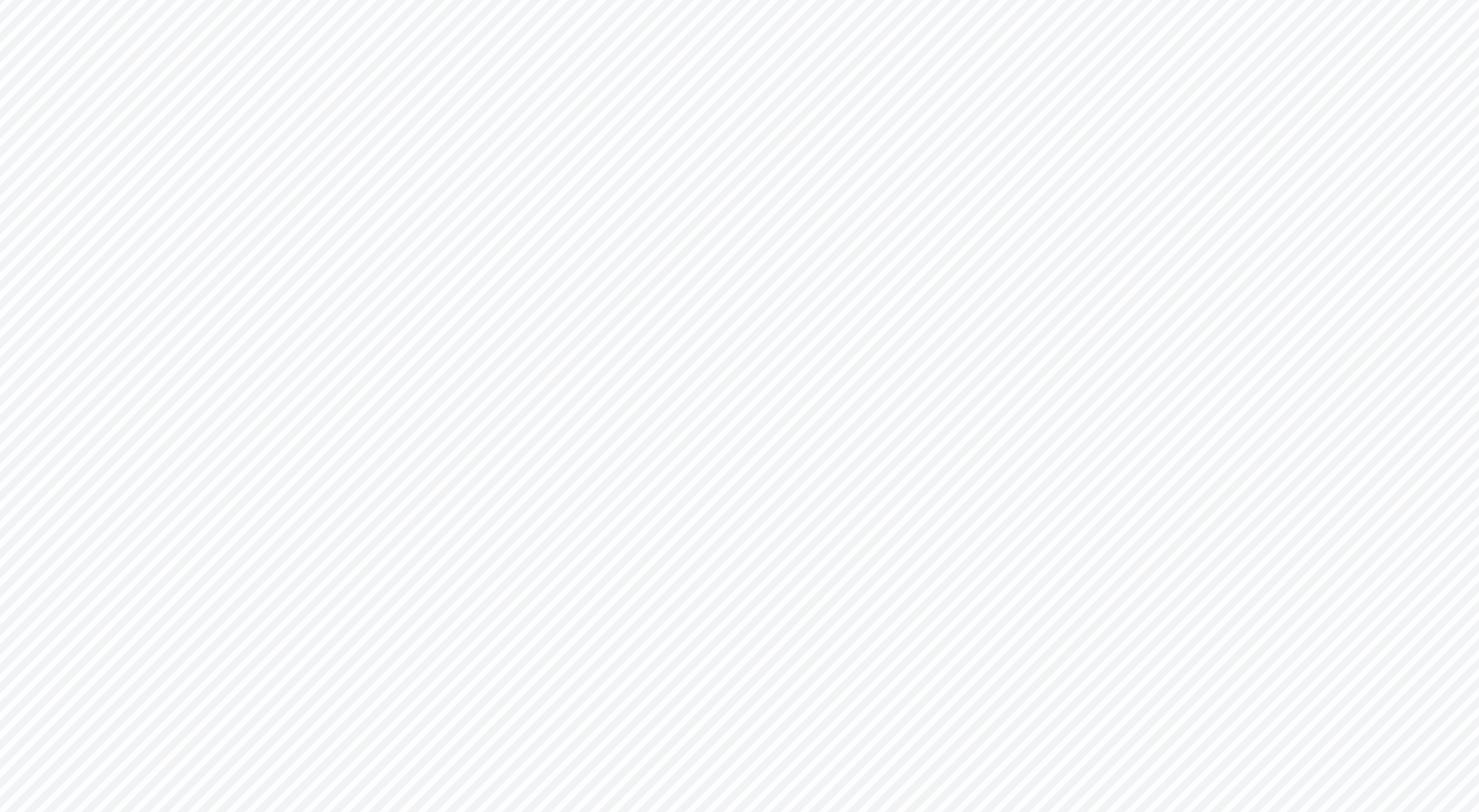
type input "4.26"
type input "2.35"
type input "2.91"
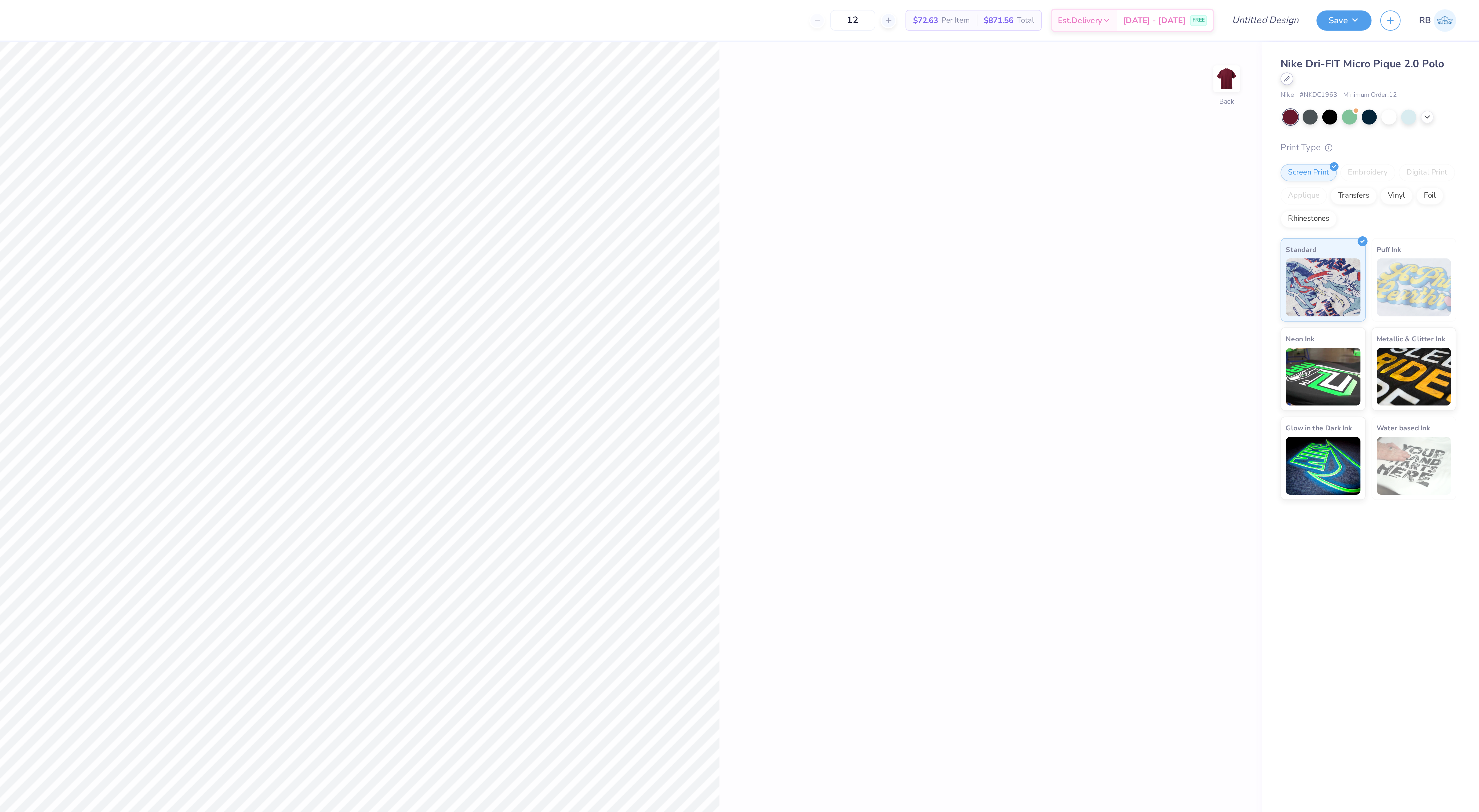
click at [1392, 36] on icon at bounding box center [1393, 35] width 2 height 2
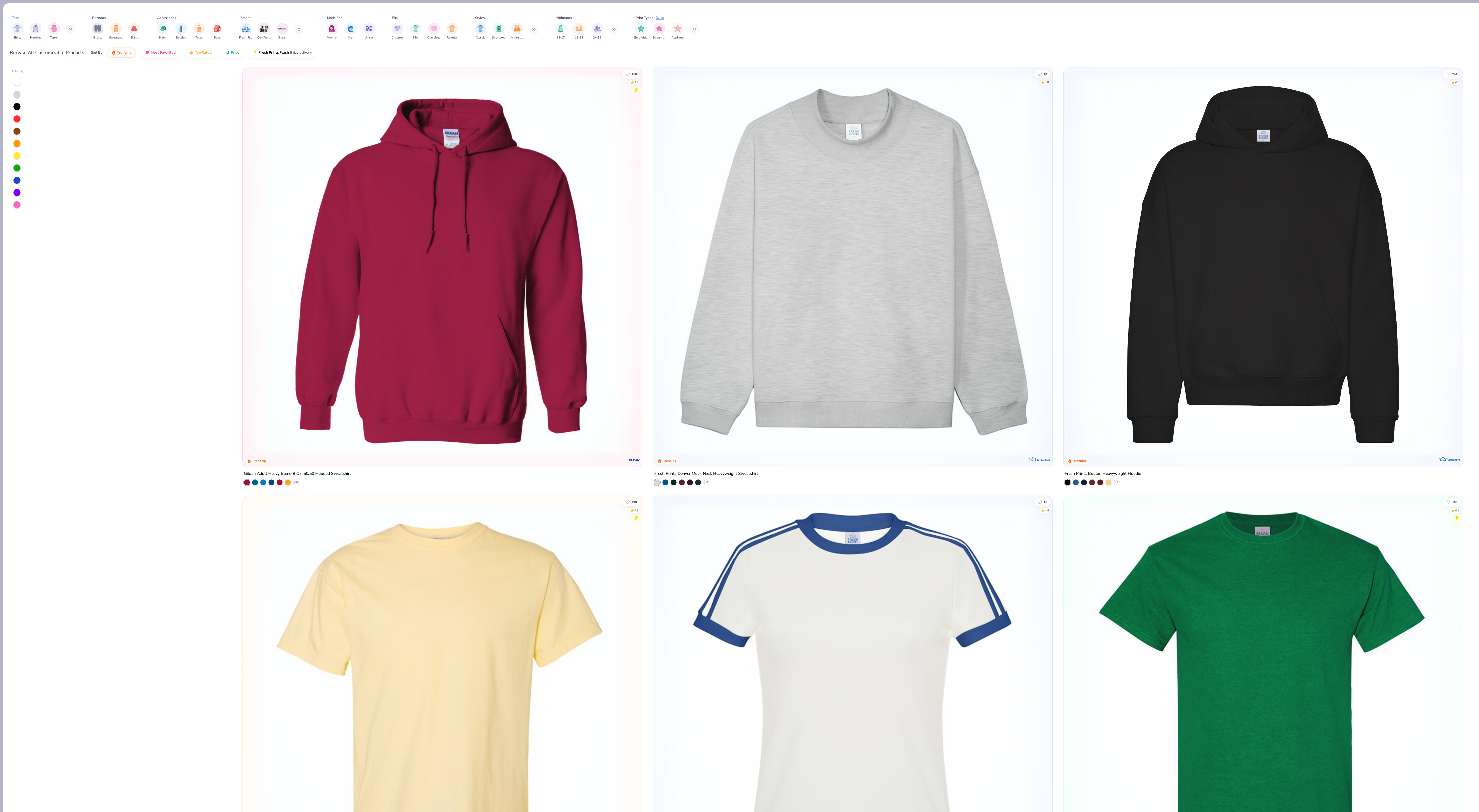
click at [62, 25] on icon at bounding box center [62, 25] width 3 height 2
click at [79, 26] on img "filter for Polos" at bounding box center [79, 25] width 6 height 6
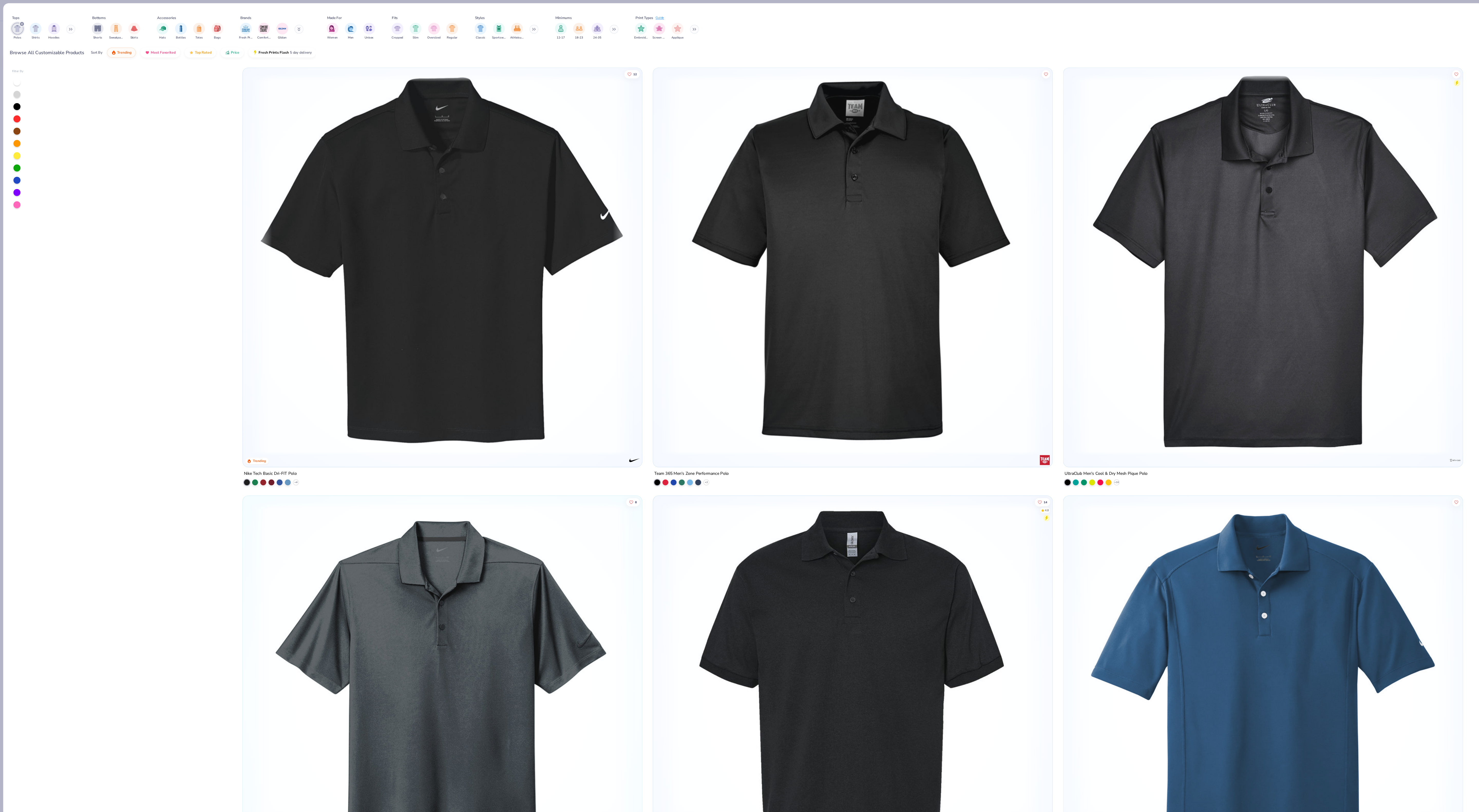
click at [14, 104] on div at bounding box center [15, 104] width 6 height 6
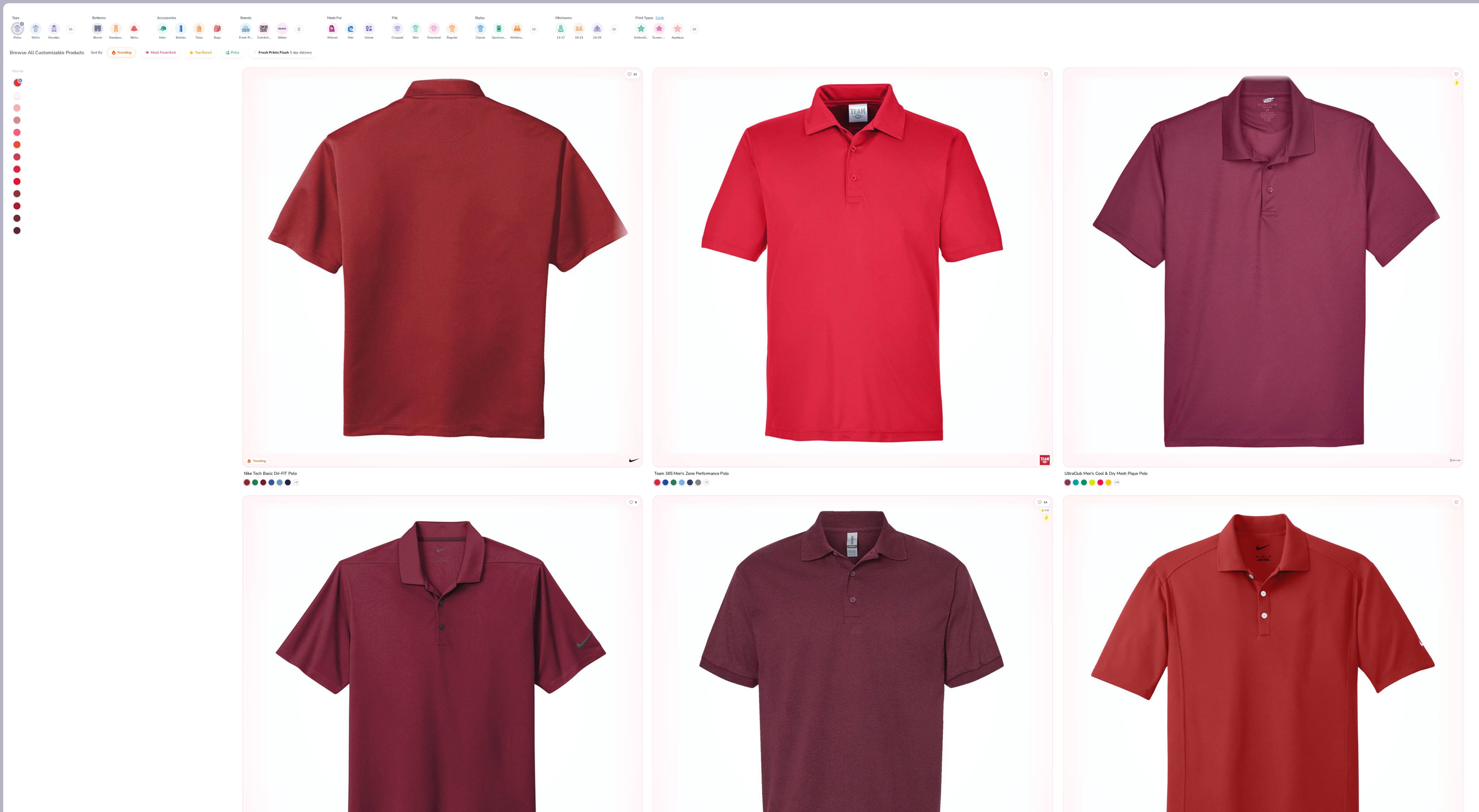
click at [219, 305] on img at bounding box center [48, 232] width 340 height 335
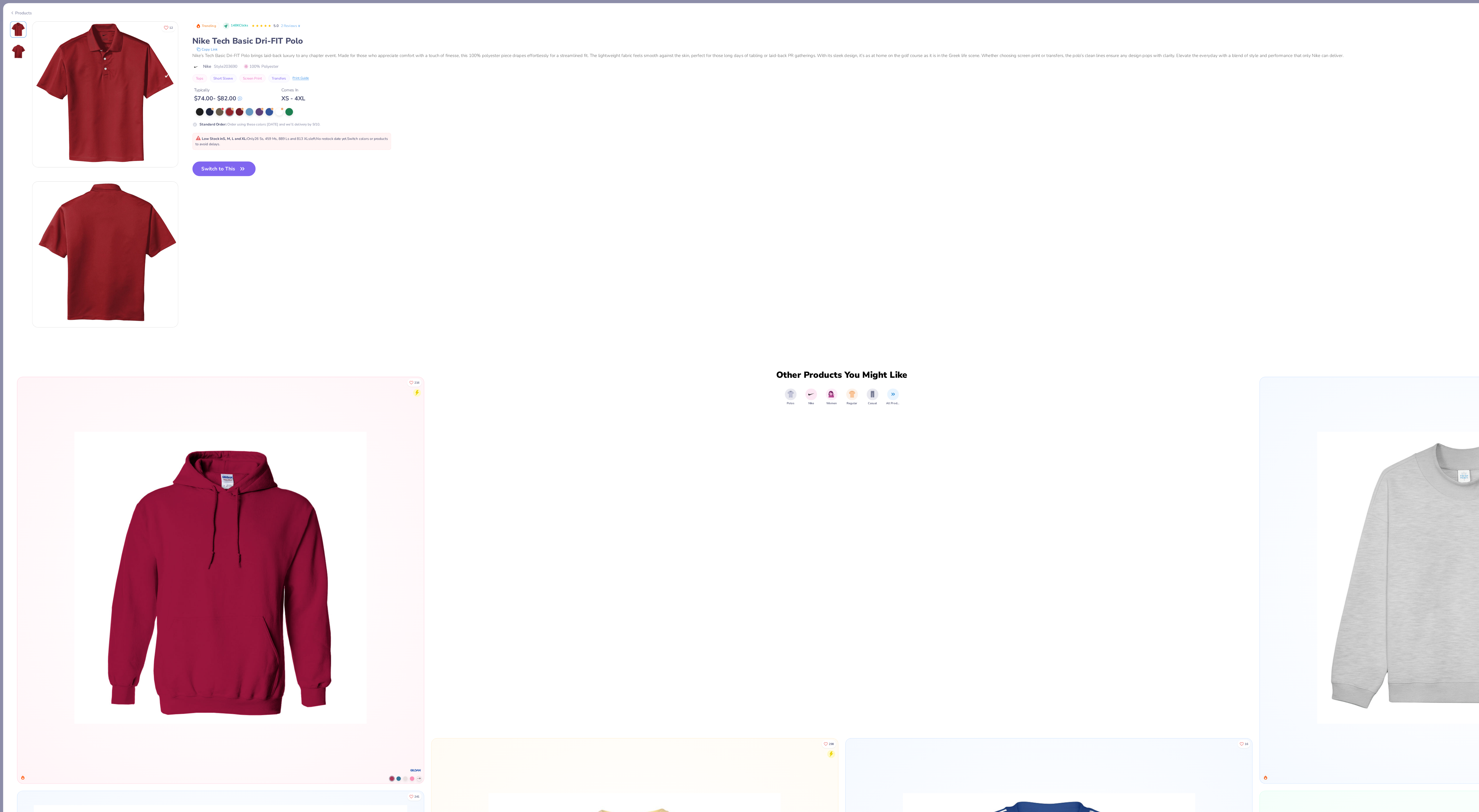
click at [13, 8] on div "Products" at bounding box center [740, 9] width 1473 height 13
click at [18, 9] on div "Products" at bounding box center [18, 11] width 20 height 5
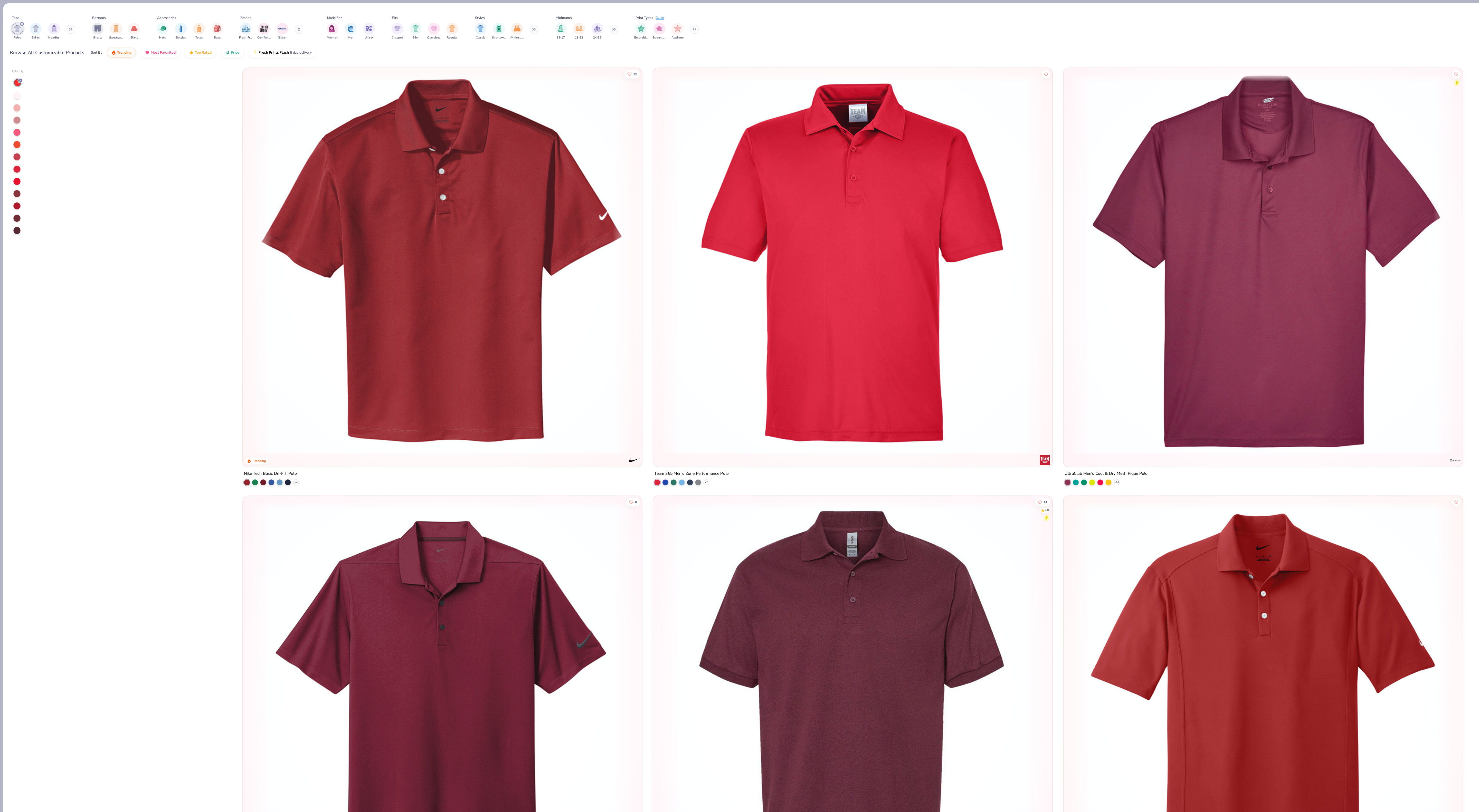
click at [310, 543] on img at bounding box center [389, 608] width 340 height 335
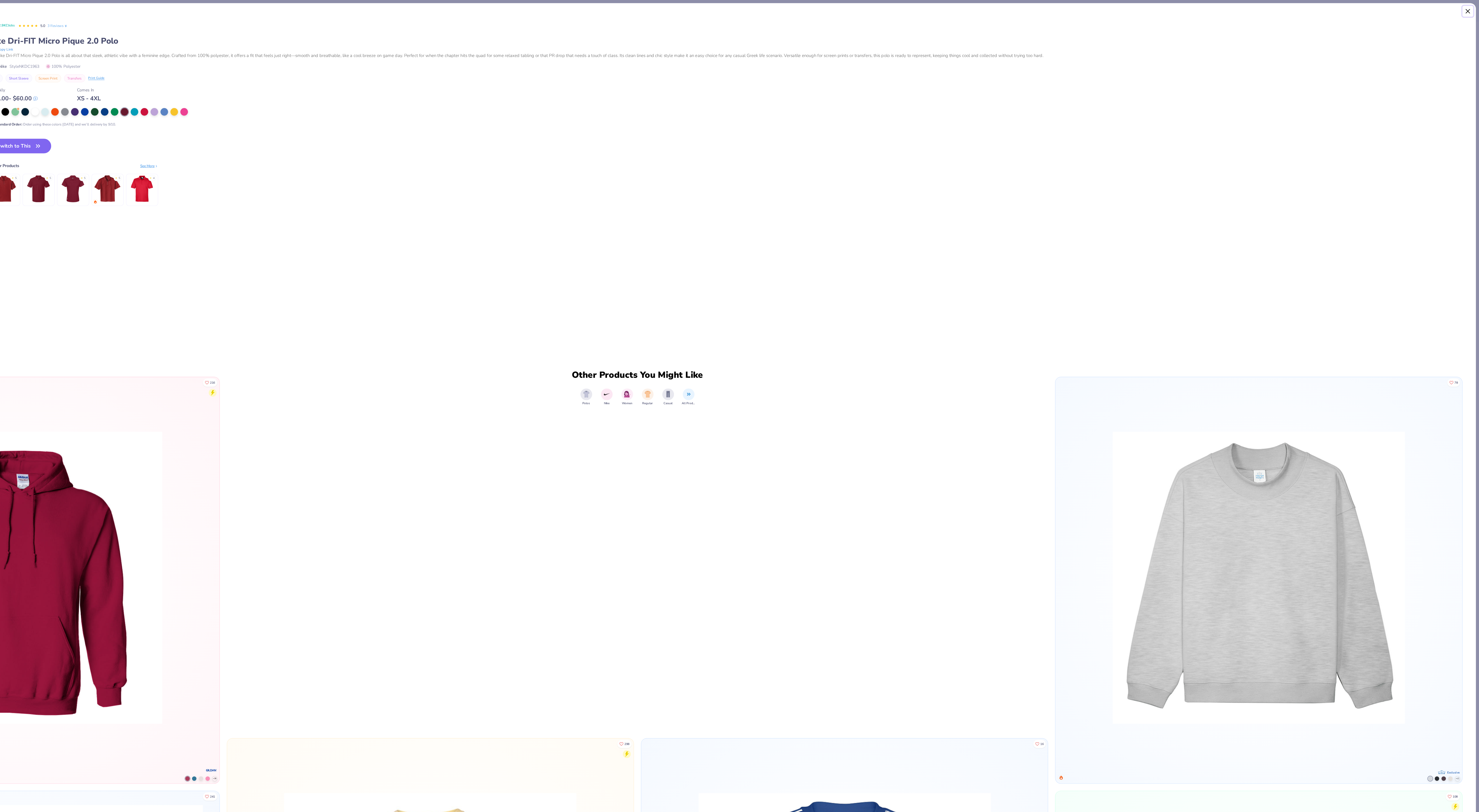
click at [1468, 9] on button "Close" at bounding box center [1469, 10] width 10 height 10
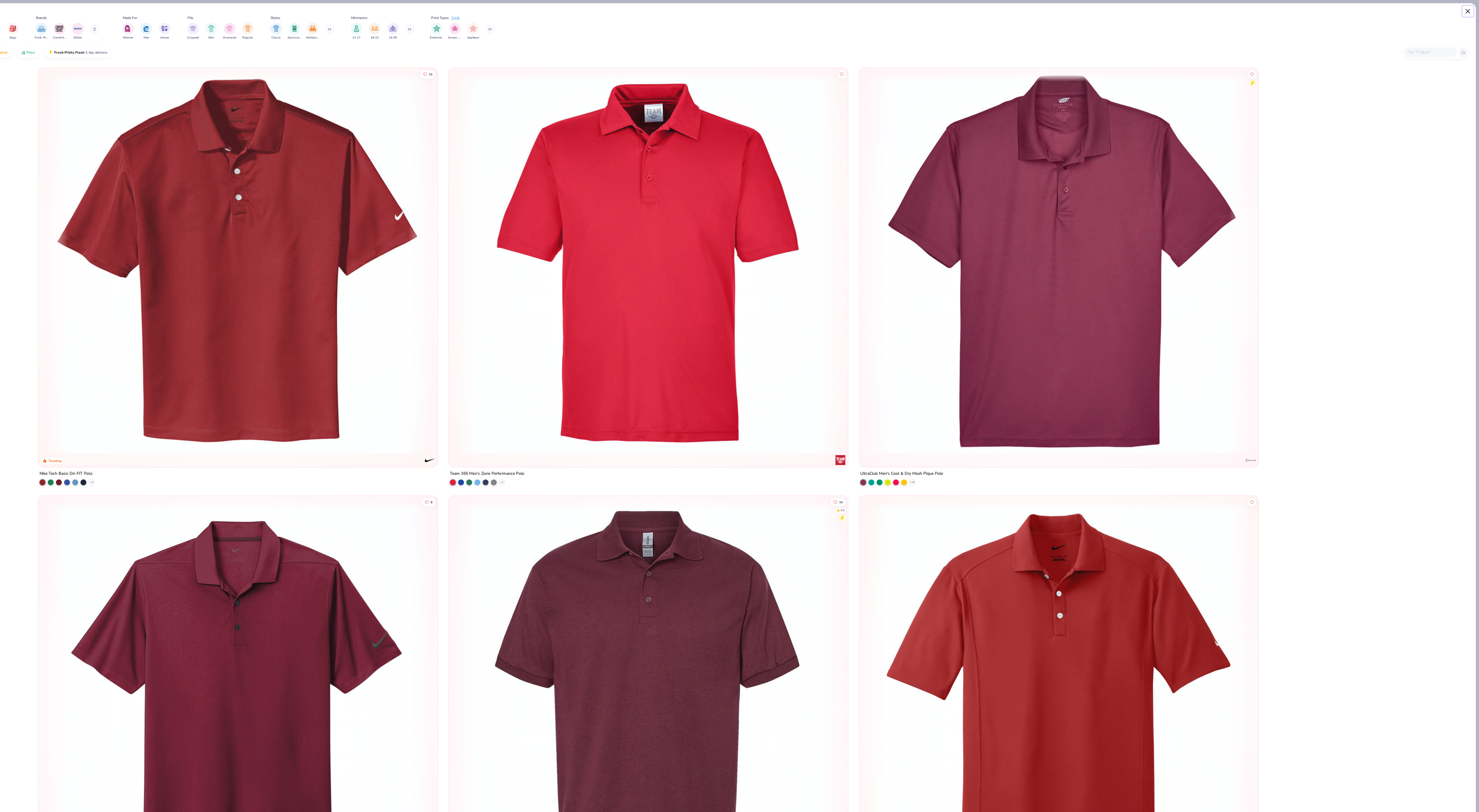
click at [1471, 9] on button "Close" at bounding box center [1469, 10] width 10 height 10
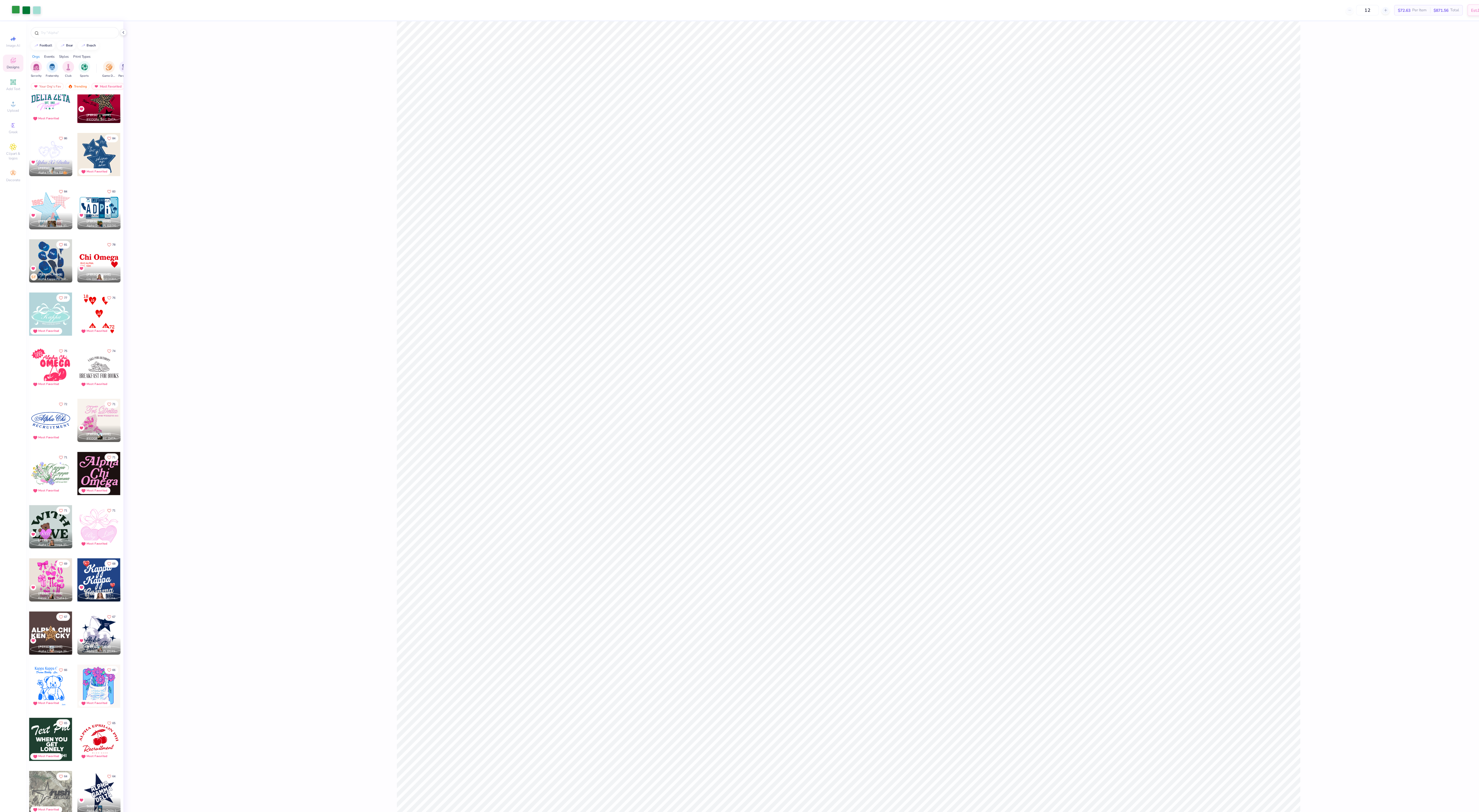
click at [17, 13] on div "Art colors" at bounding box center [18, 9] width 36 height 18
click at [12, 7] on div at bounding box center [14, 8] width 7 height 7
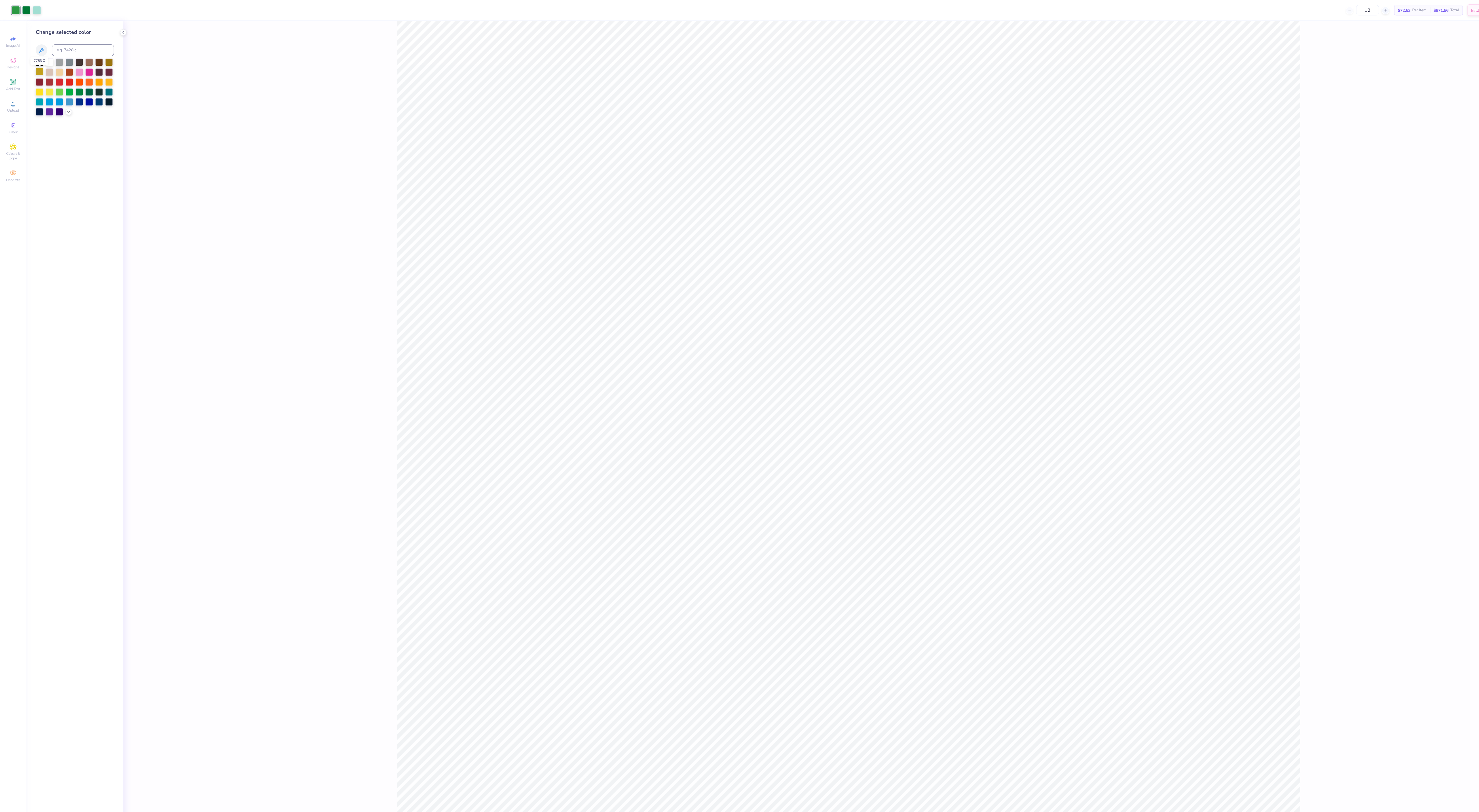
click at [33, 64] on div at bounding box center [35, 63] width 7 height 7
click at [34, 55] on div at bounding box center [35, 55] width 7 height 7
click at [21, 11] on div at bounding box center [23, 8] width 7 height 7
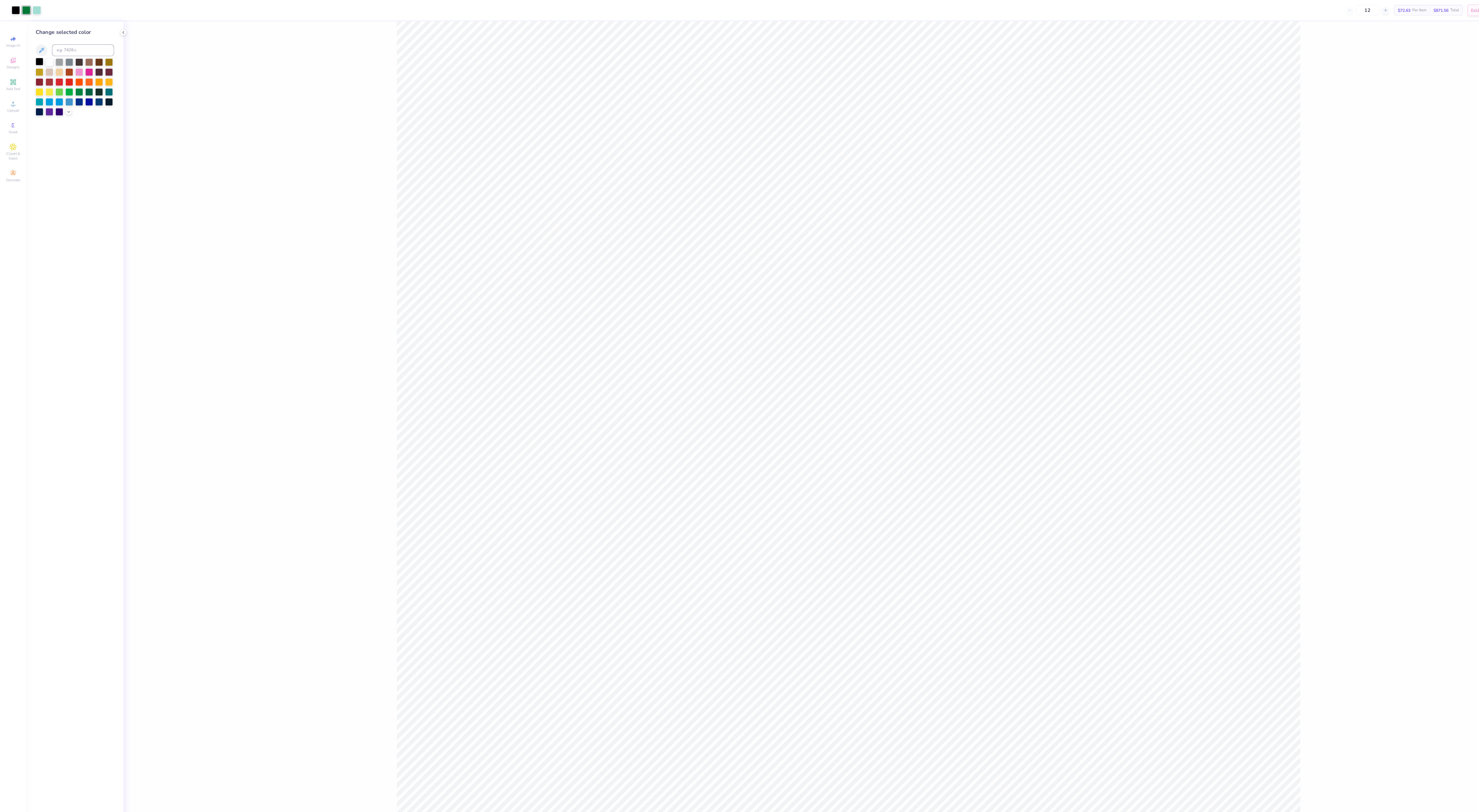
click at [36, 57] on div at bounding box center [35, 55] width 7 height 7
click at [22, 9] on div at bounding box center [23, 8] width 7 height 7
click at [34, 56] on div at bounding box center [35, 55] width 7 height 7
click at [336, 308] on div "100 % Back W 4.26 4.26 " H 2.35 2.35 " Y 2.91 2.91 " Center Middle Top Bottom" at bounding box center [746, 415] width 1275 height 793
click at [13, 8] on div at bounding box center [14, 8] width 7 height 7
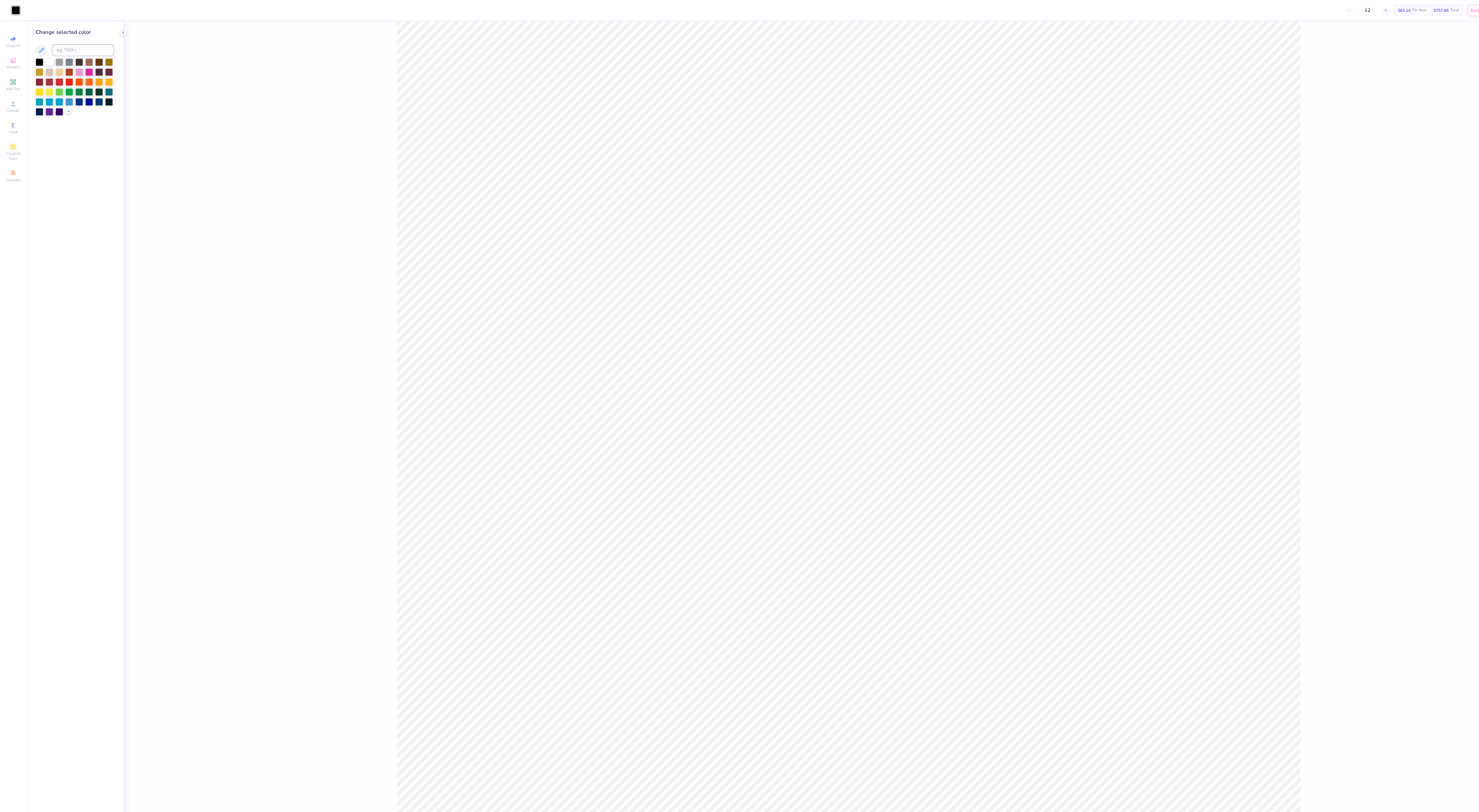
click at [61, 100] on icon at bounding box center [60, 98] width 4 height 4
click at [44, 110] on div at bounding box center [44, 107] width 7 height 7
click at [61, 107] on div at bounding box center [61, 107] width 7 height 7
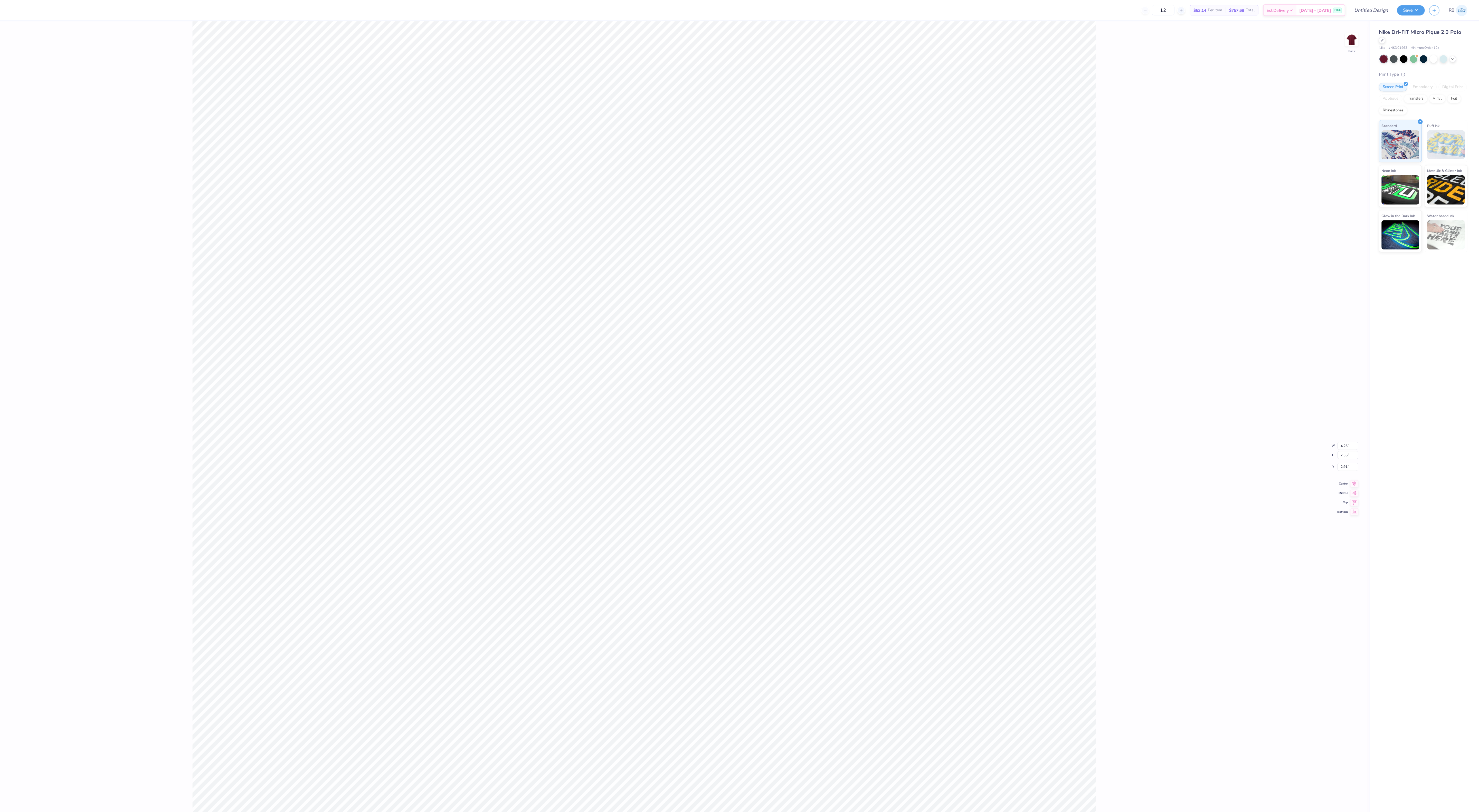
type input "3.82"
type input "2.11"
type input "3.00"
click at [1416, 7] on button "Save" at bounding box center [1419, 9] width 24 height 9
click at [1377, 32] on input "Design Title" at bounding box center [1411, 33] width 118 height 11
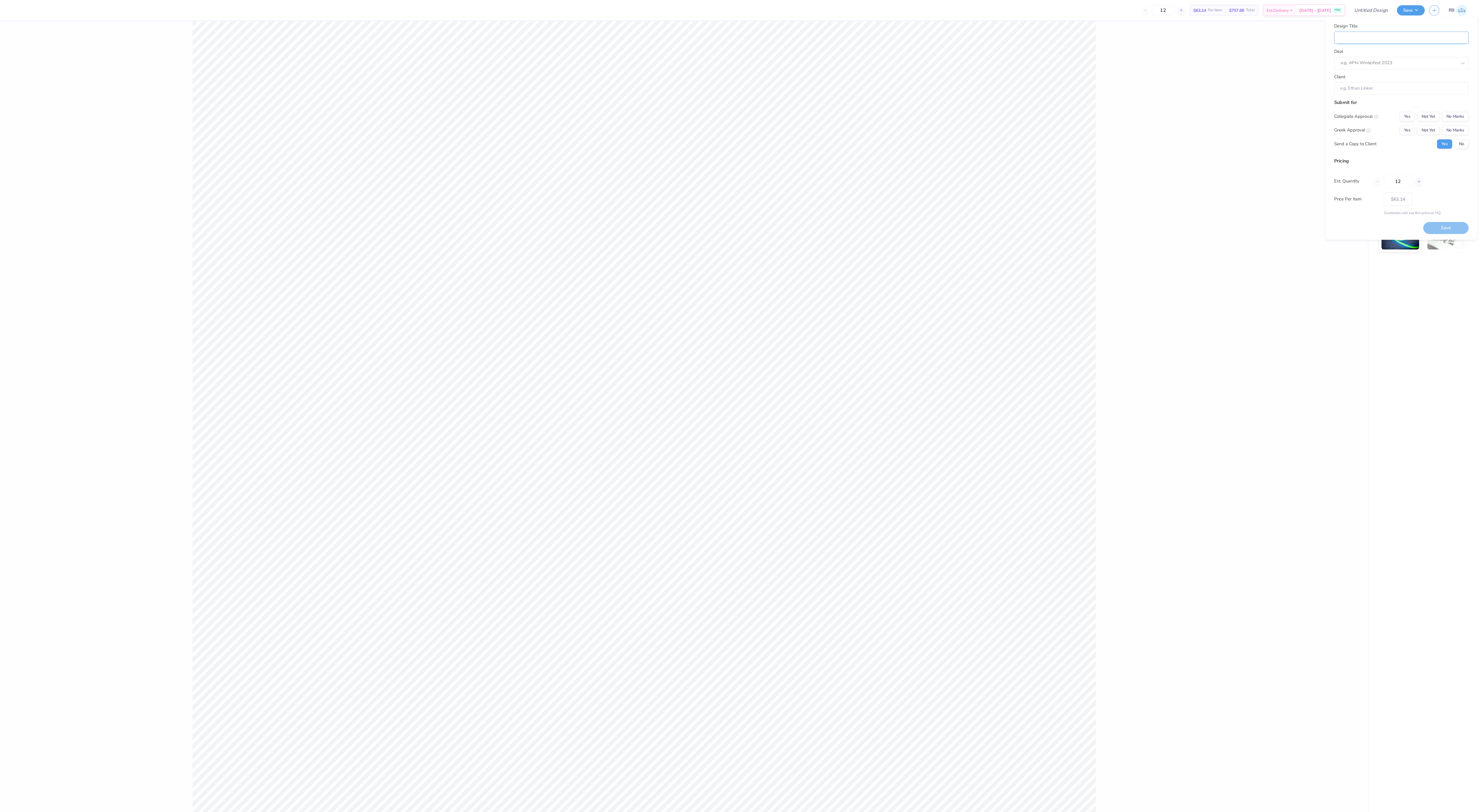
type input "p"
type input "po"
type input "poo"
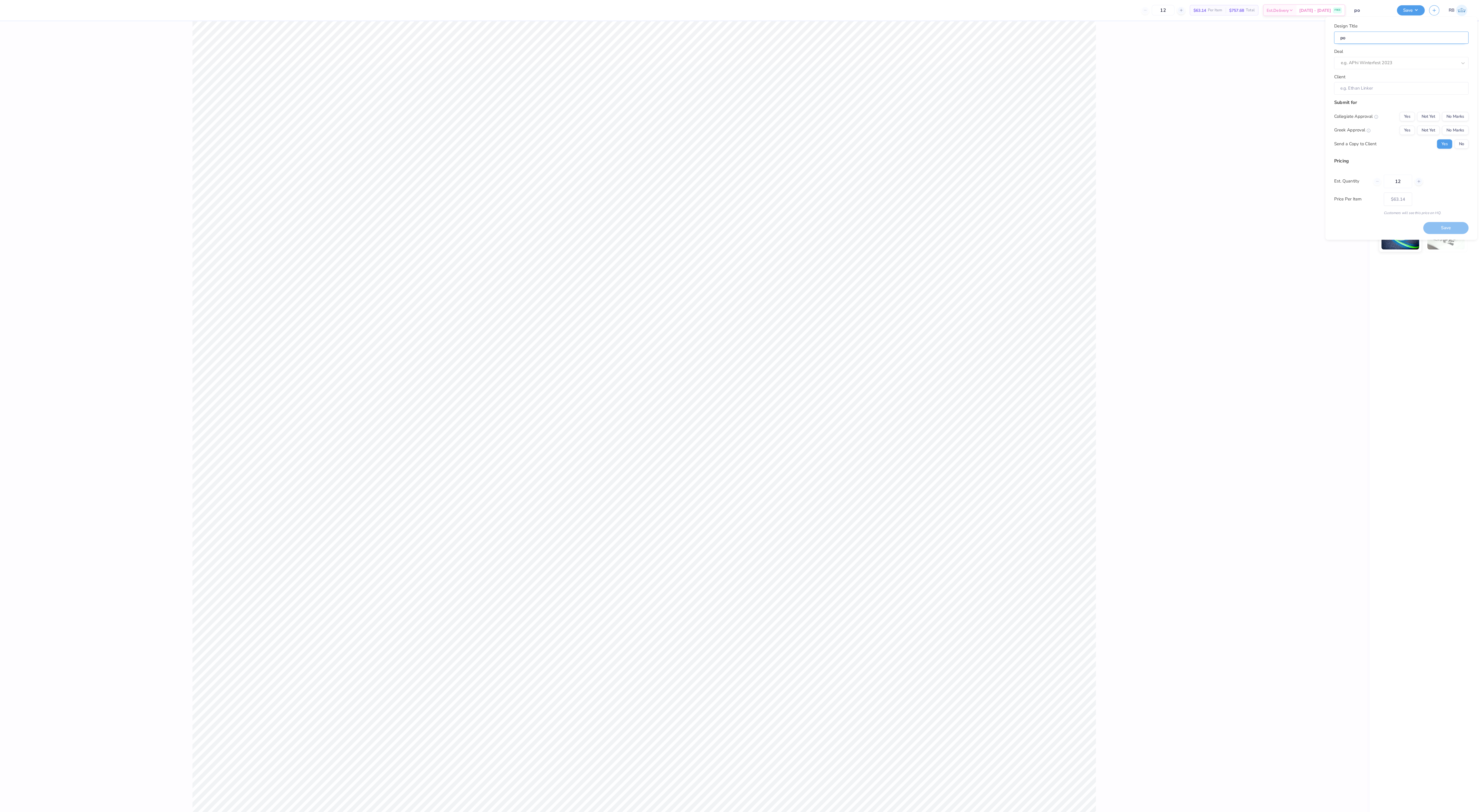
type input "poo"
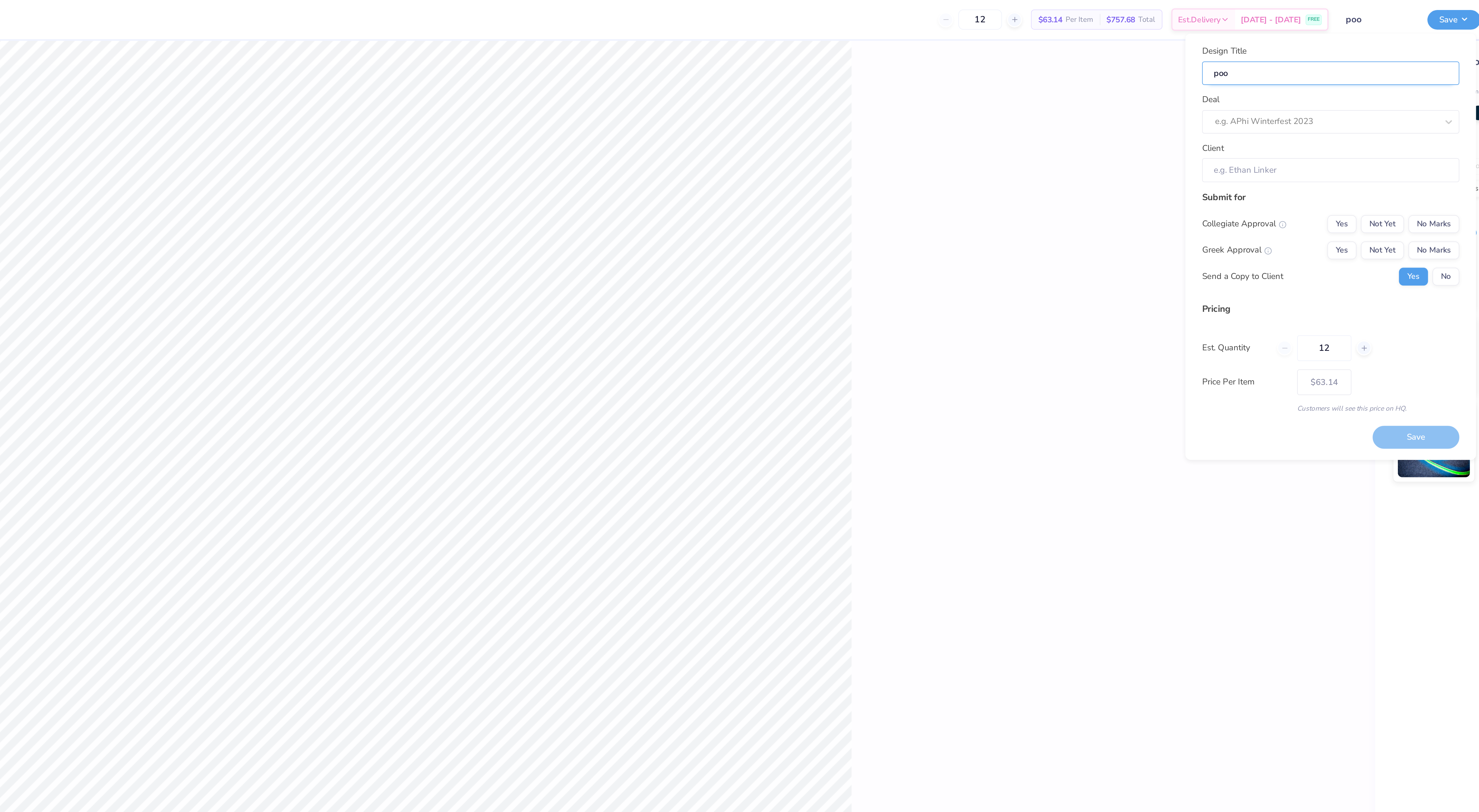
type input "po"
type input "pol"
type input "polo"
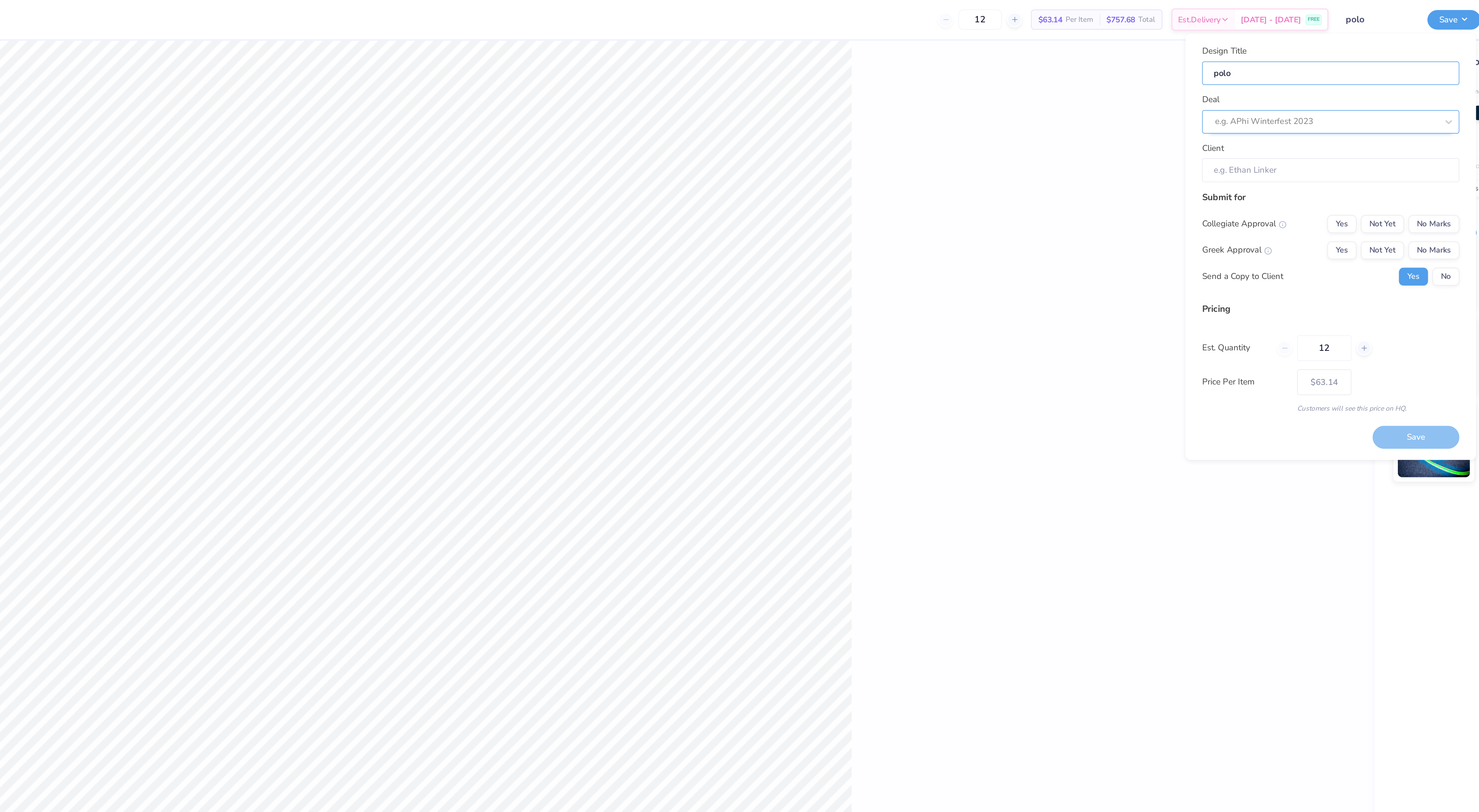
type input "polo"
click at [1358, 51] on div "e.g. APhi Winterfest 2023" at bounding box center [1362, 56] width 118 height 11
click at [1330, 90] on div "DZ Parents Weekend" at bounding box center [1362, 88] width 114 height 9
type input "[PERSON_NAME]"
click at [1367, 116] on button "Yes" at bounding box center [1367, 115] width 13 height 8
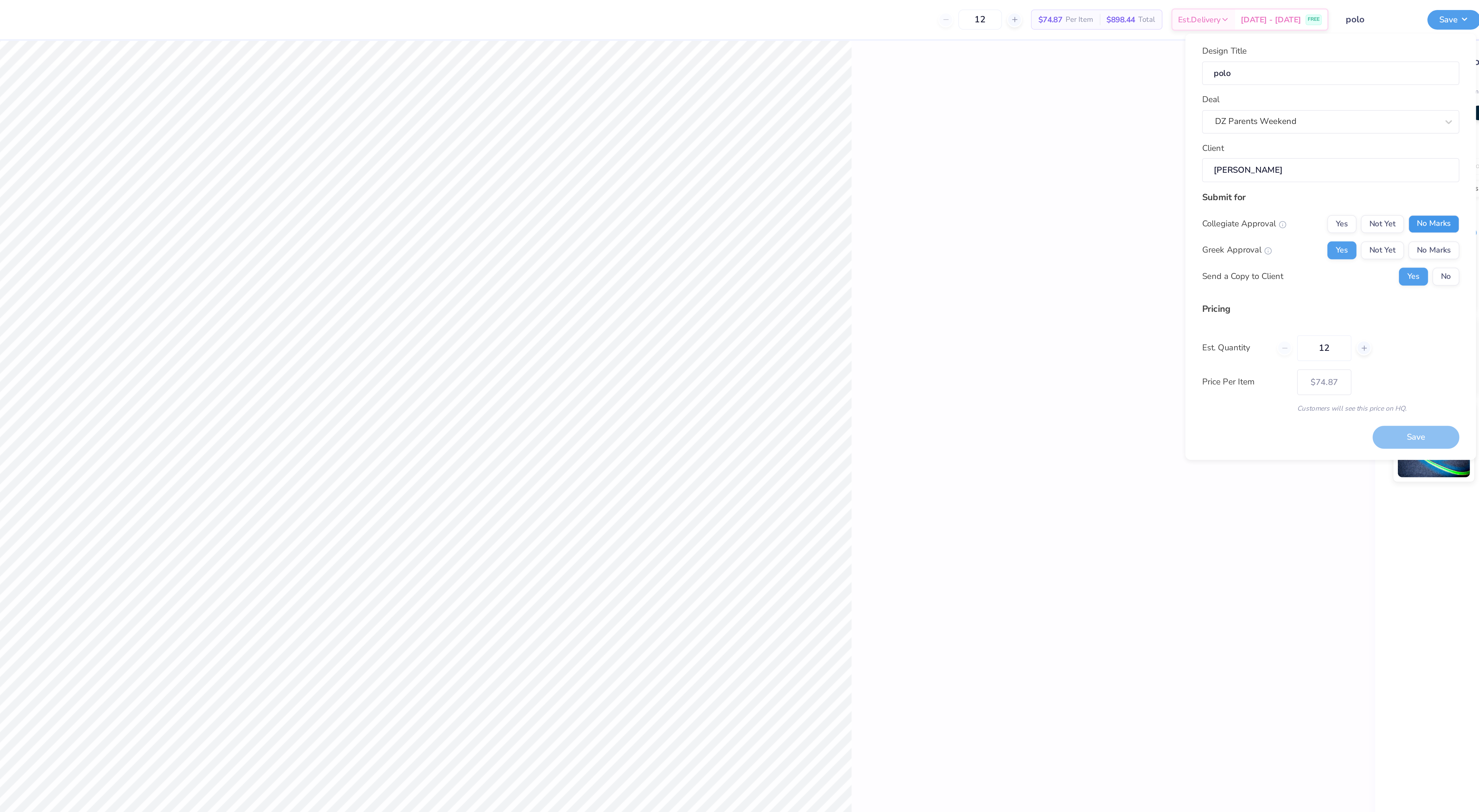
click at [1416, 100] on button "No Marks" at bounding box center [1410, 103] width 24 height 8
type input "$74.87"
drag, startPoint x: 1401, startPoint y: 203, endPoint x: 1322, endPoint y: 201, distance: 79.0
click at [1322, 201] on div "Design Title polo Deal DZ Parents Weekend Client Nickole Dane Submit for Colleg…" at bounding box center [1362, 113] width 118 height 185
click at [1377, 161] on icon at bounding box center [1378, 160] width 3 height 3
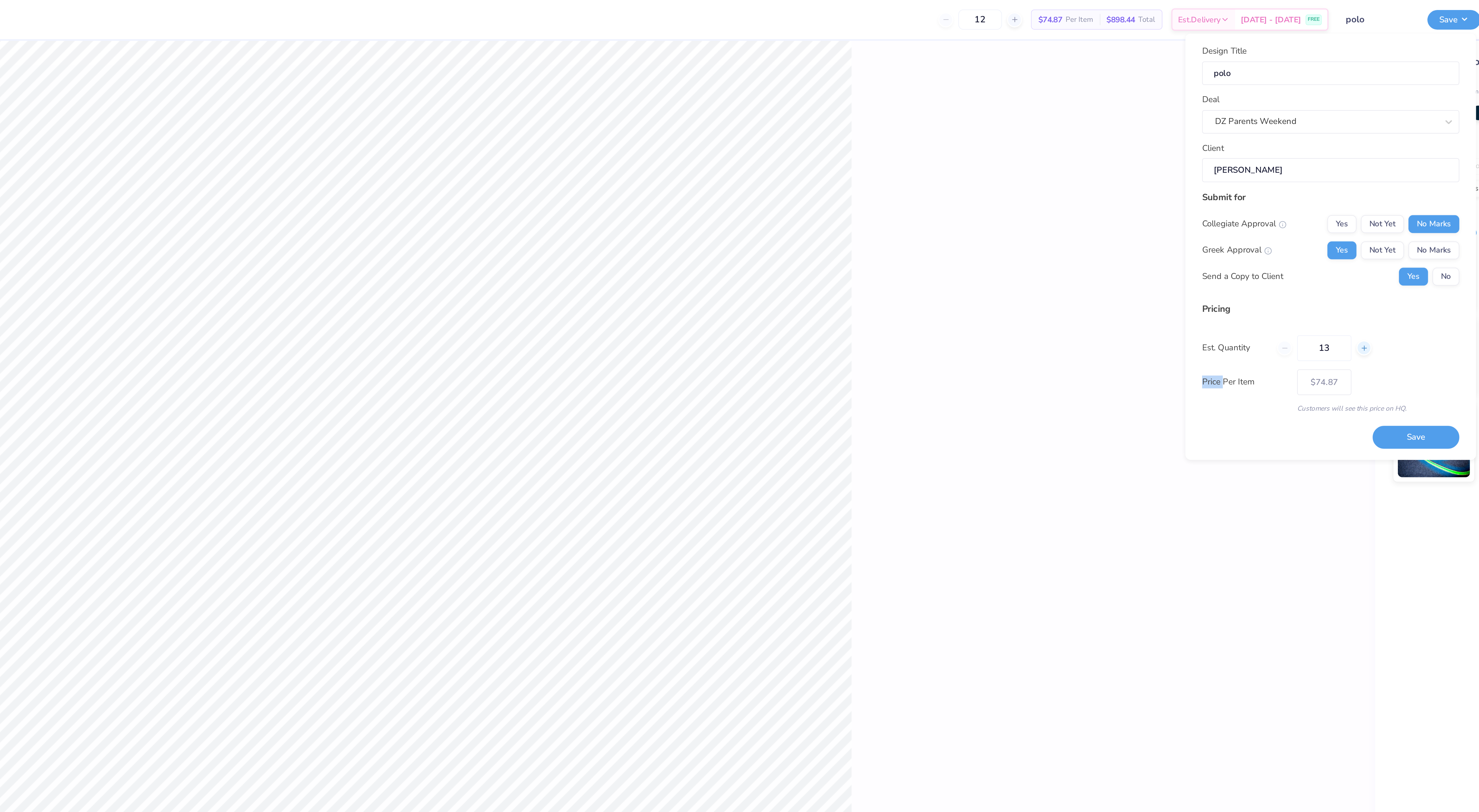
click at [1377, 161] on icon at bounding box center [1378, 160] width 3 height 3
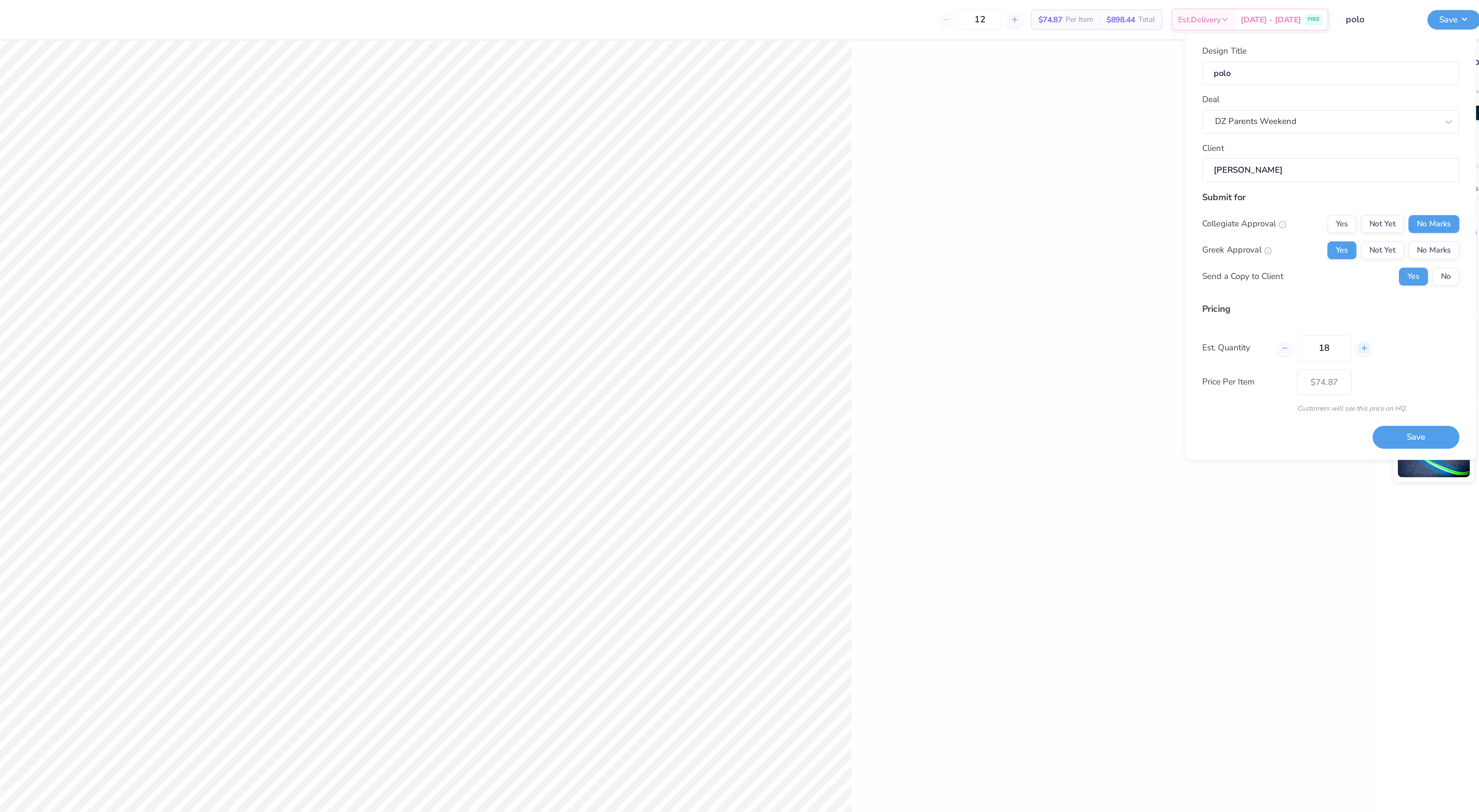
click at [1377, 161] on icon at bounding box center [1378, 160] width 3 height 3
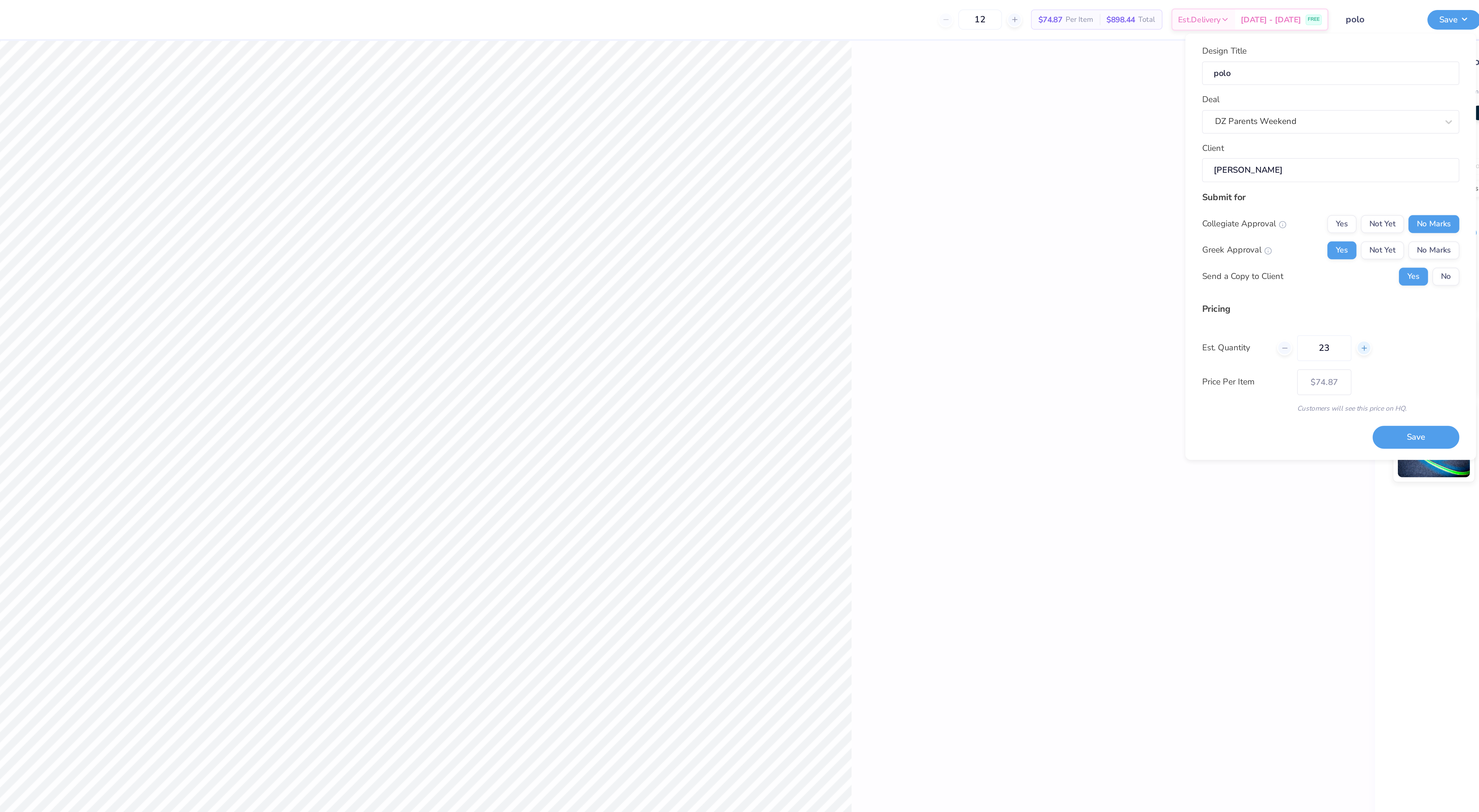
click at [1377, 161] on icon at bounding box center [1378, 160] width 3 height 3
type input "25"
type input "$66.84"
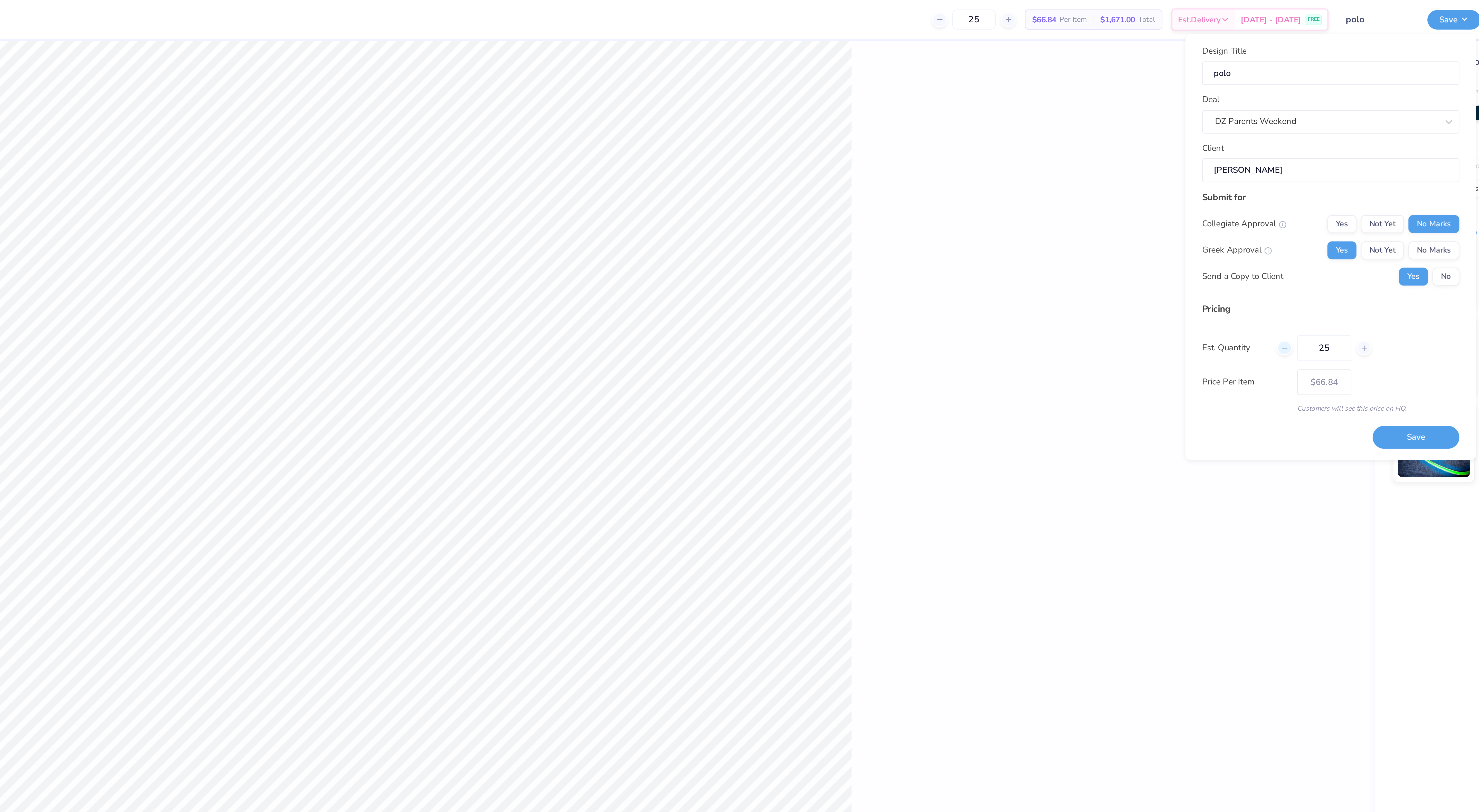
click at [1342, 162] on icon at bounding box center [1341, 160] width 3 height 3
type input "24"
click at [1401, 200] on button "Save" at bounding box center [1401, 201] width 40 height 10
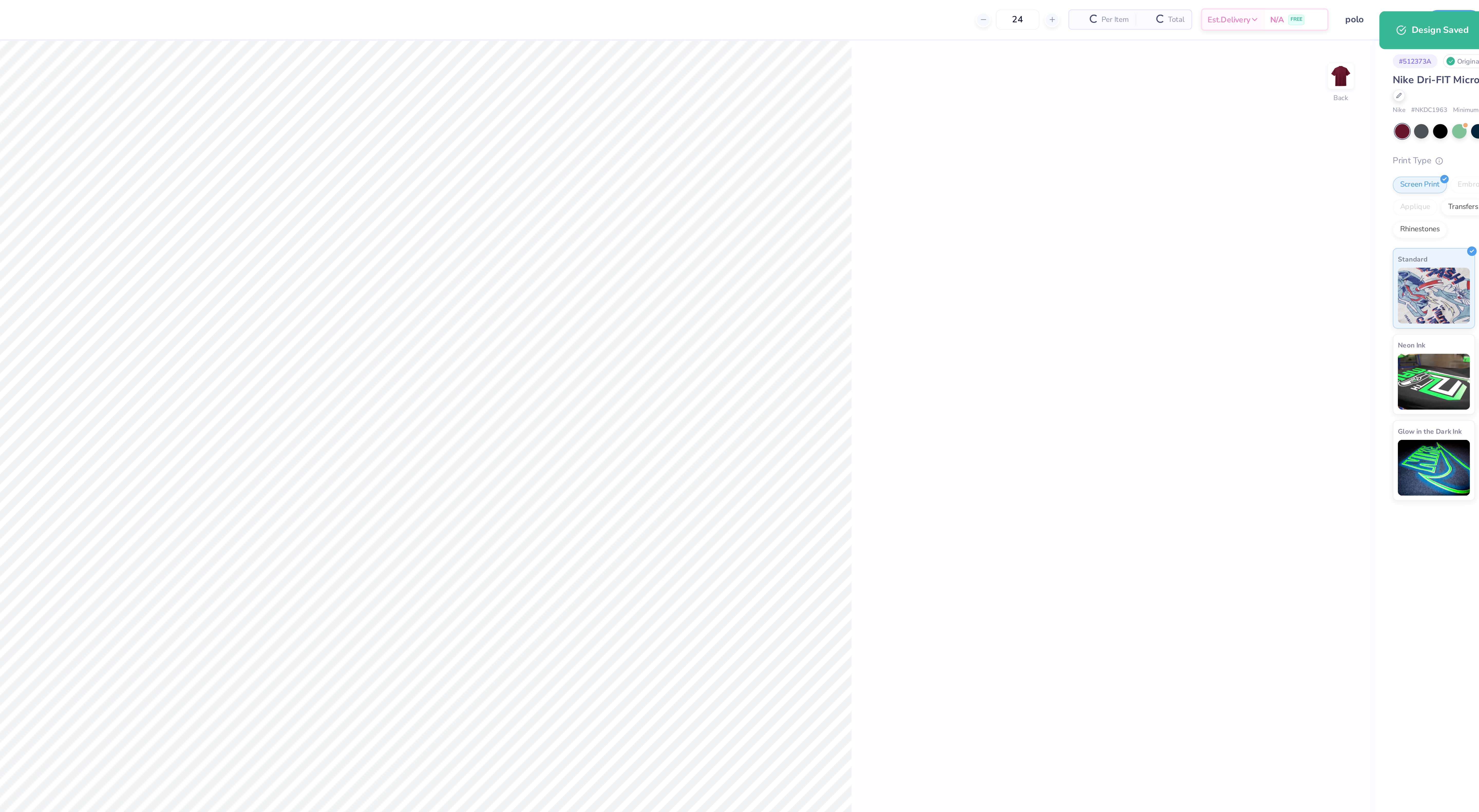
type input "$56.49"
